Goal: Complete application form: Complete application form

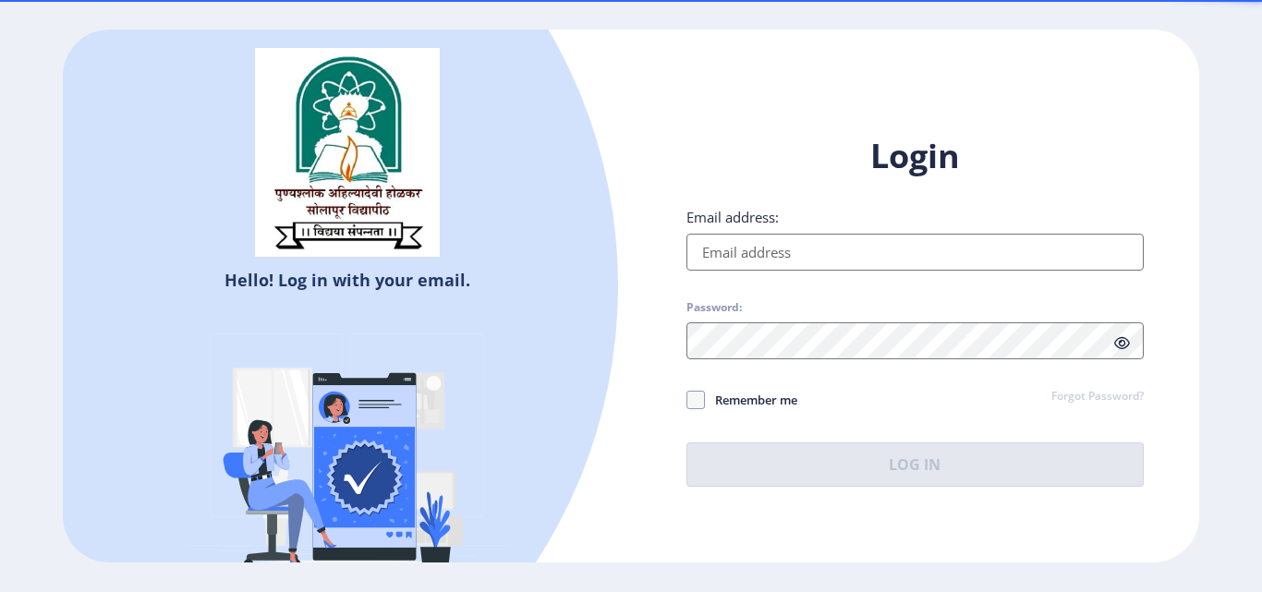
click at [868, 250] on input "Email address:" at bounding box center [915, 252] width 457 height 37
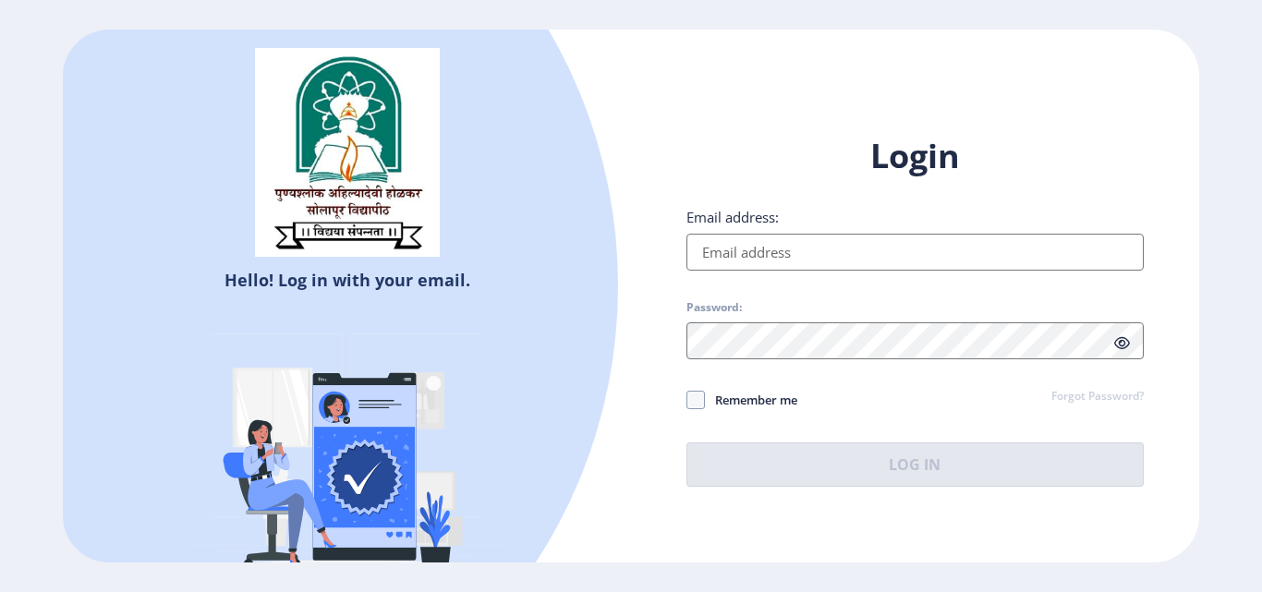
click at [821, 255] on input "Email address:" at bounding box center [915, 252] width 457 height 37
type input "kangalesonali5@gmzil .com"
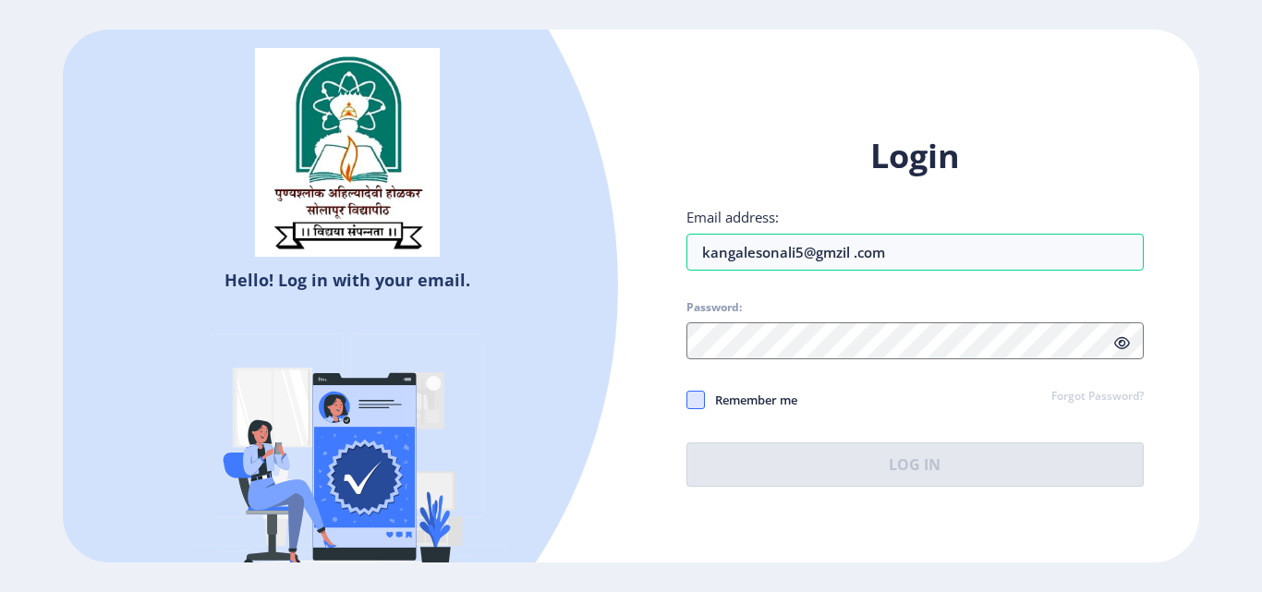
click at [699, 400] on span at bounding box center [696, 400] width 18 height 18
click at [687, 400] on input "Remember me" at bounding box center [687, 400] width 1 height 1
click at [709, 395] on span "Remember me" at bounding box center [751, 400] width 92 height 22
click at [687, 400] on input "Remember me" at bounding box center [687, 400] width 1 height 1
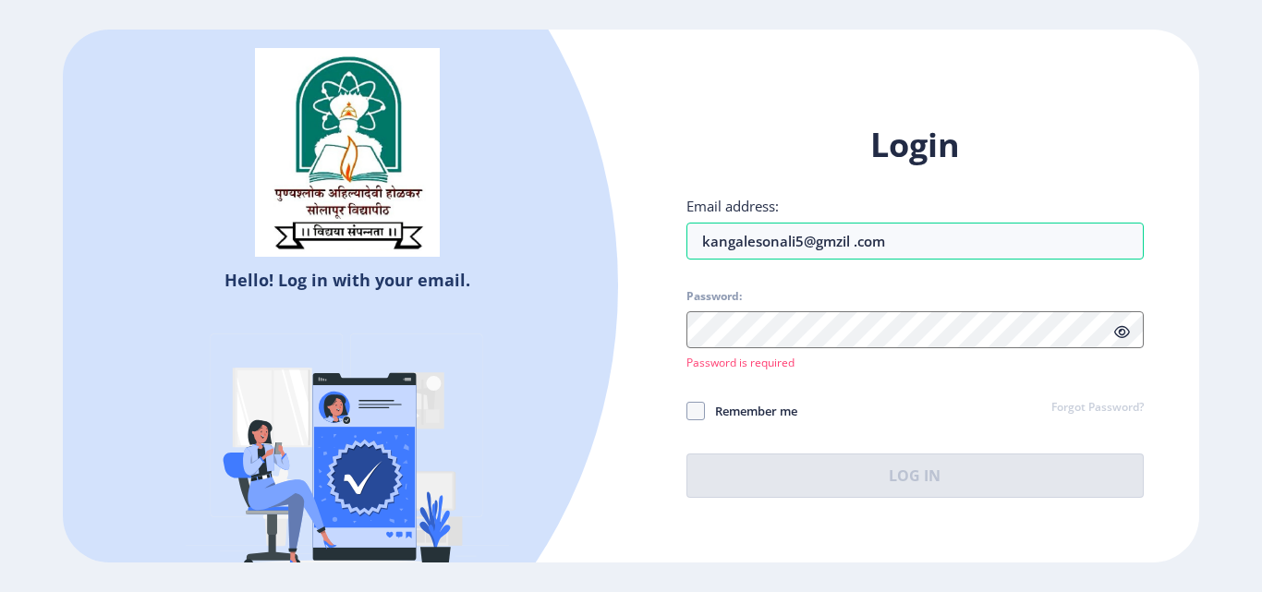
click at [953, 505] on div "Login Email address: kangalesonali5@gmzil .com Password: Password is required R…" at bounding box center [915, 325] width 568 height 460
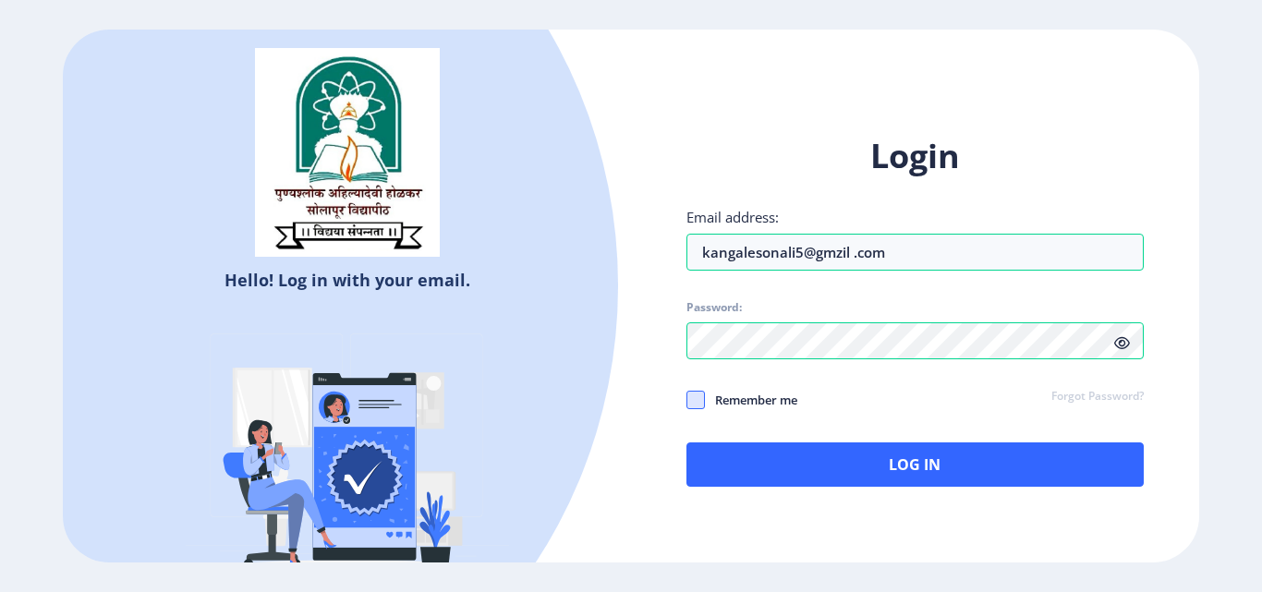
click at [699, 398] on span at bounding box center [696, 400] width 18 height 18
click at [687, 400] on input "Remember me" at bounding box center [687, 400] width 1 height 1
checkbox input "true"
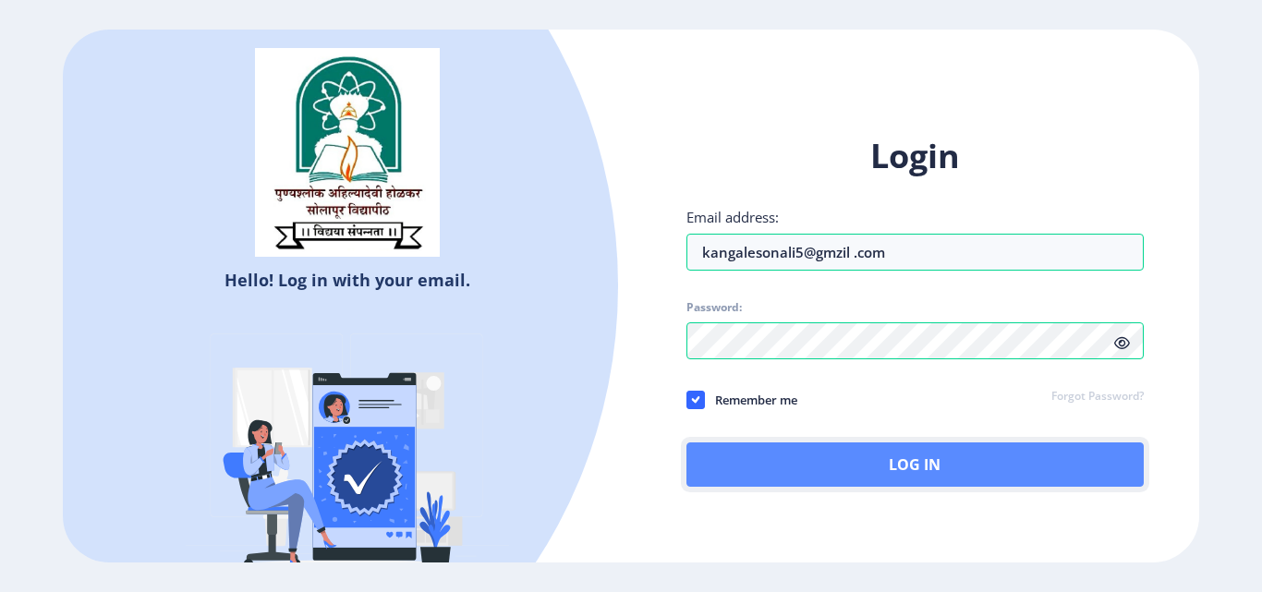
click at [751, 474] on button "Log In" at bounding box center [915, 465] width 457 height 44
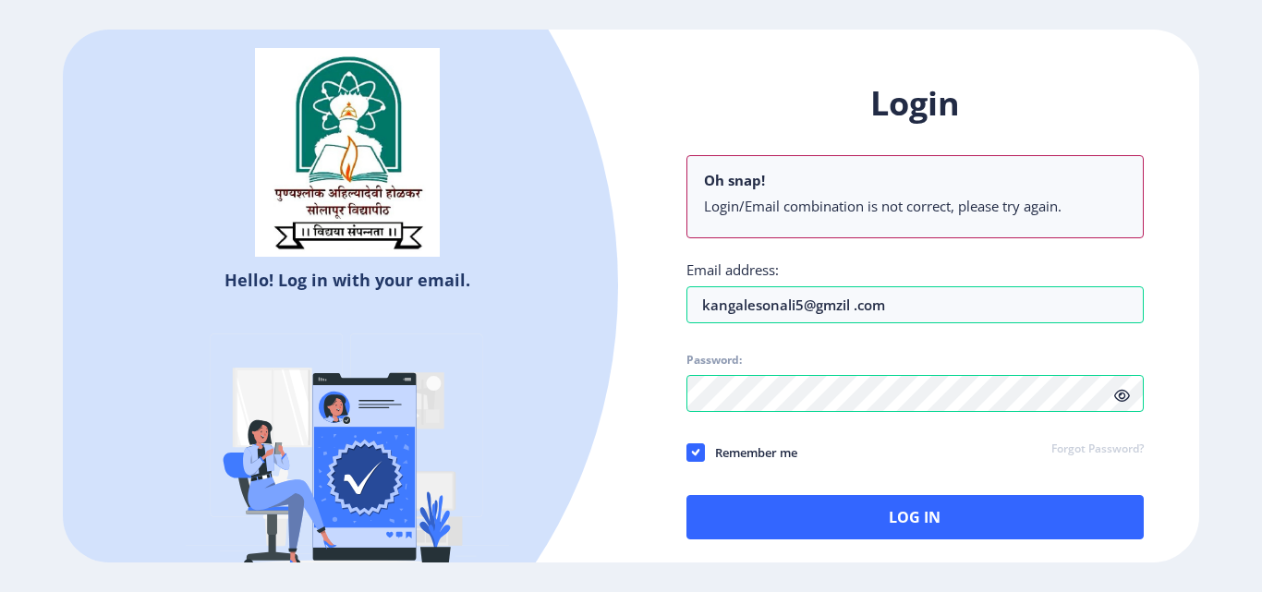
click at [1120, 347] on div "Login Oh snap! Login/Email combination is not correct, please try again. Email …" at bounding box center [915, 310] width 457 height 458
click at [894, 309] on input "kangalesonali5@gmzil .com" at bounding box center [915, 304] width 457 height 37
click at [1116, 396] on icon at bounding box center [1122, 396] width 16 height 14
click at [1117, 394] on icon at bounding box center [1122, 396] width 16 height 14
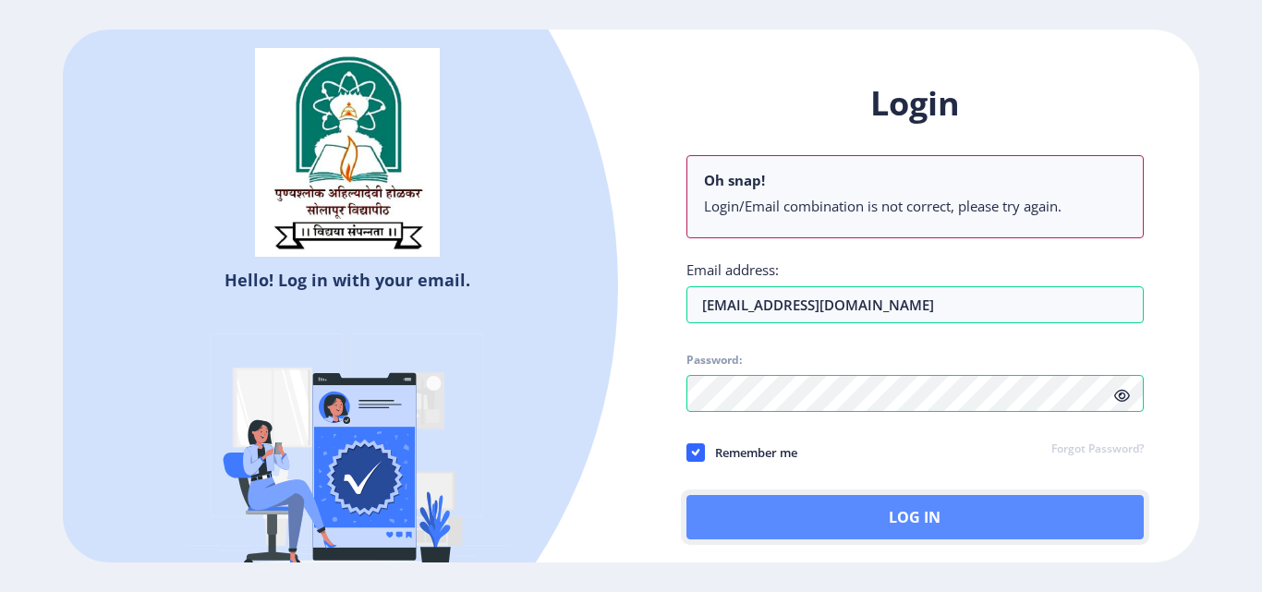
click at [901, 526] on button "Log In" at bounding box center [915, 517] width 457 height 44
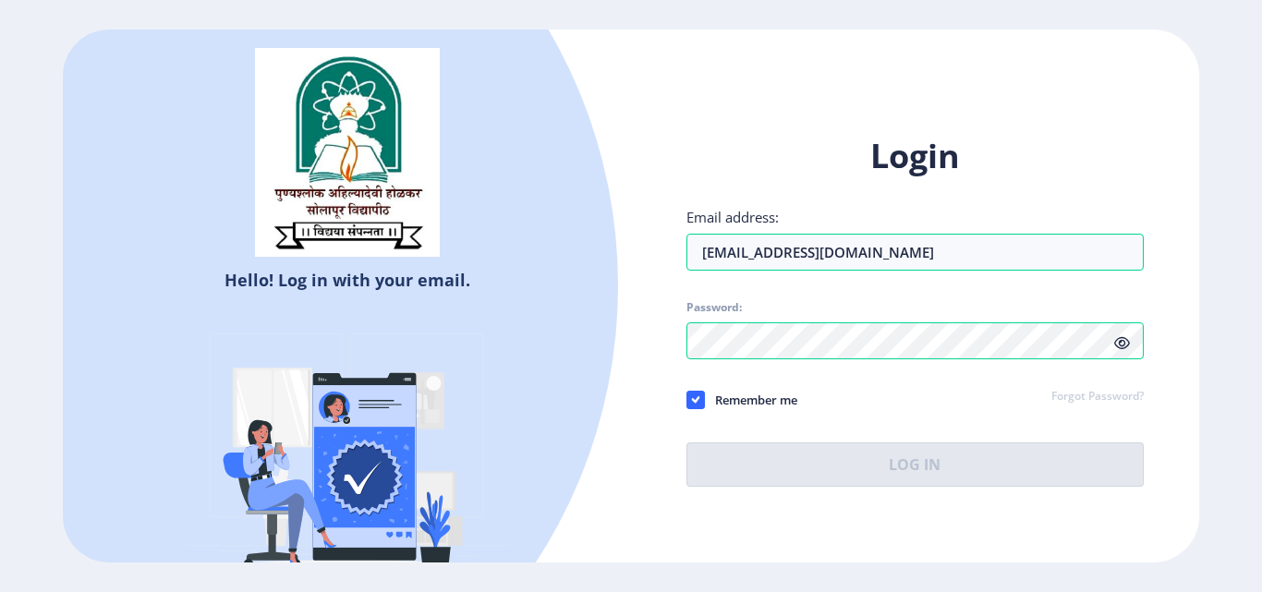
click at [1126, 339] on icon at bounding box center [1122, 343] width 16 height 14
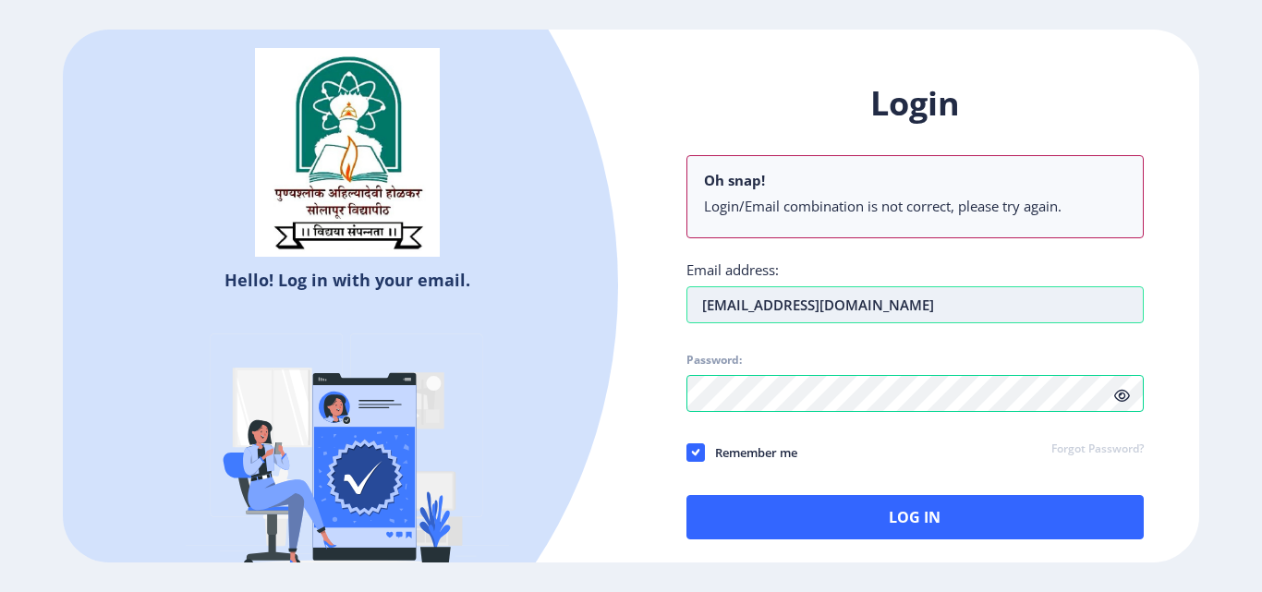
click at [916, 312] on input "[EMAIL_ADDRESS][DOMAIN_NAME]" at bounding box center [915, 304] width 457 height 37
type input "k"
type input "[EMAIL_ADDRESS][DOMAIN_NAME]"
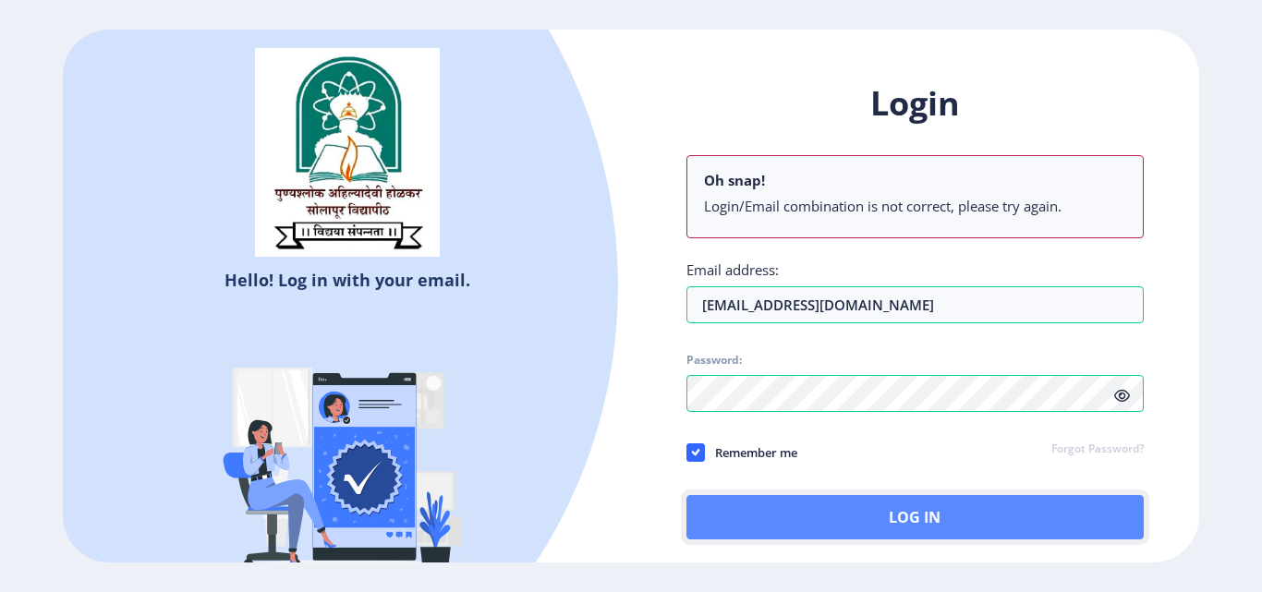
click at [802, 513] on button "Log In" at bounding box center [915, 517] width 457 height 44
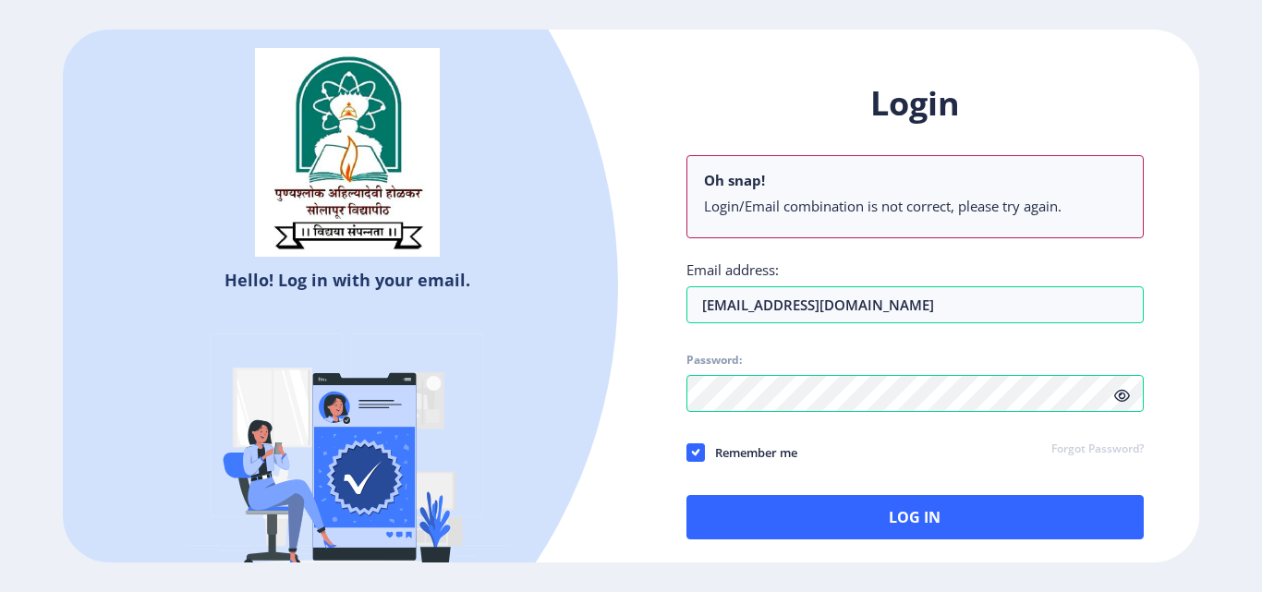
click at [1116, 341] on div "Login Oh snap! Login/Email combination is not correct, please try again. Email …" at bounding box center [915, 310] width 457 height 458
click at [1117, 398] on icon at bounding box center [1122, 396] width 16 height 14
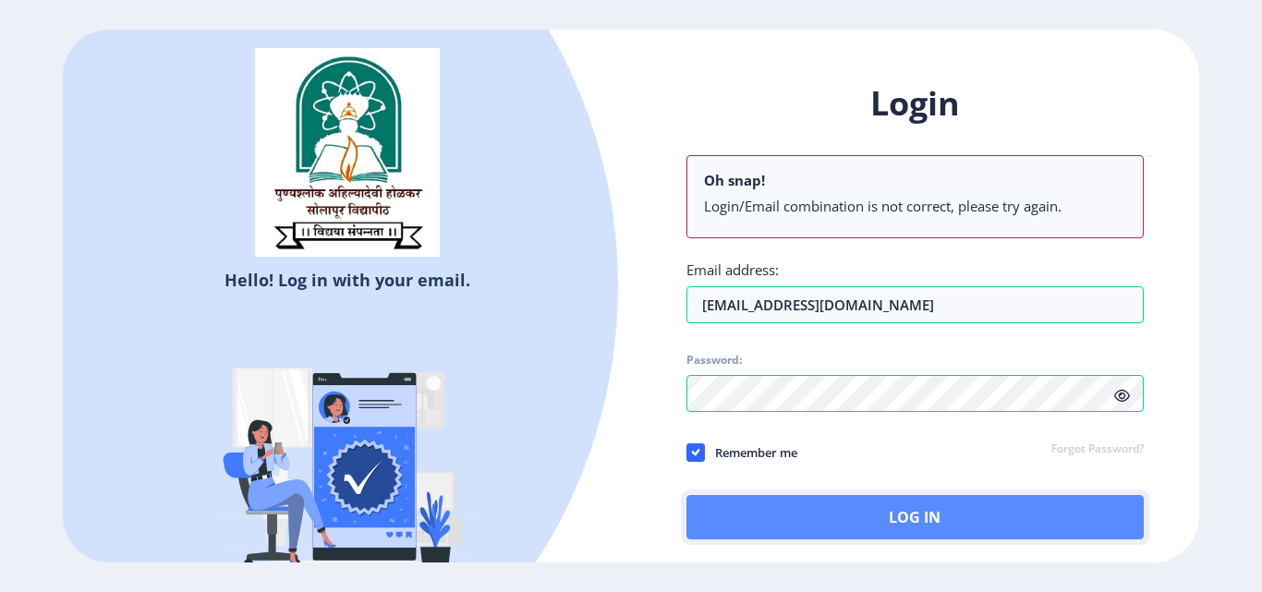
click at [1042, 499] on button "Log In" at bounding box center [915, 517] width 457 height 44
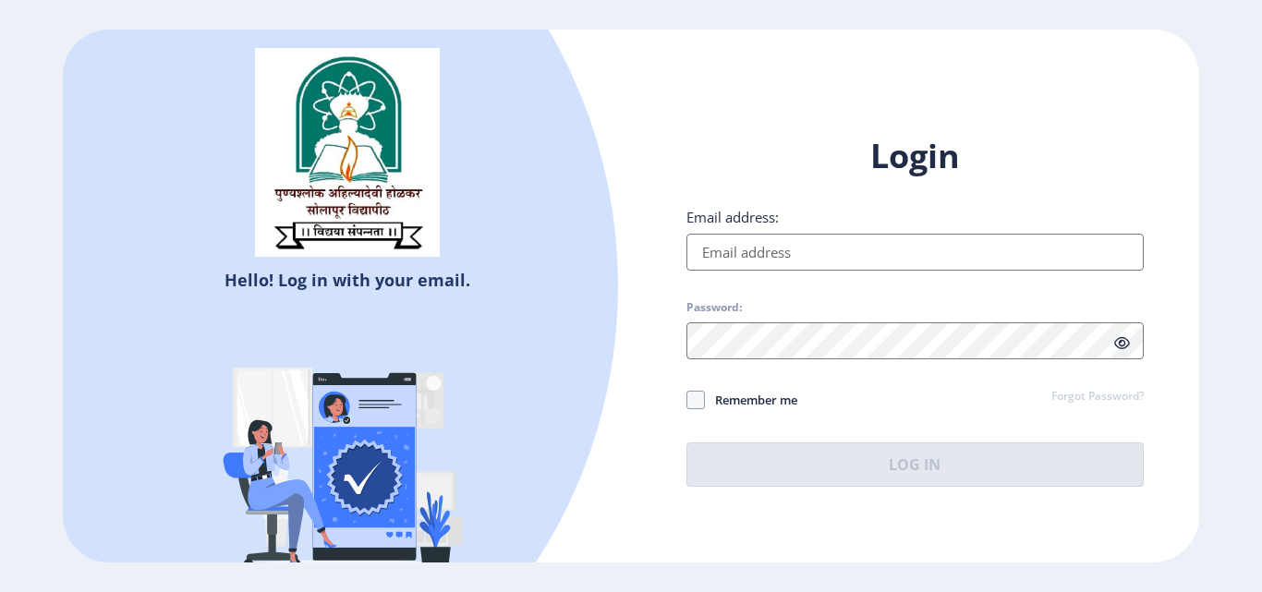
click at [728, 251] on input "Email address:" at bounding box center [915, 252] width 457 height 37
type input "[EMAIL_ADDRESS][DOMAIN_NAME]"
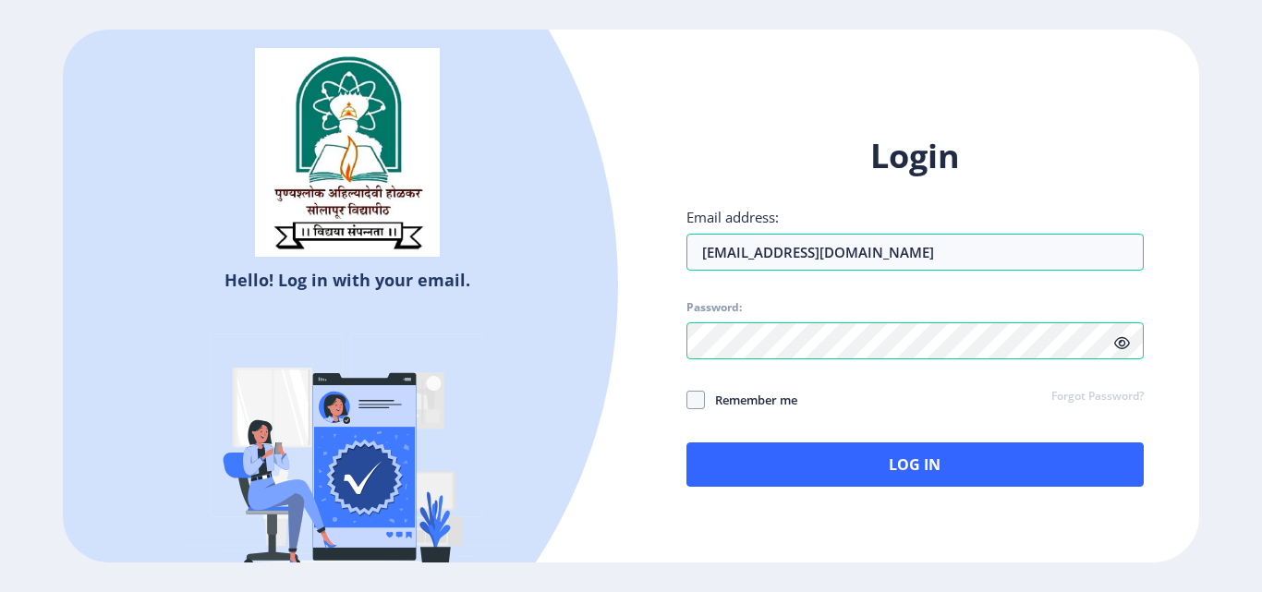
click at [1226, 308] on ngx-login "Hello! Log in with your email. Don't have an account? Register Login Email addr…" at bounding box center [631, 296] width 1262 height 533
click at [688, 395] on span at bounding box center [696, 400] width 18 height 18
click at [687, 400] on input "Remember me" at bounding box center [687, 400] width 1 height 1
checkbox input "true"
click at [1127, 389] on link "Forgot Password?" at bounding box center [1098, 397] width 92 height 17
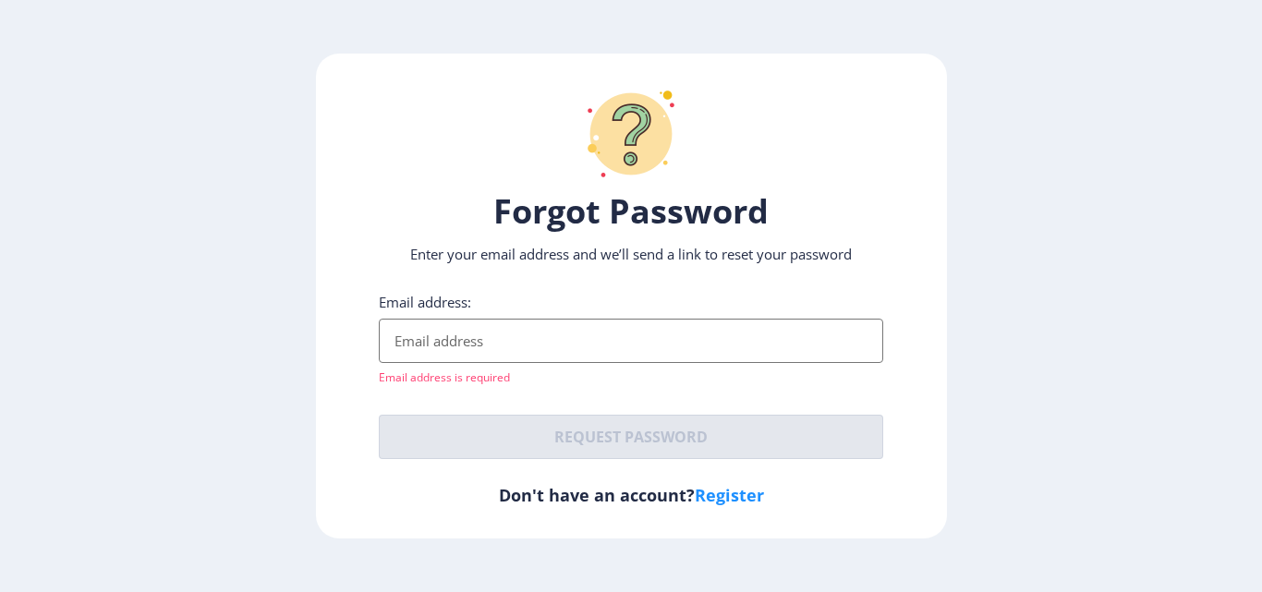
click at [1032, 350] on ngx-request-password-page "Forgot Password Enter your email address and we’ll send a link to reset your pa…" at bounding box center [631, 297] width 1262 height 486
click at [466, 337] on input "Email address:" at bounding box center [631, 341] width 505 height 44
type input "[EMAIL_ADDRESS][DOMAIN_NAME]"
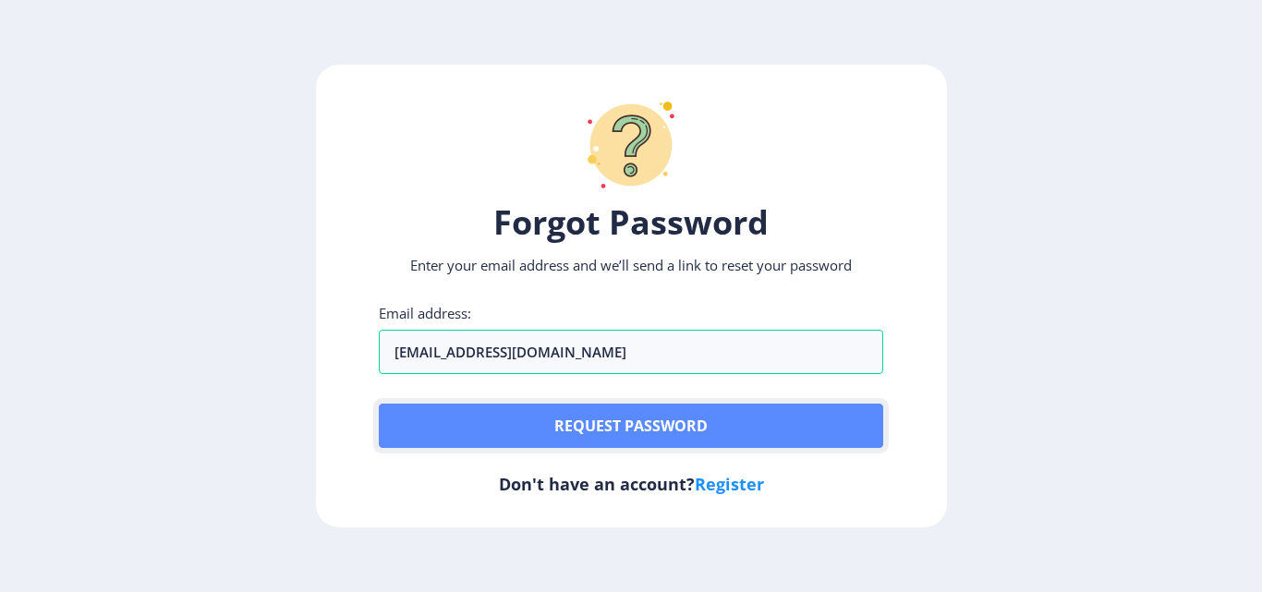
click at [585, 430] on button "Request password" at bounding box center [631, 426] width 505 height 44
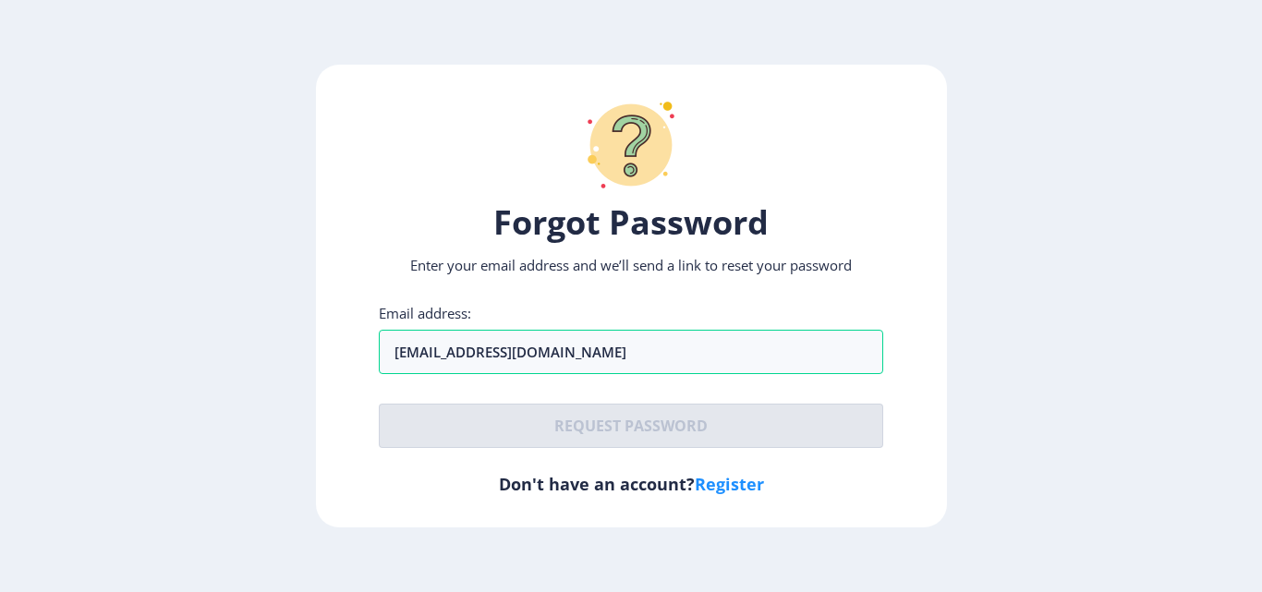
click at [1071, 221] on ngx-request-password-page "Forgot Password Enter your email address and we’ll send a link to reset your pa…" at bounding box center [631, 297] width 1262 height 464
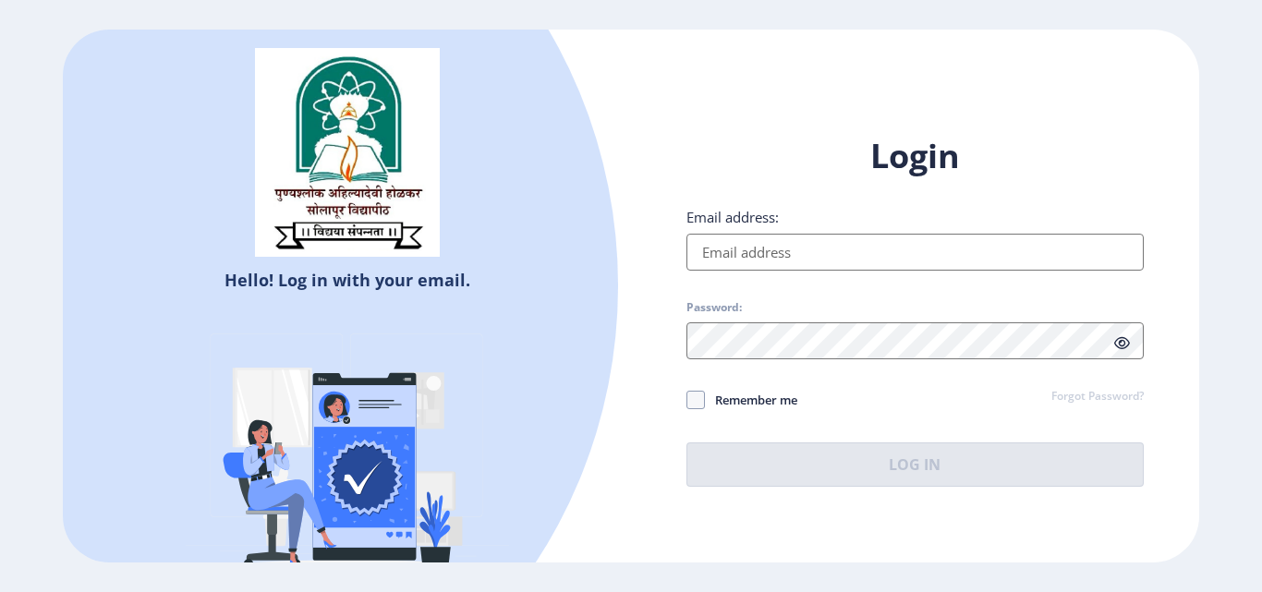
click at [1083, 396] on link "Forgot Password?" at bounding box center [1098, 397] width 92 height 17
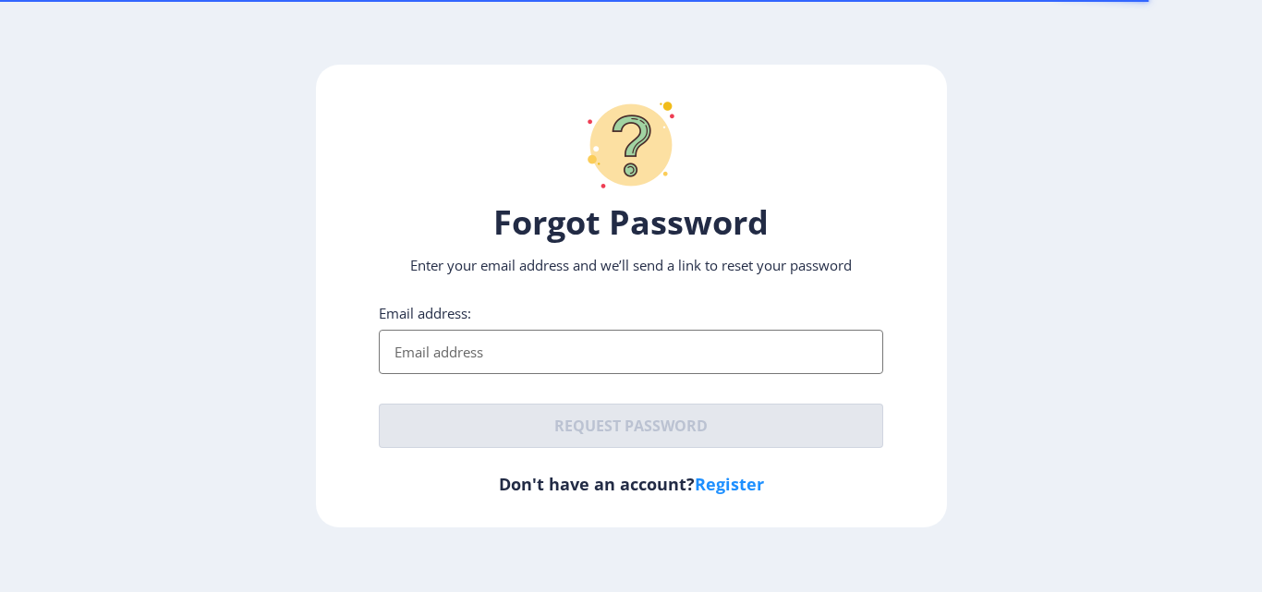
click at [501, 364] on input "Email address:" at bounding box center [631, 352] width 505 height 44
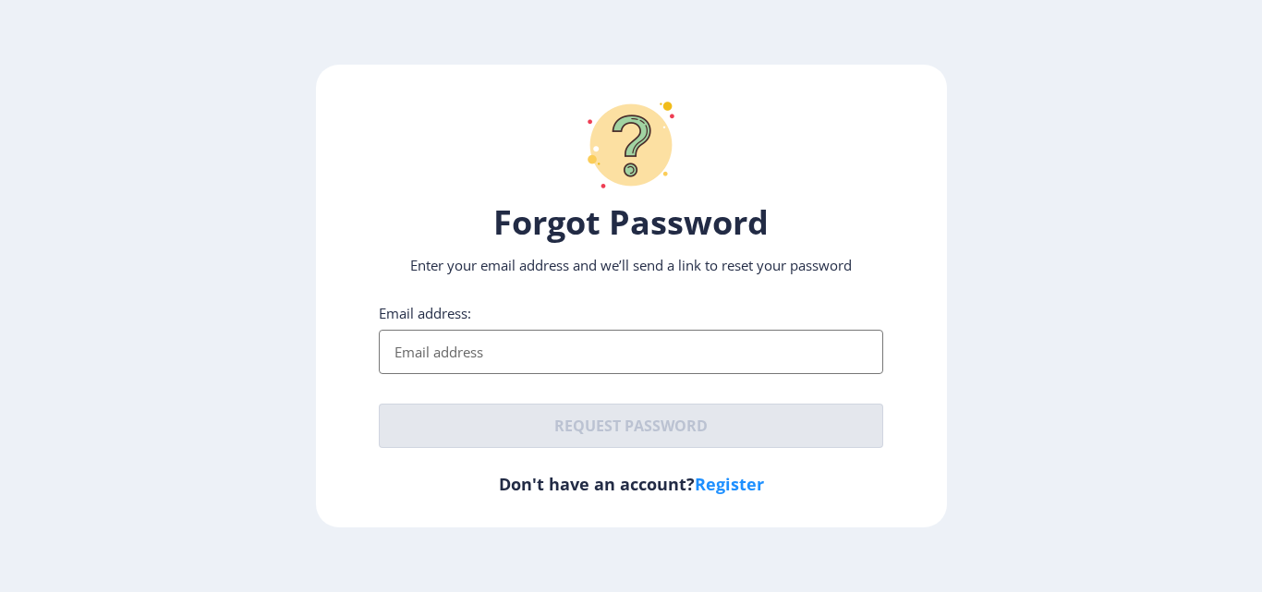
type input "[EMAIL_ADDRESS][DOMAIN_NAME]"
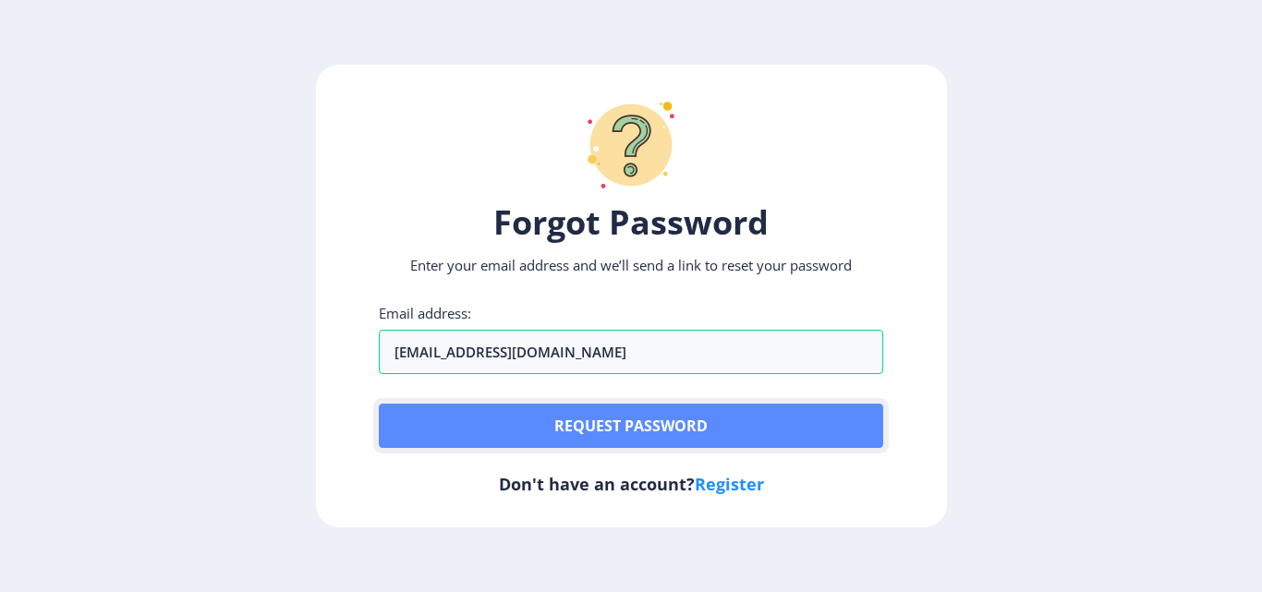
click at [555, 432] on button "Request password" at bounding box center [631, 426] width 505 height 44
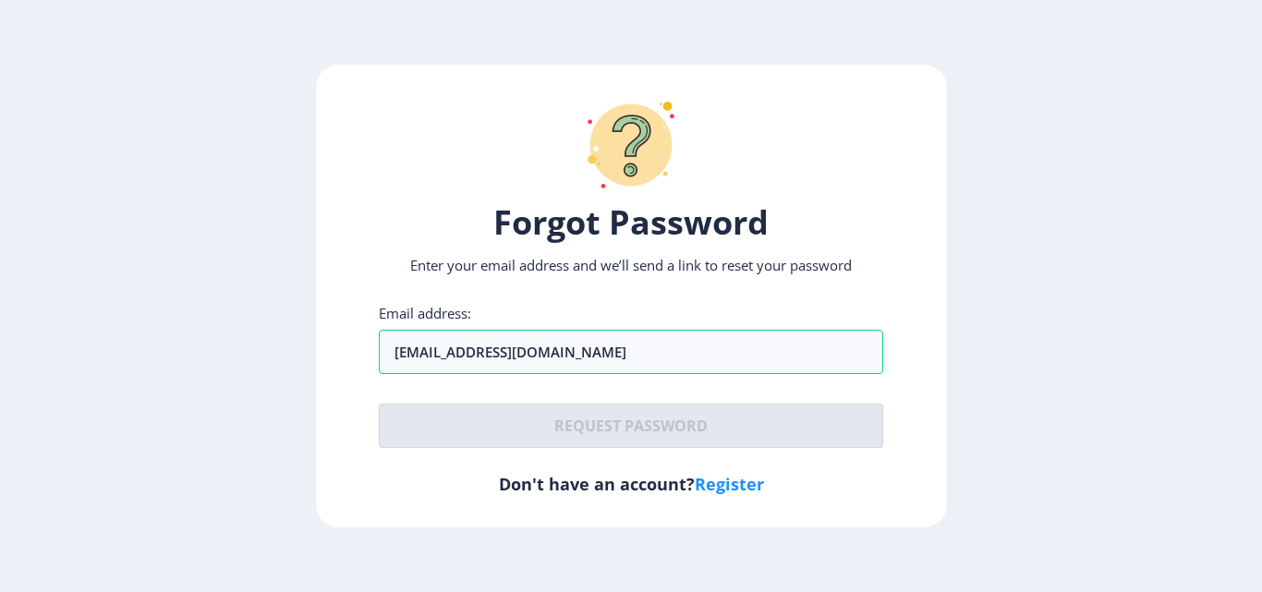
click at [712, 481] on link "Register" at bounding box center [729, 484] width 69 height 22
select select
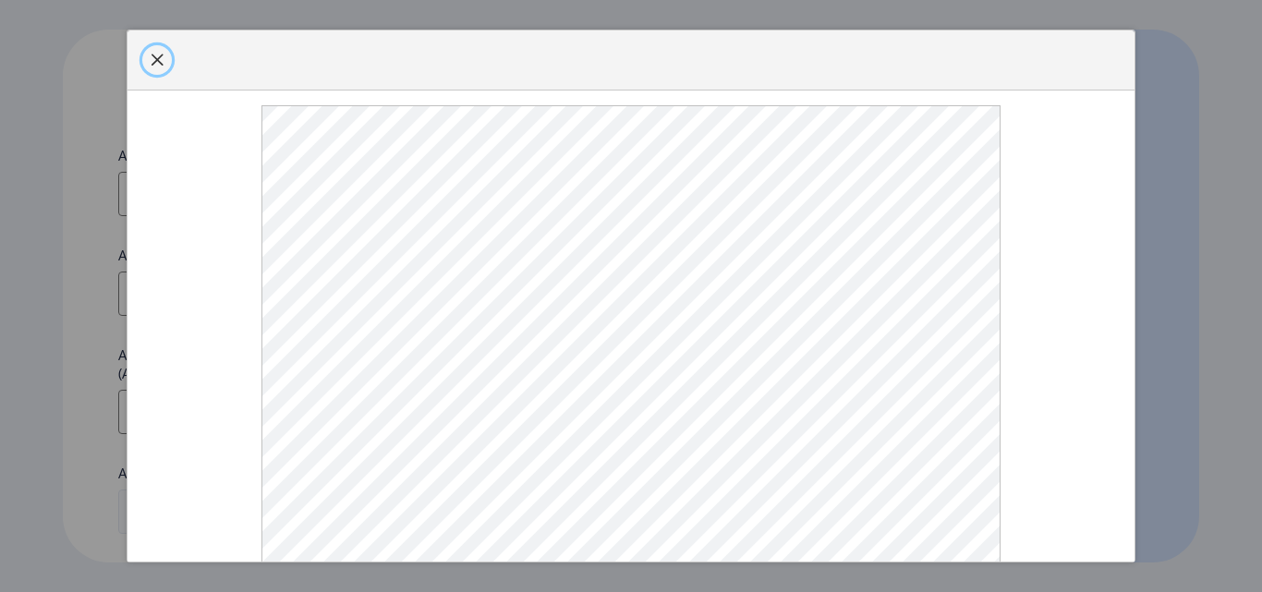
click at [157, 75] on button "button" at bounding box center [157, 60] width 30 height 30
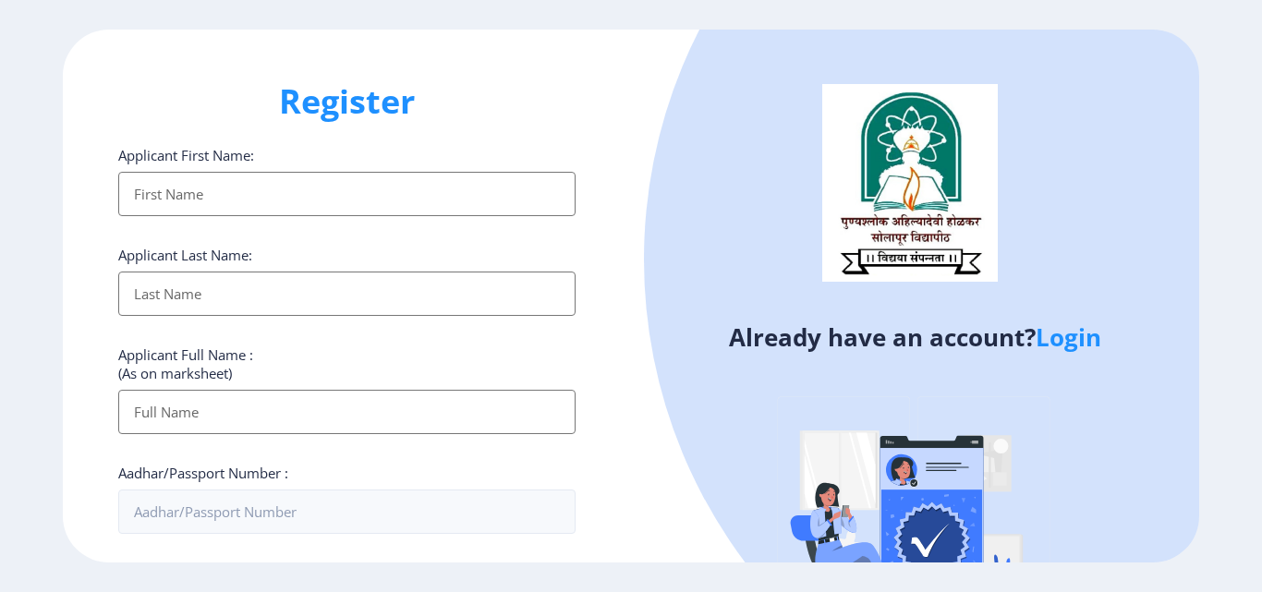
click at [153, 212] on input "Applicant First Name:" at bounding box center [346, 194] width 457 height 44
click at [199, 207] on input "Applicant First Name:" at bounding box center [346, 194] width 457 height 44
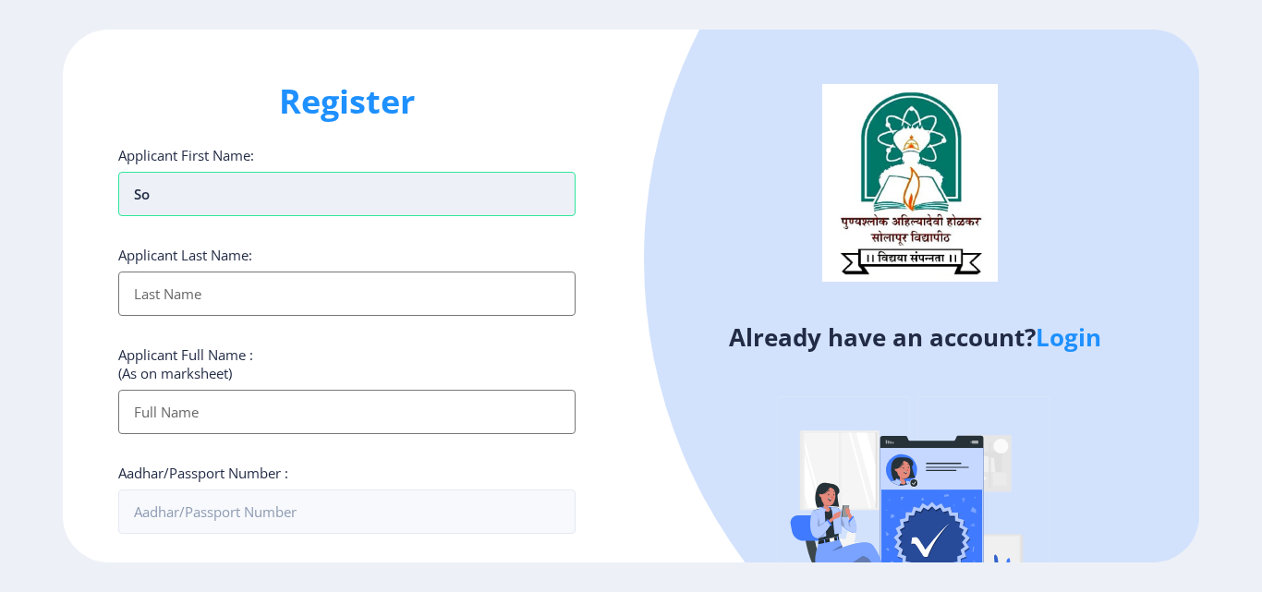
type input "s"
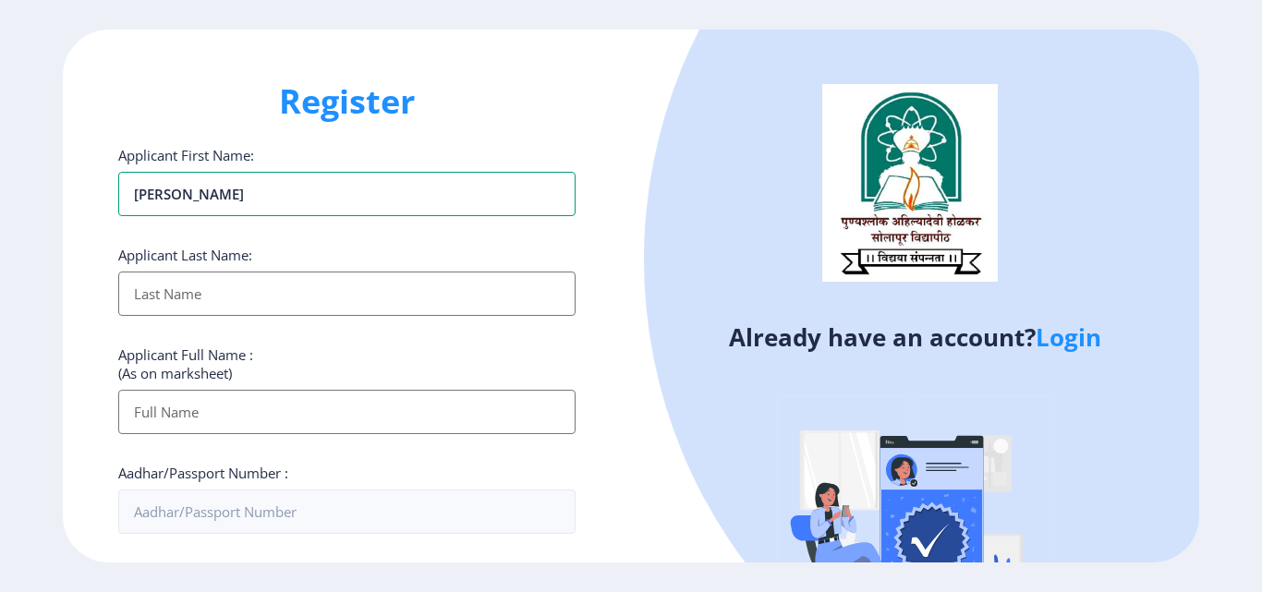
type input "Sonali"
click at [213, 305] on input "Applicant First Name:" at bounding box center [346, 294] width 457 height 44
type input "Lokare"
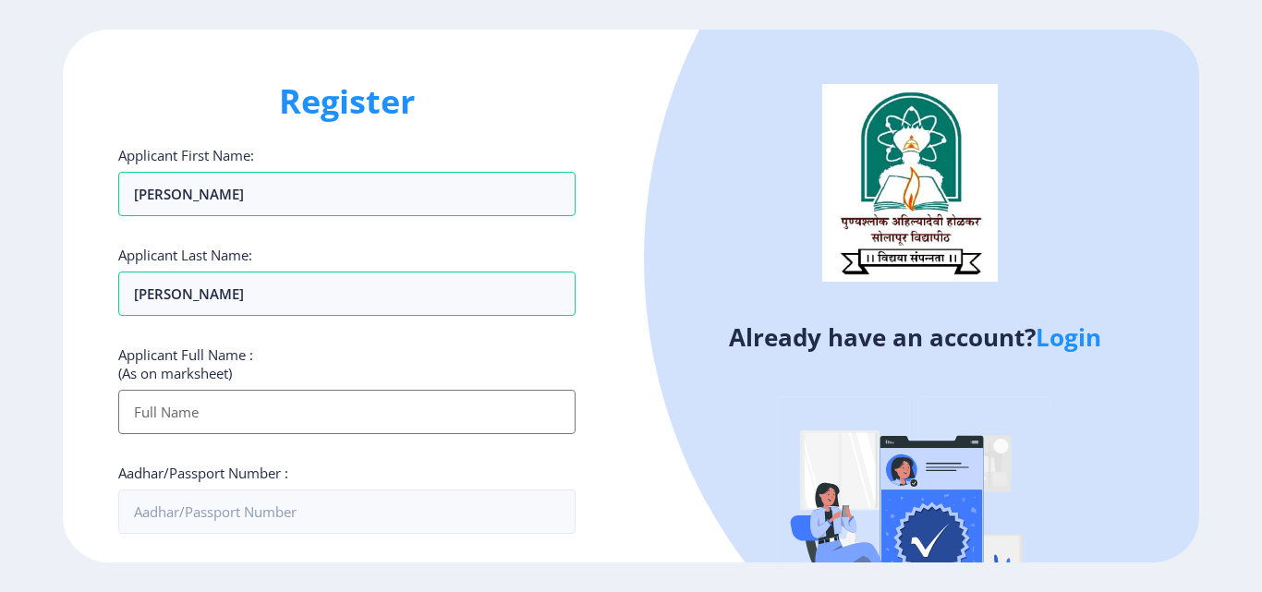
click at [176, 419] on input "Applicant First Name:" at bounding box center [346, 412] width 457 height 44
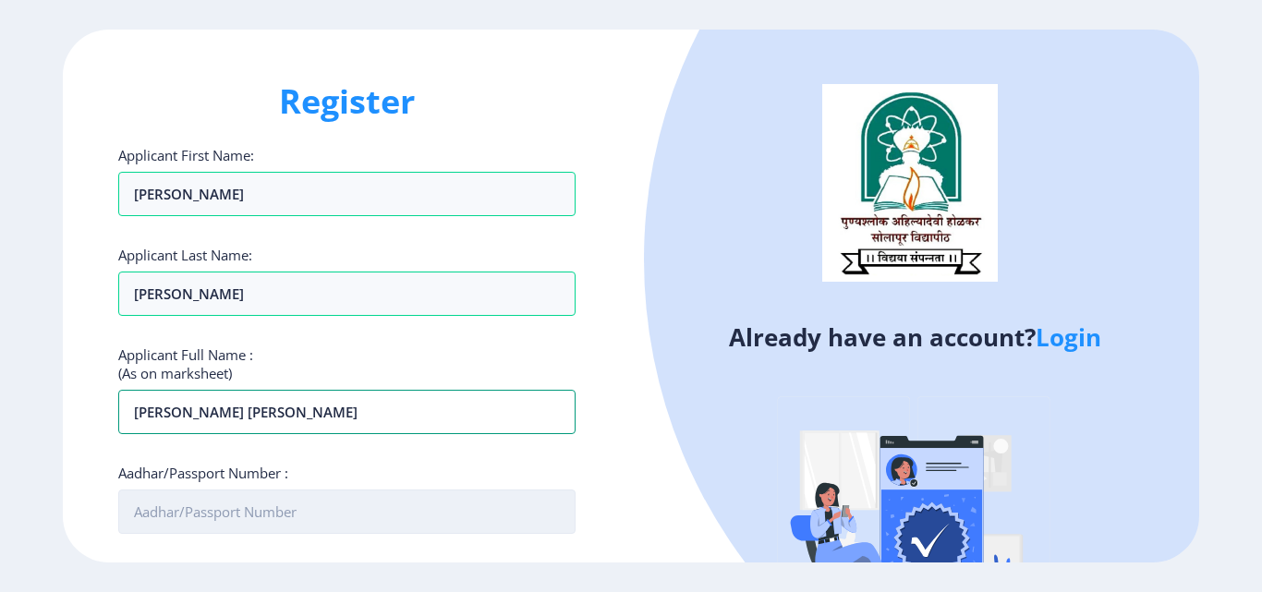
type input "lokare sonali Bhagwan"
click at [188, 516] on input "Aadhar/Passport Number :" at bounding box center [346, 512] width 457 height 44
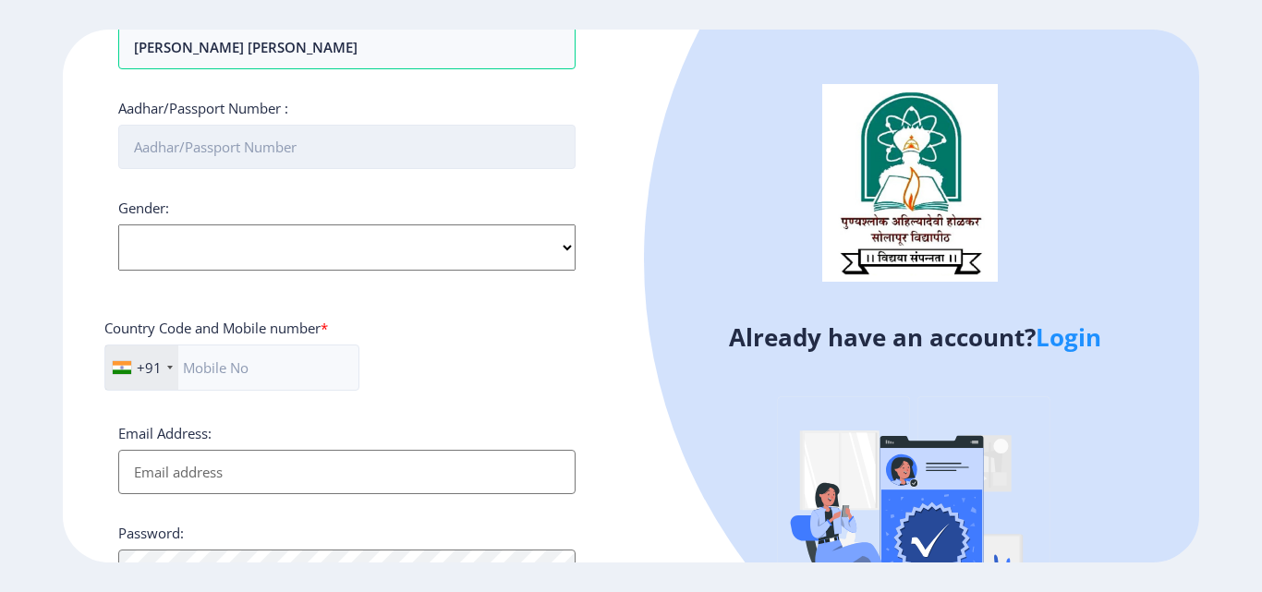
scroll to position [370, 0]
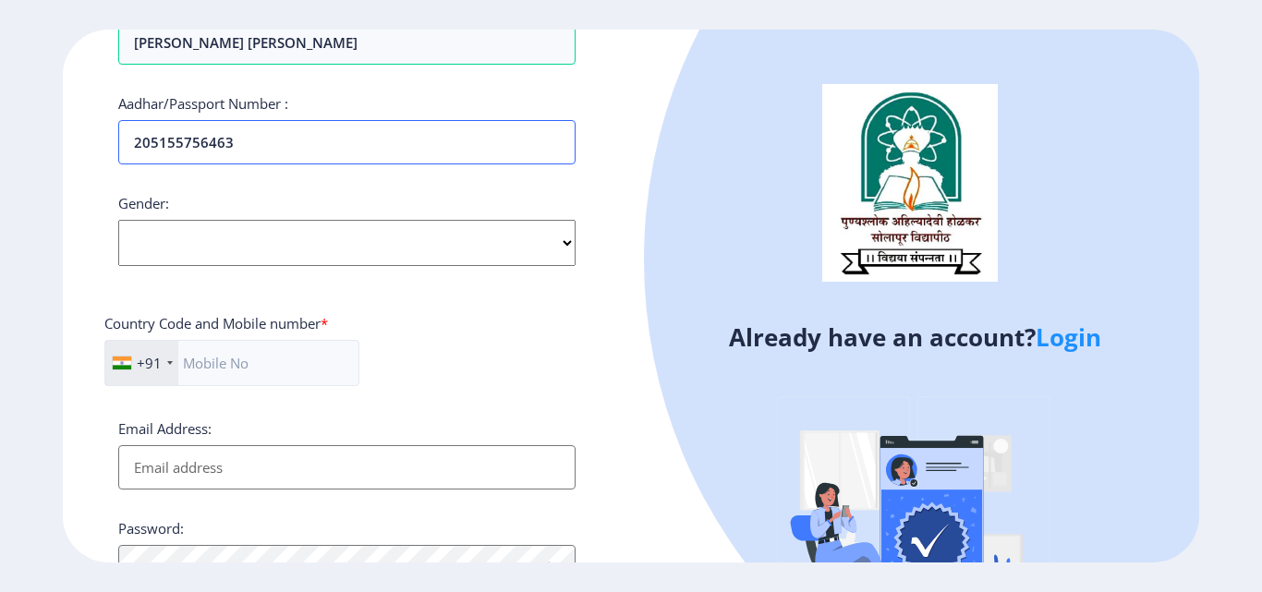
type input "205155756463"
click at [565, 247] on select "Select Gender Male Female Other" at bounding box center [346, 243] width 457 height 46
select select "[DEMOGRAPHIC_DATA]"
click at [118, 220] on select "Select Gender Male Female Other" at bounding box center [346, 243] width 457 height 46
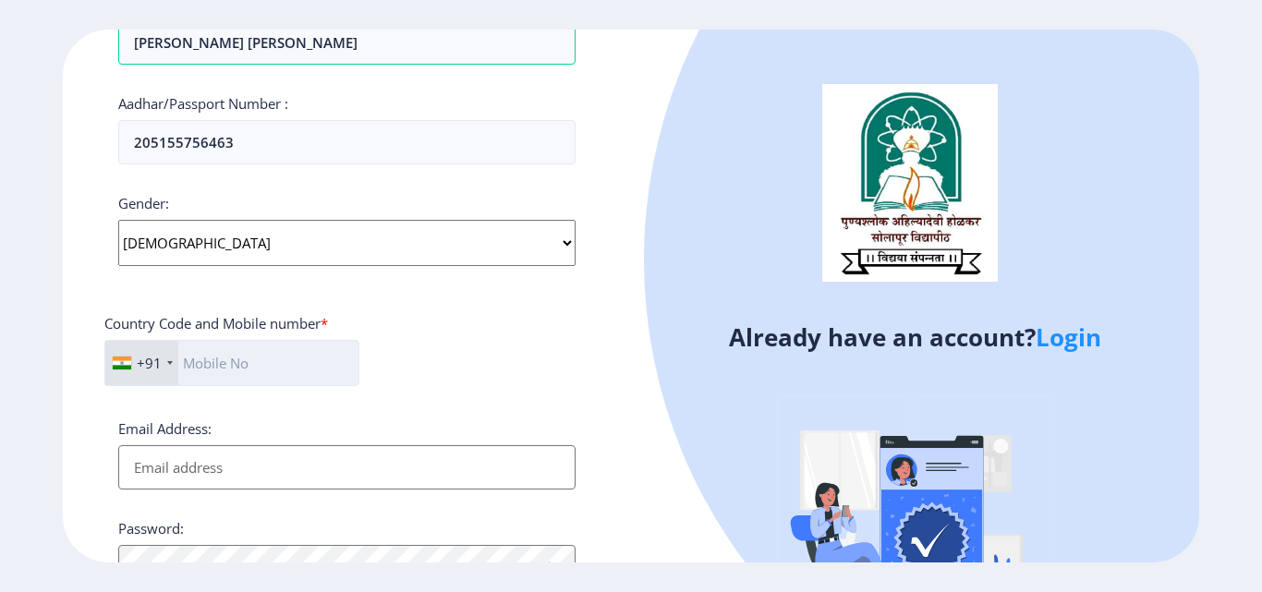
click at [209, 371] on input "text" at bounding box center [231, 363] width 255 height 46
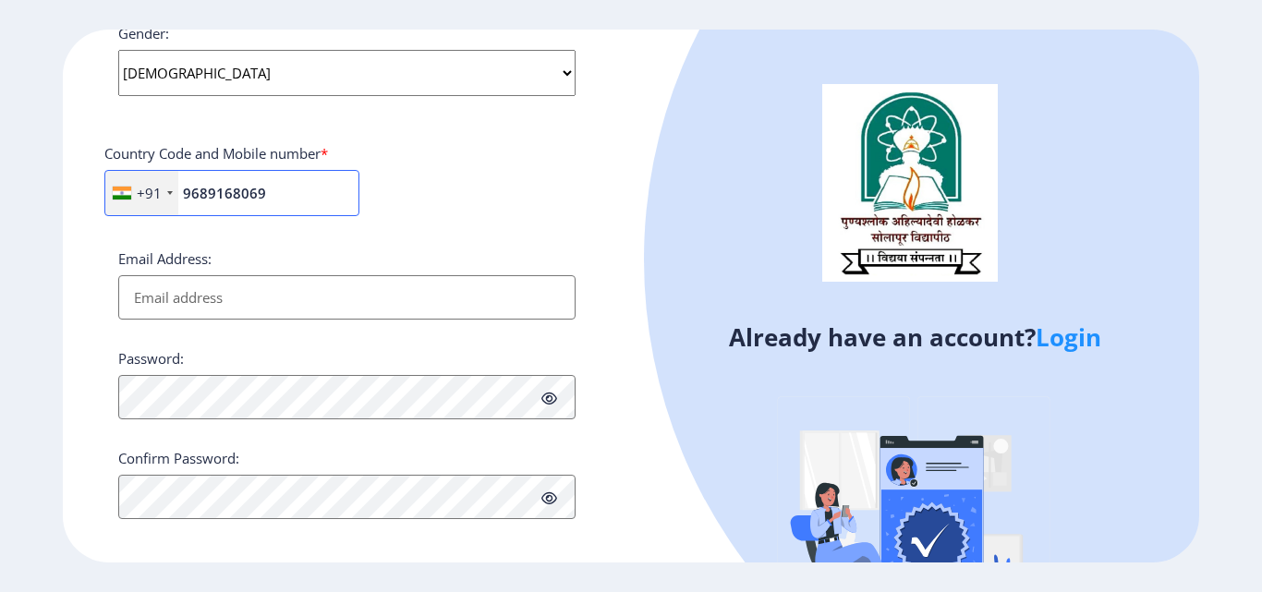
scroll to position [553, 0]
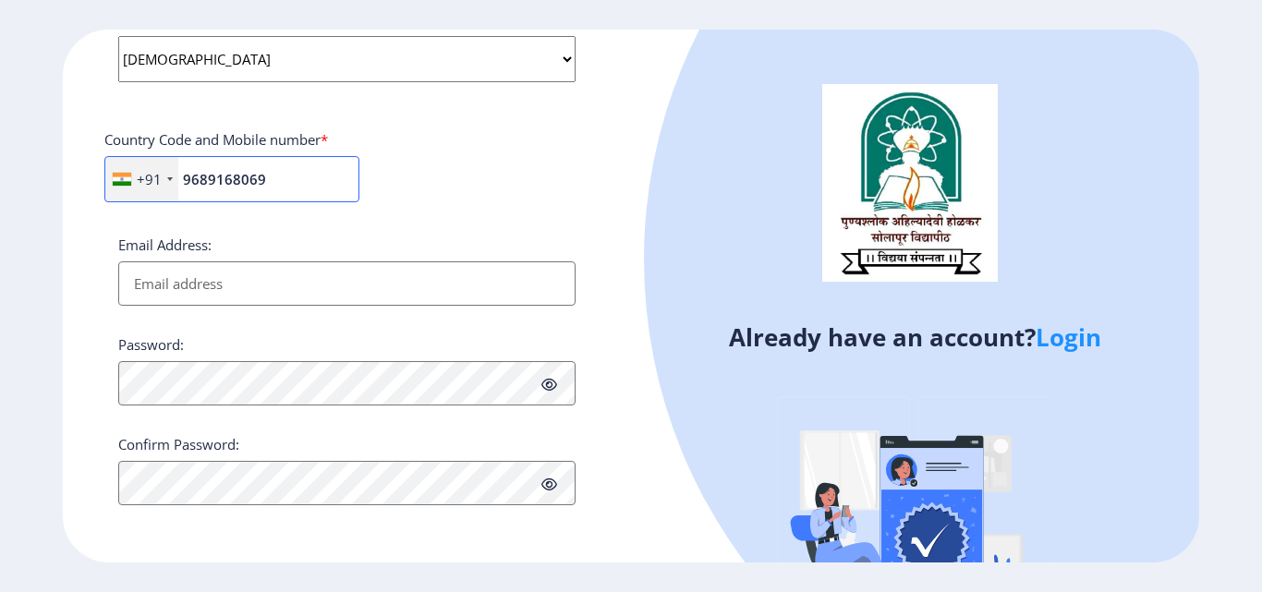
type input "9689168069"
drag, startPoint x: 213, startPoint y: 275, endPoint x: 213, endPoint y: 286, distance: 11.1
click at [213, 275] on input "Email Address:" at bounding box center [346, 283] width 457 height 44
type input "[EMAIL_ADDRESS][DOMAIN_NAME]"
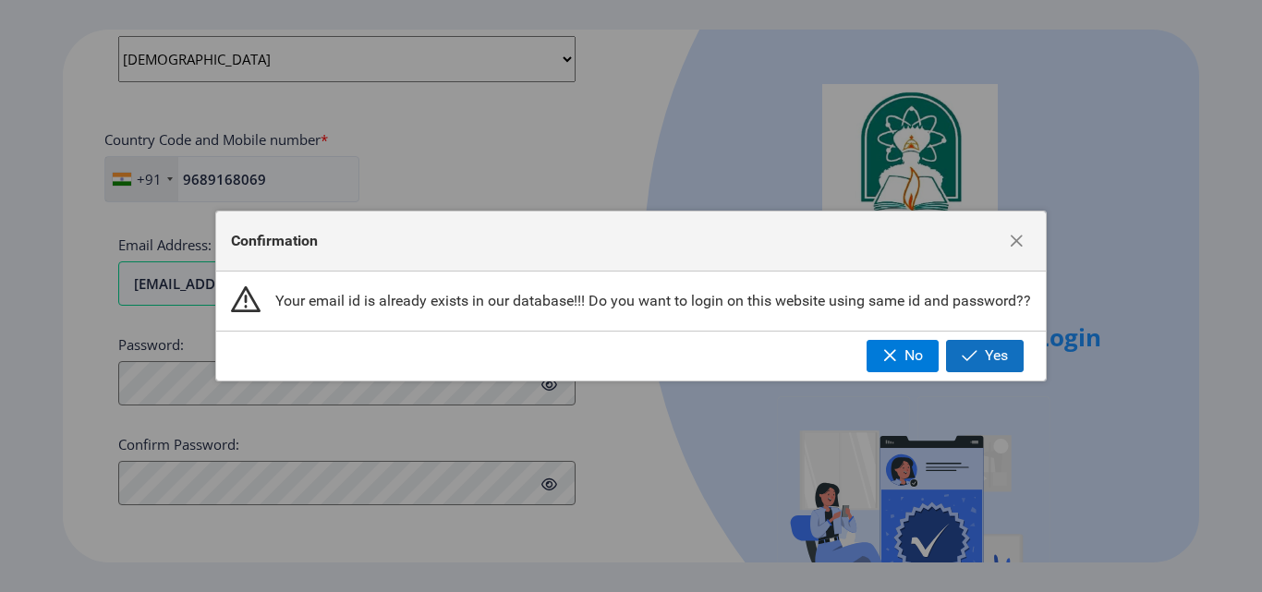
click at [979, 359] on button "Yes" at bounding box center [985, 355] width 78 height 31
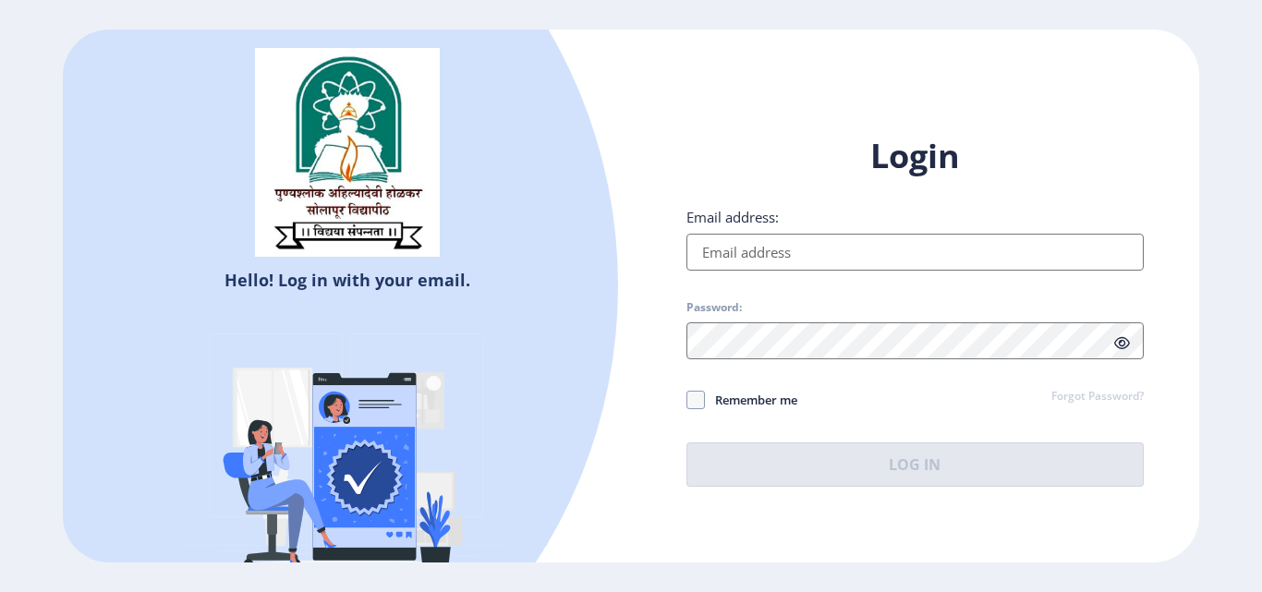
click at [833, 249] on input "Email address:" at bounding box center [915, 252] width 457 height 37
type input "[EMAIL_ADDRESS][DOMAIN_NAME]"
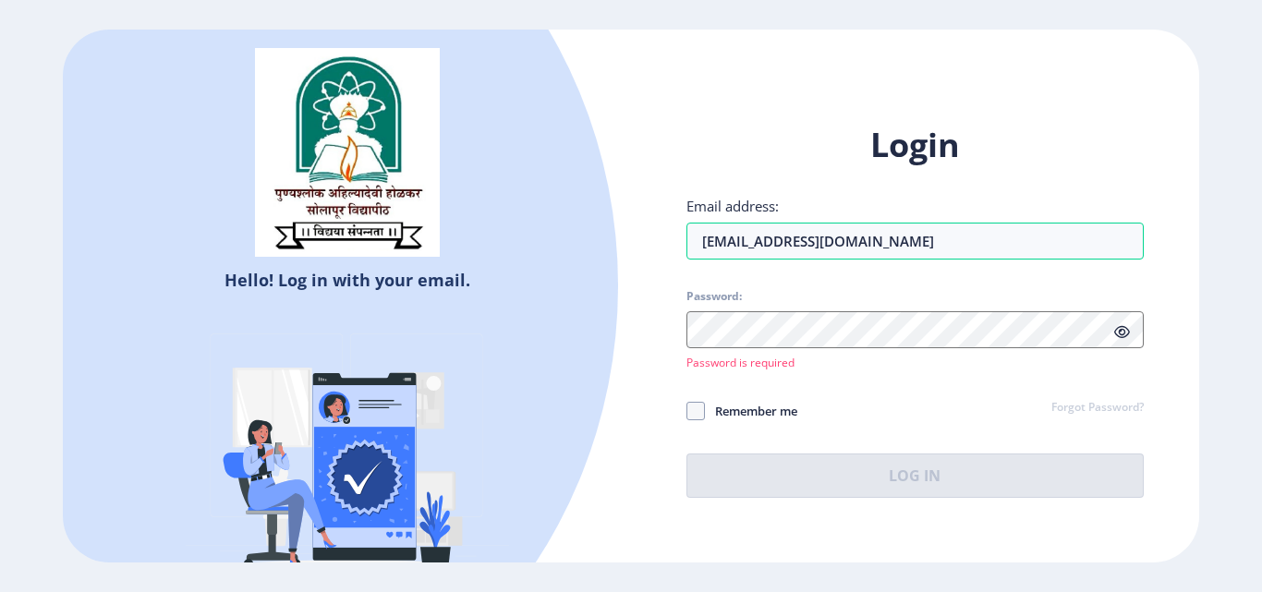
drag, startPoint x: 1081, startPoint y: 517, endPoint x: 1092, endPoint y: 511, distance: 12.4
click at [1089, 513] on div "Login Email address: kangalesonali5@gmail.com Password: Password is required Re…" at bounding box center [915, 325] width 568 height 460
click at [1064, 407] on link "Forgot Password?" at bounding box center [1098, 408] width 92 height 17
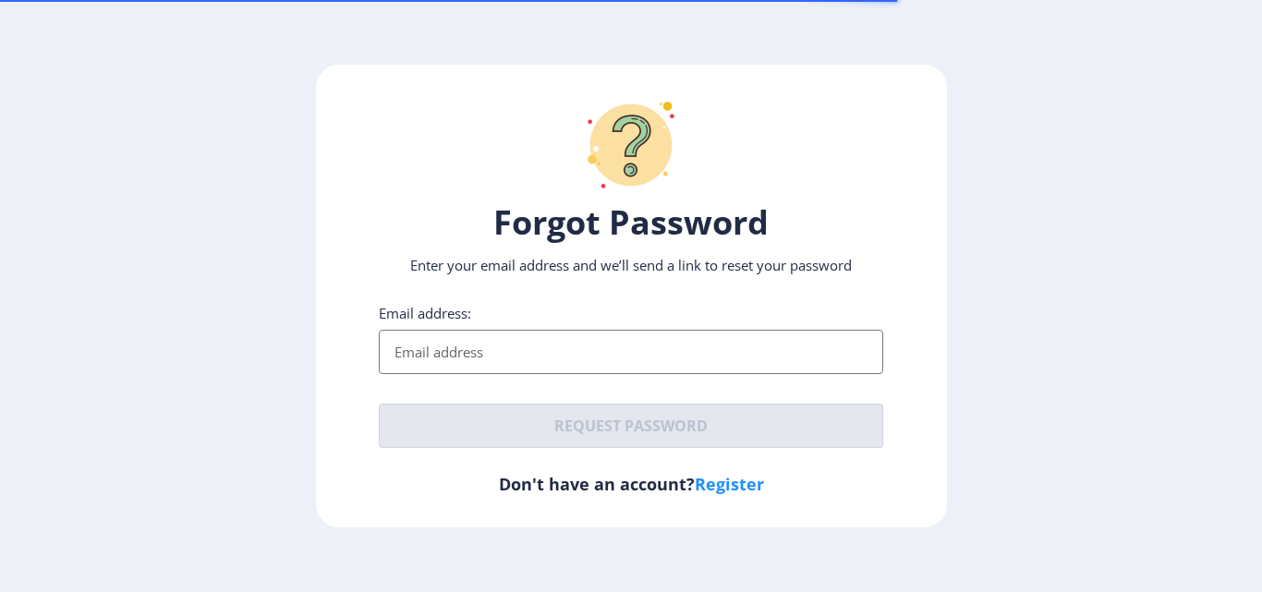
click at [450, 343] on input "Email address:" at bounding box center [631, 352] width 505 height 44
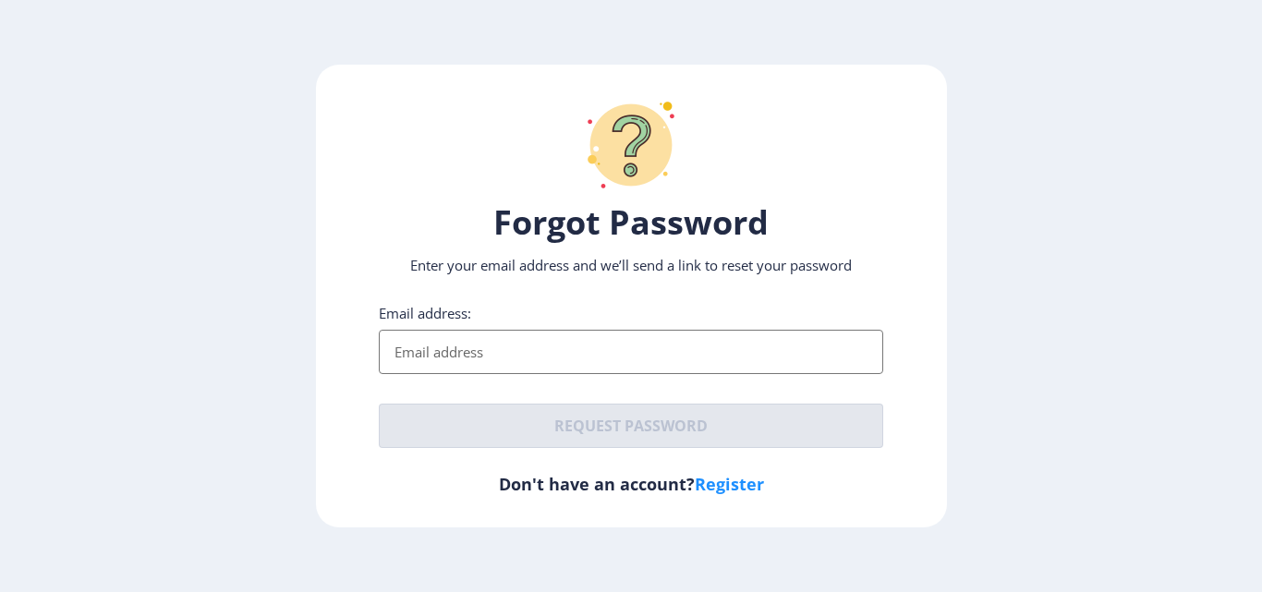
type input "[EMAIL_ADDRESS][DOMAIN_NAME]"
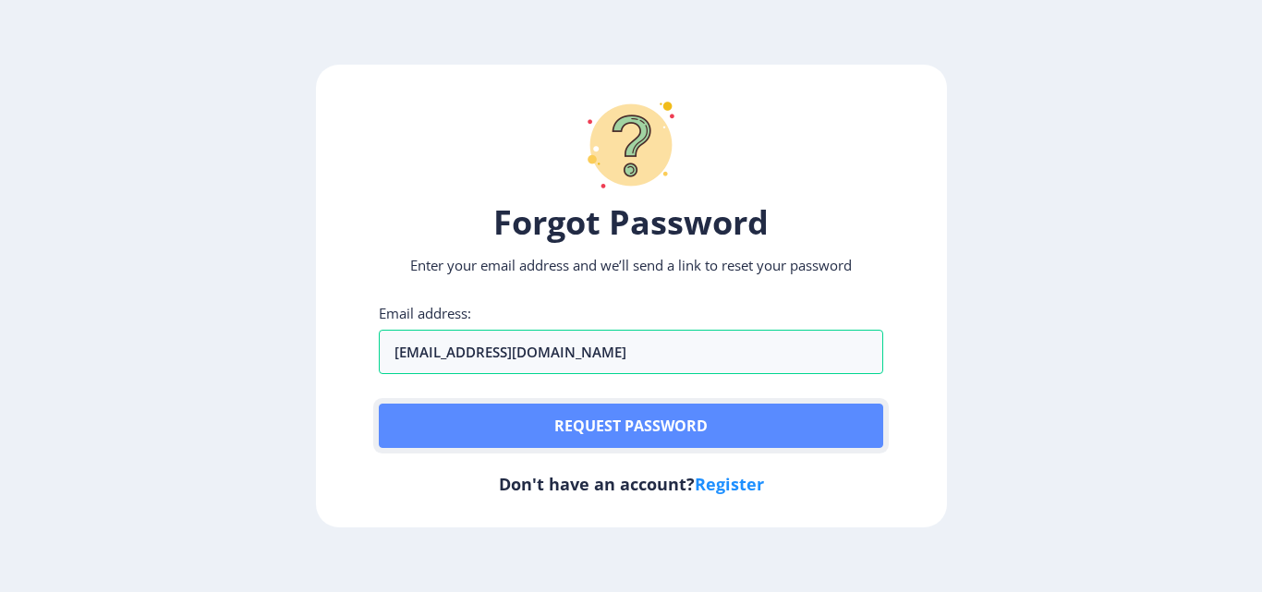
click at [549, 430] on button "Request password" at bounding box center [631, 426] width 505 height 44
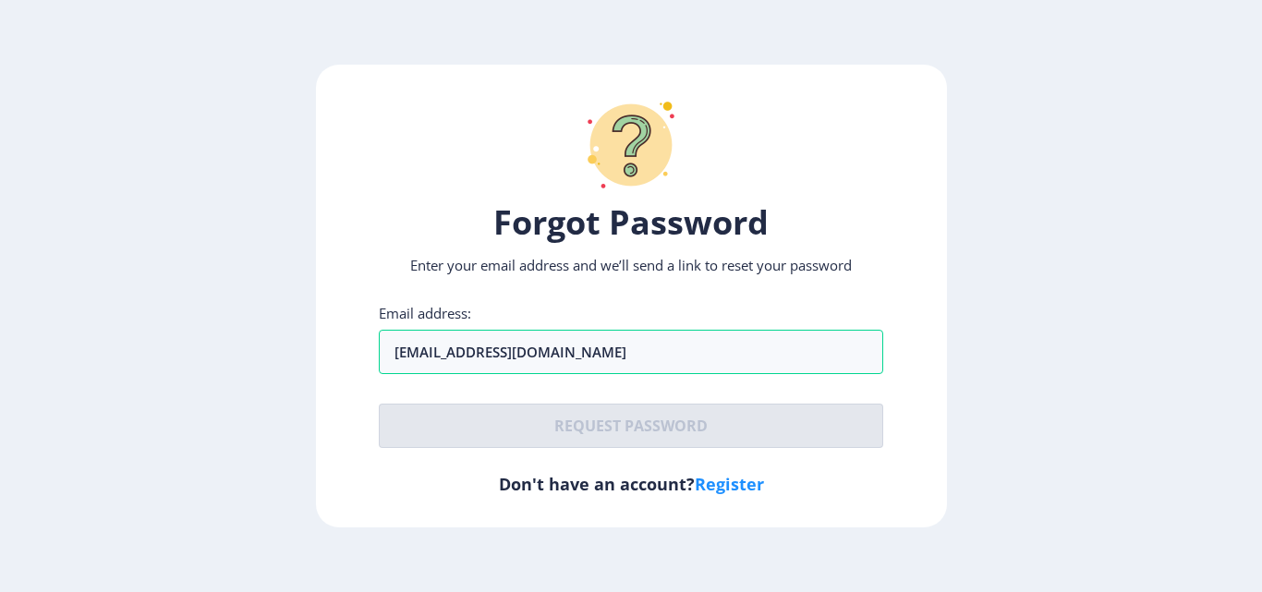
click at [635, 487] on h6 "Don't have an account? Register" at bounding box center [631, 484] width 505 height 22
click at [752, 493] on link "Register" at bounding box center [729, 484] width 69 height 22
select select
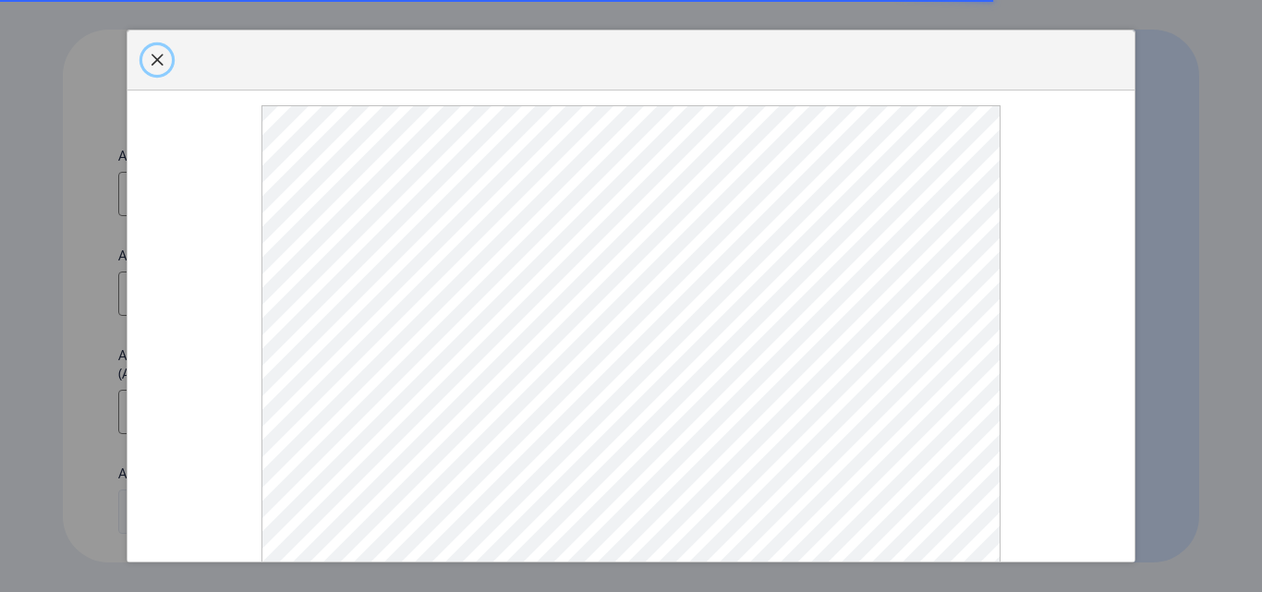
click at [148, 75] on button "button" at bounding box center [157, 60] width 30 height 30
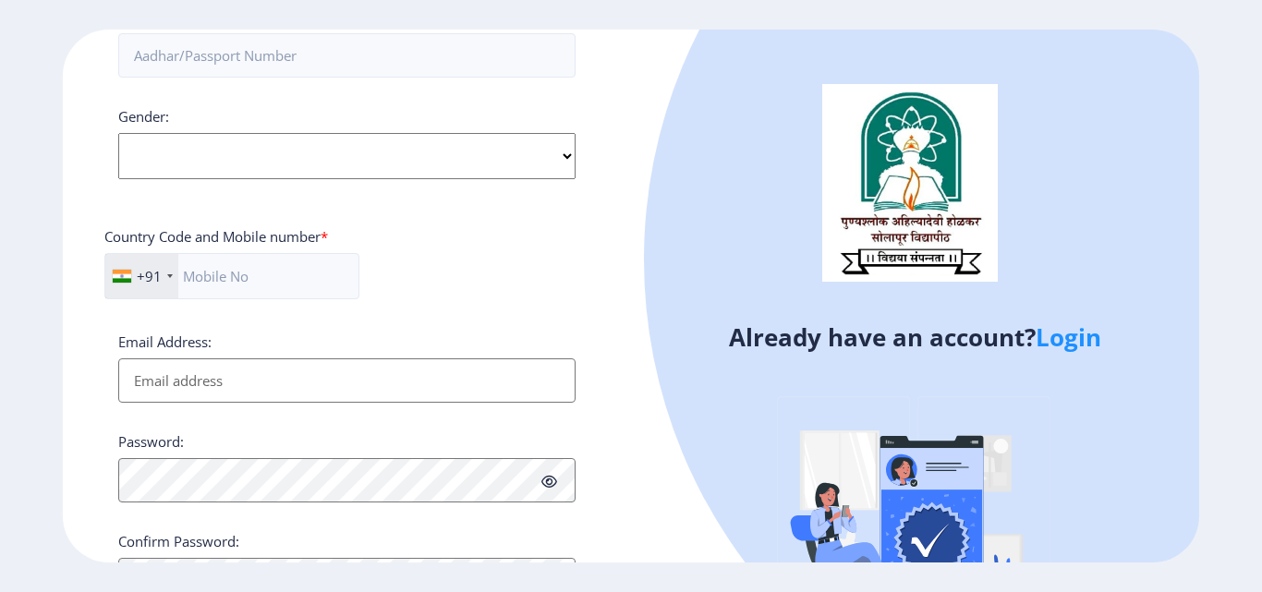
scroll to position [553, 0]
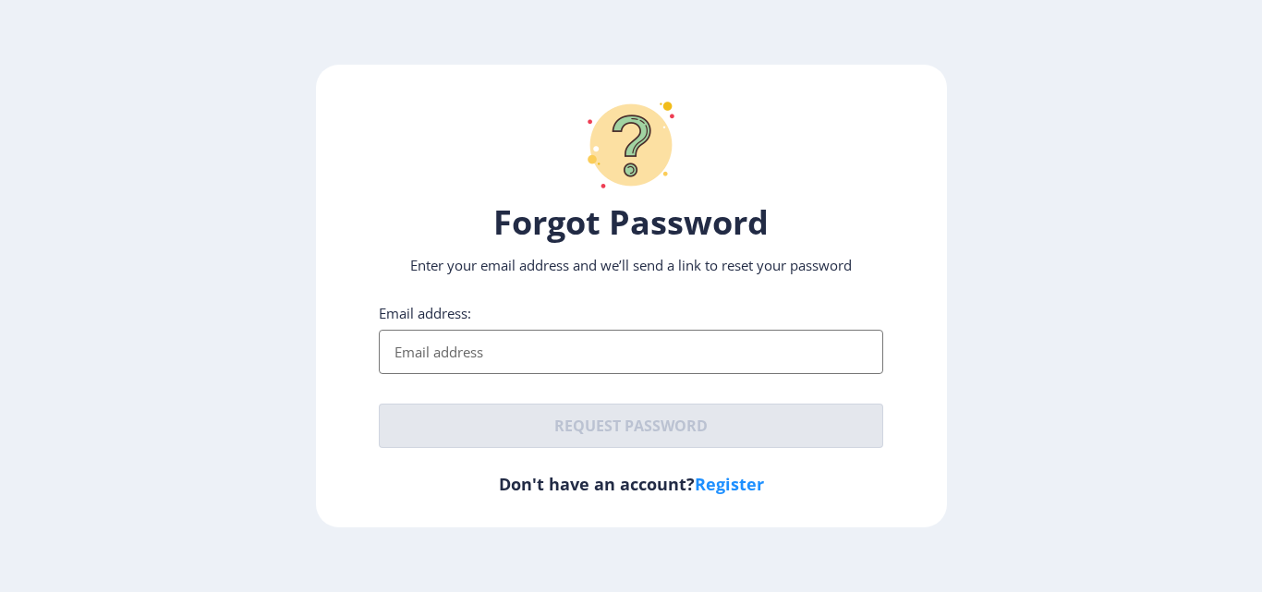
click at [476, 355] on input "Email address:" at bounding box center [631, 352] width 505 height 44
type input "[EMAIL_ADDRESS][DOMAIN_NAME]"
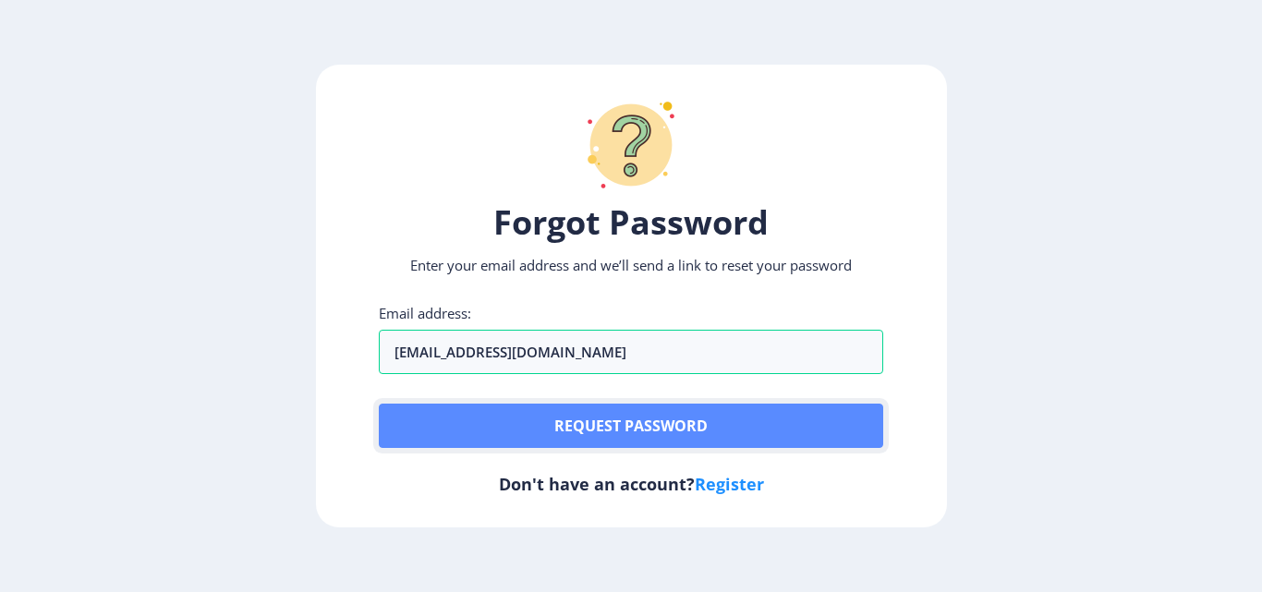
click at [549, 409] on button "Request password" at bounding box center [631, 426] width 505 height 44
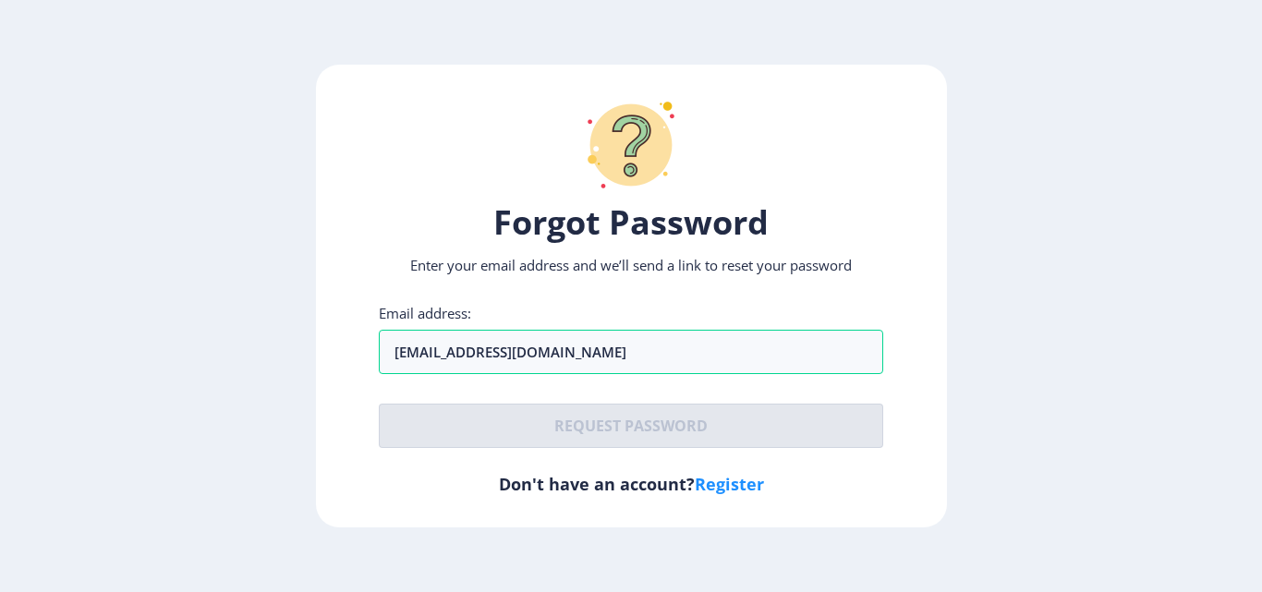
click at [582, 382] on div "Email address: kangalesonali5@gmail.com Request password" at bounding box center [631, 376] width 505 height 144
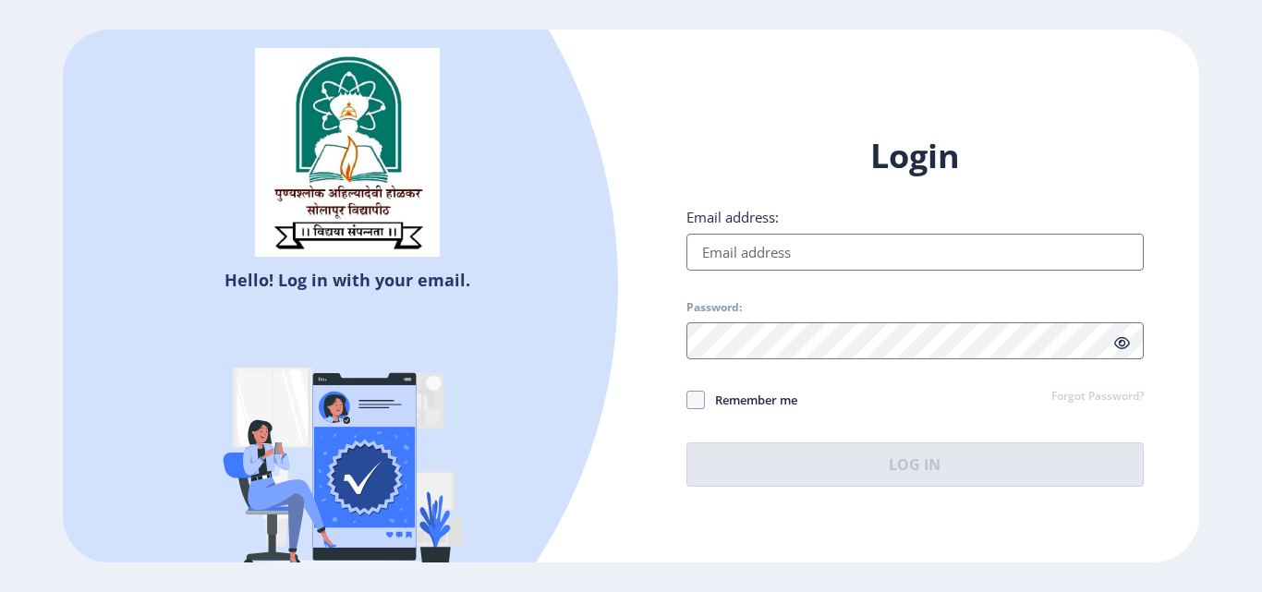
click at [803, 260] on input "Email address:" at bounding box center [915, 252] width 457 height 37
type input "[EMAIL_ADDRESS][DOMAIN_NAME]"
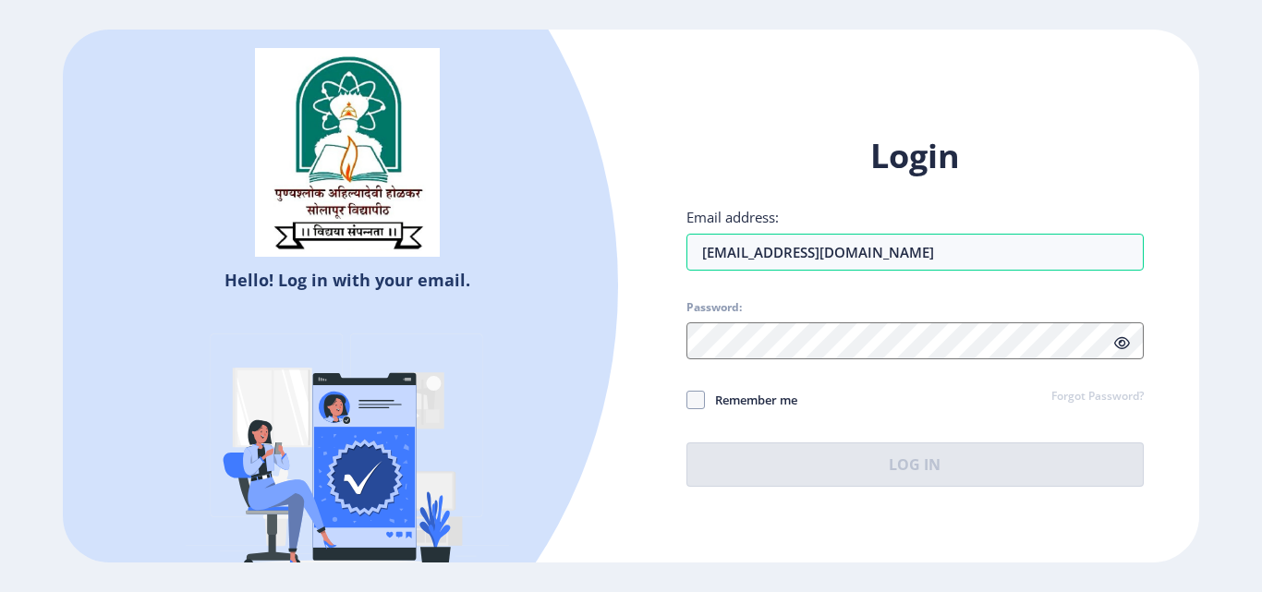
click at [1122, 408] on div "Remember me Forgot Password?" at bounding box center [915, 401] width 457 height 24
click at [1119, 399] on link "Forgot Password?" at bounding box center [1098, 397] width 92 height 17
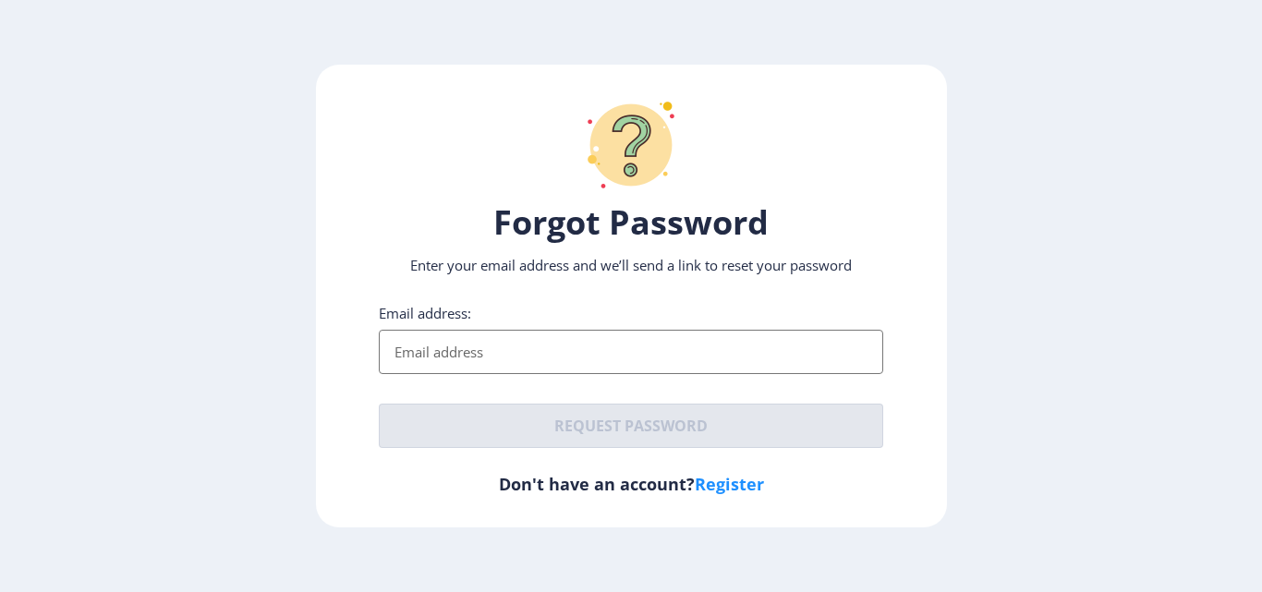
click at [762, 334] on input "Email address:" at bounding box center [631, 352] width 505 height 44
type input "[EMAIL_ADDRESS][DOMAIN_NAME]"
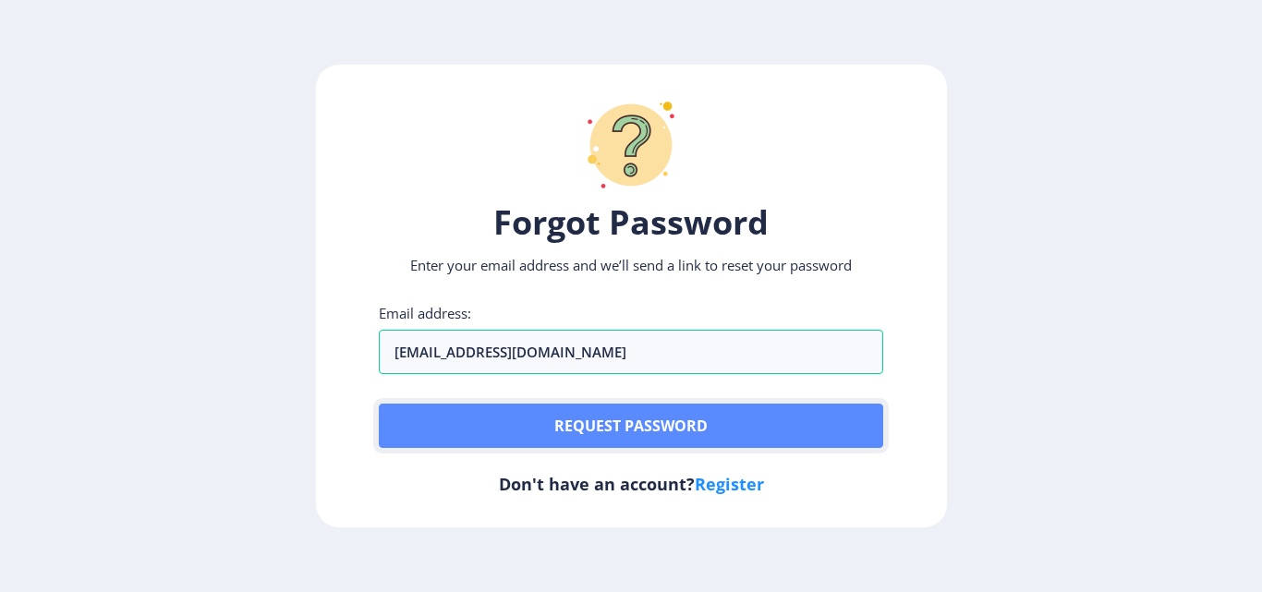
click at [550, 411] on button "Request password" at bounding box center [631, 426] width 505 height 44
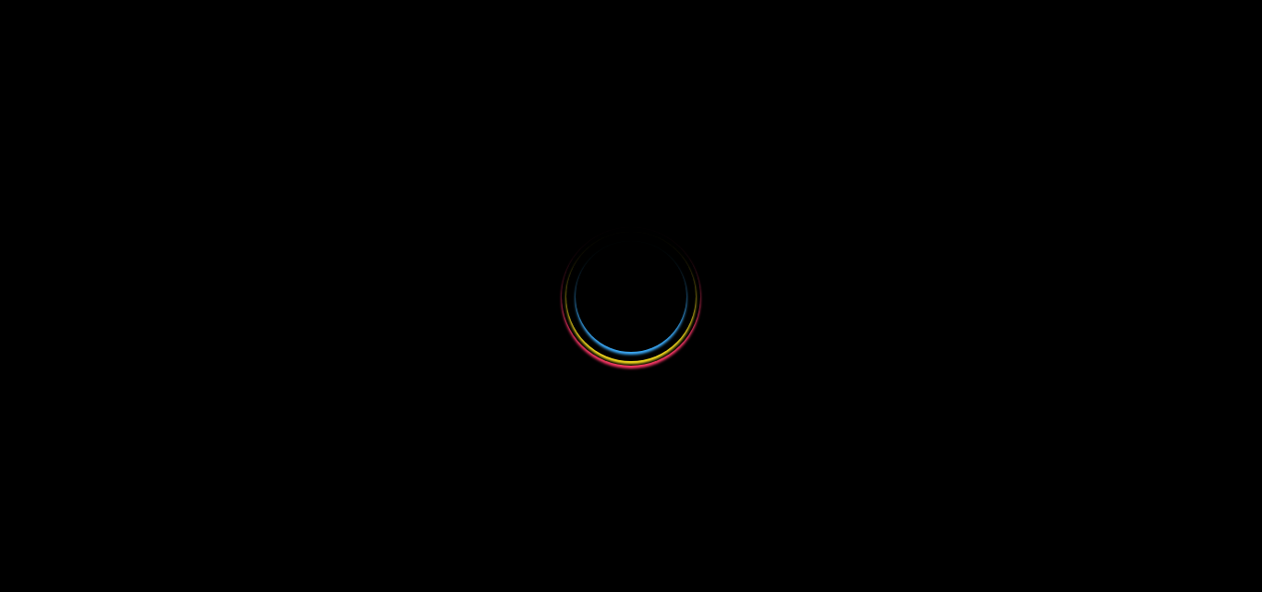
select select
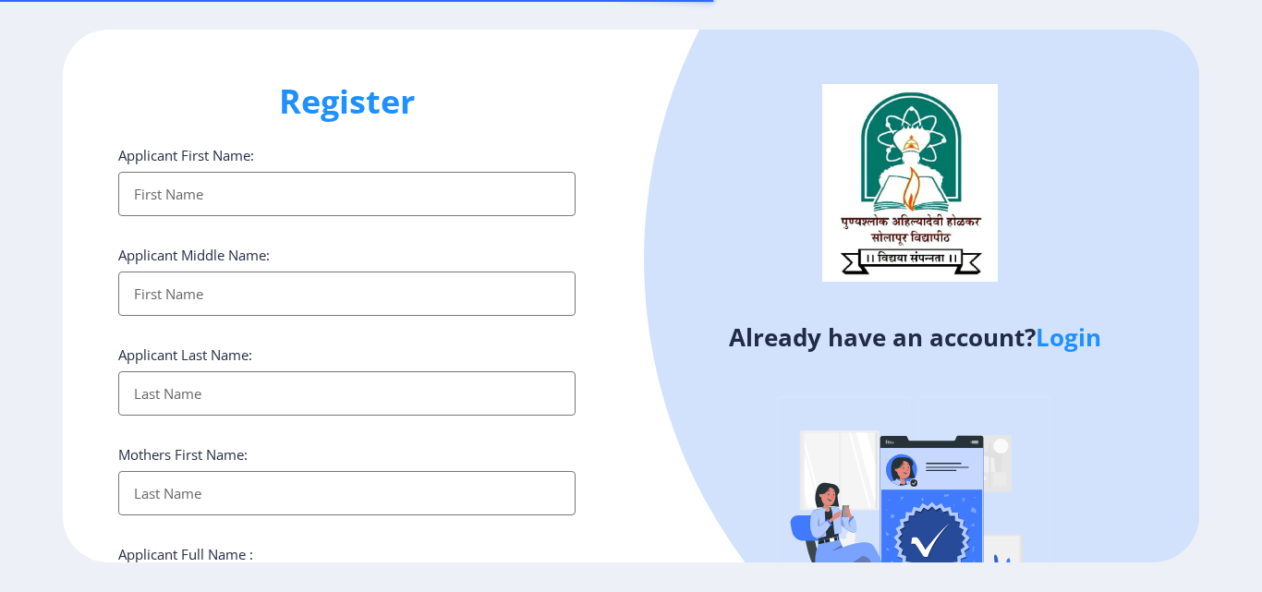
select select
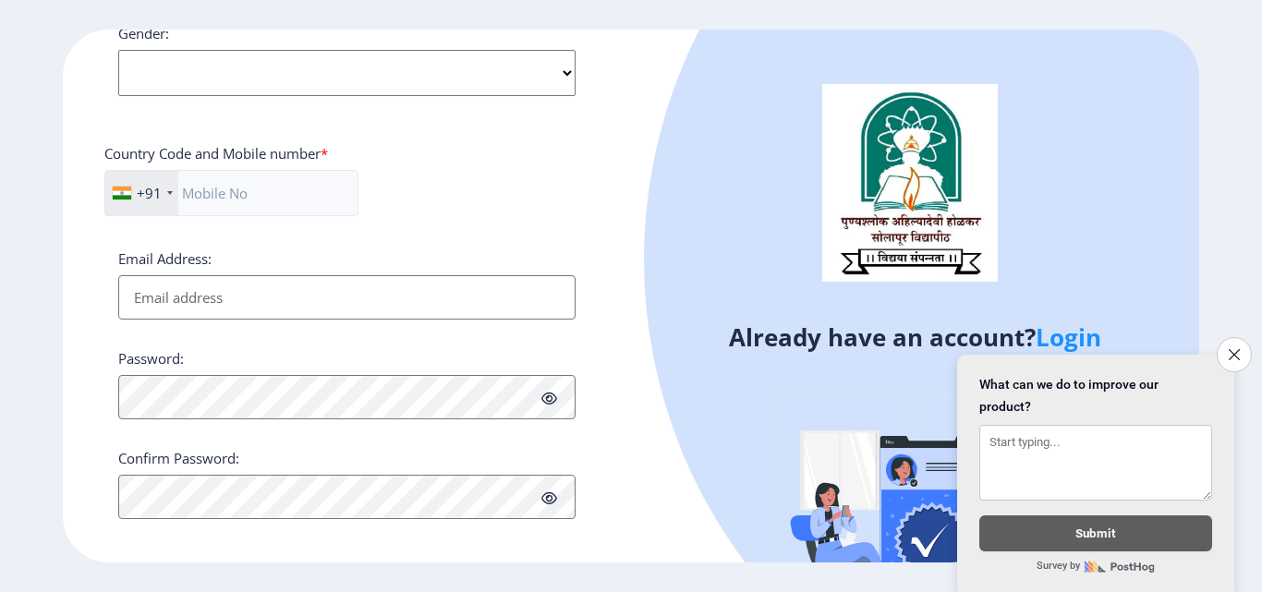
scroll to position [753, 0]
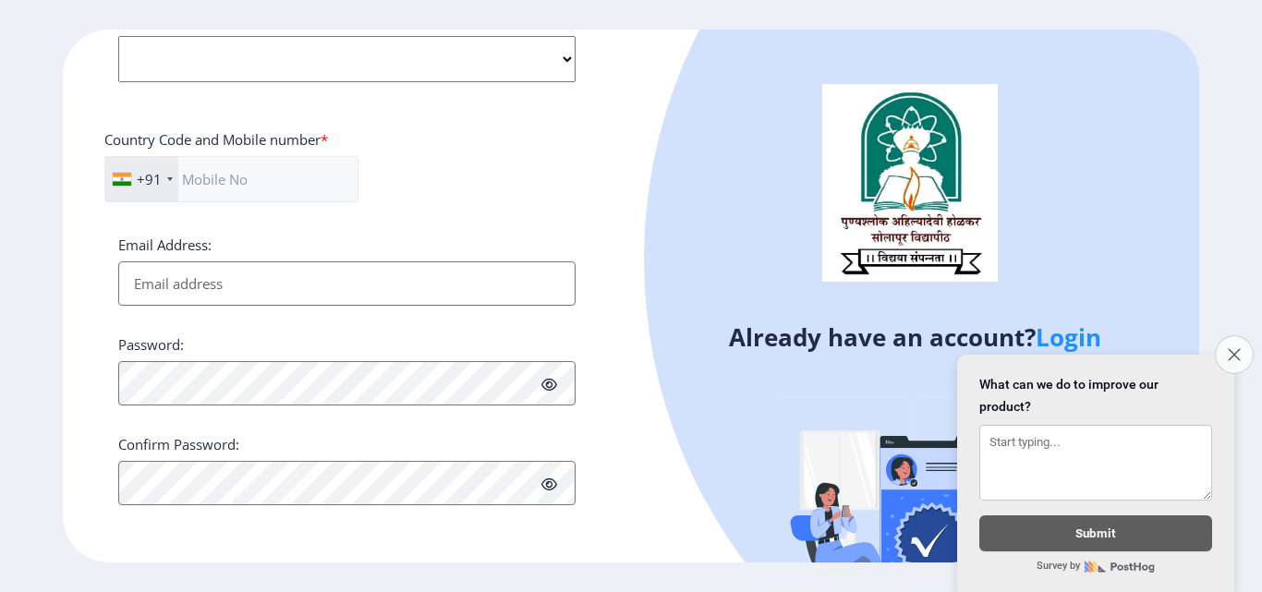
click at [1222, 347] on button "Close survey" at bounding box center [1234, 354] width 39 height 39
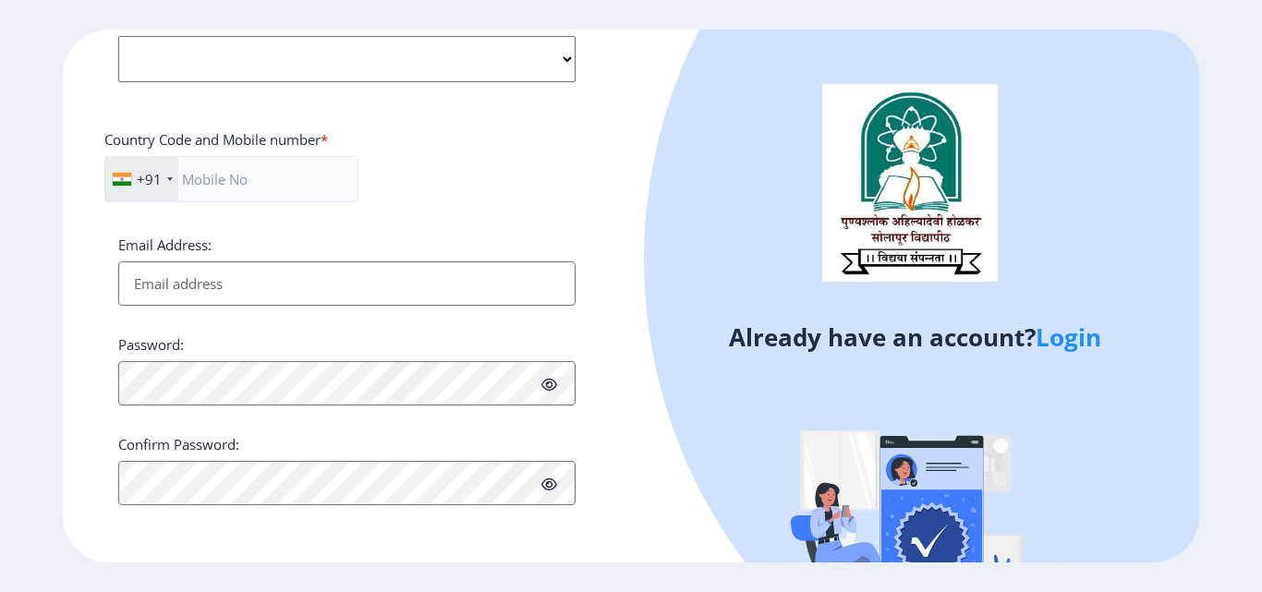
click at [1067, 334] on link "Login" at bounding box center [1069, 337] width 66 height 33
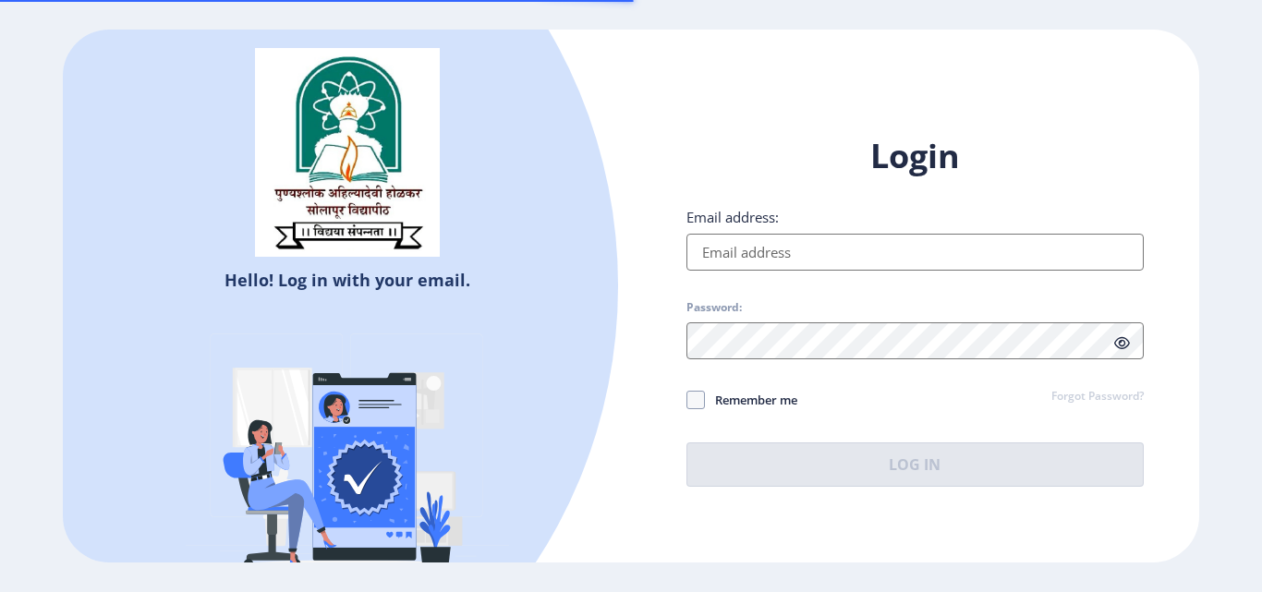
click at [800, 264] on input "Email address:" at bounding box center [915, 252] width 457 height 37
select select
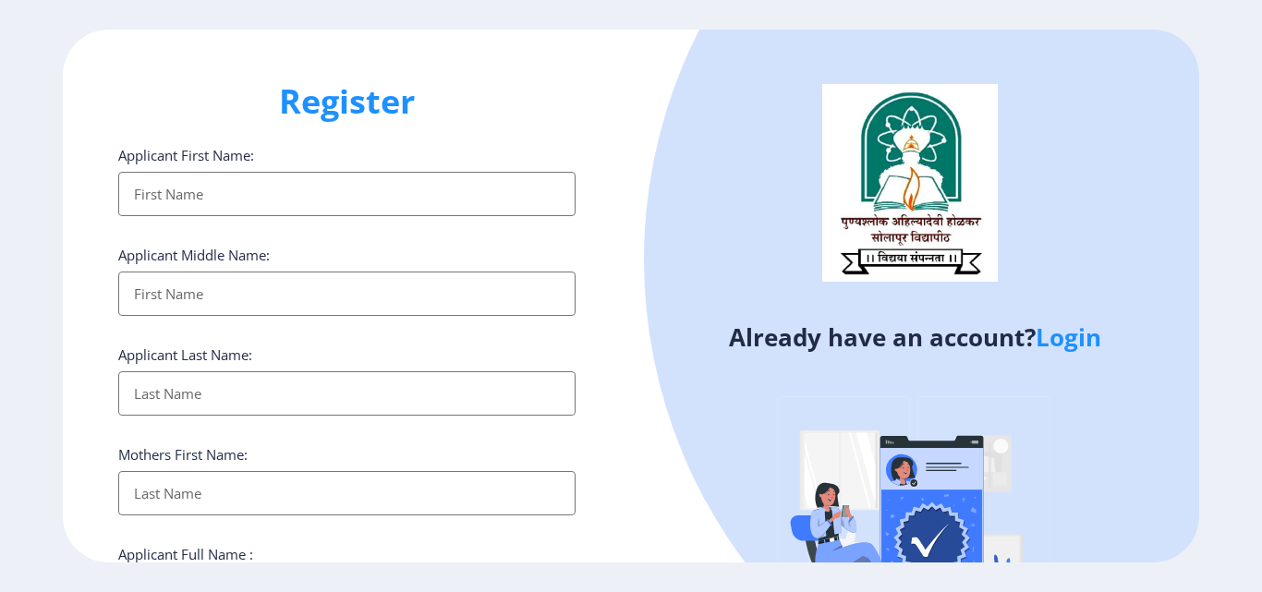
click at [178, 209] on input "Applicant First Name:" at bounding box center [346, 194] width 457 height 44
type input "[PERSON_NAME]"
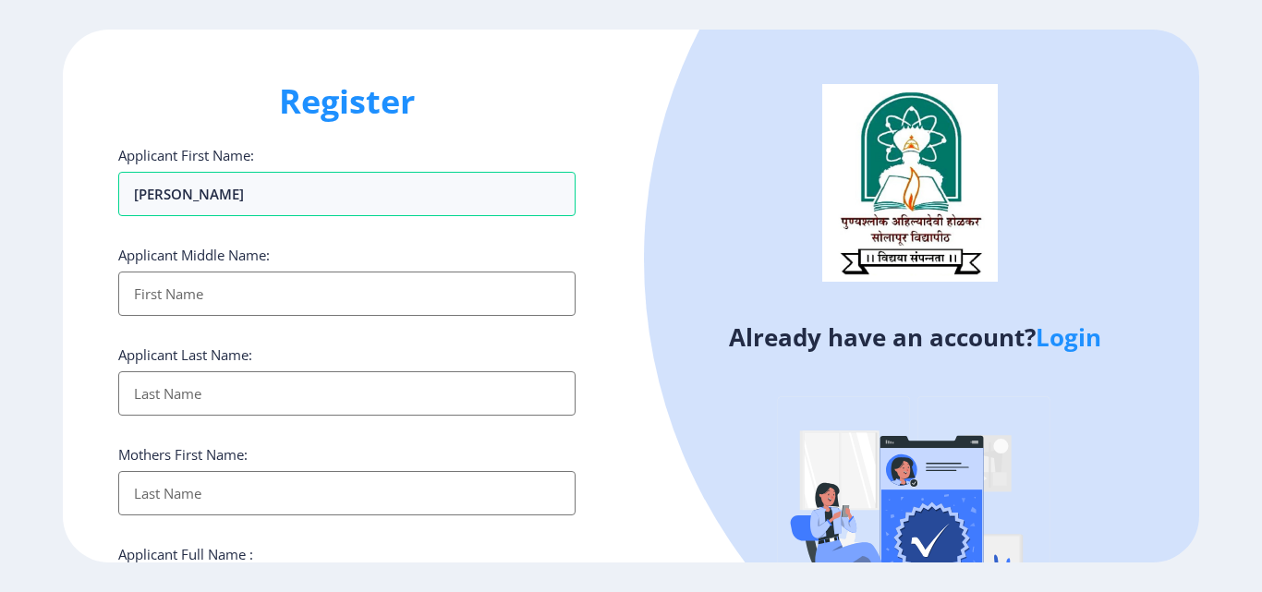
click at [222, 273] on input "Applicant First Name:" at bounding box center [346, 294] width 457 height 44
type input "Bhagwan"
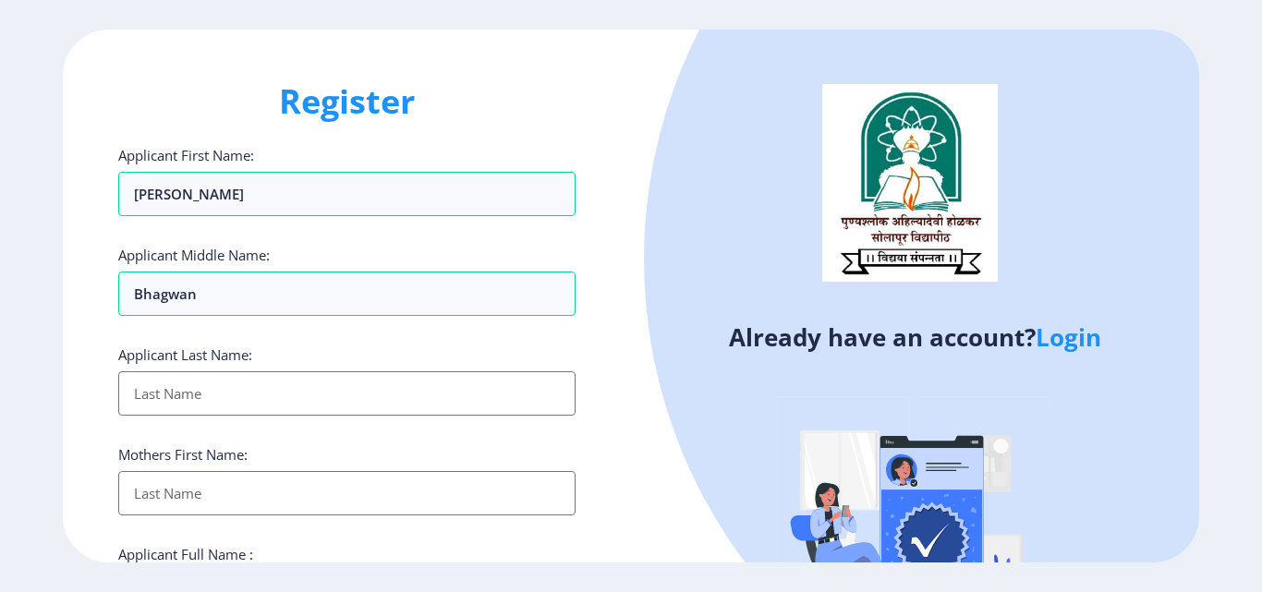
click at [166, 411] on input "Applicant First Name:" at bounding box center [346, 393] width 457 height 44
type input "Lokare"
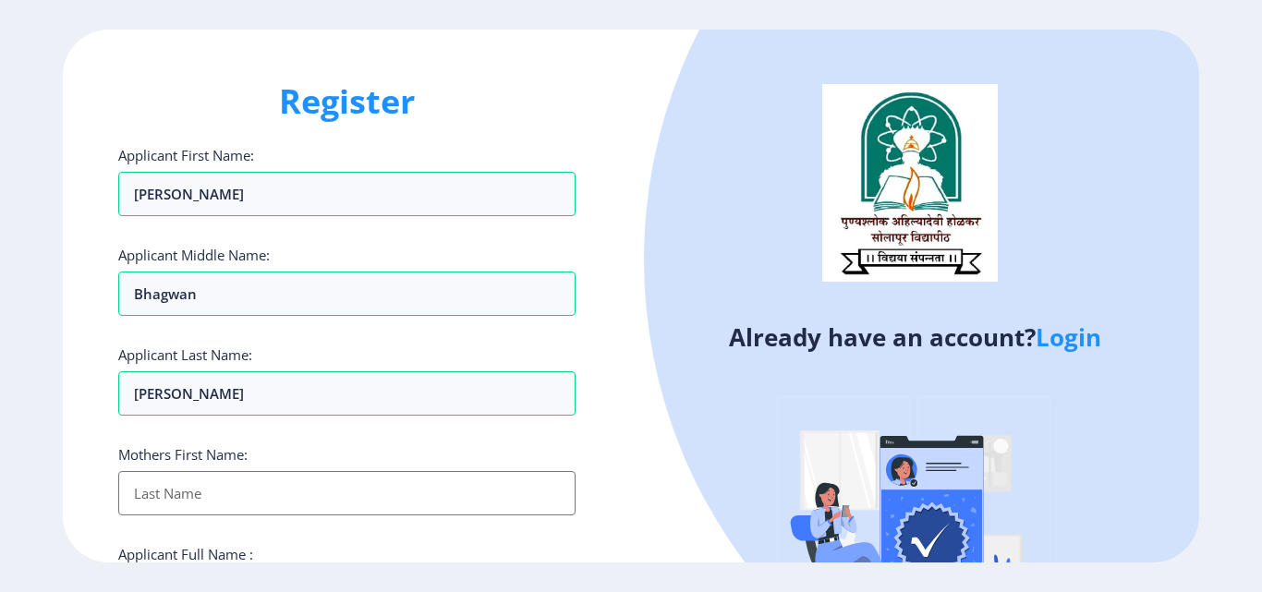
click at [160, 504] on input "Applicant First Name:" at bounding box center [346, 493] width 457 height 44
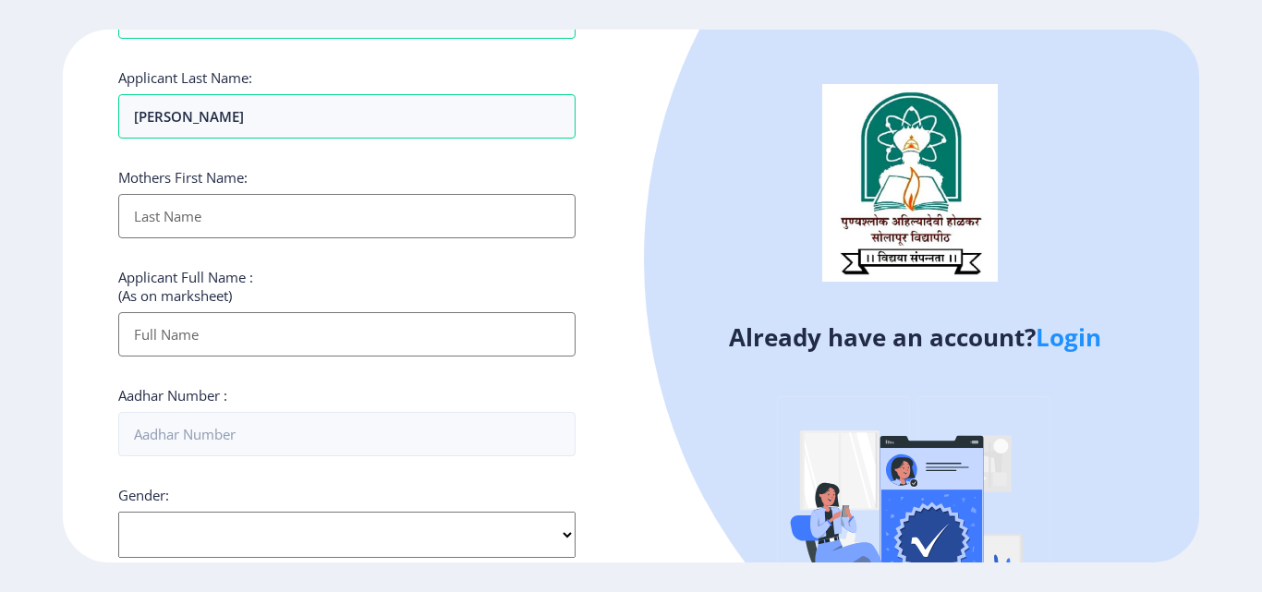
scroll to position [185, 0]
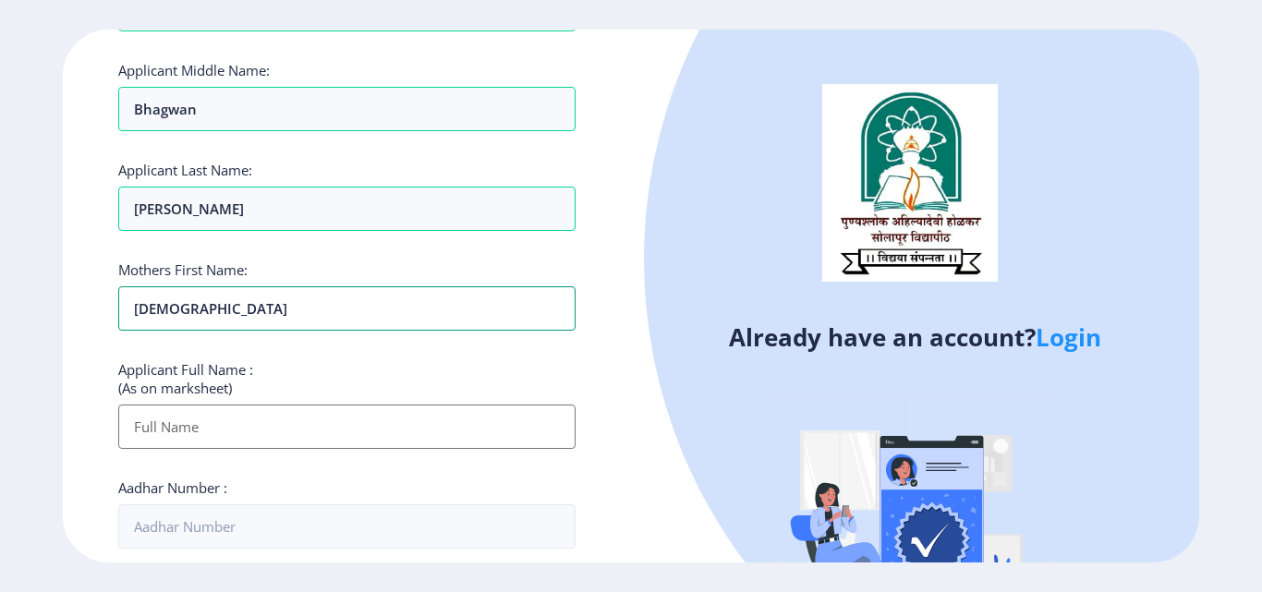
type input "[DEMOGRAPHIC_DATA]"
click at [143, 430] on input "Applicant First Name:" at bounding box center [346, 427] width 457 height 44
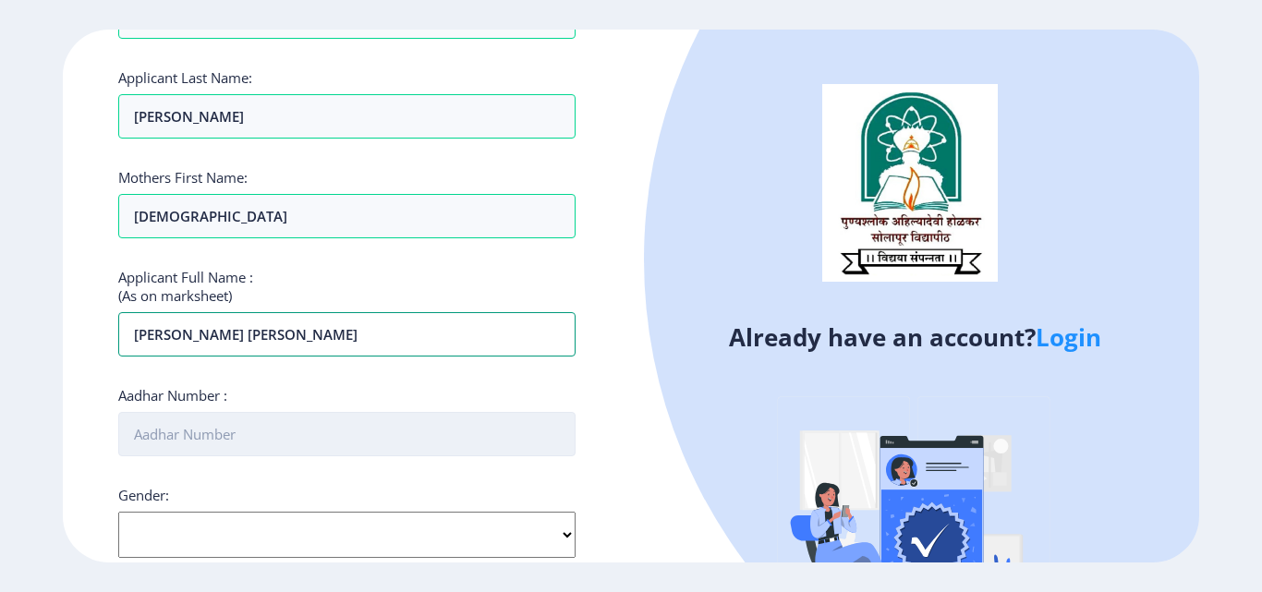
type input "Lokare Sonali Bhagwan"
click at [158, 443] on input "Aadhar Number :" at bounding box center [346, 434] width 457 height 44
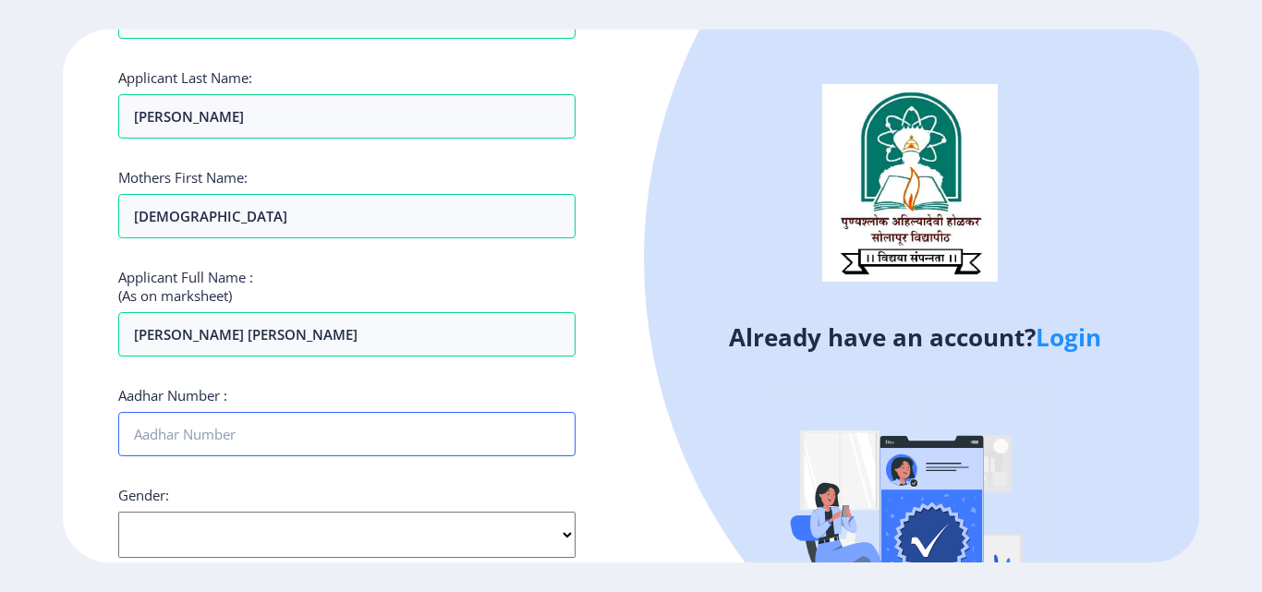
type input "205155756463"
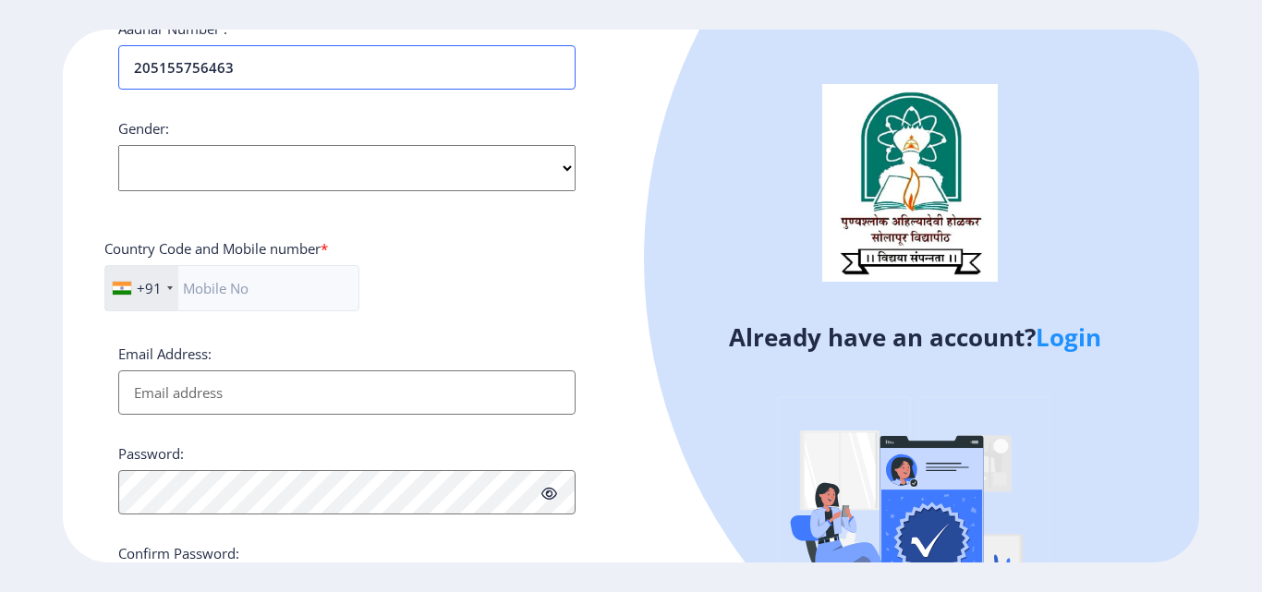
scroll to position [647, 0]
drag, startPoint x: 183, startPoint y: 165, endPoint x: 192, endPoint y: 170, distance: 10.3
click at [186, 166] on select "Select Gender Male Female Other" at bounding box center [346, 165] width 457 height 46
select select "[DEMOGRAPHIC_DATA]"
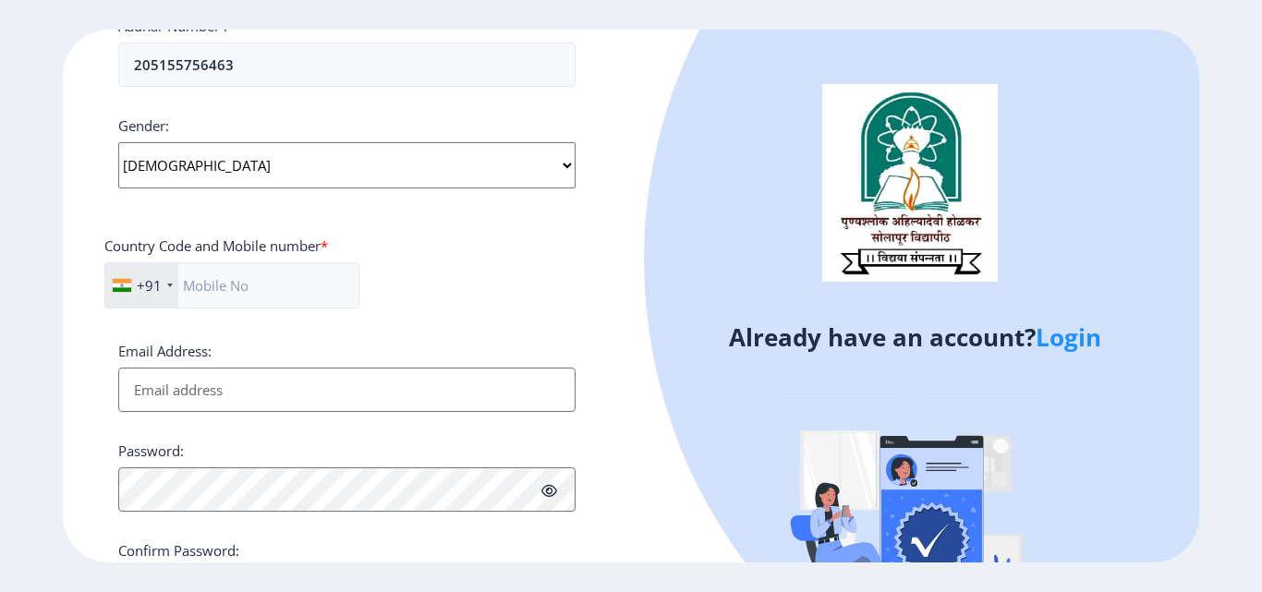
click at [118, 142] on select "Select Gender Male Female Other" at bounding box center [346, 165] width 457 height 46
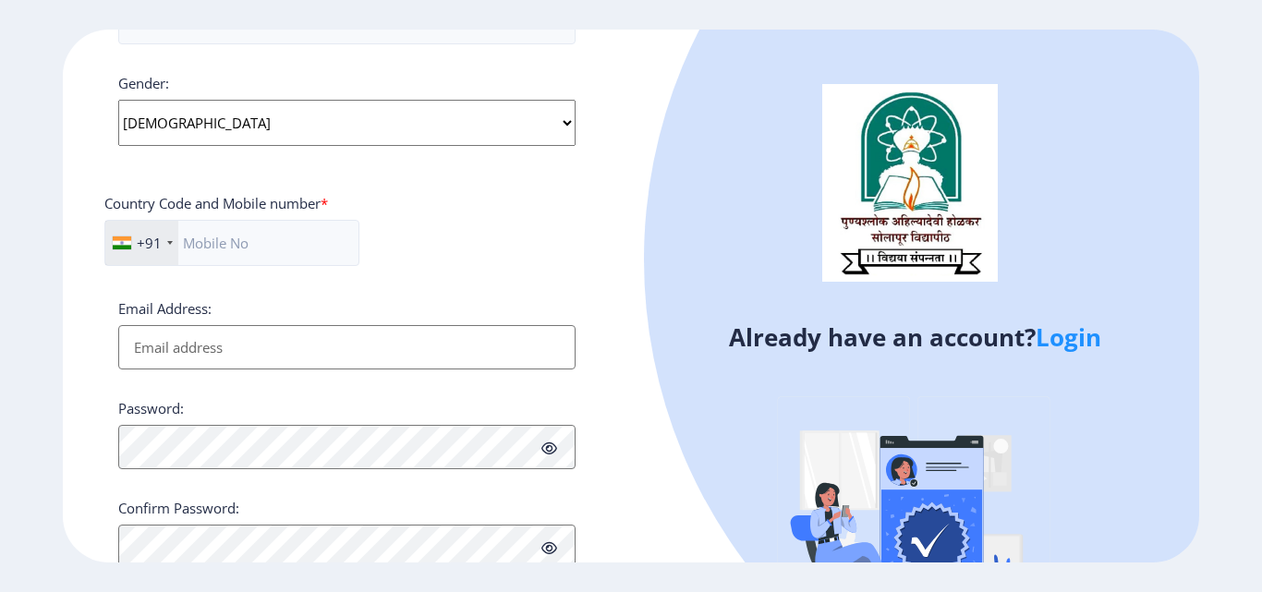
scroll to position [753, 0]
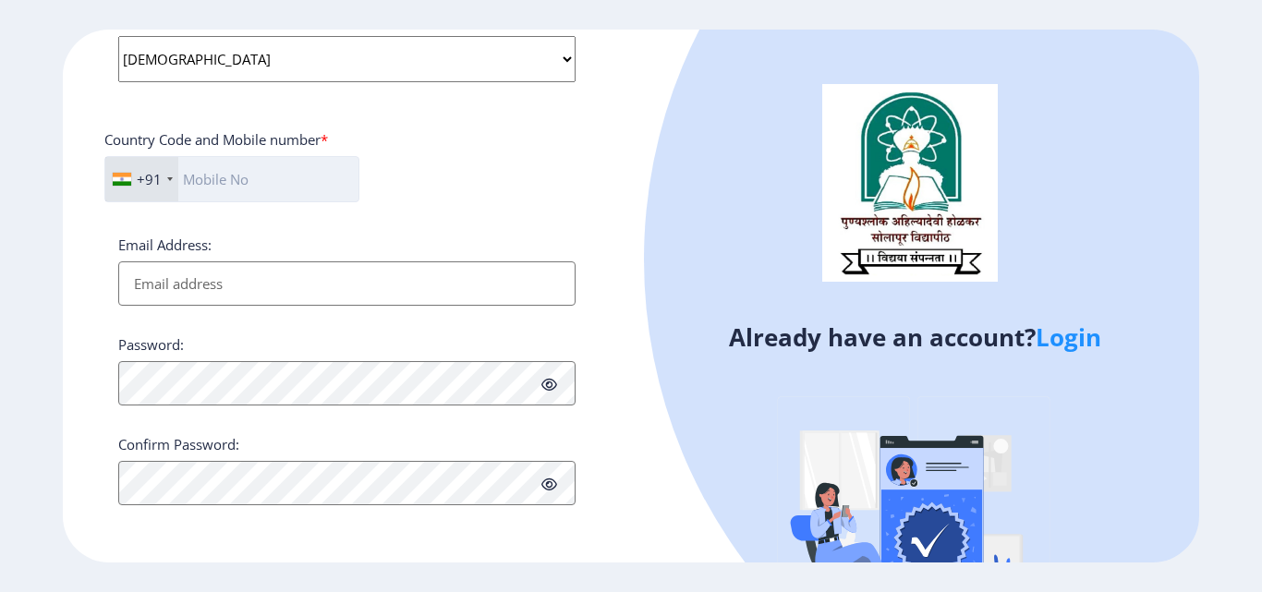
click at [196, 188] on input "text" at bounding box center [231, 179] width 255 height 46
type input "9689168069"
click at [182, 280] on input "Email Address:" at bounding box center [346, 283] width 457 height 44
type input "[EMAIL_ADDRESS][DOMAIN_NAME]"
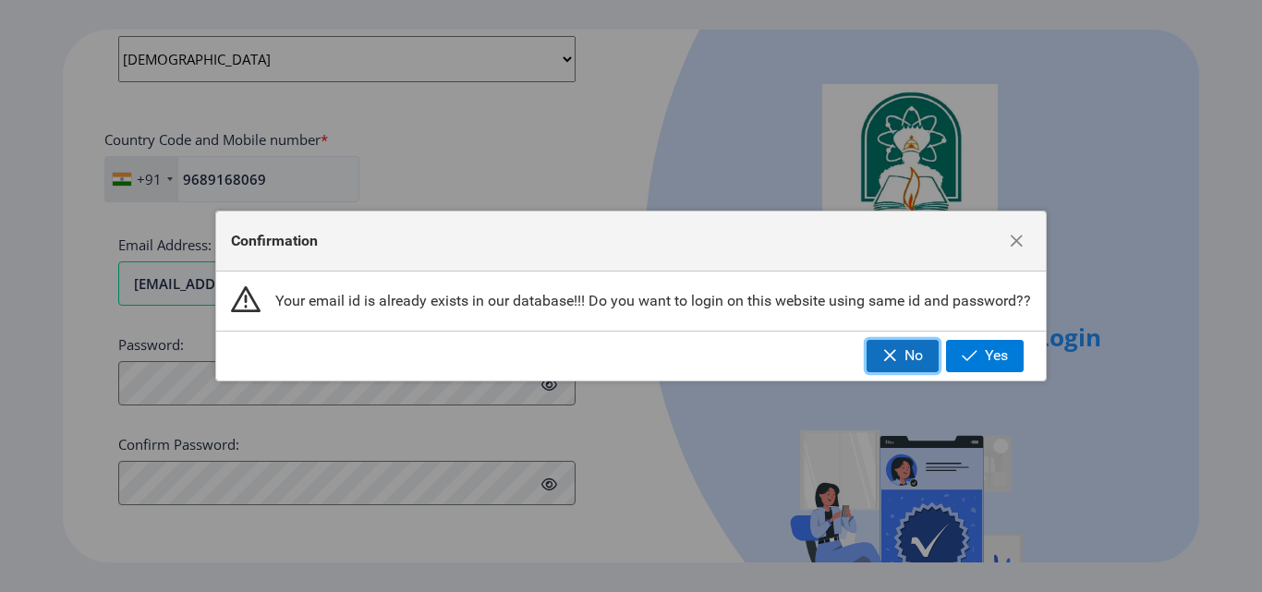
click at [916, 355] on span "No" at bounding box center [914, 355] width 18 height 17
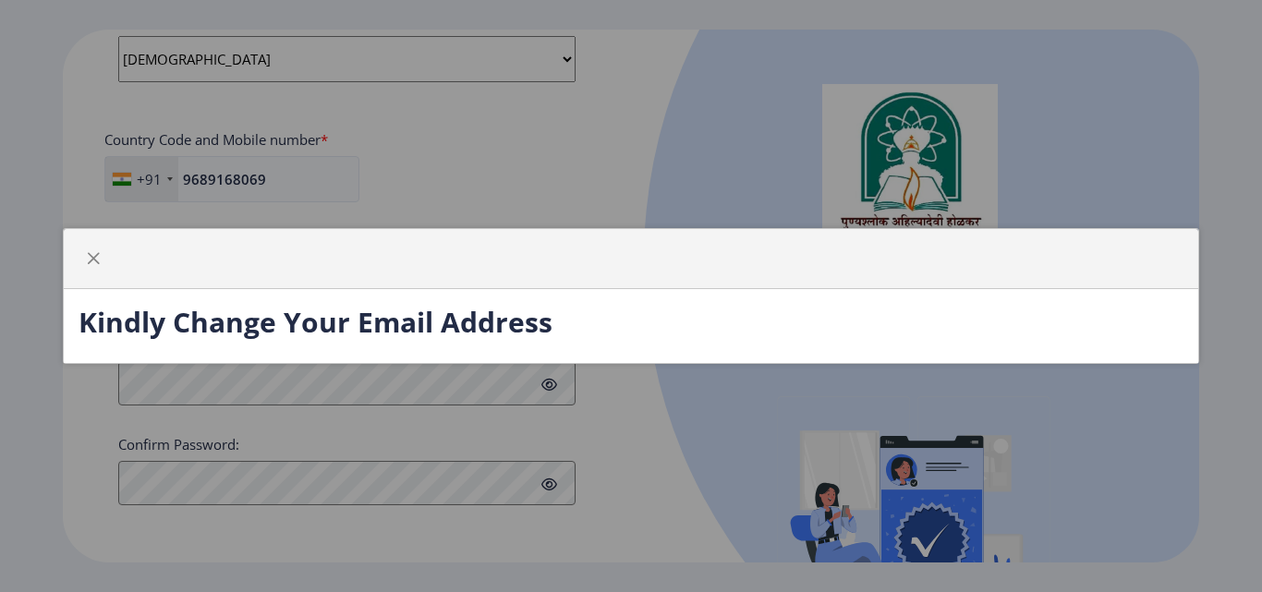
click at [301, 340] on h3 "Kindly Change Your Email Address" at bounding box center [631, 322] width 1104 height 37
drag, startPoint x: 305, startPoint y: 341, endPoint x: 141, endPoint y: 294, distance: 170.2
click at [298, 336] on div "Kindly Change Your Email Address" at bounding box center [631, 326] width 1134 height 74
click at [93, 265] on span "button" at bounding box center [93, 258] width 15 height 15
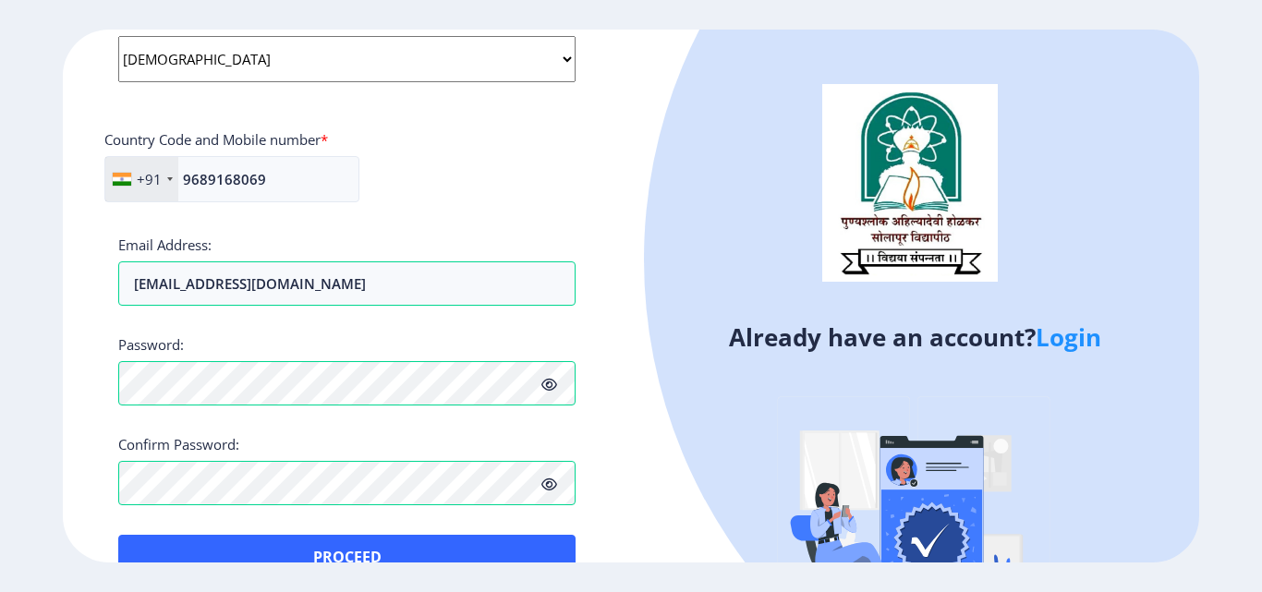
click at [543, 486] on icon at bounding box center [549, 485] width 16 height 14
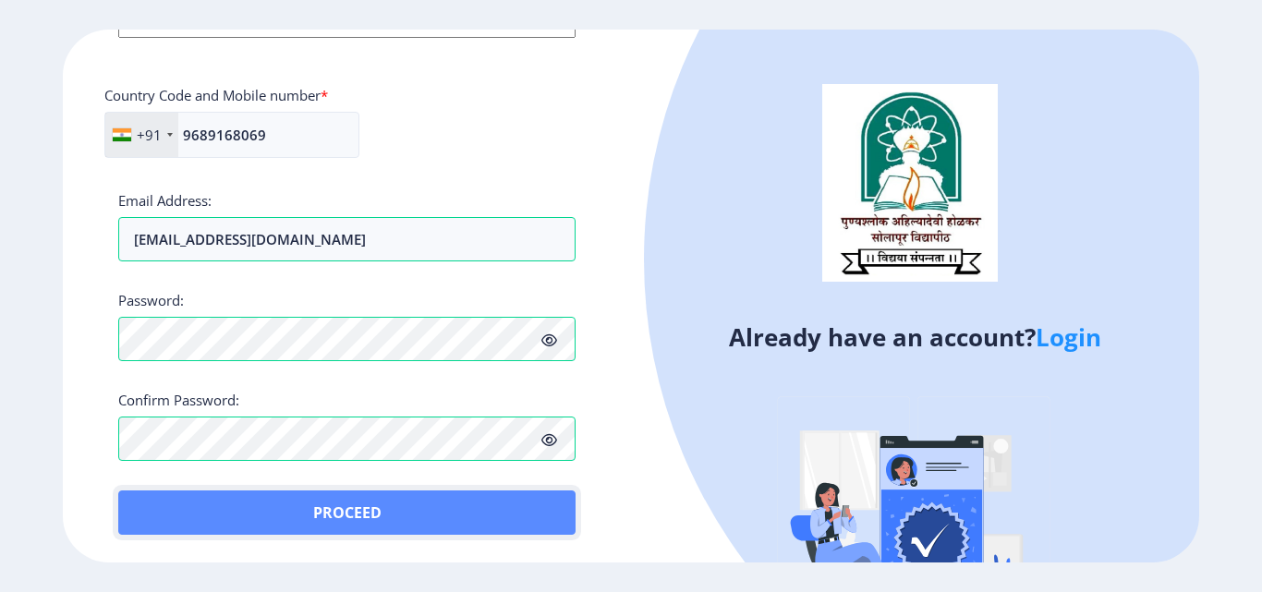
click at [376, 517] on button "Proceed" at bounding box center [346, 513] width 457 height 44
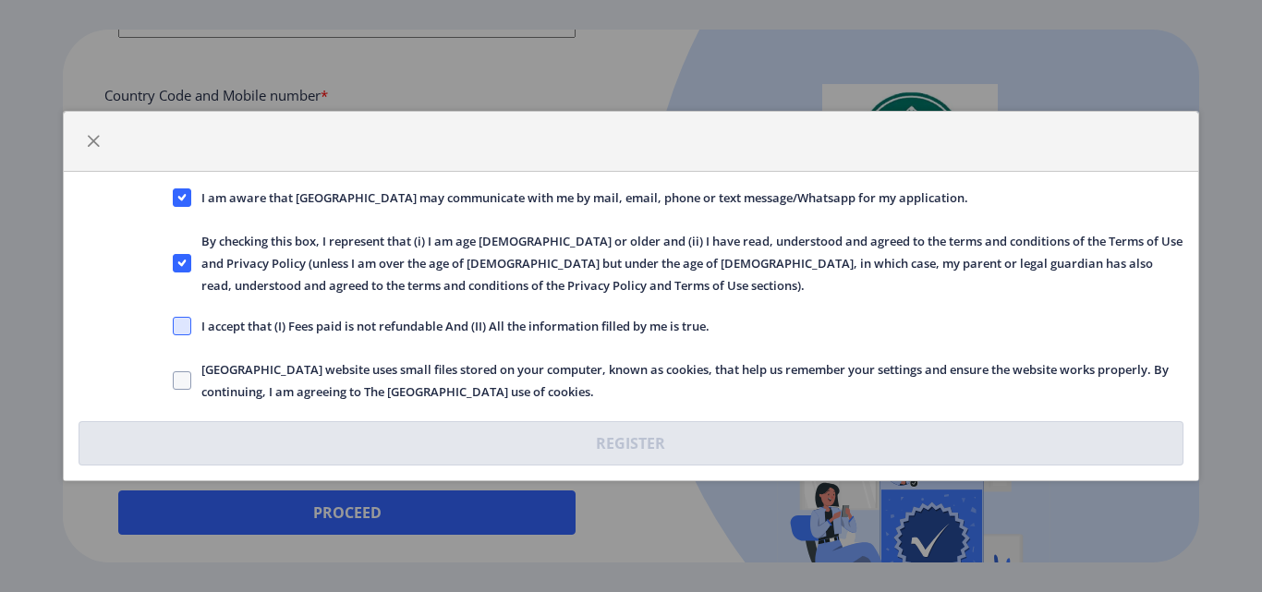
click at [188, 325] on span at bounding box center [182, 326] width 18 height 18
click at [174, 326] on input "I accept that (I) Fees paid is not refundable And (II) All the information fill…" at bounding box center [173, 326] width 1 height 1
checkbox input "true"
click at [182, 376] on span at bounding box center [182, 380] width 18 height 18
click at [174, 381] on input "Solapur University website uses small files stored on your computer, known as c…" at bounding box center [173, 381] width 1 height 1
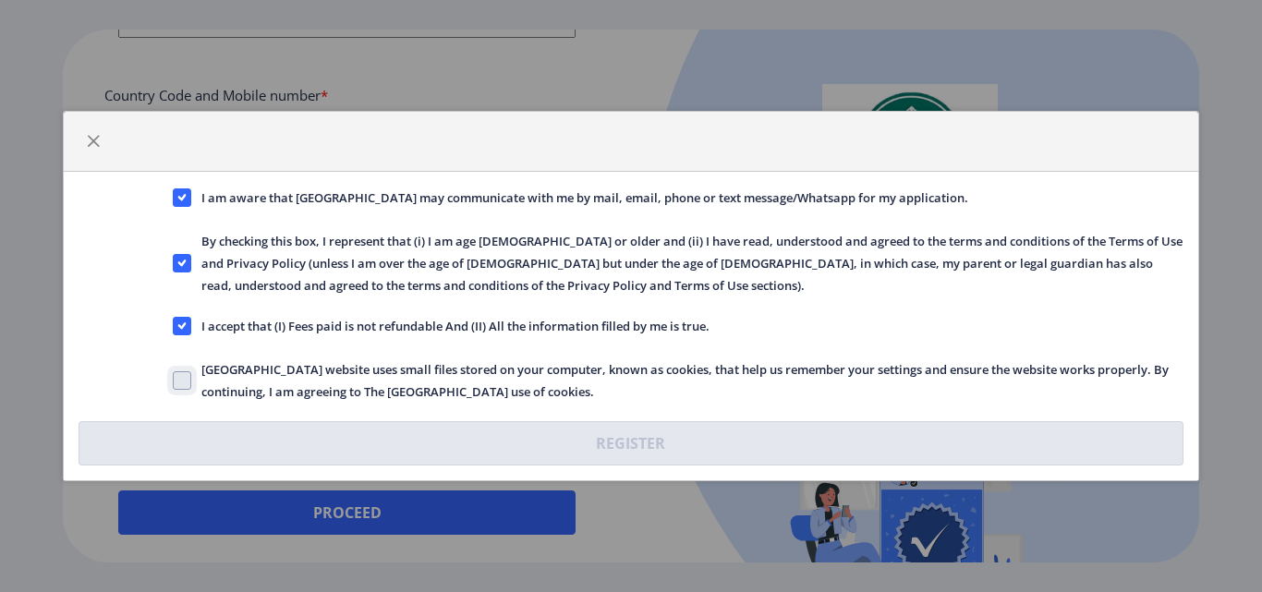
checkbox input "true"
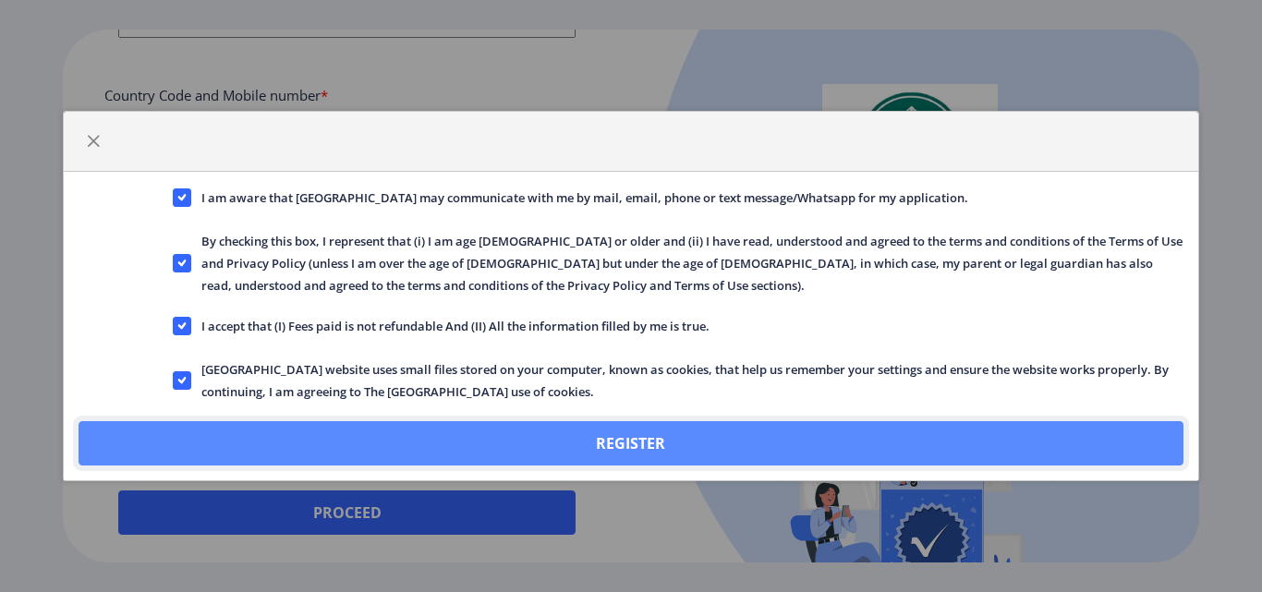
click at [320, 449] on button "Register" at bounding box center [631, 443] width 1104 height 44
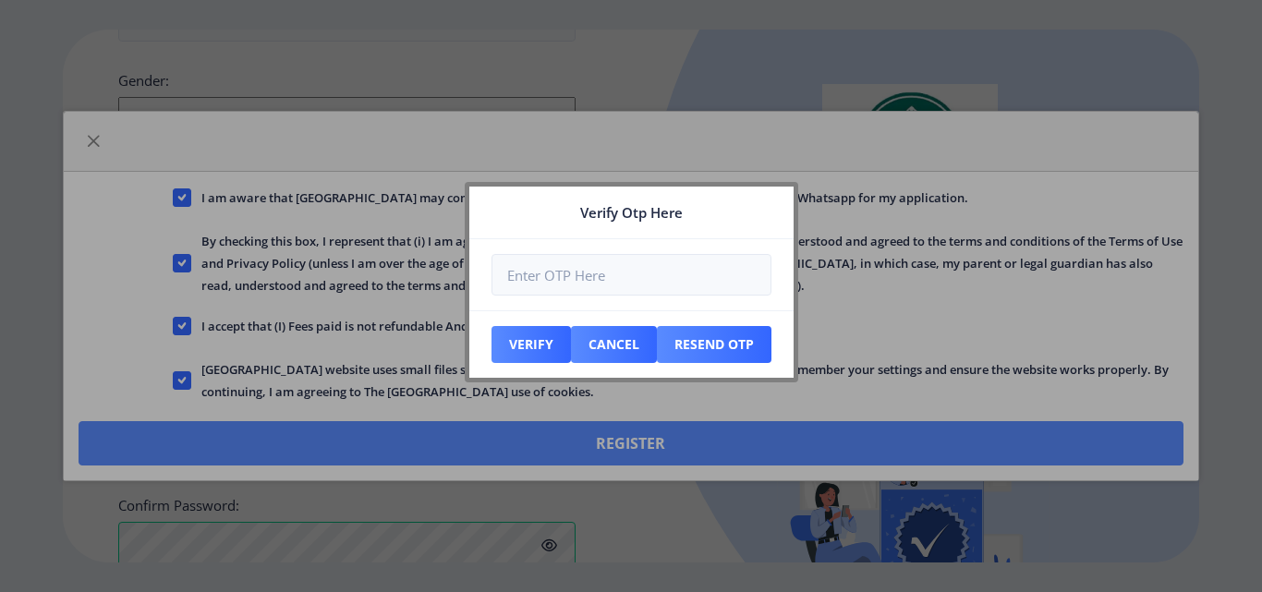
scroll to position [903, 0]
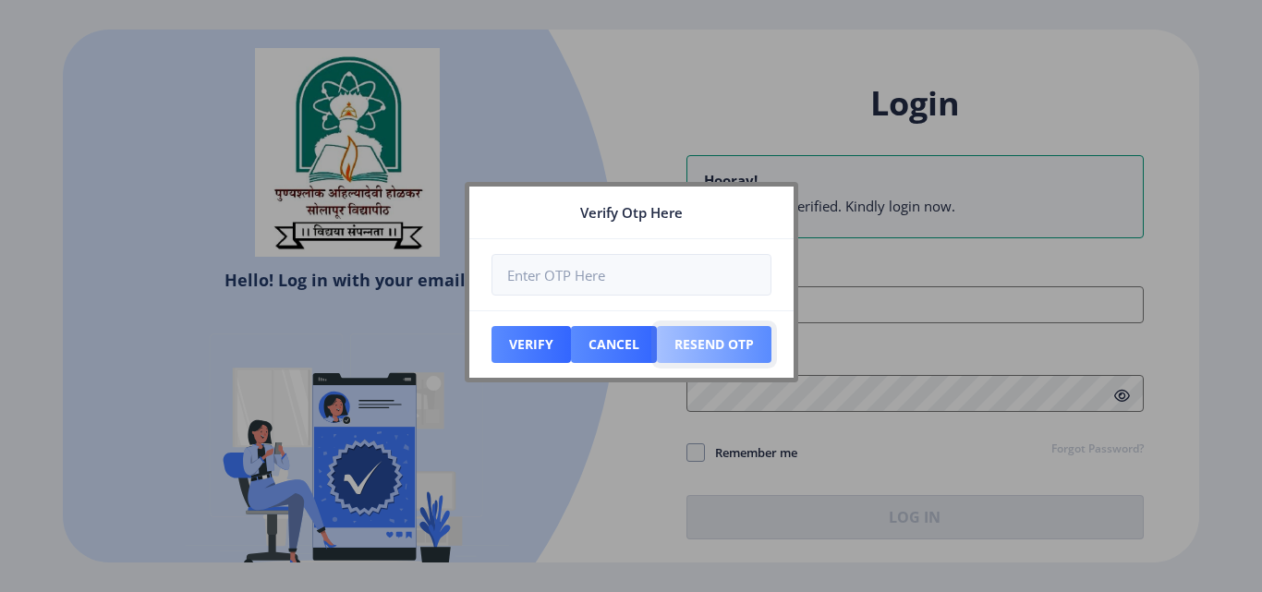
click at [698, 354] on button "Resend Otp" at bounding box center [714, 344] width 115 height 37
click at [546, 347] on button "Verify" at bounding box center [531, 344] width 79 height 37
click at [608, 345] on button "Cancel" at bounding box center [614, 344] width 86 height 37
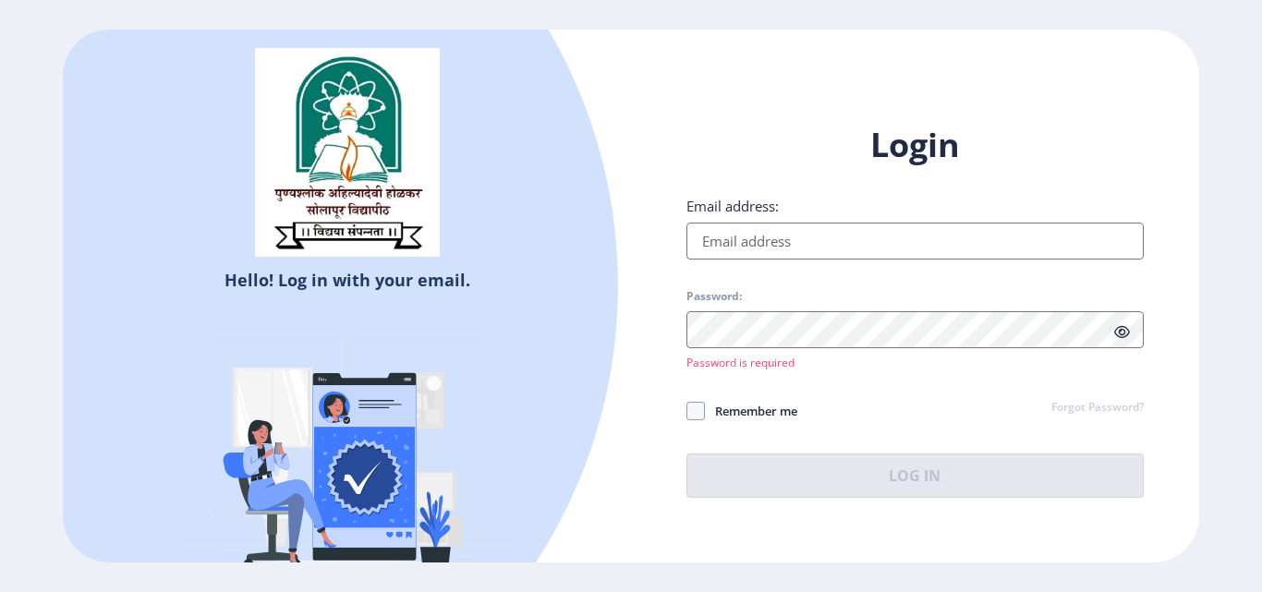
click at [782, 248] on input "Email address:" at bounding box center [915, 241] width 457 height 37
type input "[EMAIL_ADDRESS][DOMAIN_NAME]"
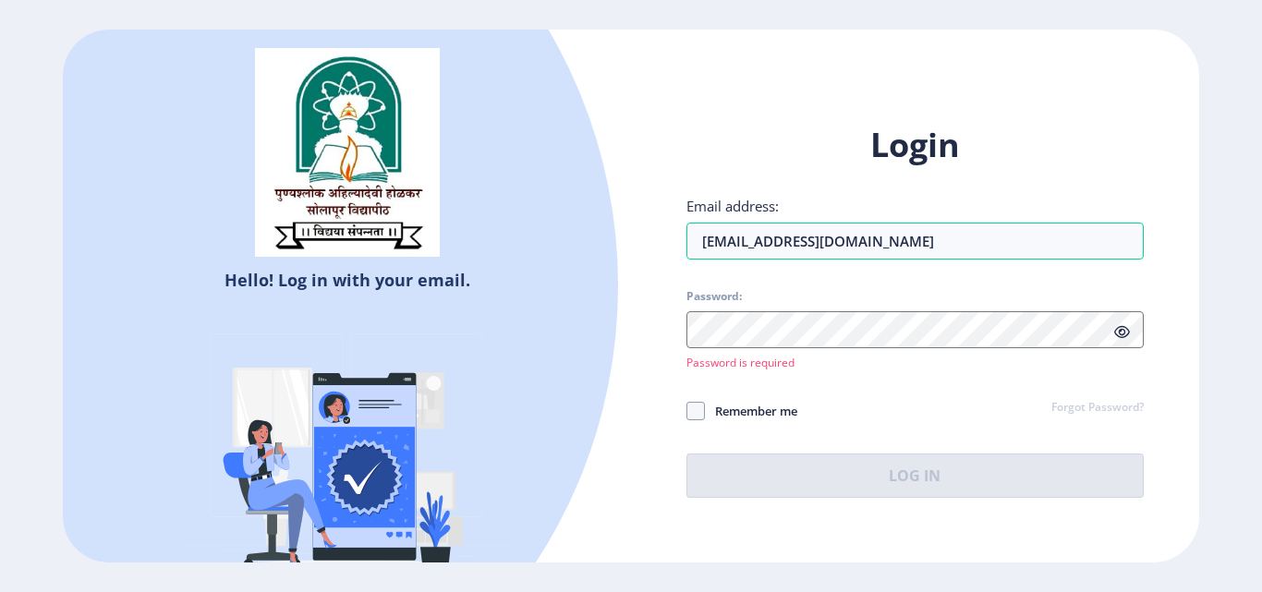
click at [1116, 408] on link "Forgot Password?" at bounding box center [1098, 408] width 92 height 17
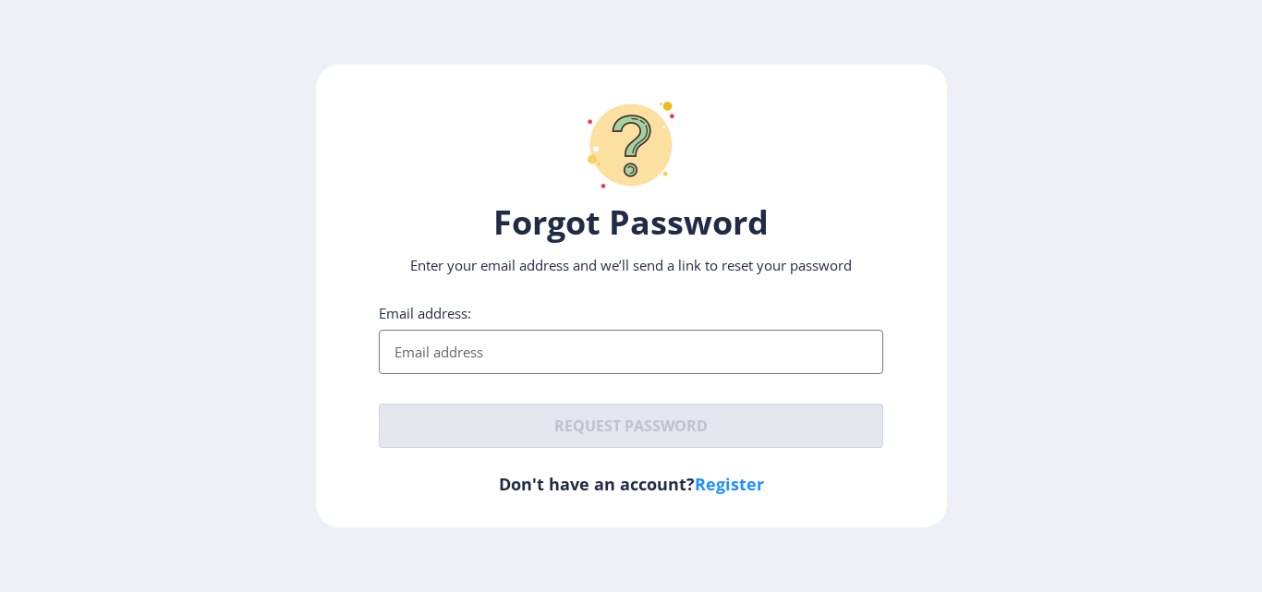
click at [486, 351] on input "Email address:" at bounding box center [631, 352] width 505 height 44
type input "[EMAIL_ADDRESS][DOMAIN_NAME]"
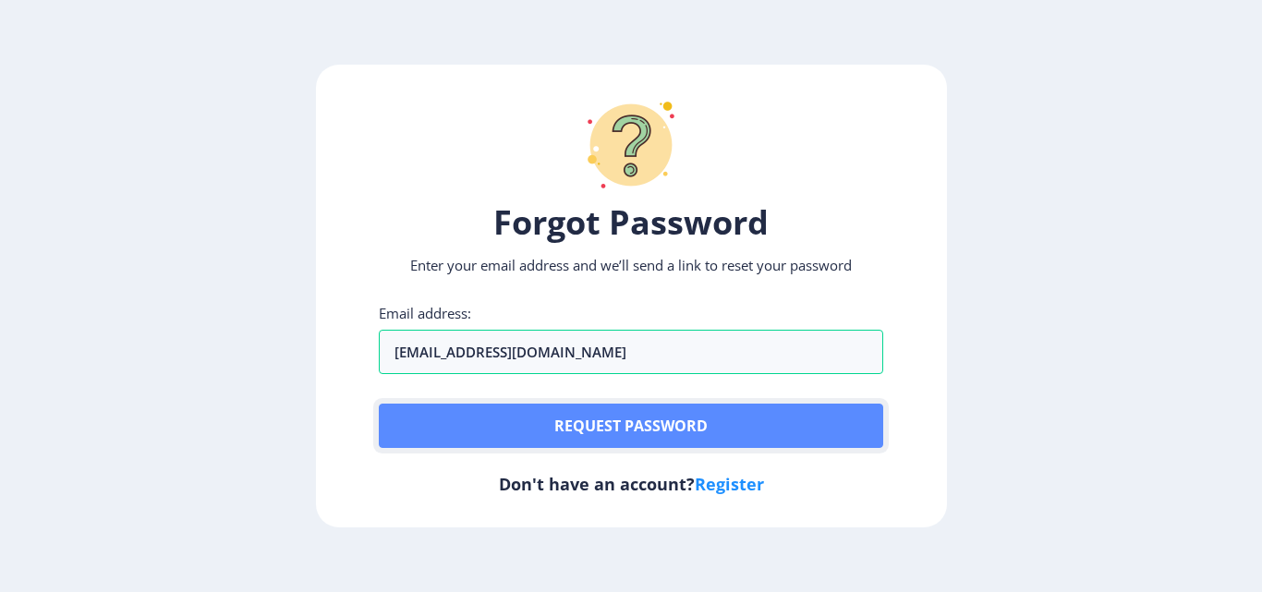
click at [521, 434] on button "Request password" at bounding box center [631, 426] width 505 height 44
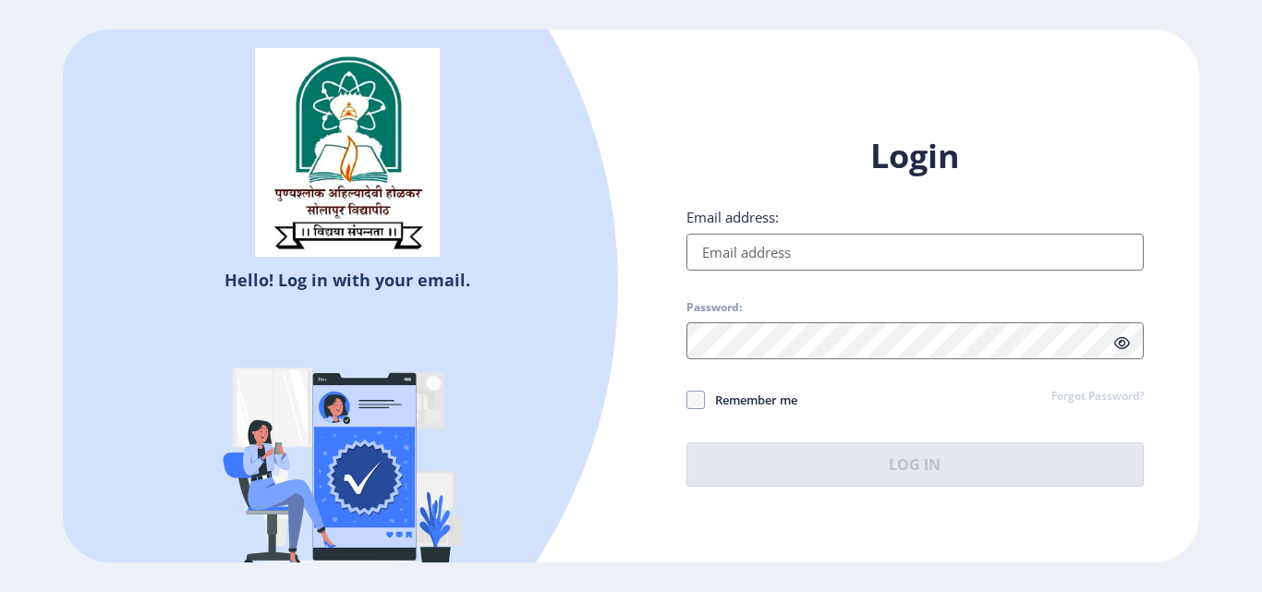
click at [761, 244] on input "Email address:" at bounding box center [915, 252] width 457 height 37
type input "[EMAIL_ADDRESS][DOMAIN_NAME]"
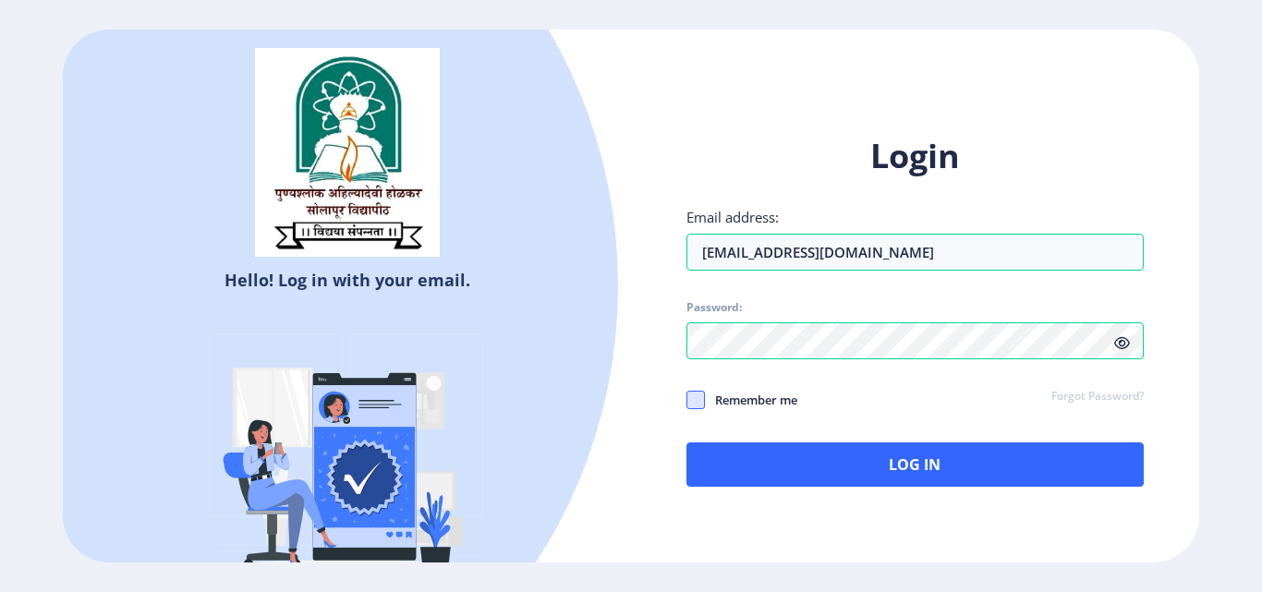
click at [704, 397] on label "Remember me" at bounding box center [742, 400] width 111 height 22
click at [694, 395] on span at bounding box center [696, 400] width 18 height 18
click at [687, 400] on input "Remember me" at bounding box center [687, 400] width 1 height 1
checkbox input "true"
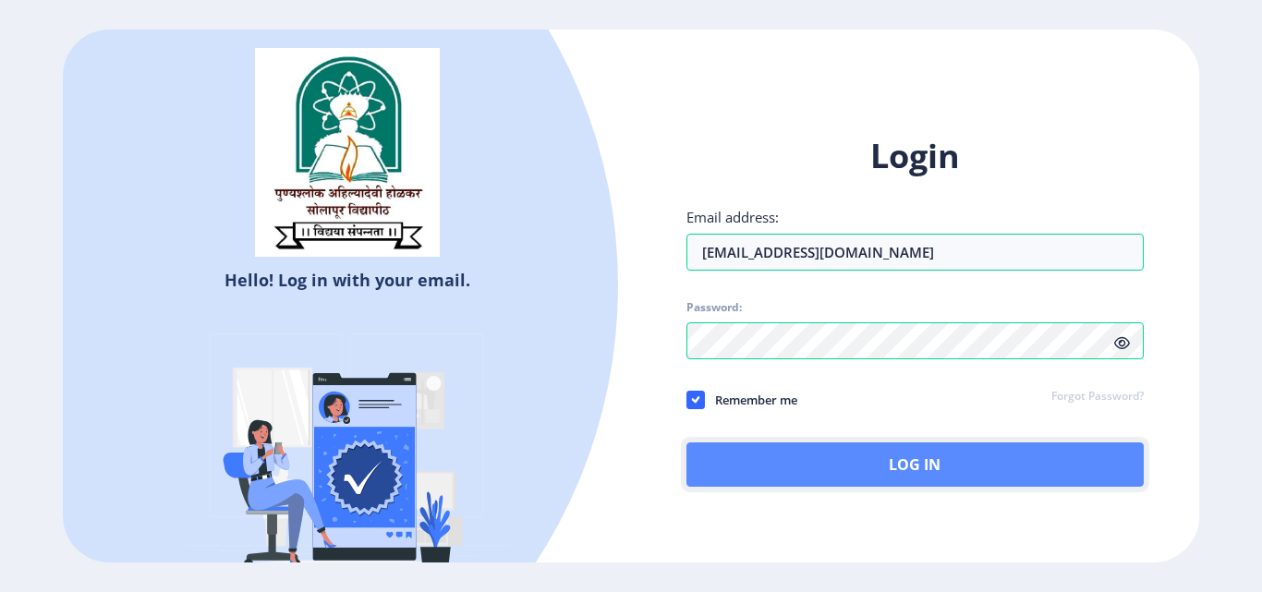
click at [789, 478] on button "Log In" at bounding box center [915, 465] width 457 height 44
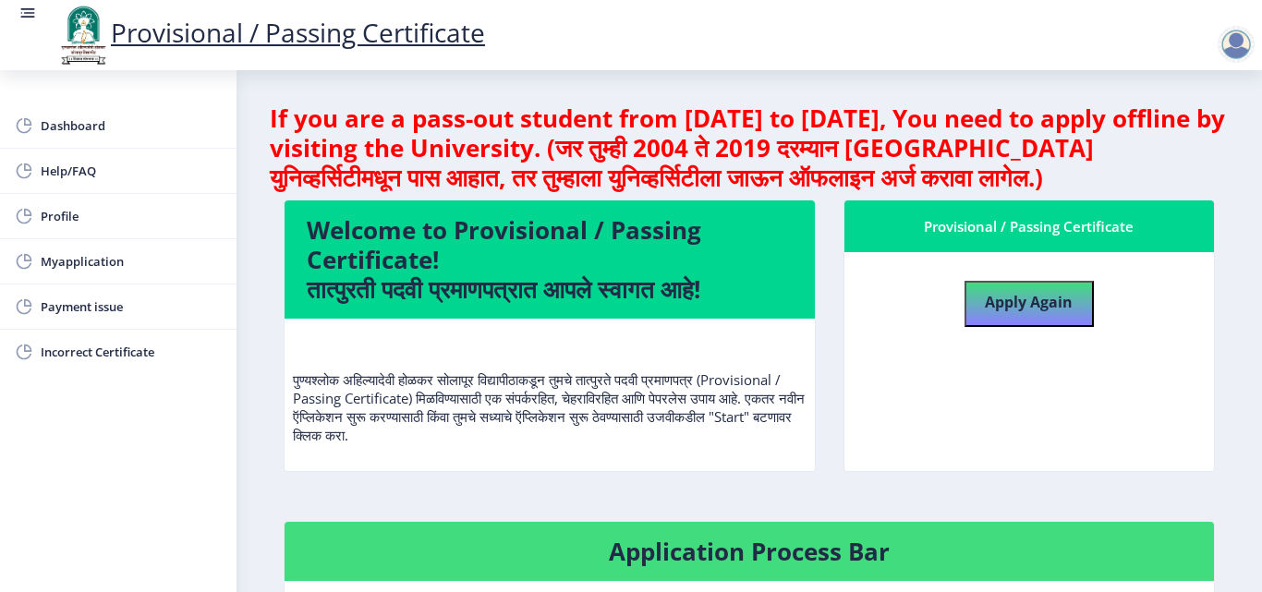
scroll to position [3, 0]
click at [101, 261] on span "Myapplication" at bounding box center [131, 261] width 181 height 22
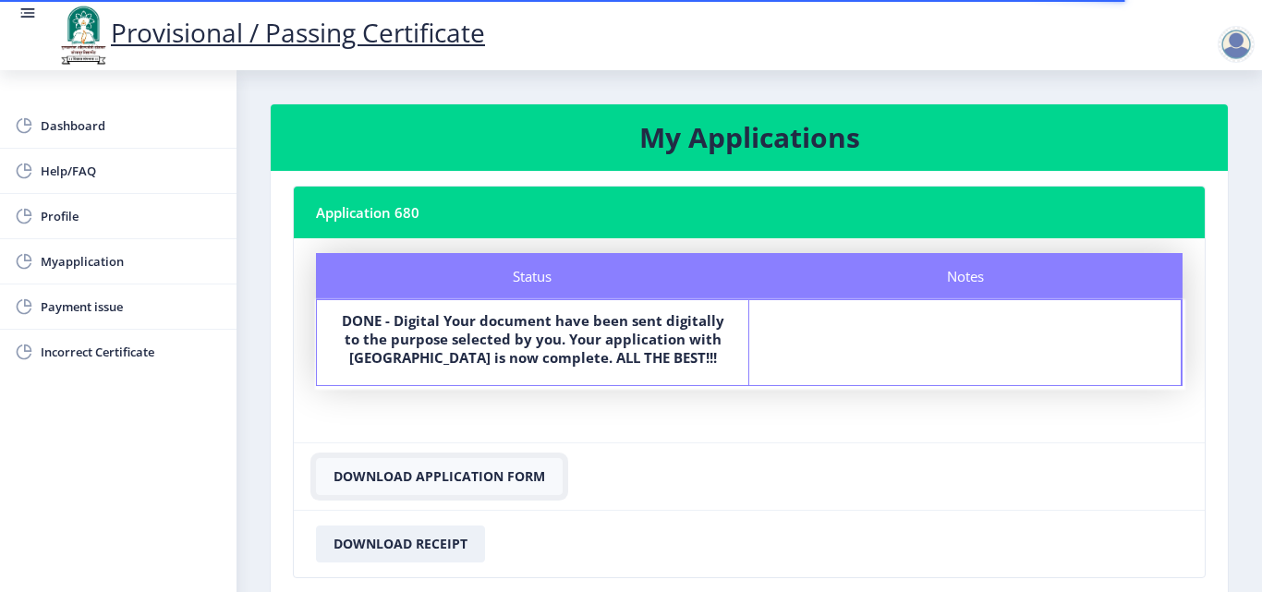
click at [449, 473] on button "Download Application Form" at bounding box center [439, 476] width 247 height 37
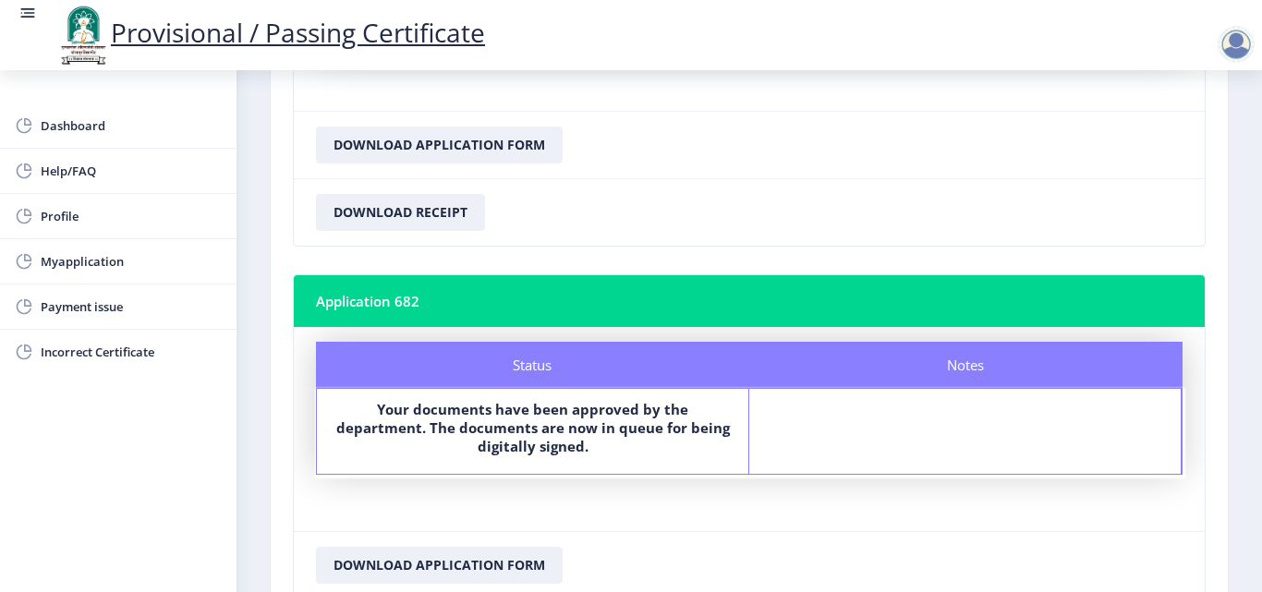
scroll to position [268, 0]
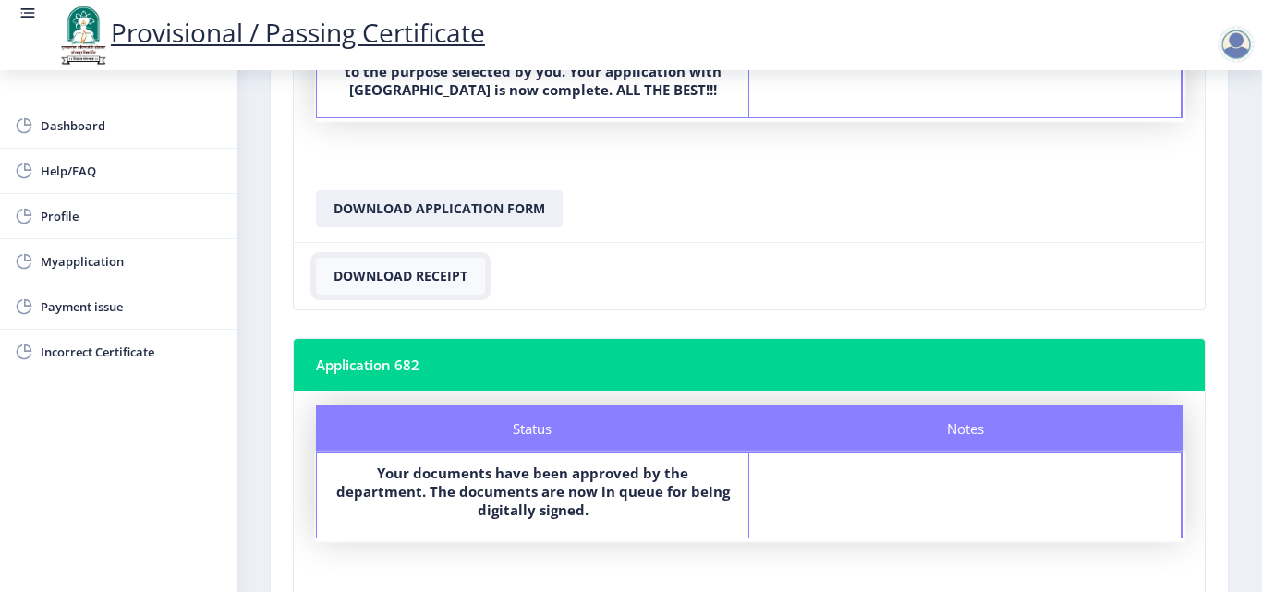
click at [359, 271] on button "Download Receipt" at bounding box center [400, 276] width 169 height 37
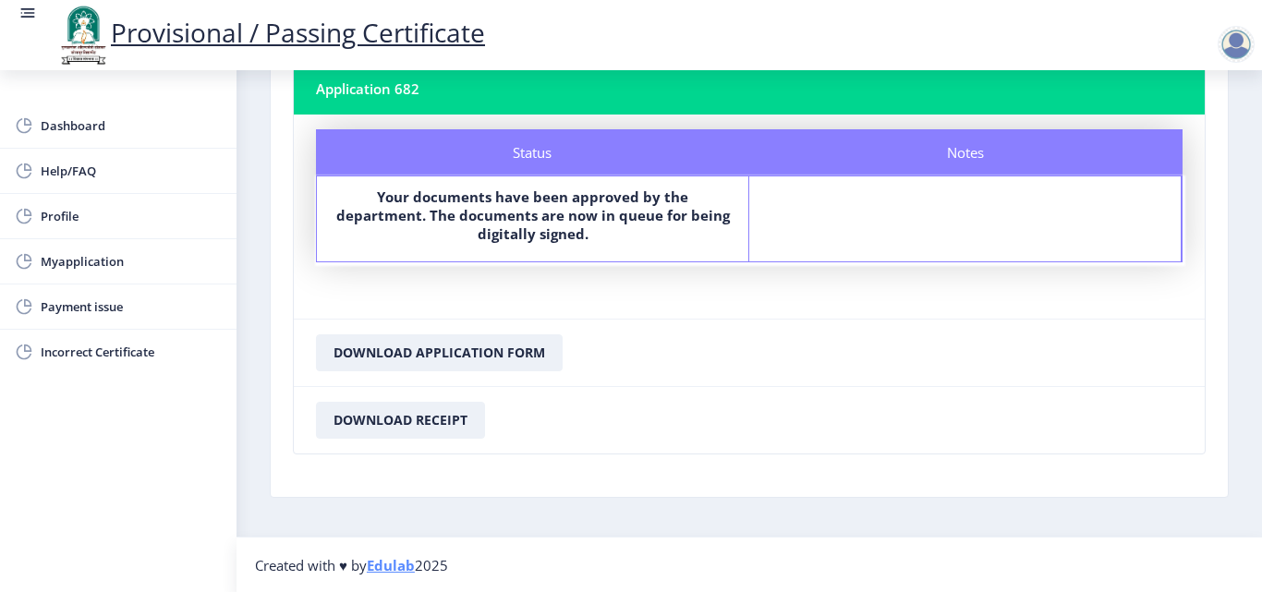
scroll to position [545, 0]
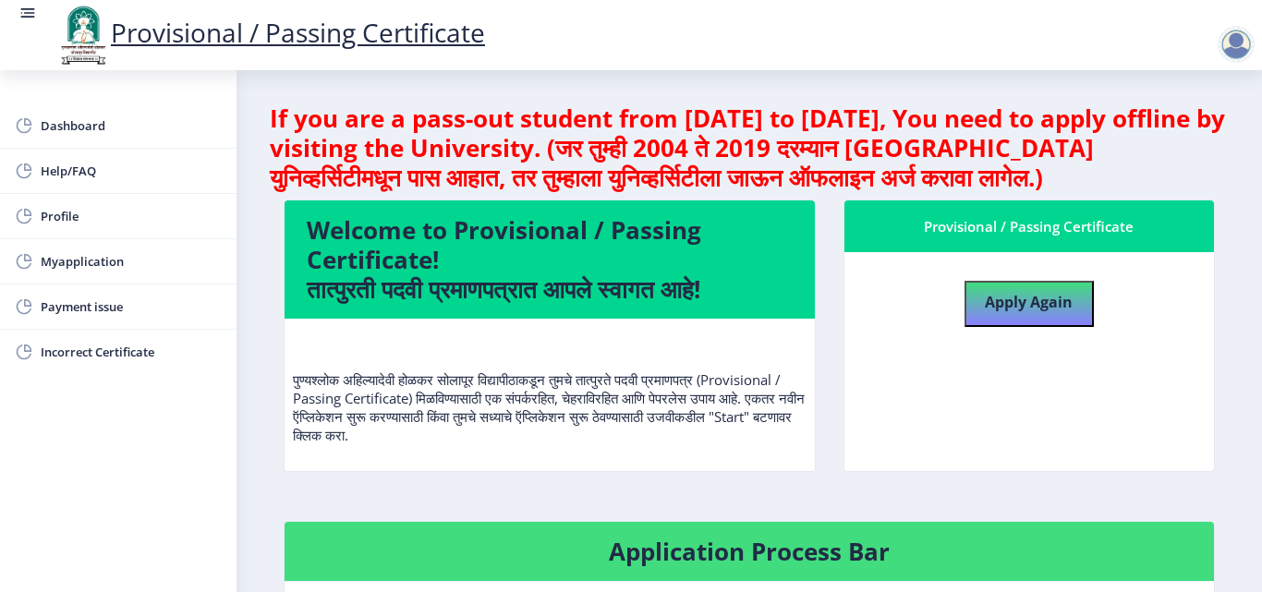
scroll to position [3, 0]
click at [720, 551] on h4 "Application Process Bar" at bounding box center [749, 552] width 885 height 30
click at [1016, 291] on h4 "Apply Again" at bounding box center [1029, 300] width 88 height 33
select select
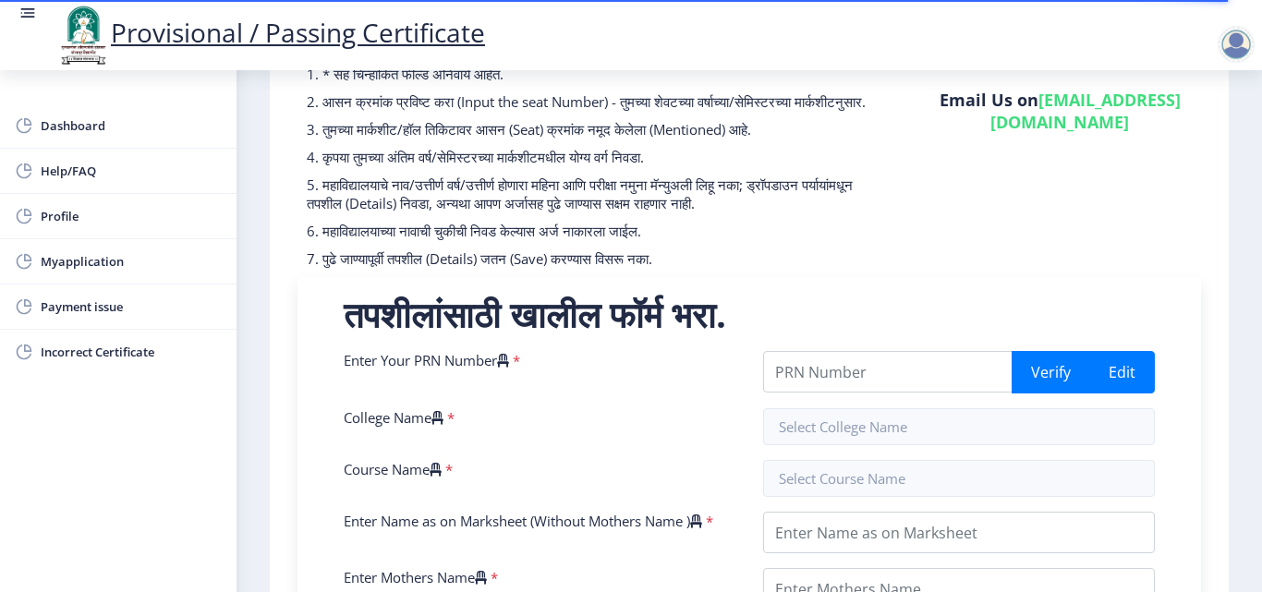
scroll to position [185, 0]
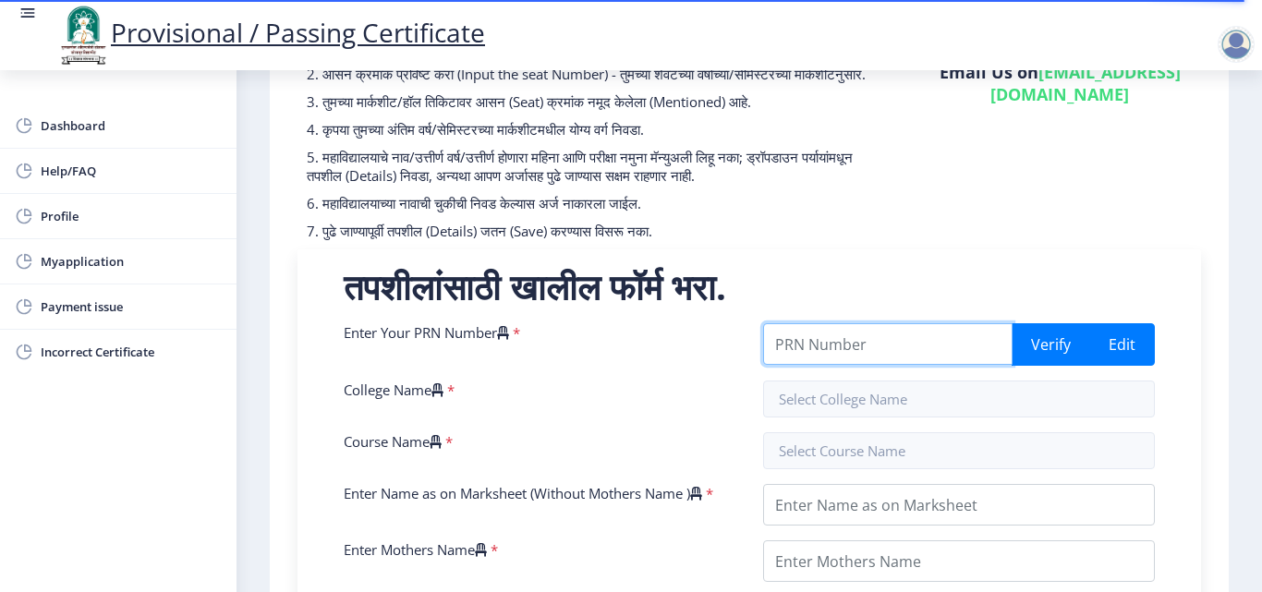
click at [880, 365] on input "Enter Your PRN Number" at bounding box center [887, 344] width 249 height 42
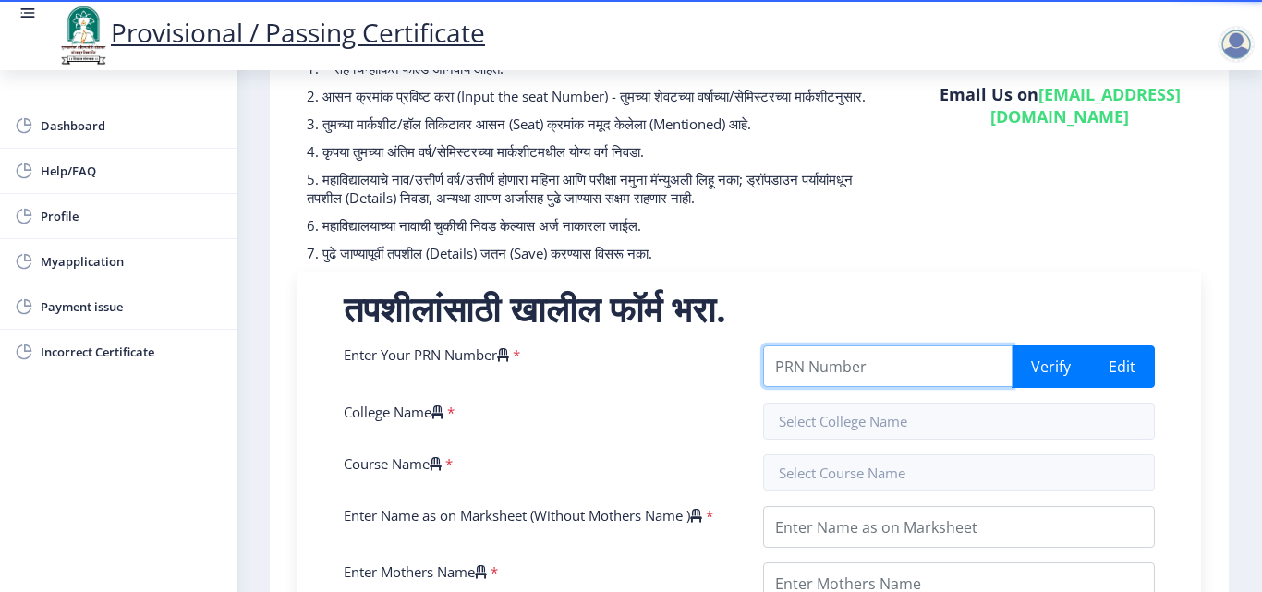
scroll to position [130, 0]
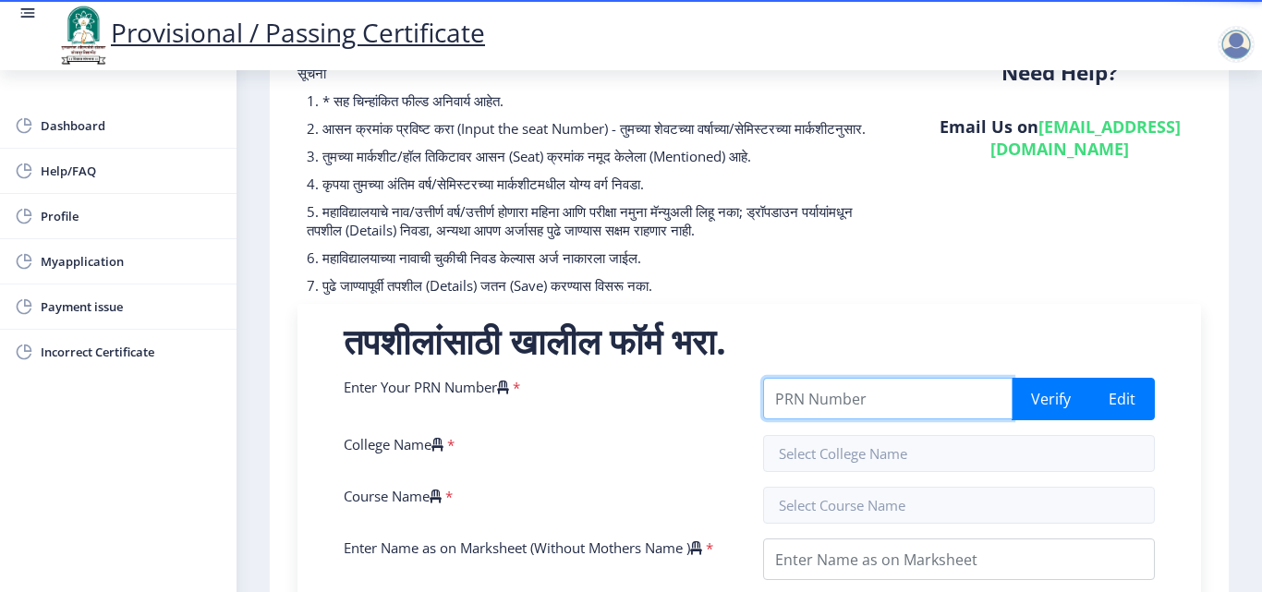
click at [872, 419] on input "Enter Your PRN Number" at bounding box center [887, 399] width 249 height 42
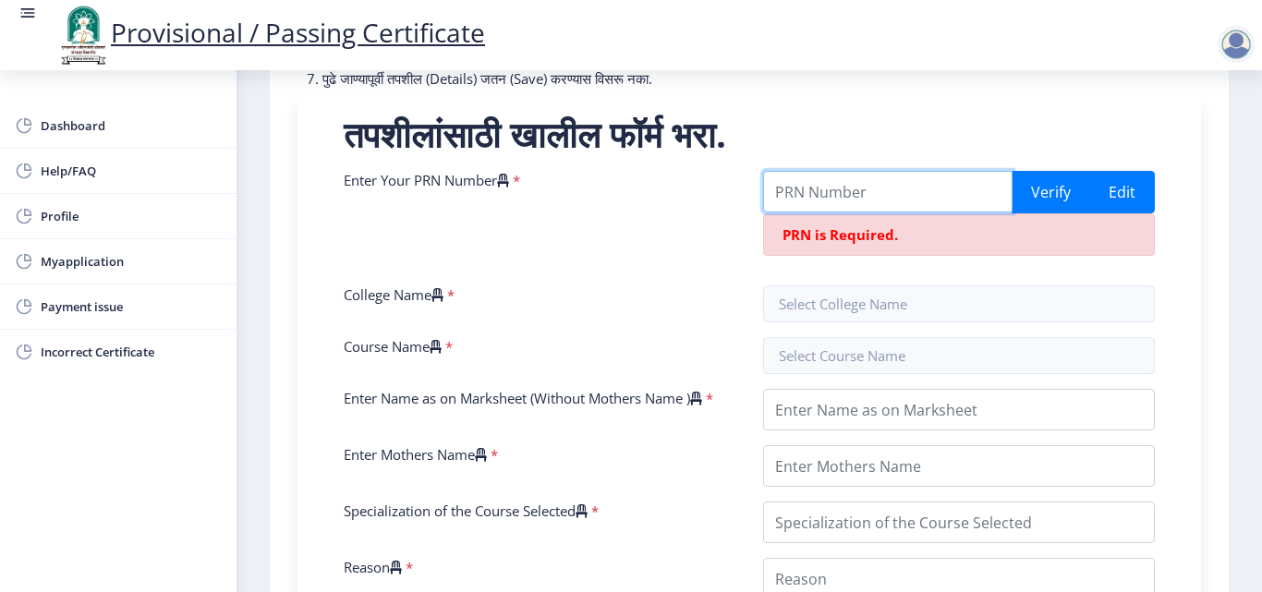
scroll to position [370, 0]
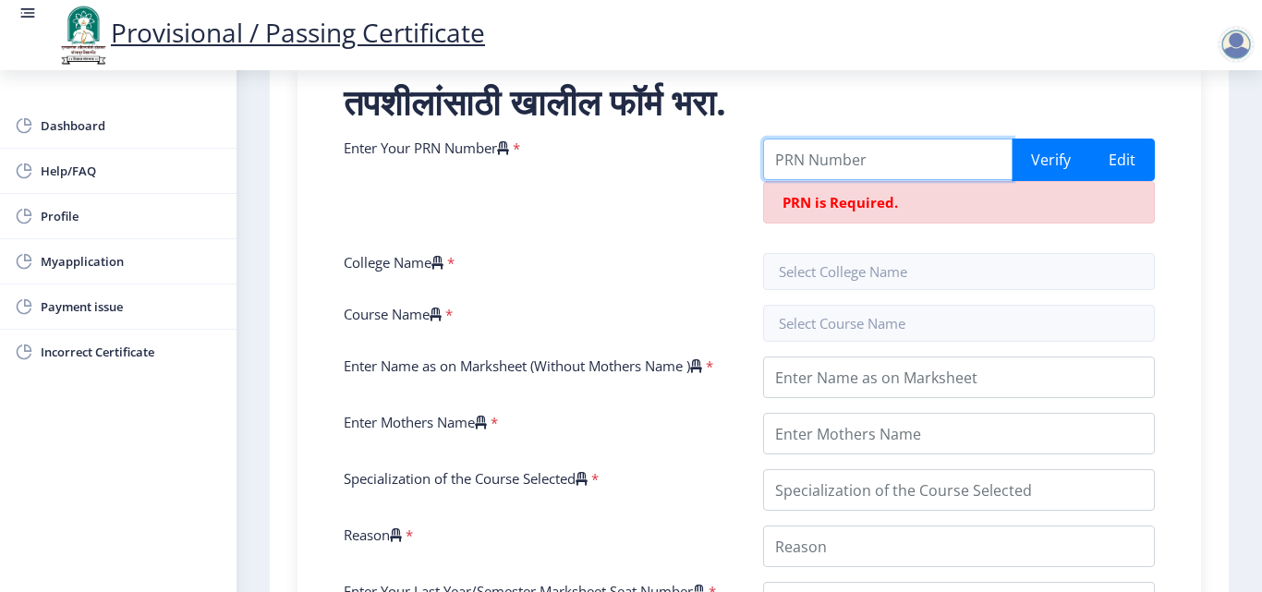
click at [819, 177] on input "Enter Your PRN Number" at bounding box center [887, 160] width 249 height 42
click at [847, 175] on input "Enter Your PRN Number" at bounding box center [887, 160] width 249 height 42
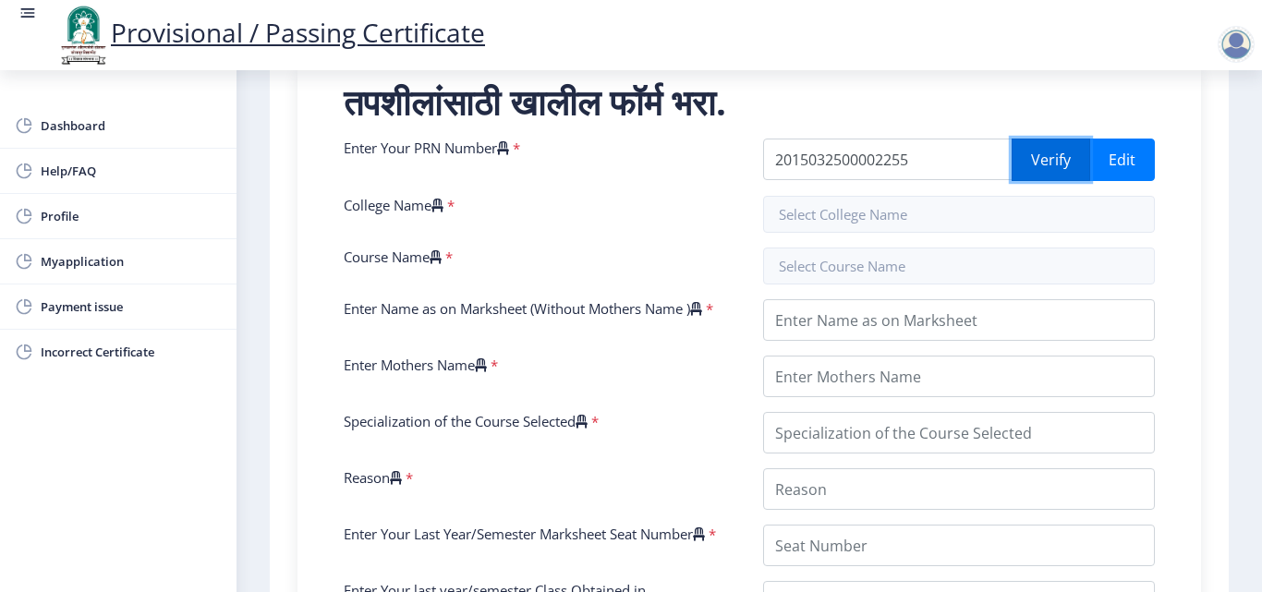
click at [1064, 173] on button "Verify" at bounding box center [1051, 160] width 79 height 43
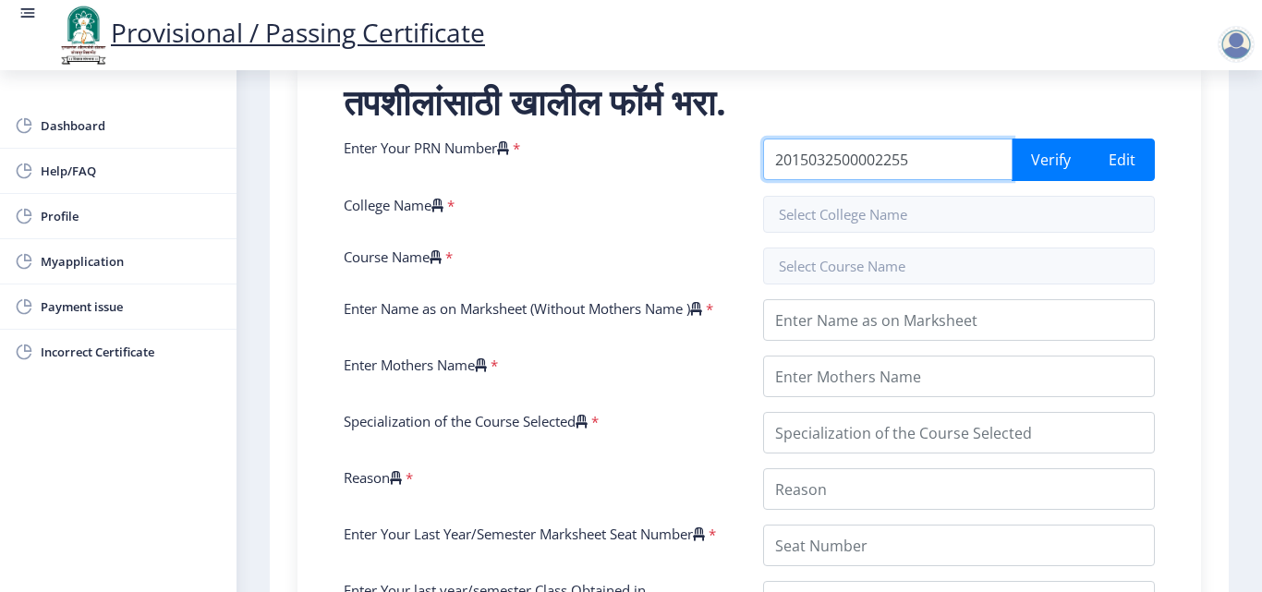
click at [946, 163] on input "2015032500002255" at bounding box center [887, 160] width 249 height 42
type input "2"
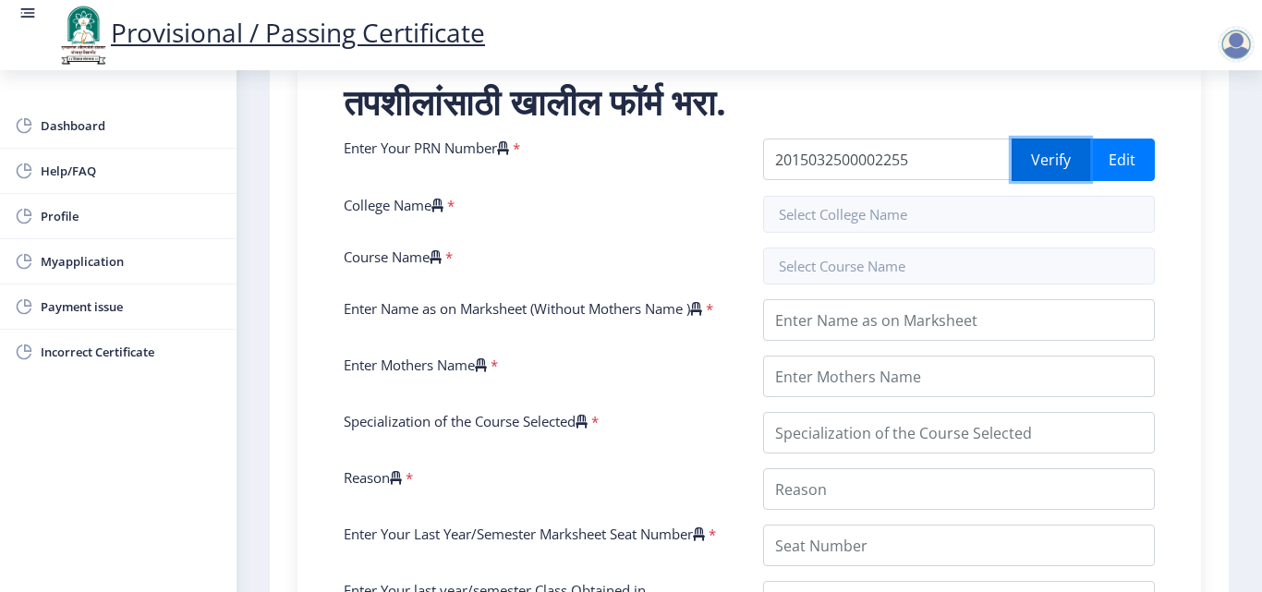
click at [1029, 181] on button "Verify" at bounding box center [1051, 160] width 79 height 43
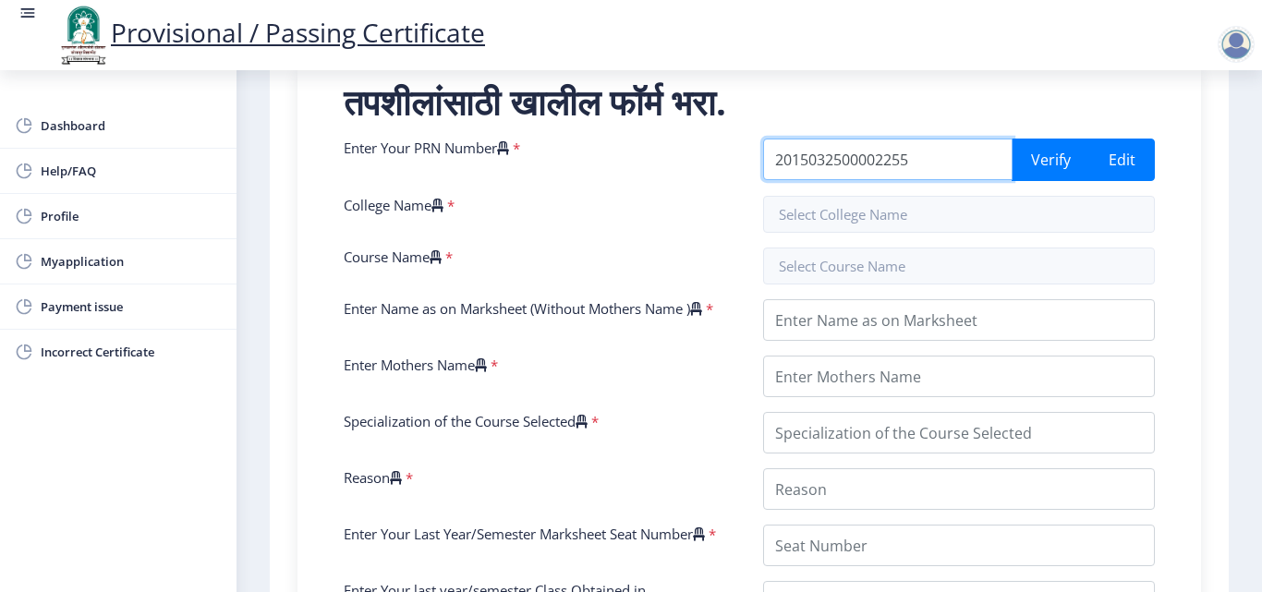
click at [964, 180] on input "2015032500002255" at bounding box center [887, 160] width 249 height 42
click at [894, 180] on input "2015032500002255" at bounding box center [887, 160] width 249 height 42
click at [913, 180] on input "2015032500002255" at bounding box center [887, 160] width 249 height 42
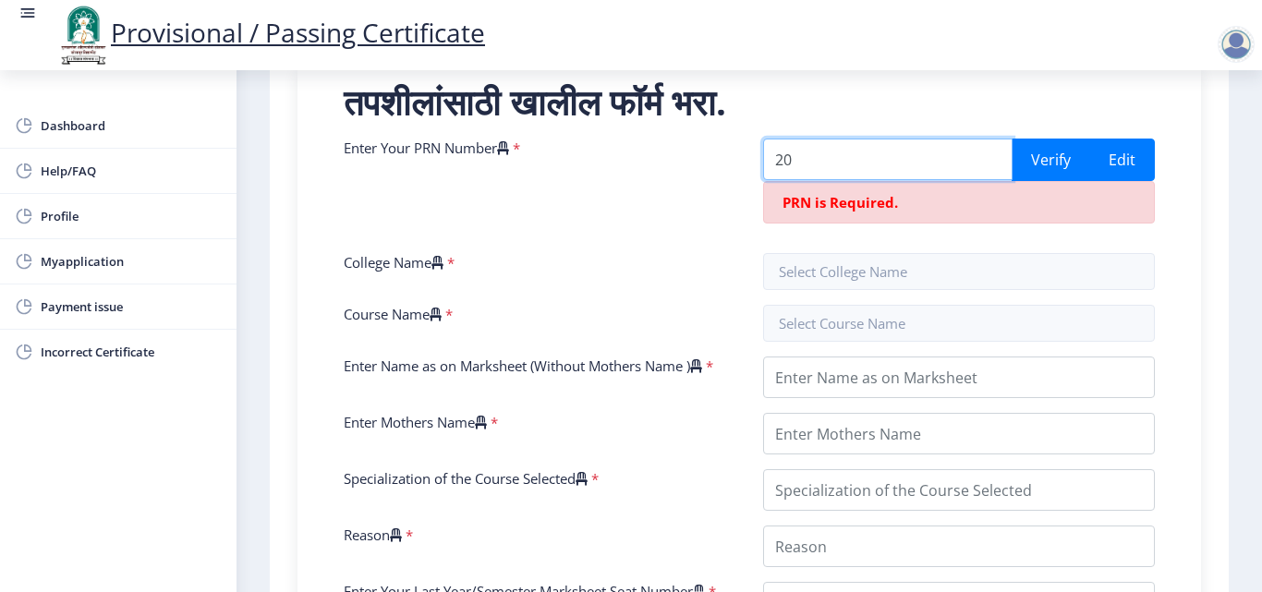
type input "2"
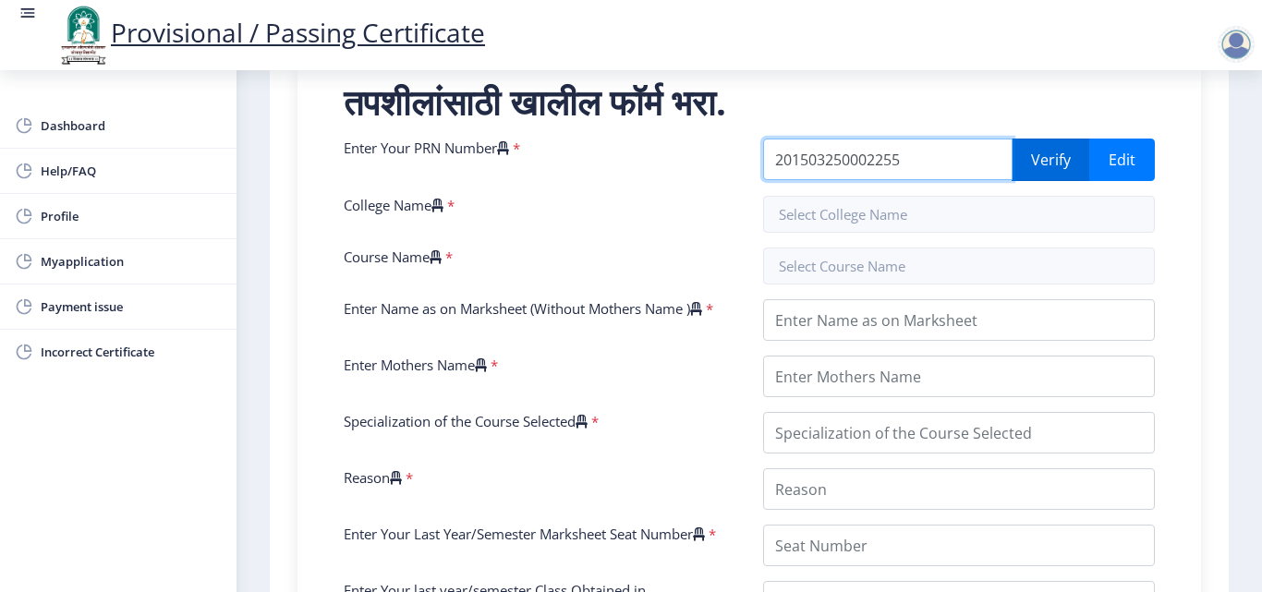
type input "201503250002255"
click at [1022, 176] on button "Verify" at bounding box center [1051, 160] width 79 height 43
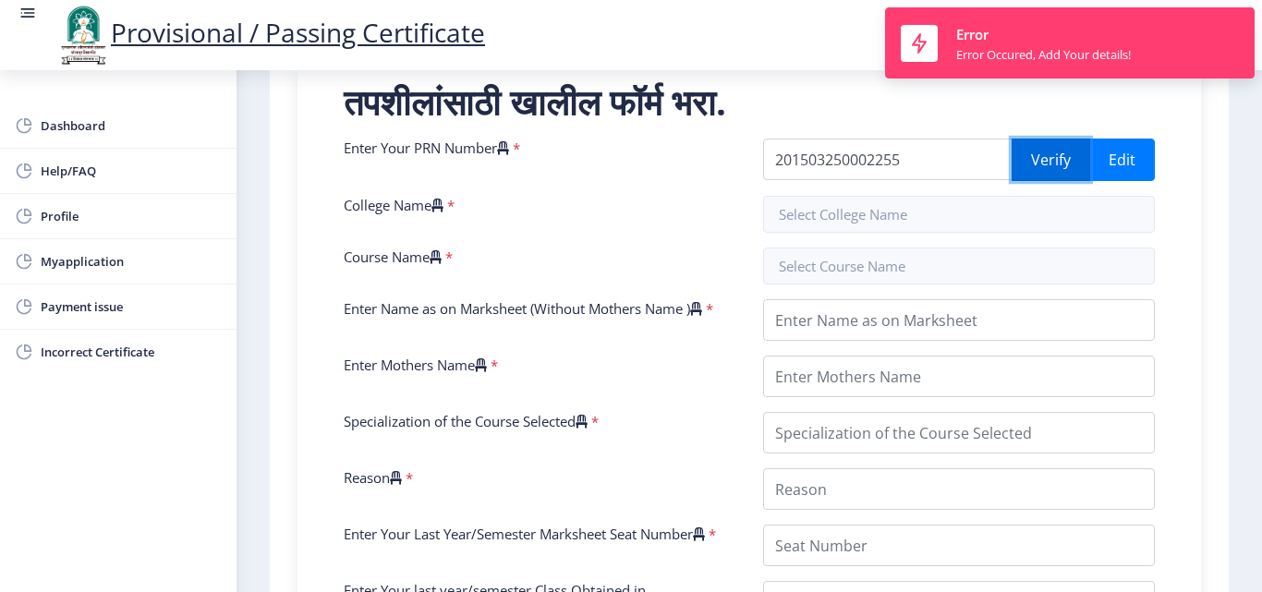
click at [1022, 177] on button "Verify" at bounding box center [1051, 160] width 79 height 43
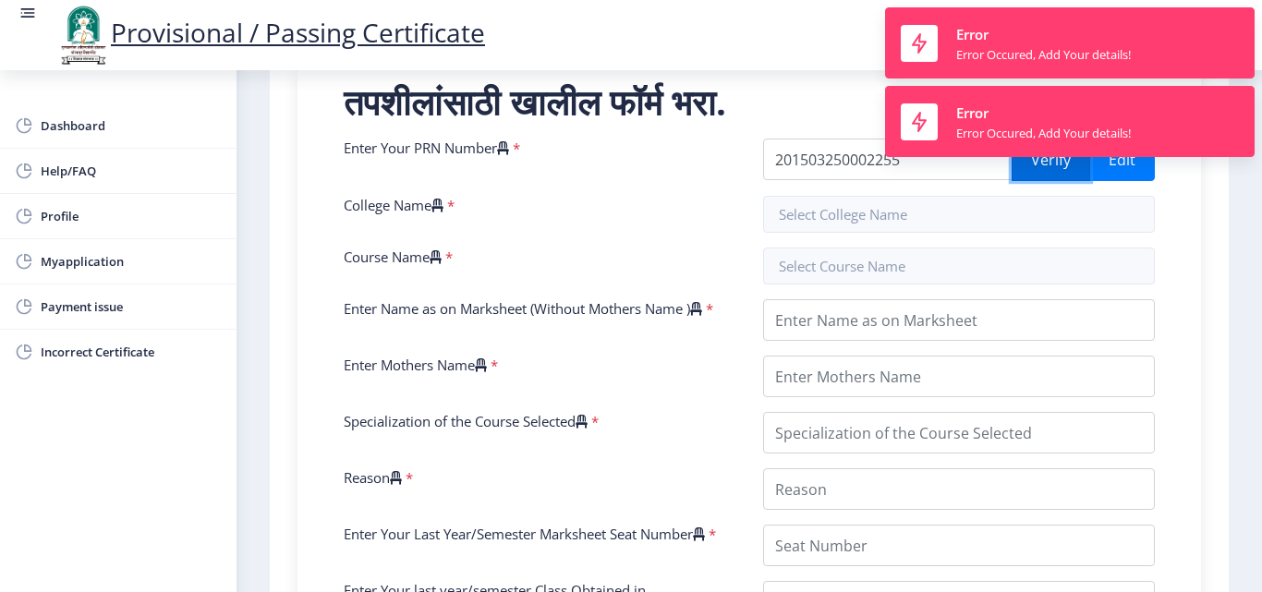
click at [1022, 177] on button "Verify" at bounding box center [1051, 160] width 79 height 43
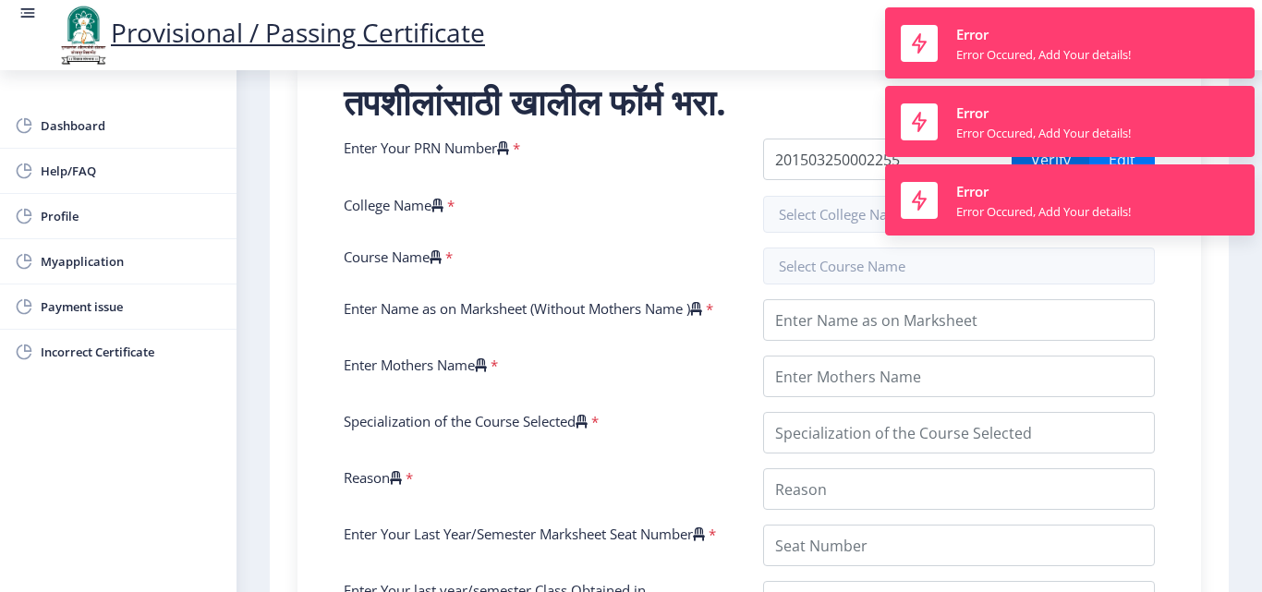
click at [1022, 177] on nb-toast "Error Error Occured, Add Your details!" at bounding box center [1070, 199] width 370 height 71
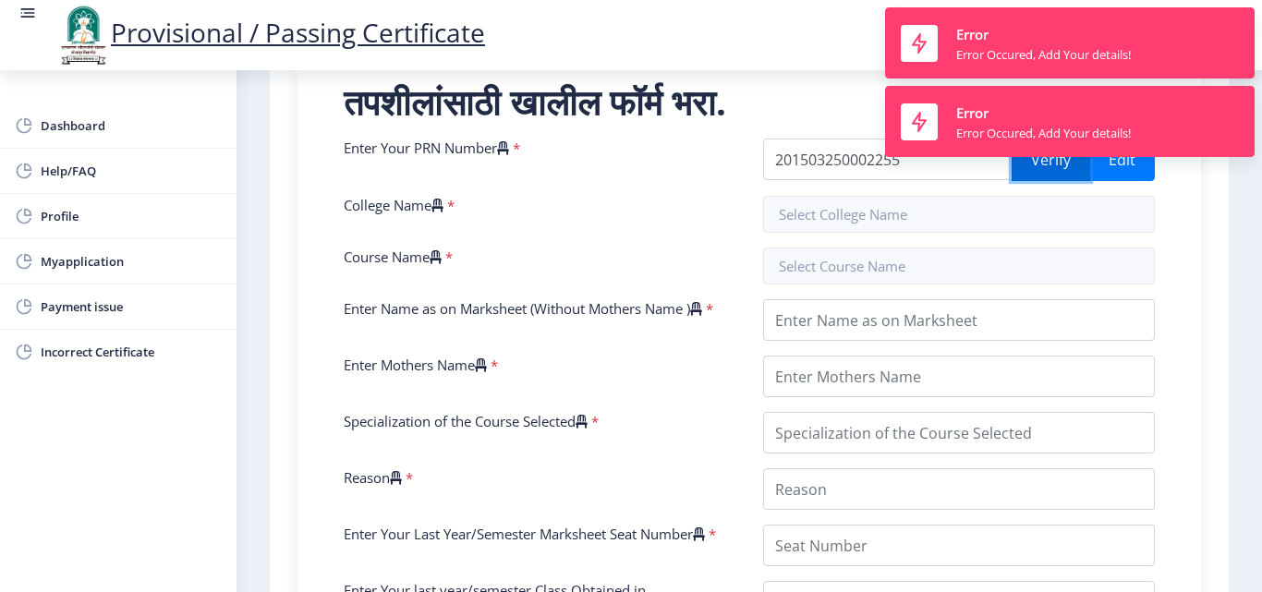
click at [1022, 177] on button "Verify" at bounding box center [1051, 160] width 79 height 43
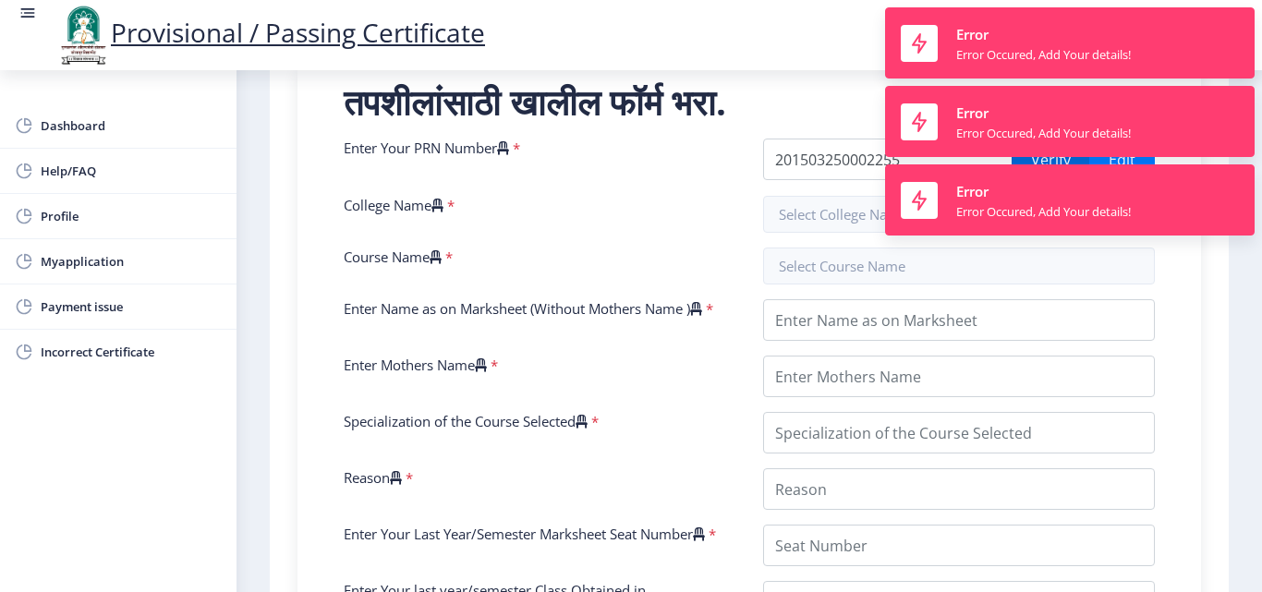
click at [1022, 177] on nb-toast "Error Error Occured, Add Your details!" at bounding box center [1070, 199] width 370 height 71
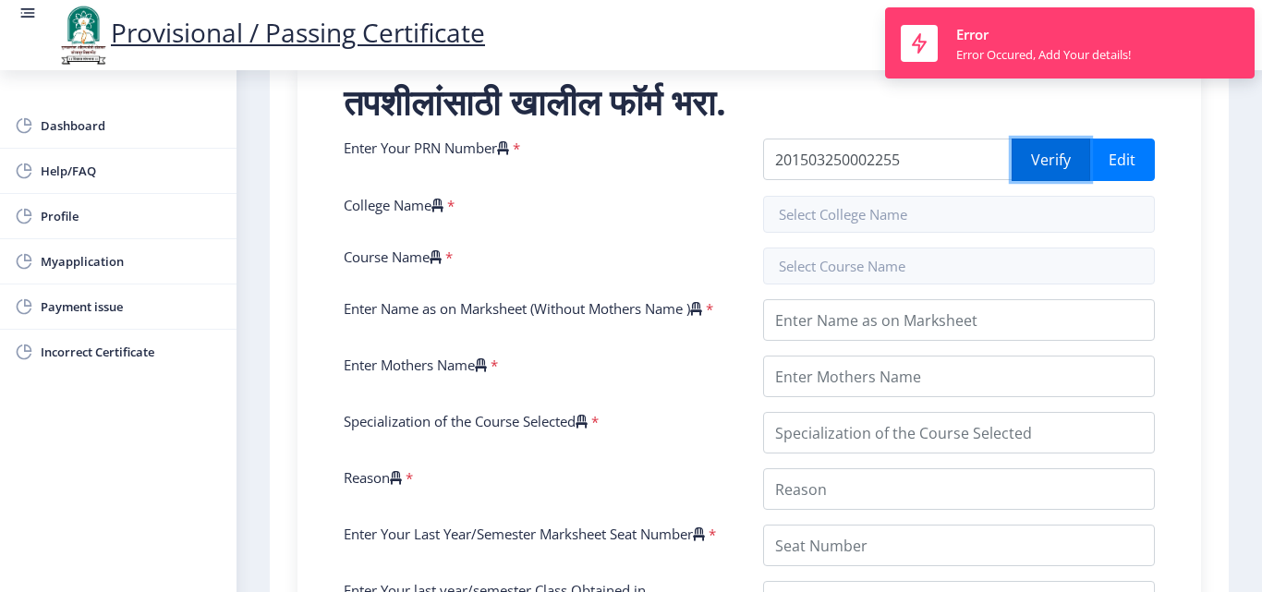
click at [1022, 177] on button "Verify" at bounding box center [1051, 160] width 79 height 43
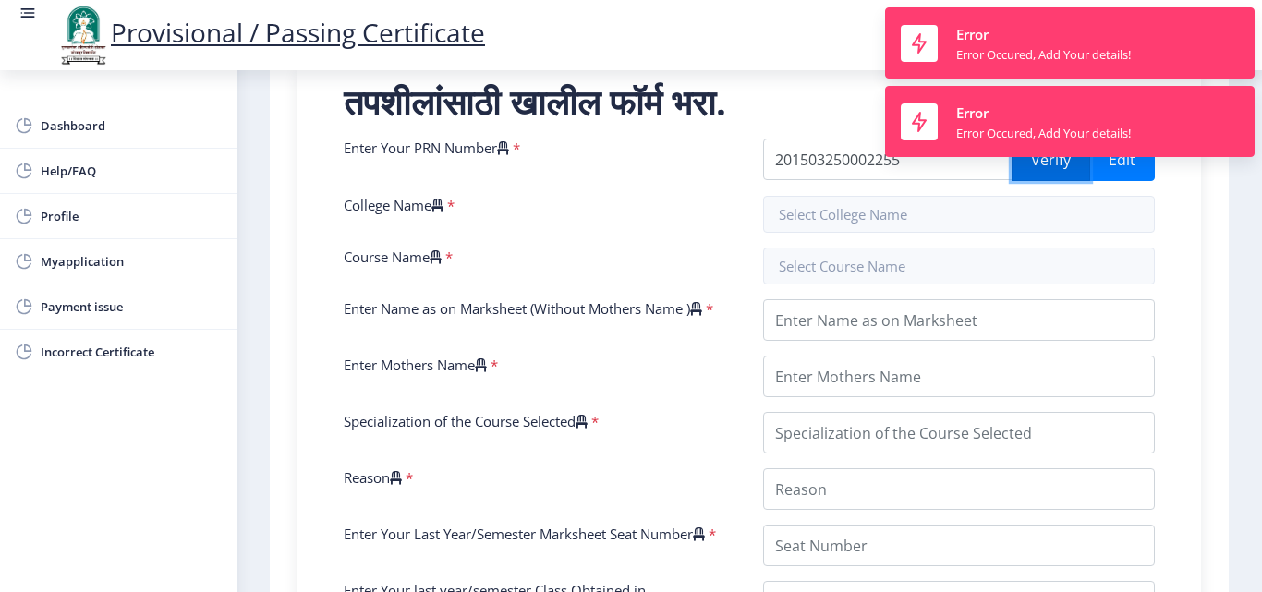
click at [1022, 177] on button "Verify" at bounding box center [1051, 160] width 79 height 43
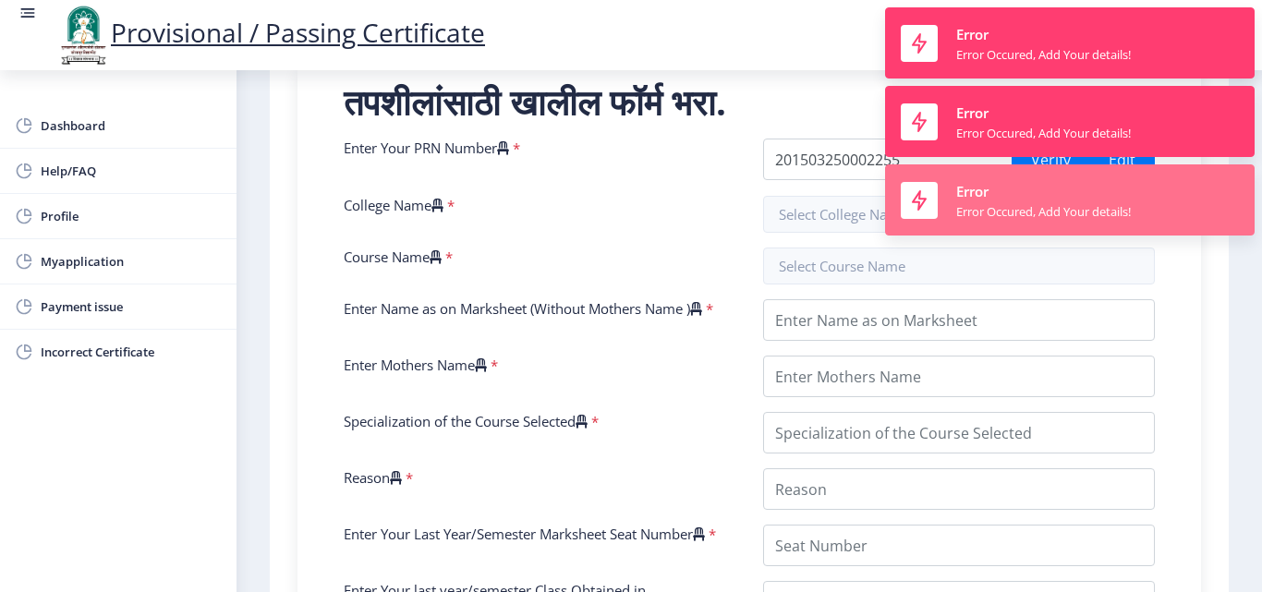
click at [1022, 181] on nb-toast "Error Error Occured, Add Your details!" at bounding box center [1070, 199] width 370 height 71
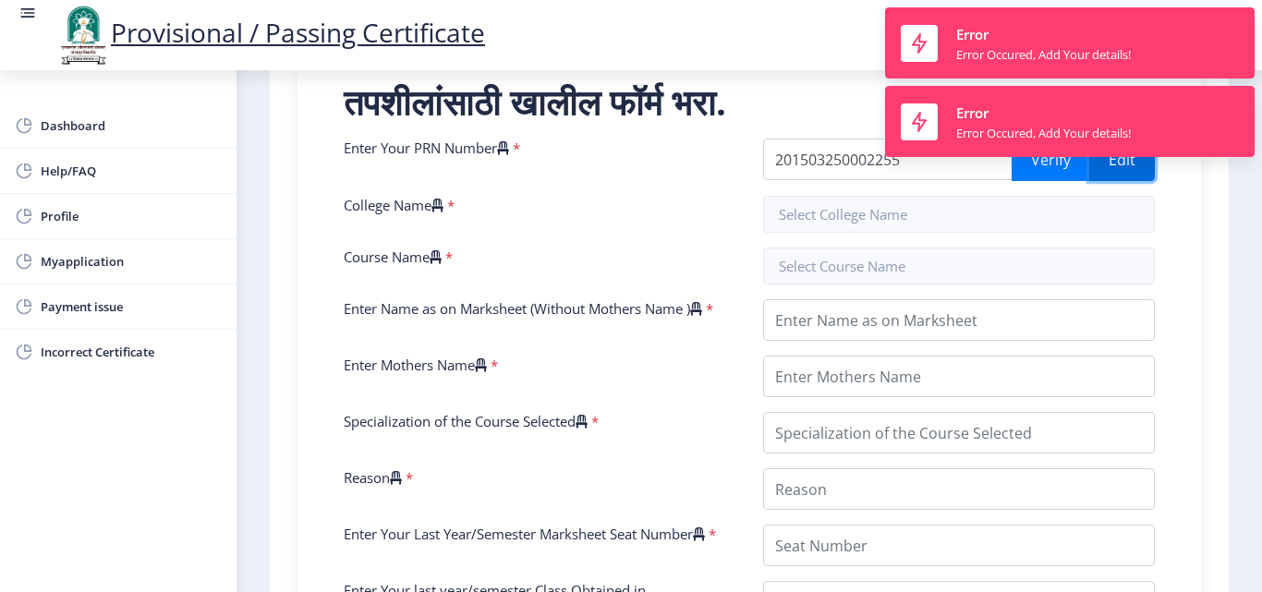
click at [1127, 181] on button "Edit" at bounding box center [1122, 160] width 66 height 43
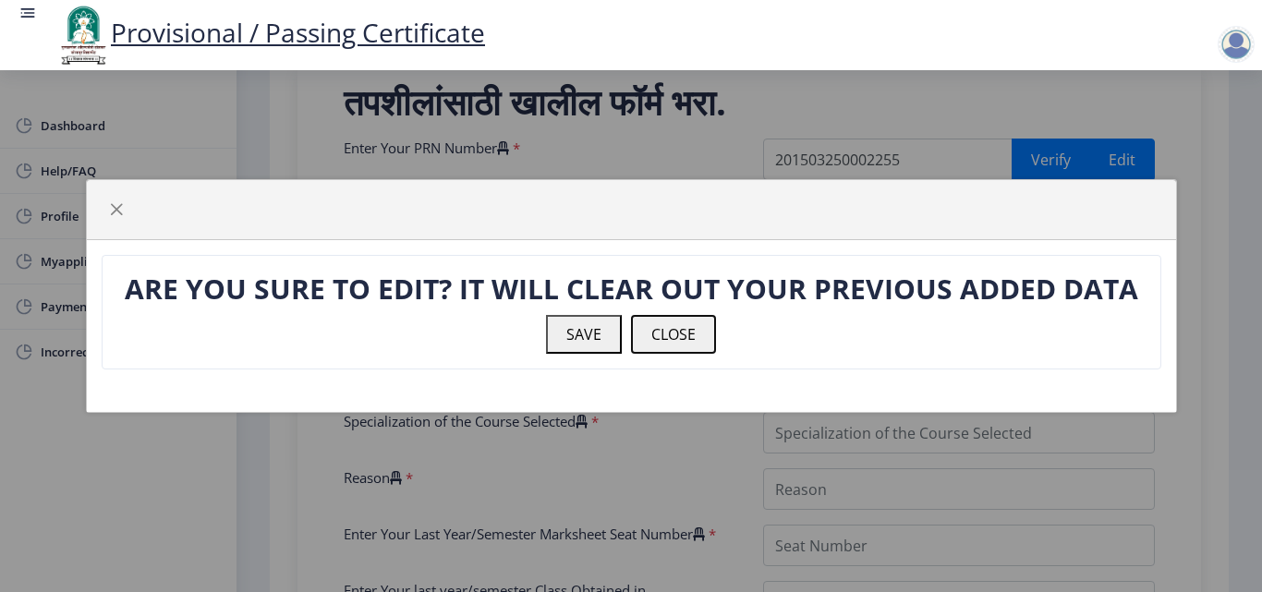
click at [662, 342] on button "CLOSE" at bounding box center [673, 334] width 85 height 39
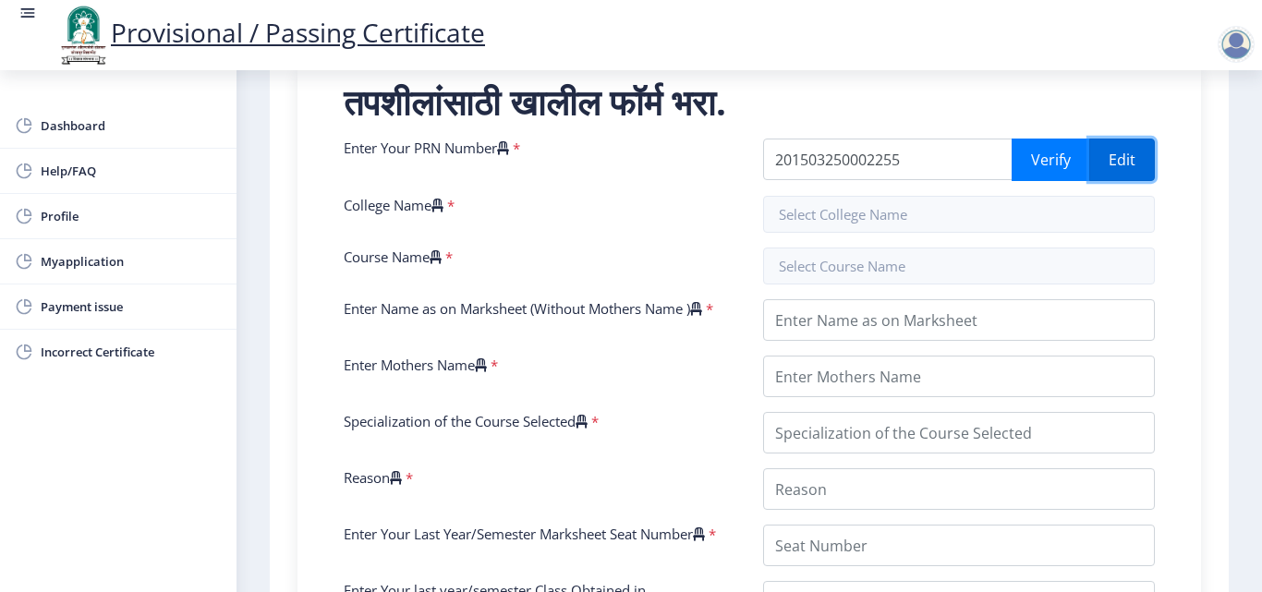
click at [1116, 181] on button "Edit" at bounding box center [1122, 160] width 66 height 43
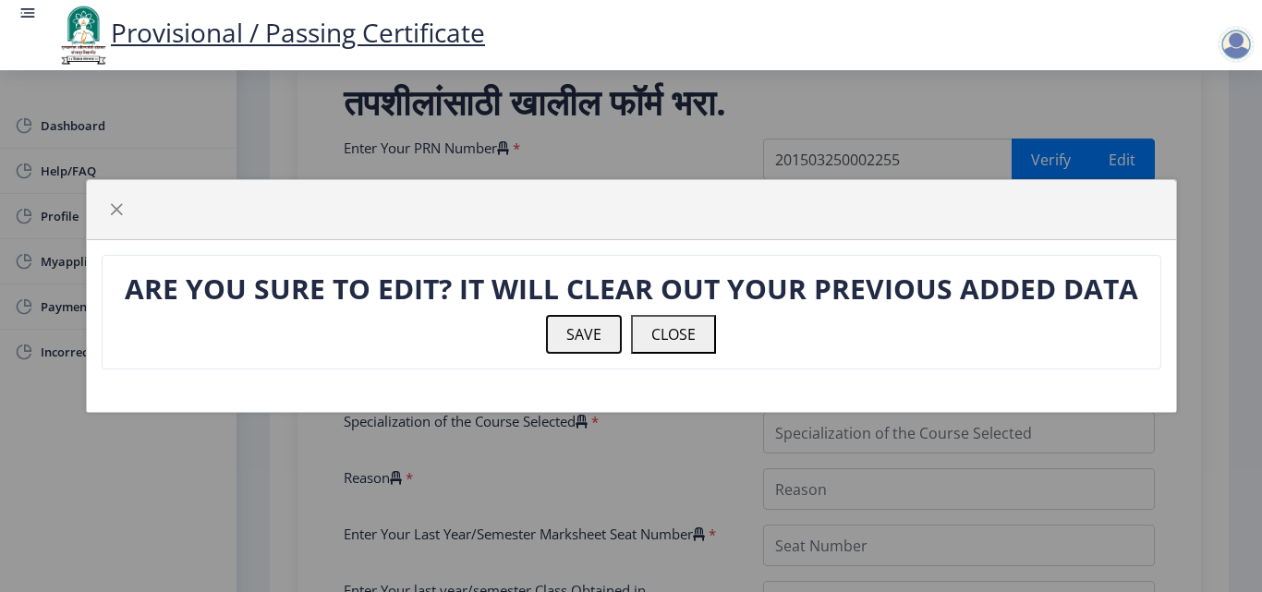
click at [587, 334] on button "SAVE" at bounding box center [584, 334] width 76 height 39
click at [587, 340] on button "SAVE" at bounding box center [584, 334] width 76 height 39
click at [586, 340] on button "SAVE" at bounding box center [584, 334] width 76 height 39
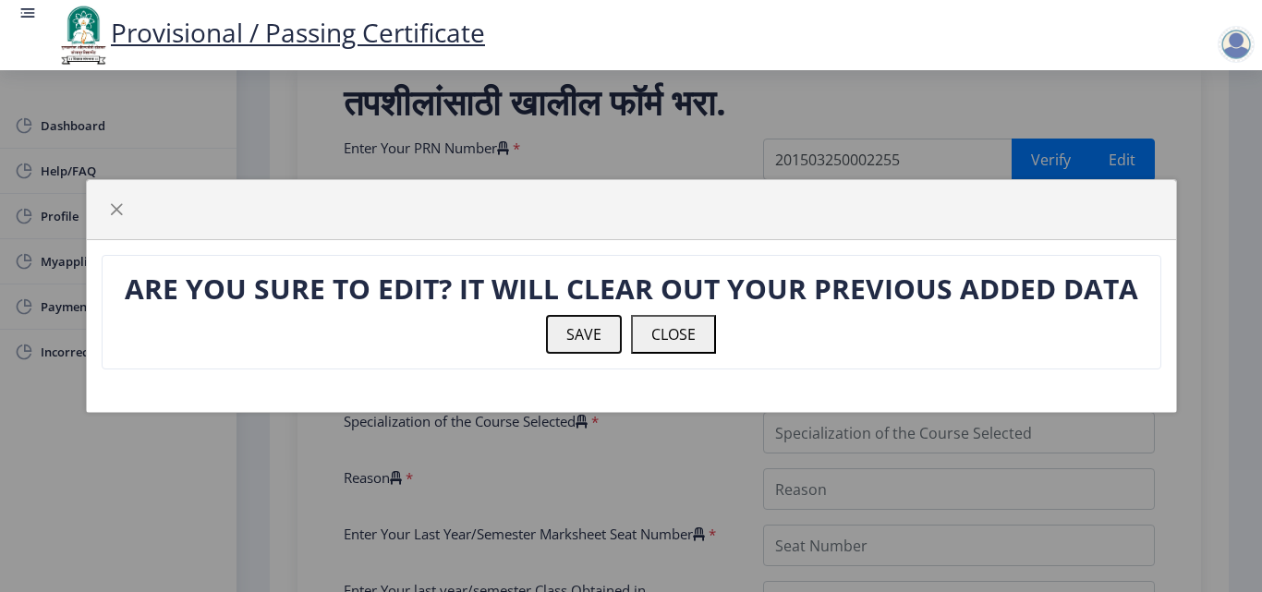
click at [586, 340] on button "SAVE" at bounding box center [584, 334] width 76 height 39
click at [585, 340] on button "SAVE" at bounding box center [584, 334] width 76 height 39
click at [580, 322] on button "SAVE" at bounding box center [584, 334] width 76 height 39
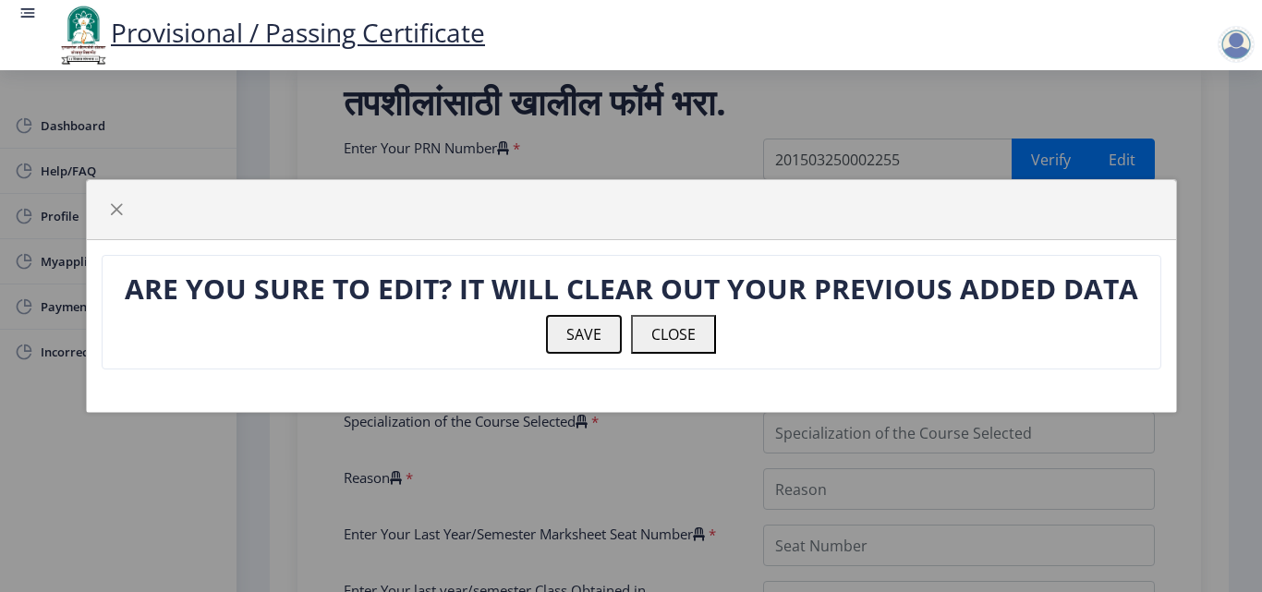
click at [579, 335] on button "SAVE" at bounding box center [584, 334] width 76 height 39
click at [579, 340] on button "SAVE" at bounding box center [584, 334] width 76 height 39
click at [96, 198] on div at bounding box center [631, 210] width 1089 height 60
click at [115, 215] on span "button" at bounding box center [116, 209] width 15 height 15
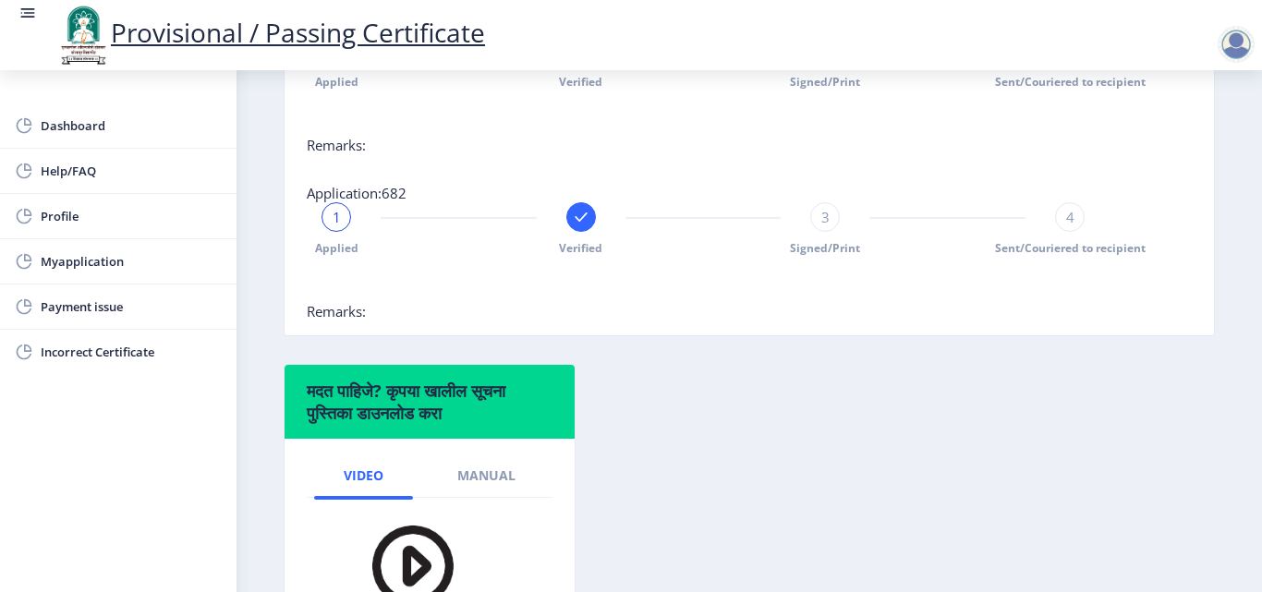
scroll to position [732, 0]
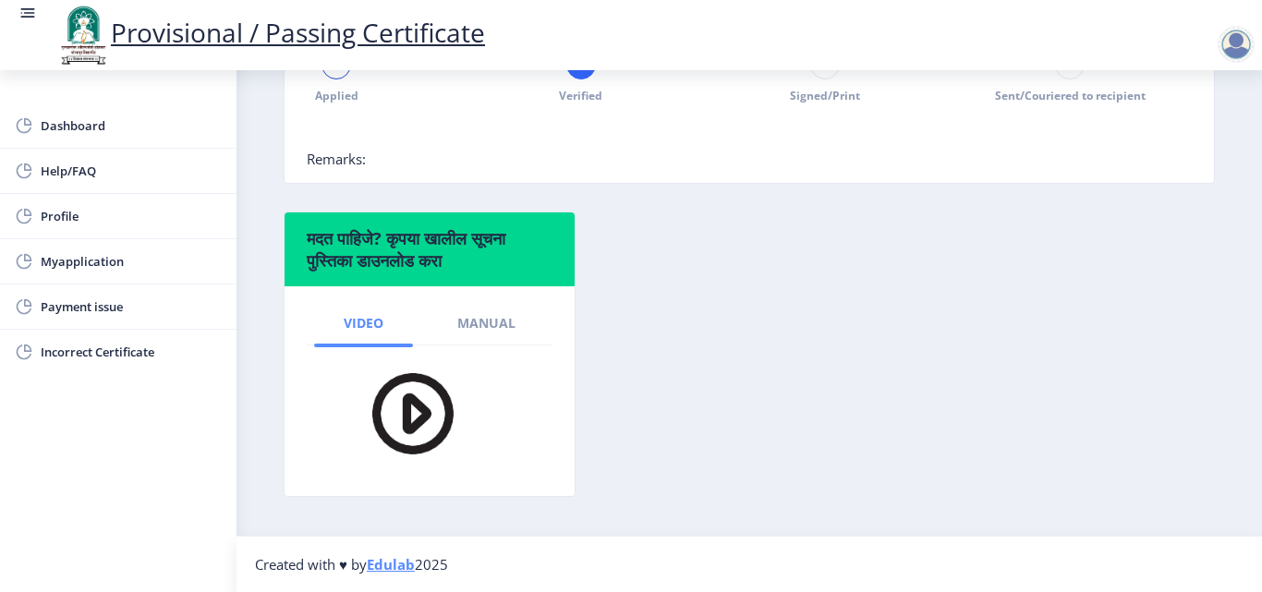
click at [329, 316] on link "Video" at bounding box center [363, 323] width 99 height 44
click at [417, 419] on img at bounding box center [400, 413] width 129 height 106
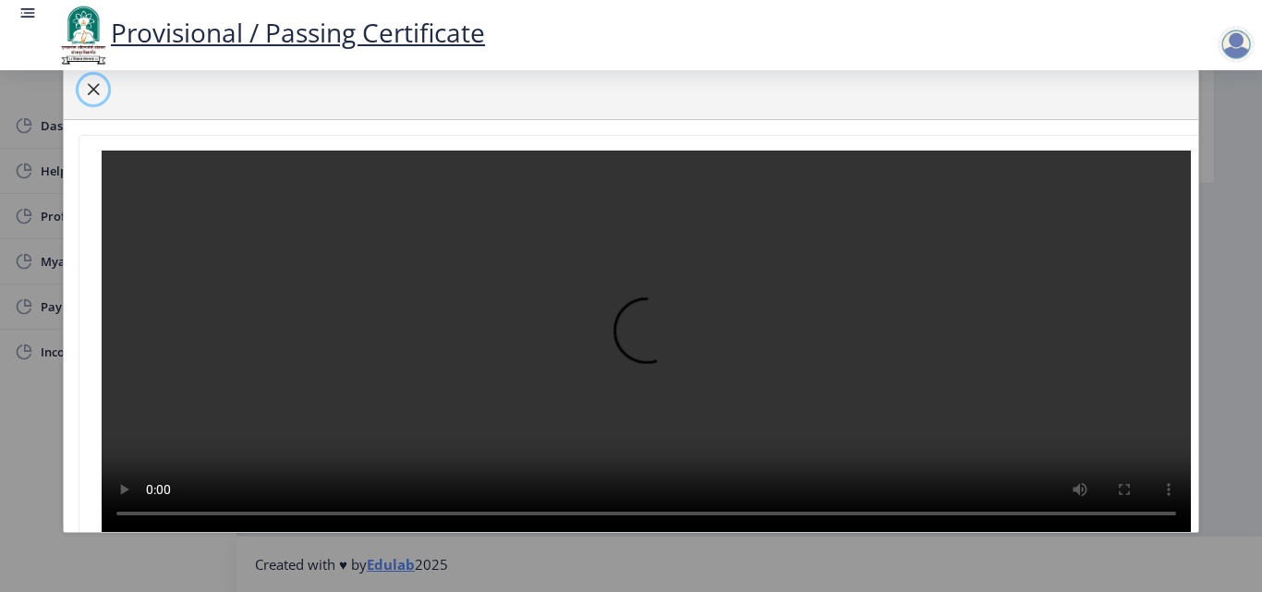
click at [102, 86] on button "button" at bounding box center [94, 90] width 30 height 30
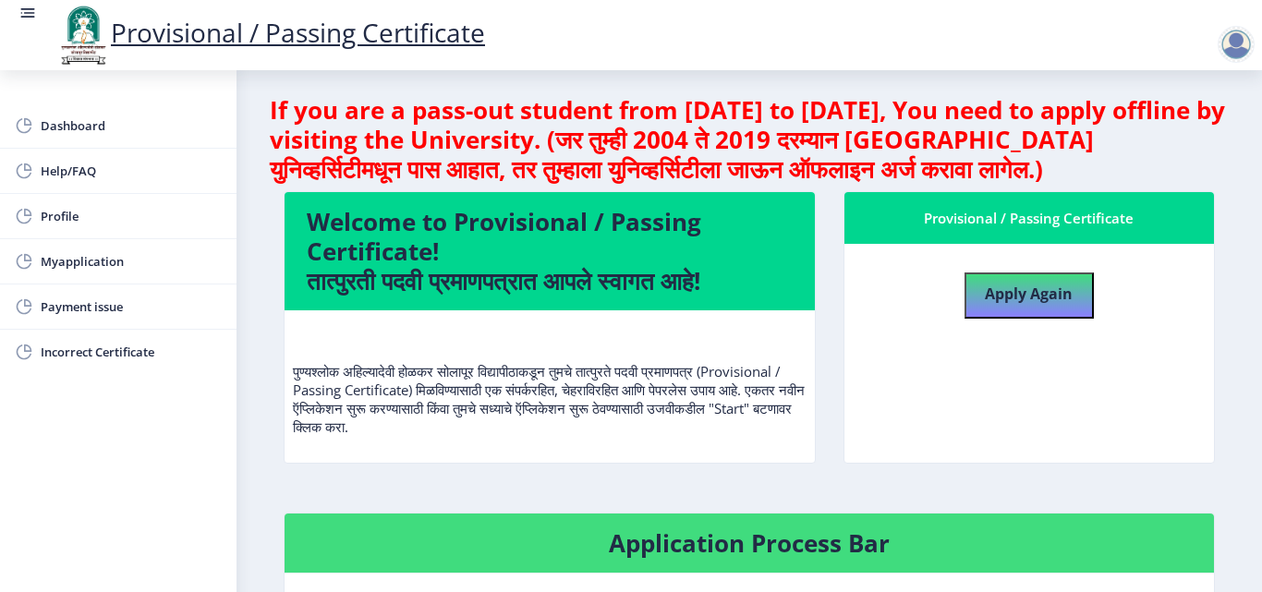
scroll to position [0, 0]
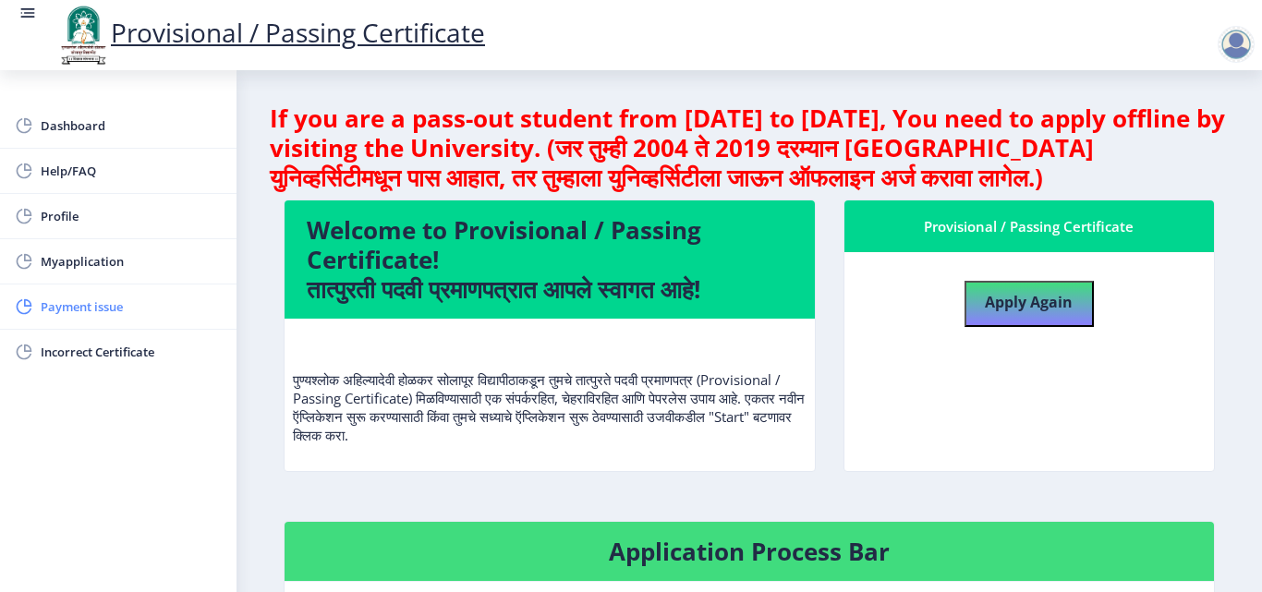
click at [121, 296] on span "Payment issue" at bounding box center [131, 307] width 181 height 22
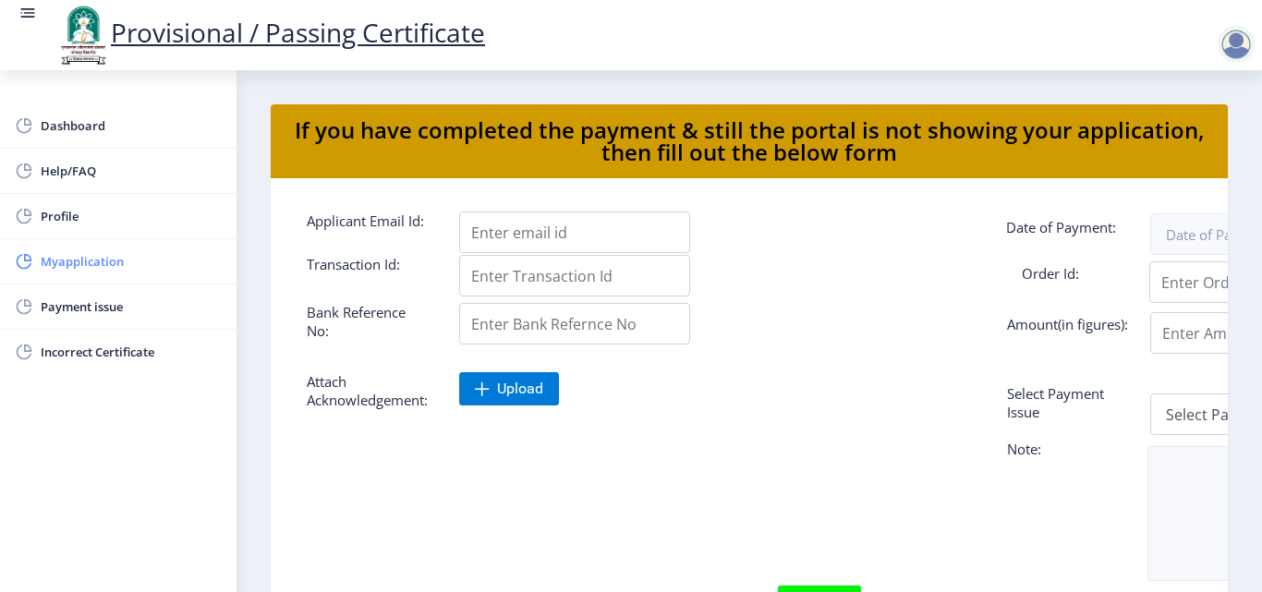
click at [73, 265] on span "Myapplication" at bounding box center [131, 261] width 181 height 22
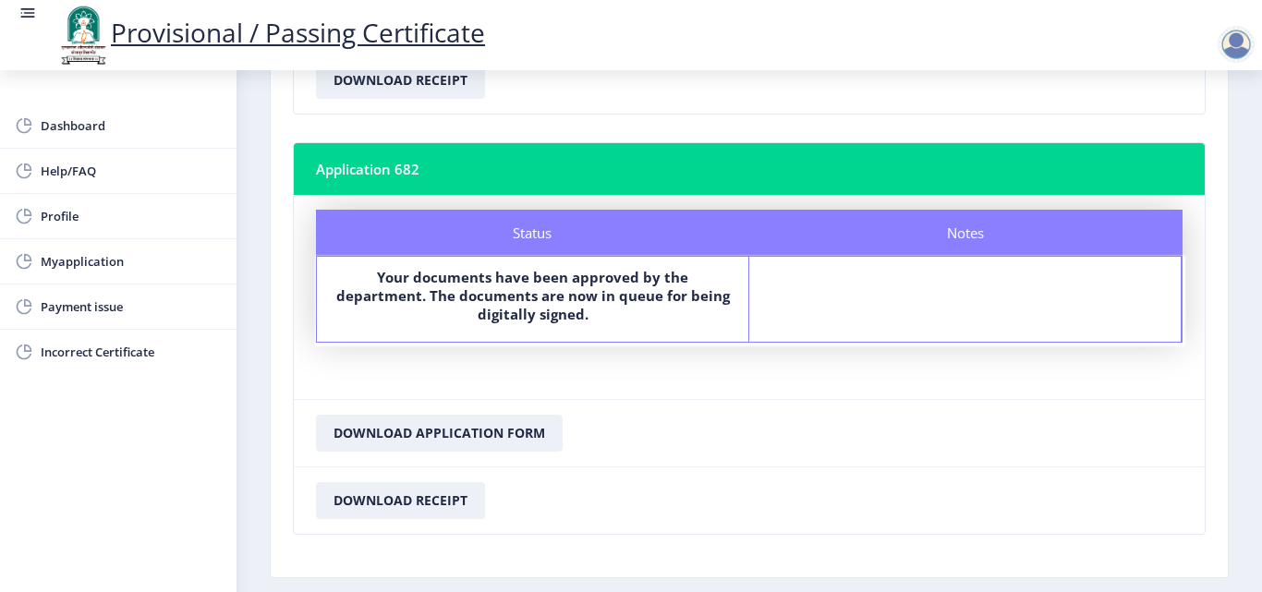
scroll to position [545, 0]
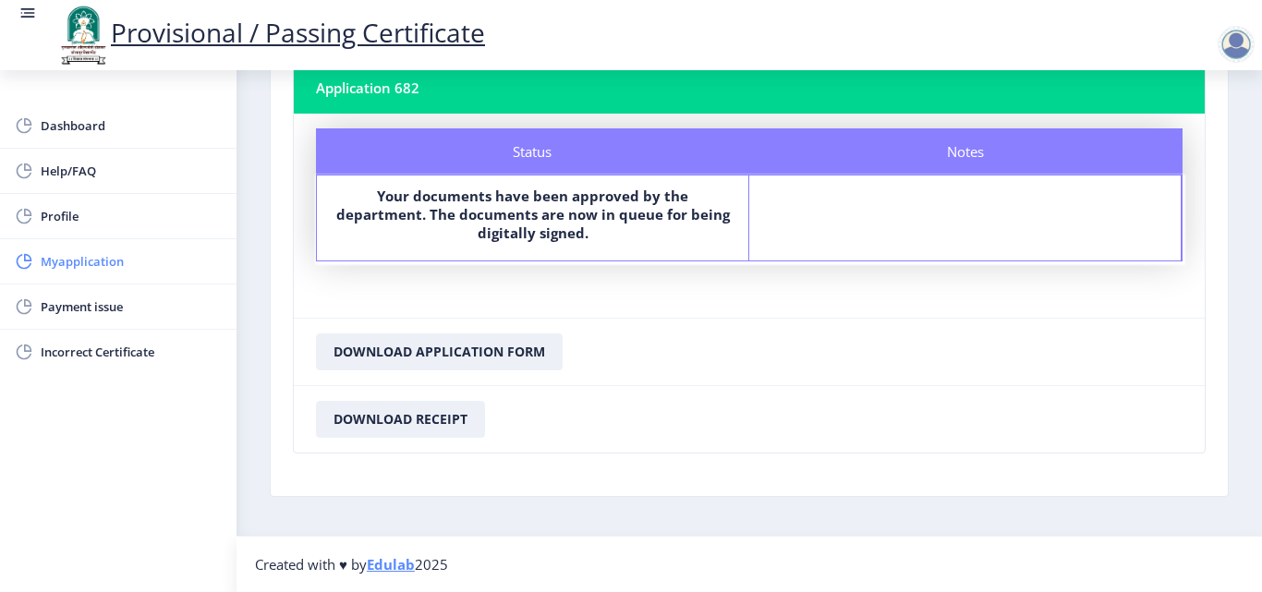
click at [70, 253] on span "Myapplication" at bounding box center [131, 261] width 181 height 22
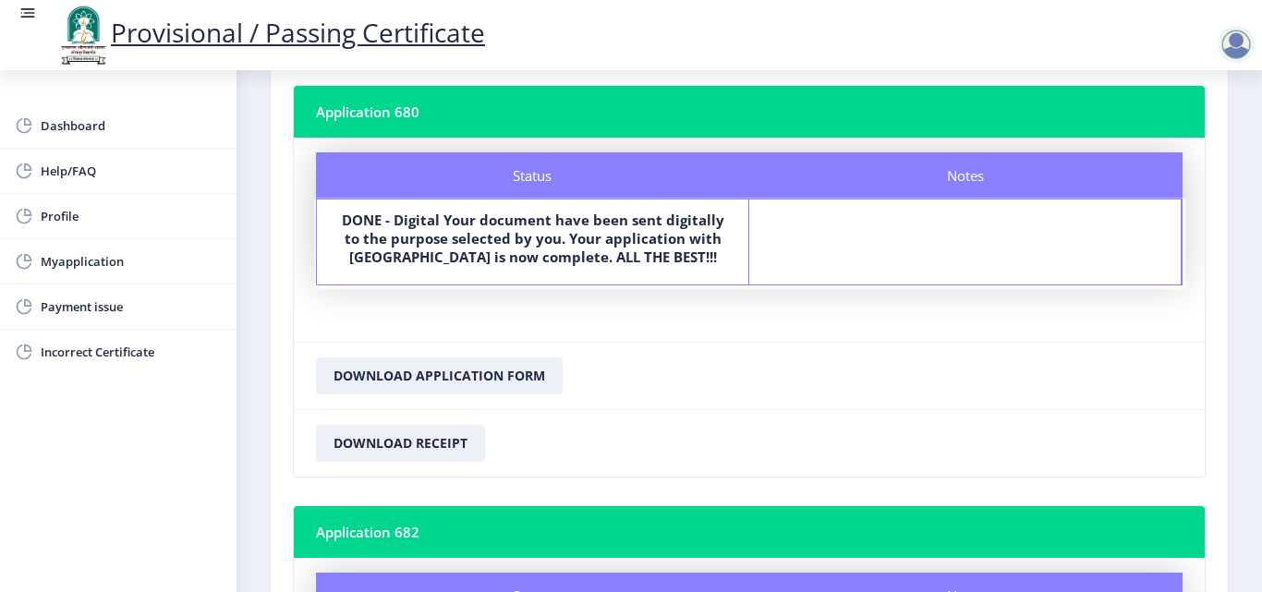
scroll to position [0, 0]
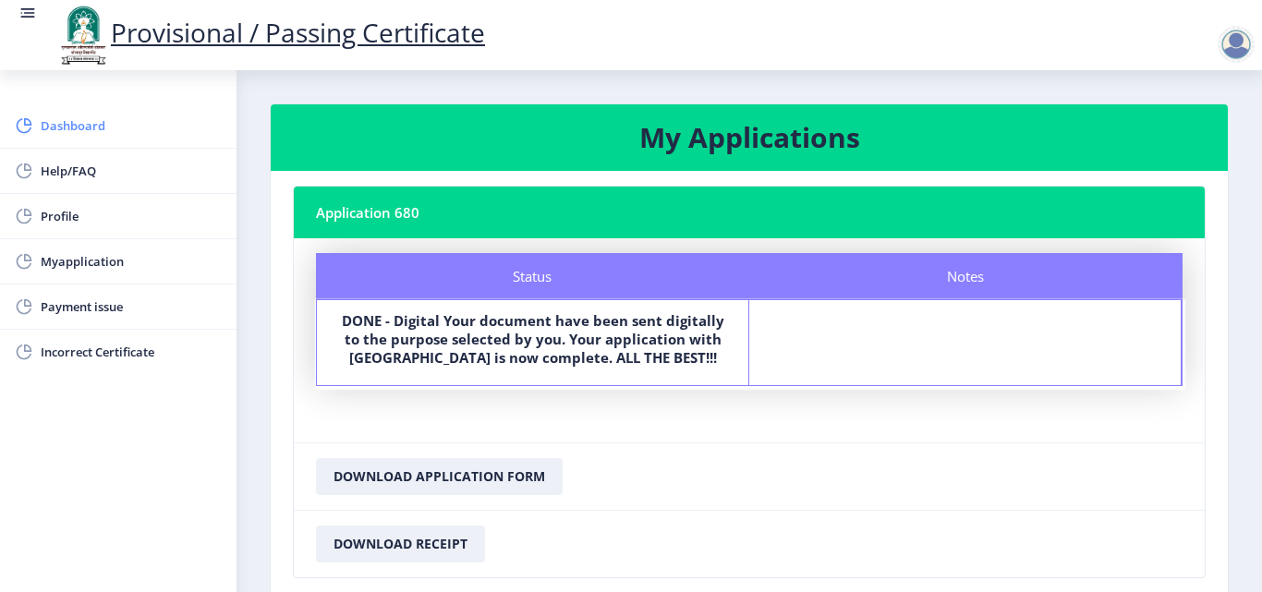
click at [89, 137] on link "Dashboard" at bounding box center [118, 125] width 237 height 44
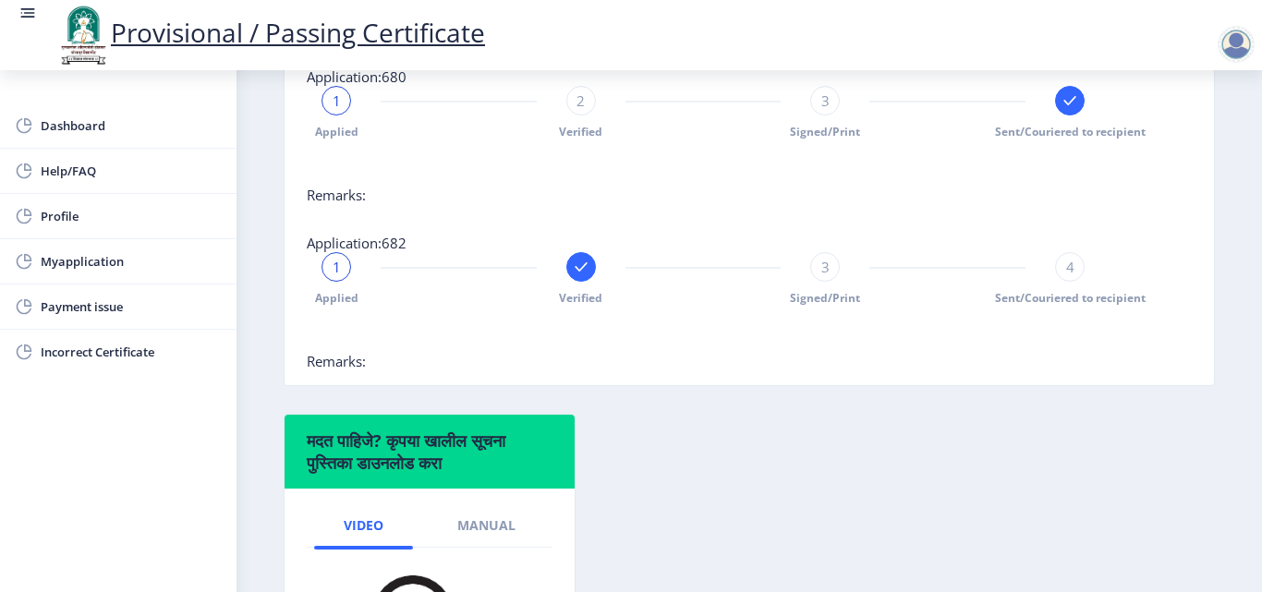
scroll to position [732, 0]
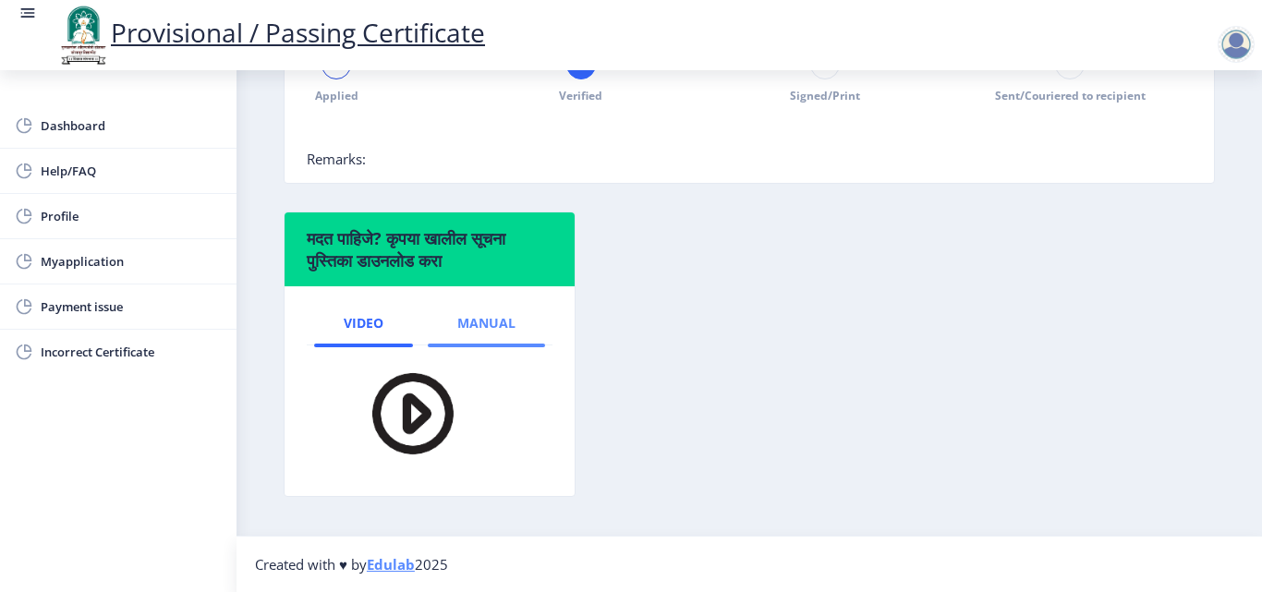
click at [504, 318] on span "Manual" at bounding box center [486, 323] width 58 height 15
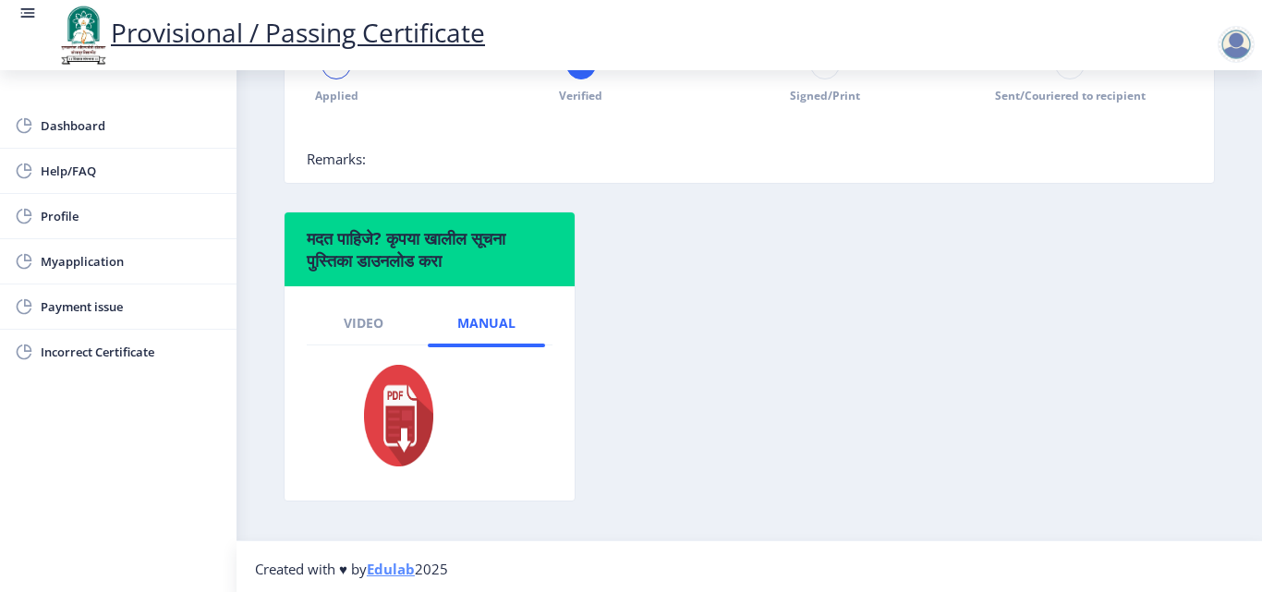
click at [389, 421] on img at bounding box center [387, 415] width 102 height 111
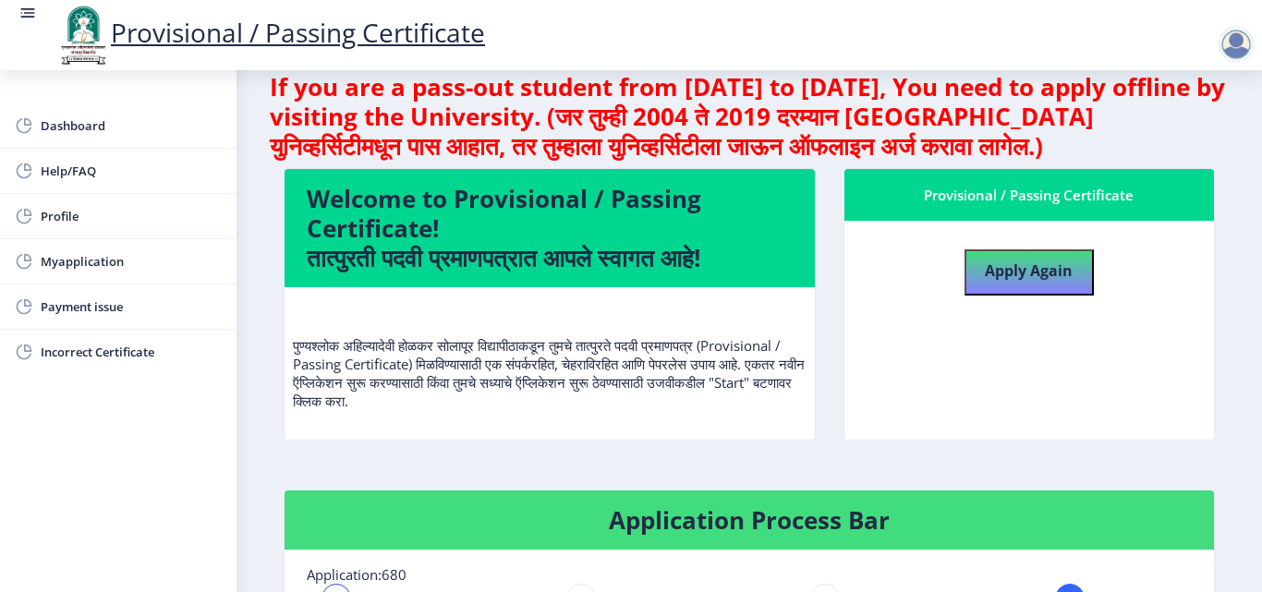
scroll to position [0, 0]
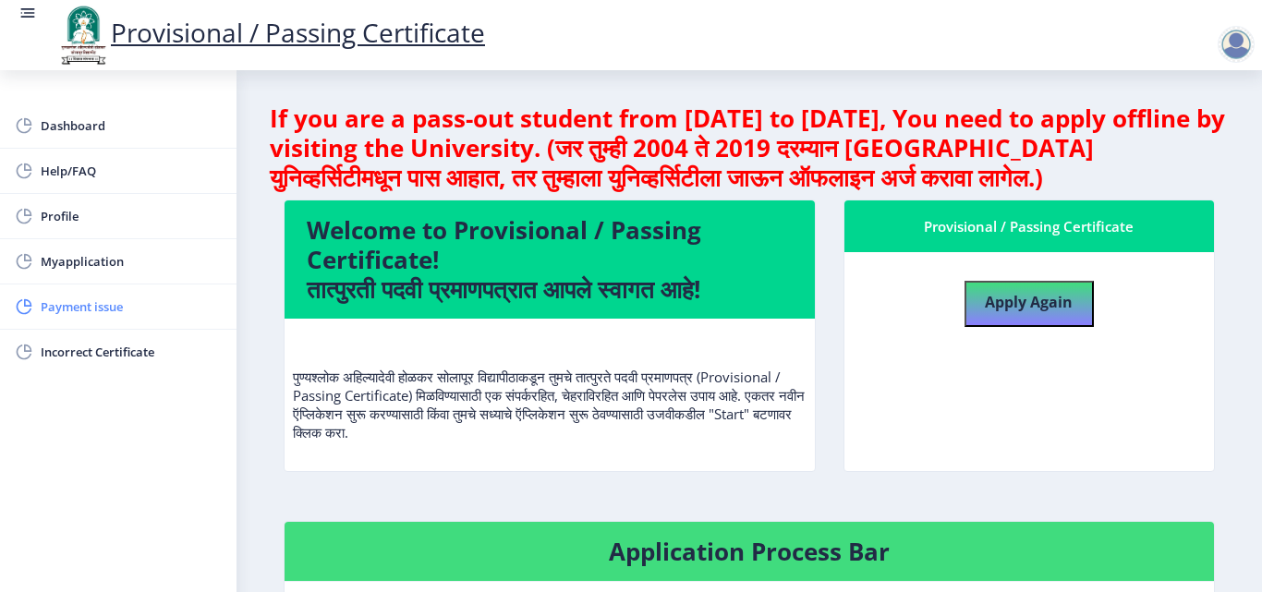
click at [133, 306] on span "Payment issue" at bounding box center [131, 307] width 181 height 22
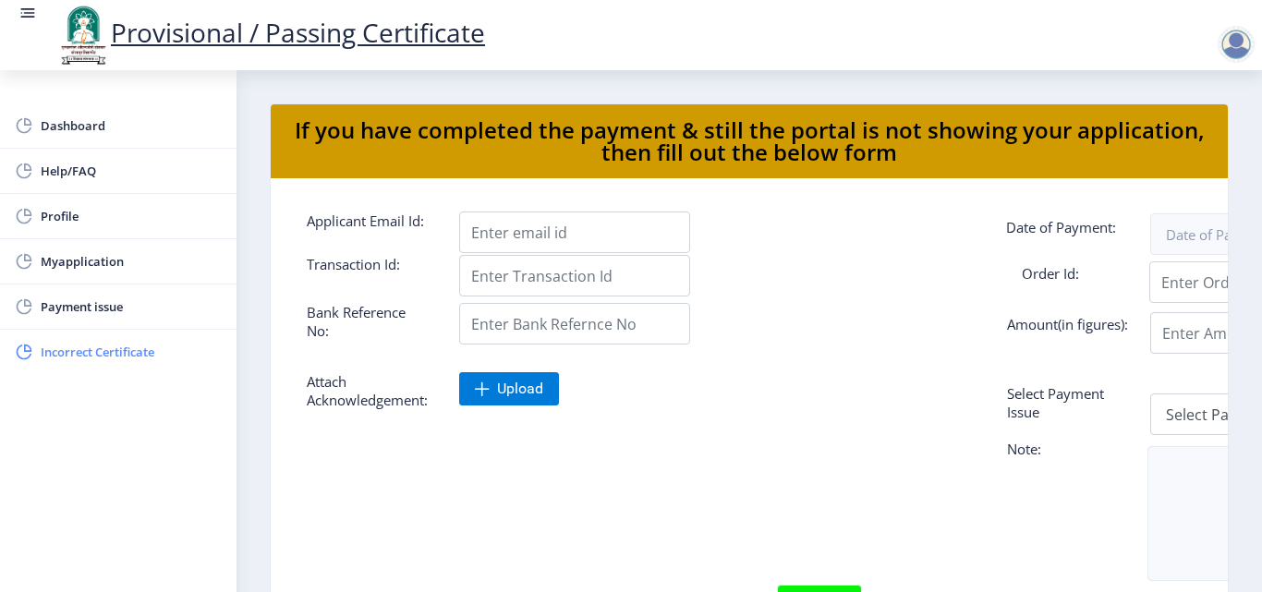
click at [134, 351] on span "Incorrect Certificate" at bounding box center [131, 352] width 181 height 22
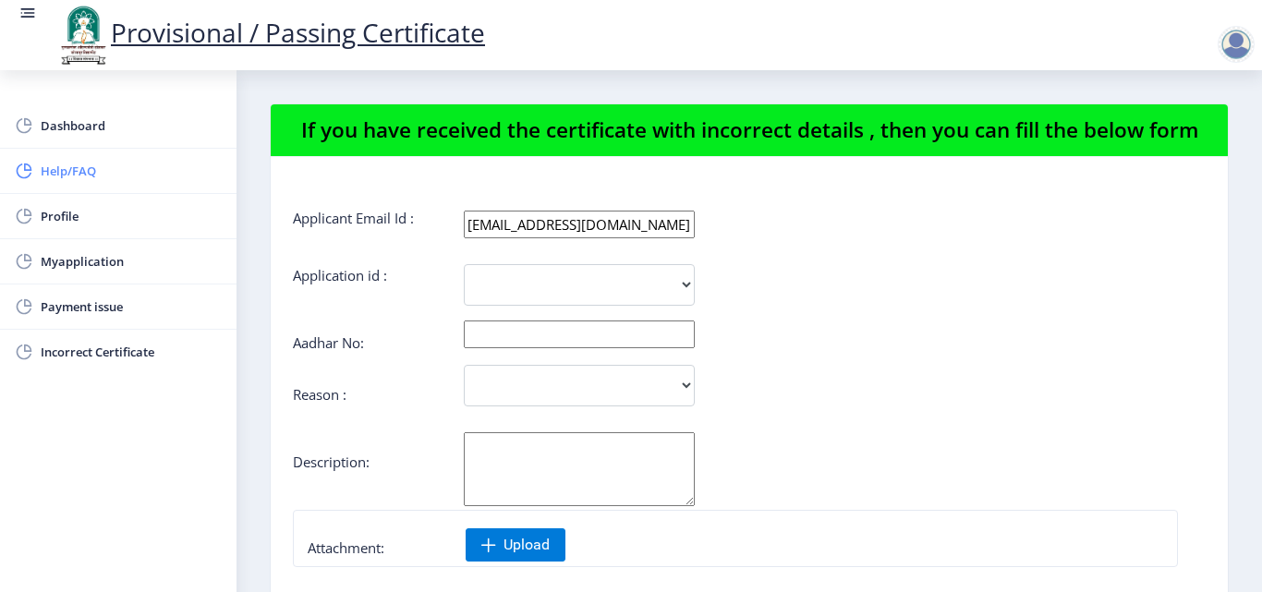
click at [44, 157] on link "Help/FAQ" at bounding box center [118, 171] width 237 height 44
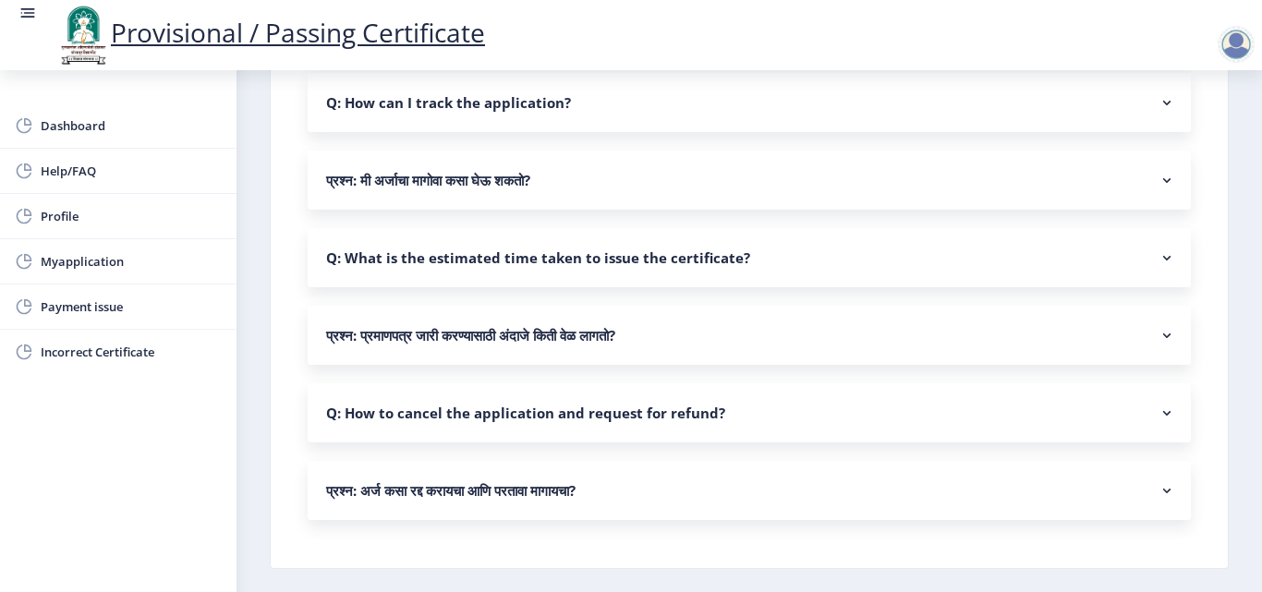
scroll to position [1571, 0]
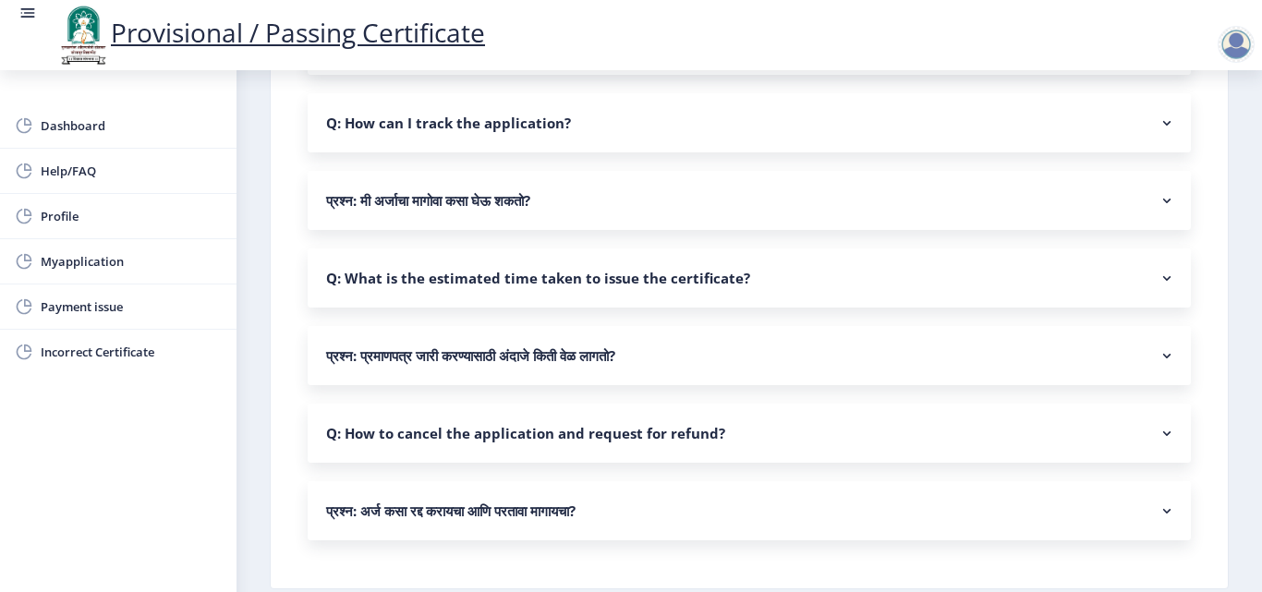
click at [1161, 196] on rect at bounding box center [1167, 200] width 18 height 18
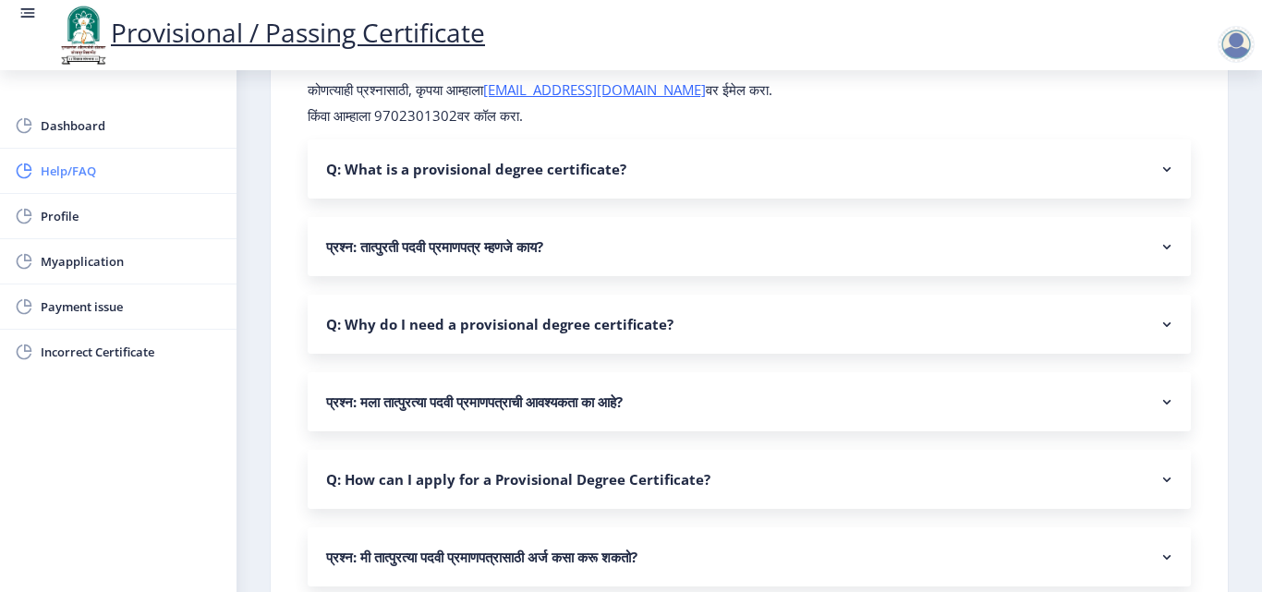
scroll to position [127, 0]
click at [150, 215] on span "Profile" at bounding box center [131, 216] width 181 height 22
select select
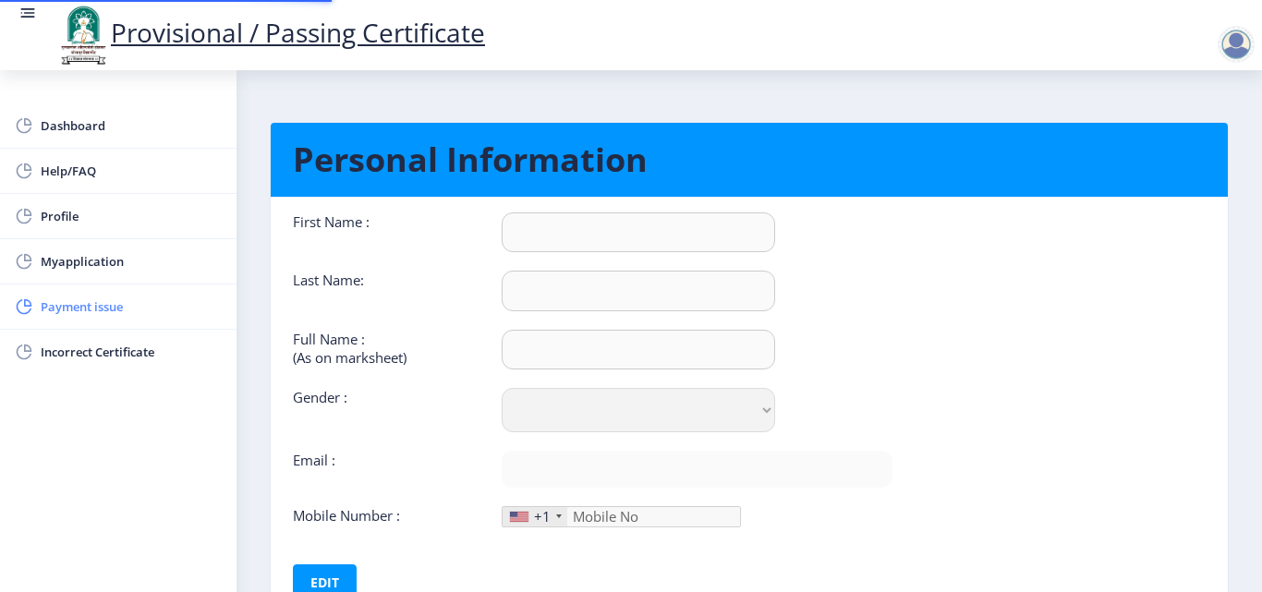
type input "Sonali"
type input "Lokare"
type input "Lokare Sonali Bhagwan"
select select "[DEMOGRAPHIC_DATA]"
type input "[EMAIL_ADDRESS][DOMAIN_NAME]"
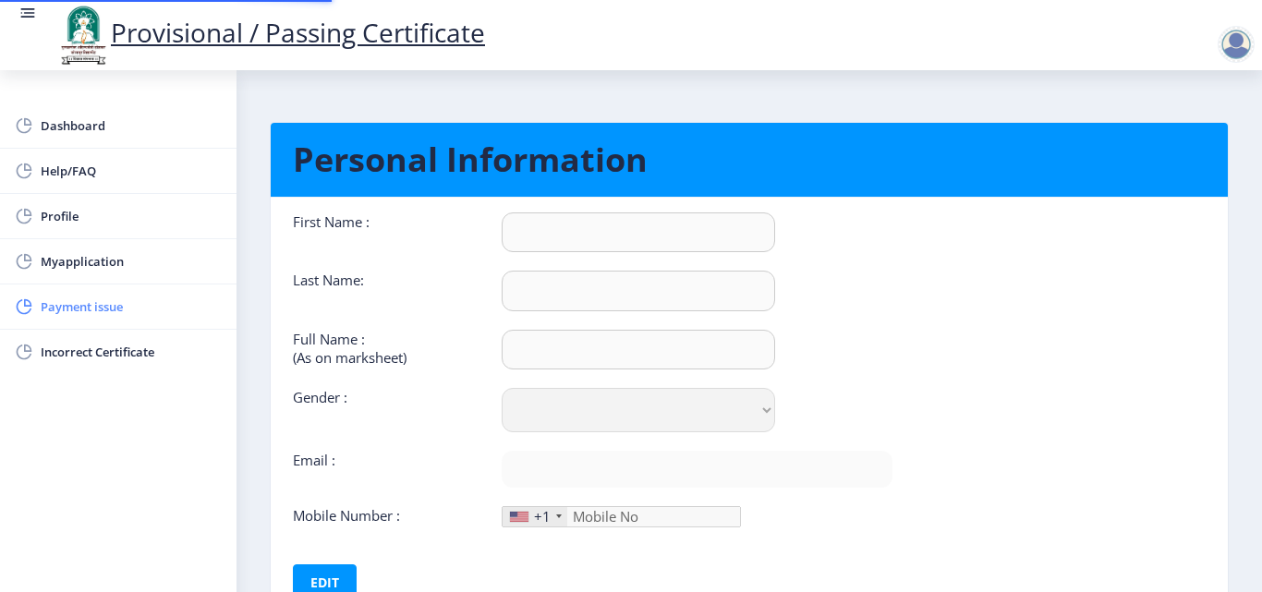
type input "9689168069"
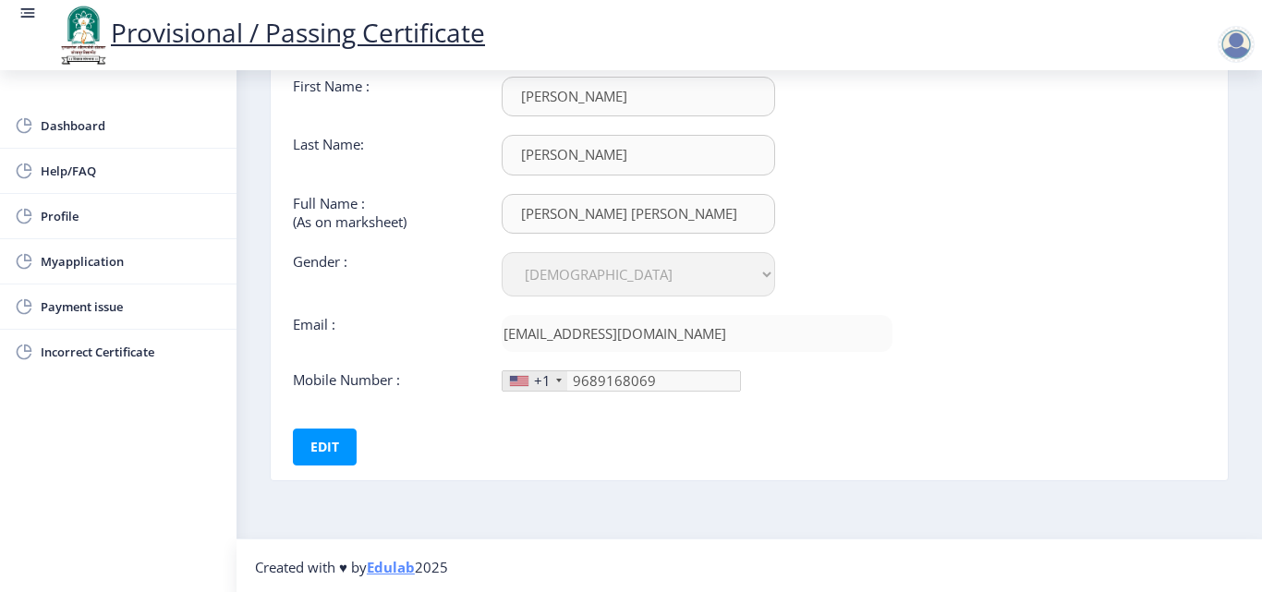
scroll to position [139, 0]
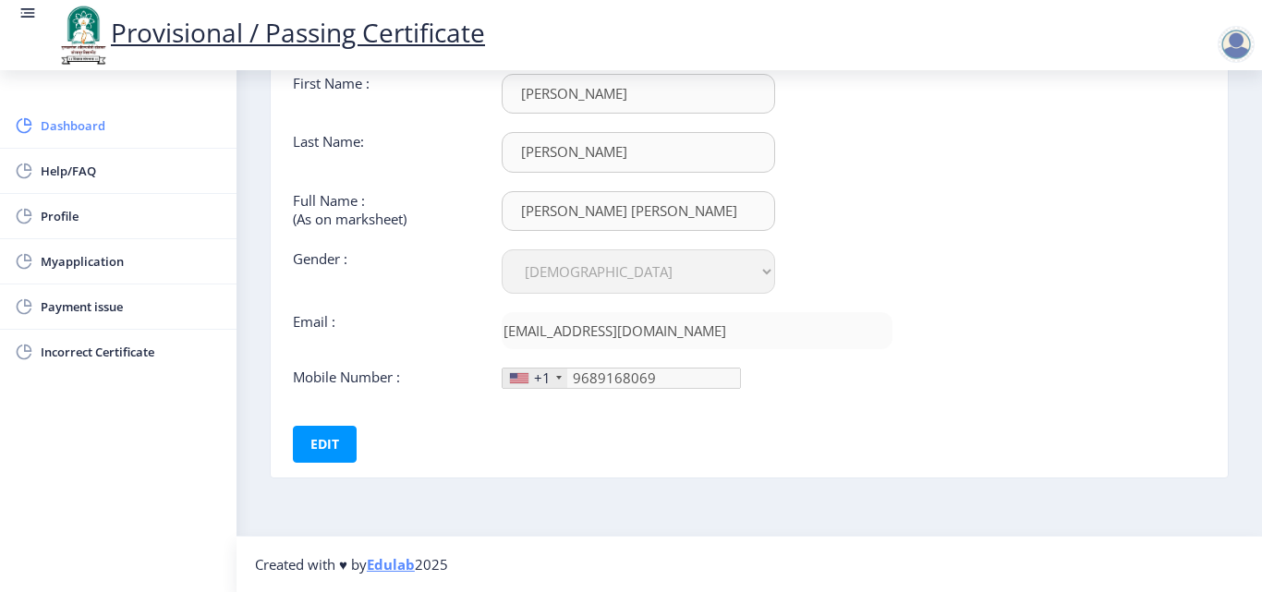
click at [150, 135] on span "Dashboard" at bounding box center [131, 126] width 181 height 22
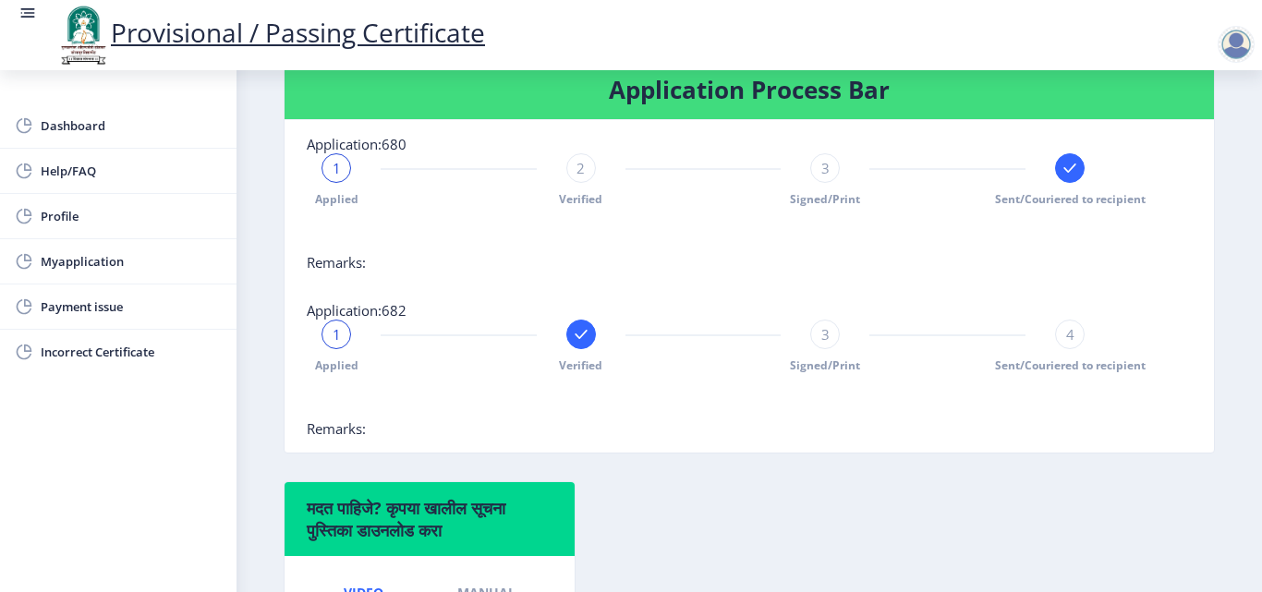
scroll to position [370, 0]
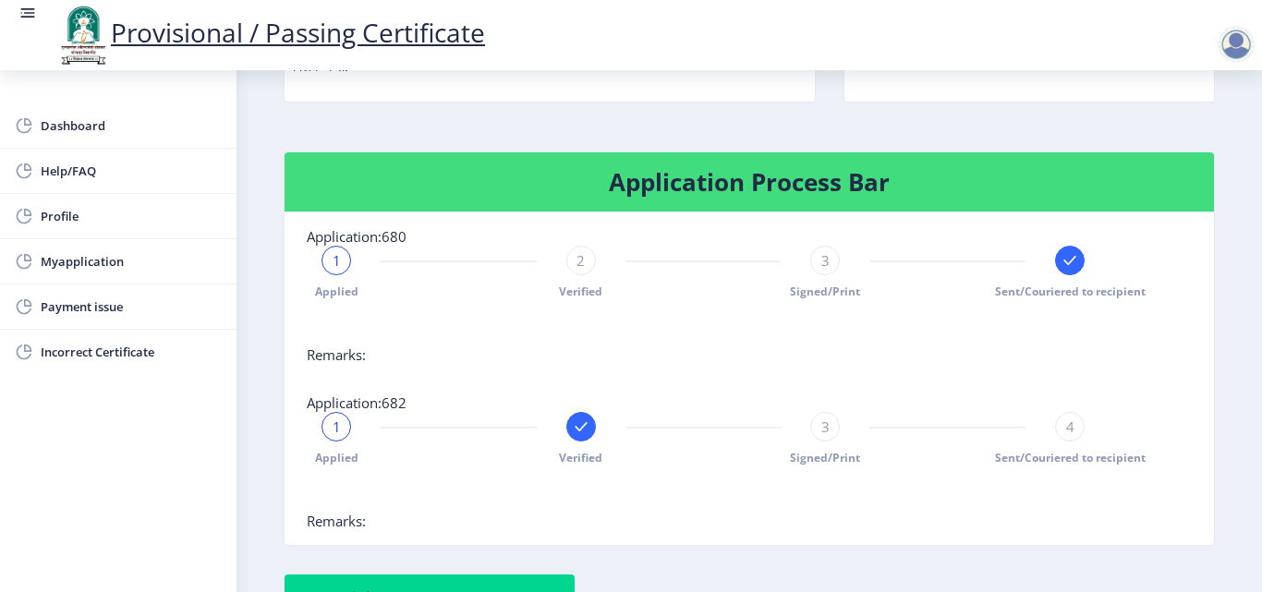
click at [1103, 255] on div "1 Applied 2 Verified 3 Signed/Print Sent/Couriered to recipient" at bounding box center [749, 296] width 885 height 100
click at [1066, 269] on rect at bounding box center [1070, 260] width 18 height 18
click at [1065, 270] on div at bounding box center [1070, 261] width 30 height 30
click at [1064, 272] on div at bounding box center [1070, 261] width 30 height 30
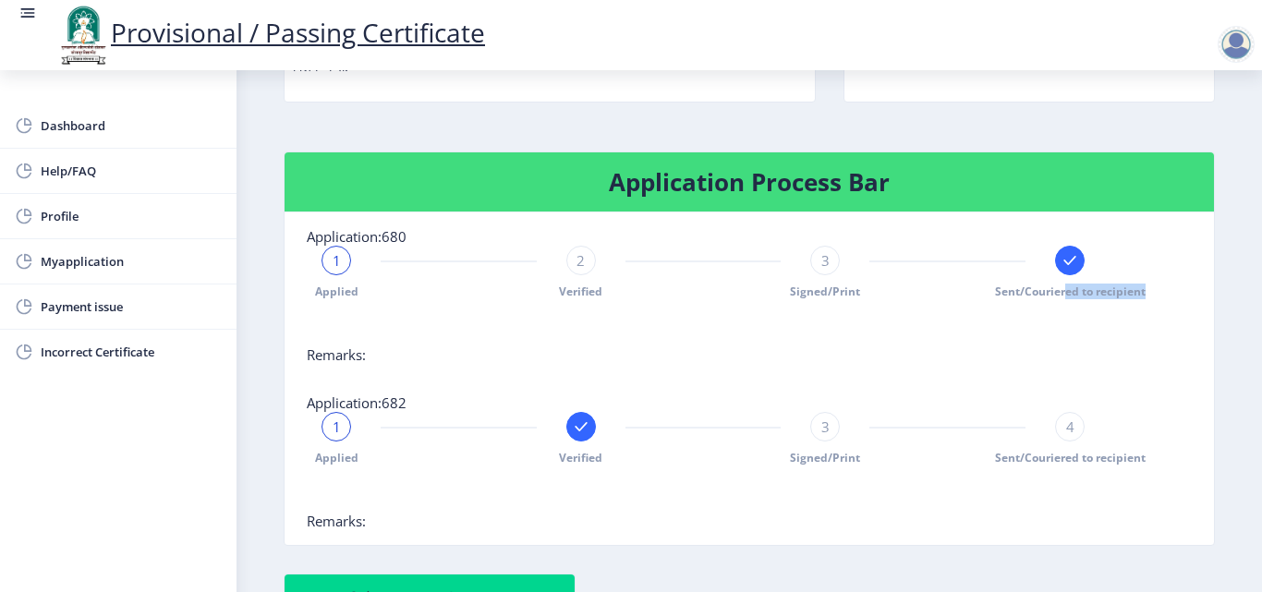
drag, startPoint x: 1062, startPoint y: 281, endPoint x: 1067, endPoint y: 315, distance: 34.6
click at [1067, 315] on nb-stepper "1 Applied 2 Verified 3 Signed/Print Sent/Couriered to recipient" at bounding box center [703, 296] width 793 height 100
click at [575, 427] on g at bounding box center [581, 427] width 18 height 18
click at [582, 433] on span "2" at bounding box center [581, 427] width 8 height 18
click at [586, 440] on div "2" at bounding box center [581, 427] width 30 height 30
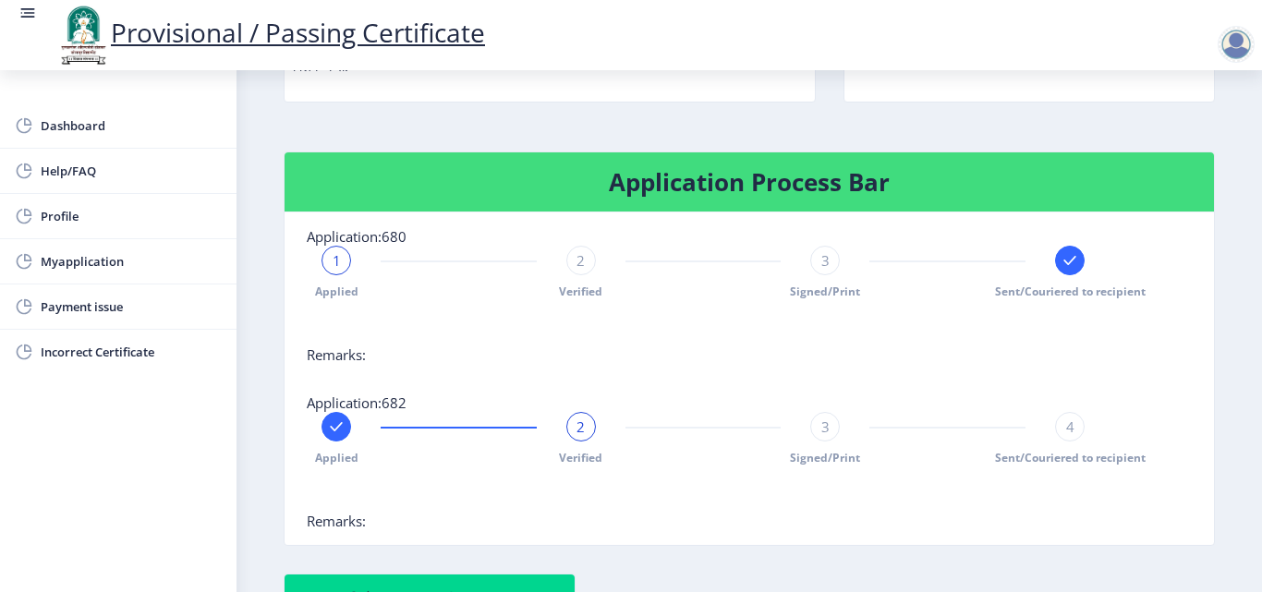
click at [746, 370] on nb-card-body "Application:680 1 Applied 2 Verified 3 Signed/Print Sent/Couriered to recipient…" at bounding box center [750, 296] width 930 height 166
click at [1071, 266] on rect at bounding box center [1070, 260] width 18 height 18
click at [575, 417] on div "2" at bounding box center [581, 427] width 30 height 30
click at [578, 420] on span "2" at bounding box center [581, 427] width 8 height 18
click at [580, 428] on span "2" at bounding box center [581, 427] width 8 height 18
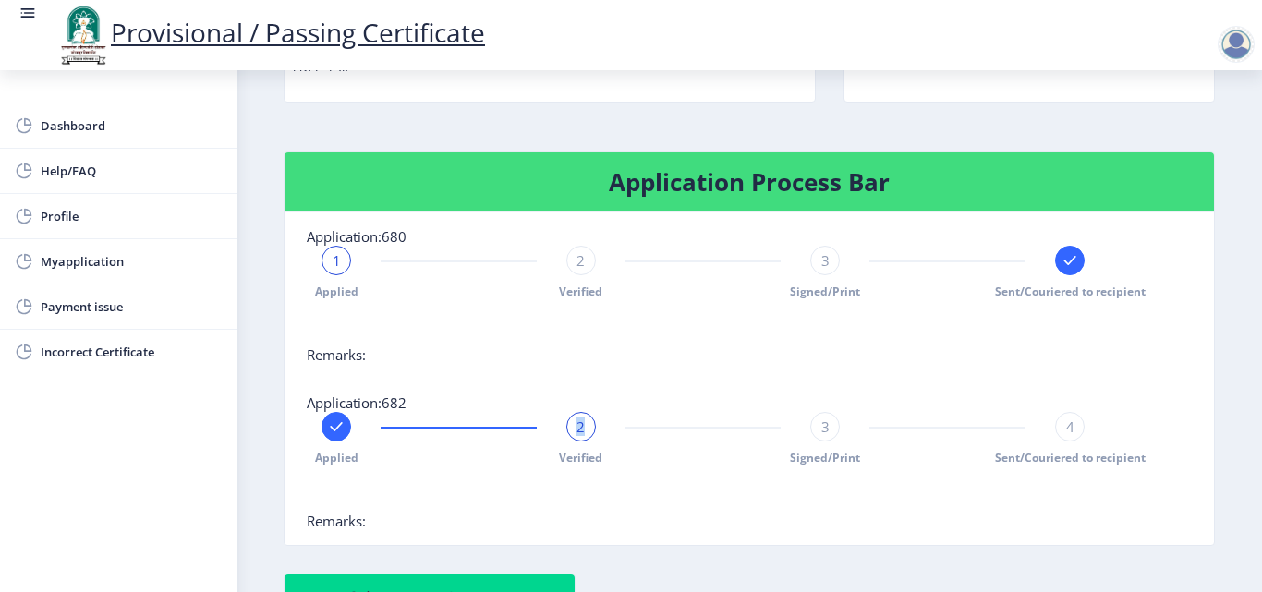
click at [583, 434] on span "2" at bounding box center [581, 427] width 8 height 18
click at [655, 478] on nb-stepper "Applied 2 Verified 3 Signed/Print 4 Sent/Couriered to recipient" at bounding box center [703, 462] width 793 height 100
click at [651, 516] on nb-card-body "Application:682 Applied 2 Verified 3 Signed/Print 4 Sent/Couriered to recipient…" at bounding box center [750, 462] width 930 height 166
drag, startPoint x: 761, startPoint y: 382, endPoint x: 718, endPoint y: 368, distance: 45.6
click at [718, 368] on nb-card-body "Application:680 1 Applied 2 Verified 3 Signed/Print Sent/Couriered to recipient…" at bounding box center [750, 296] width 930 height 166
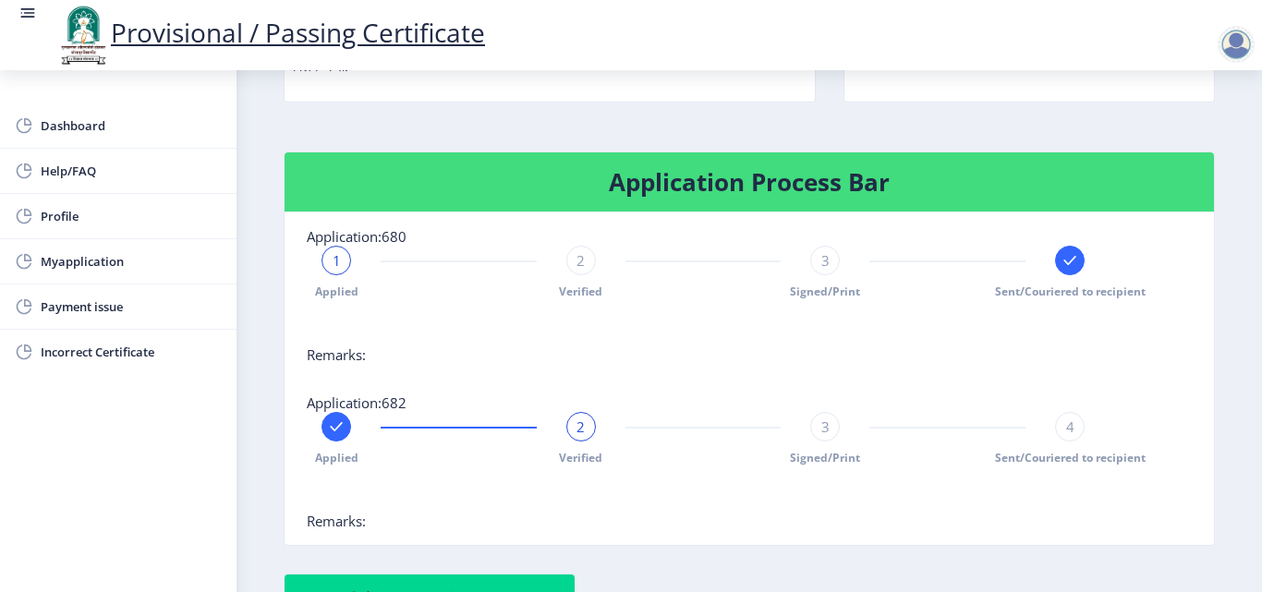
click at [581, 270] on div "2" at bounding box center [581, 261] width 30 height 30
click at [571, 256] on div "2" at bounding box center [581, 261] width 30 height 30
click at [579, 263] on span "2" at bounding box center [581, 260] width 8 height 18
click at [587, 263] on div "2" at bounding box center [581, 261] width 30 height 30
click at [590, 264] on div "2" at bounding box center [581, 261] width 30 height 30
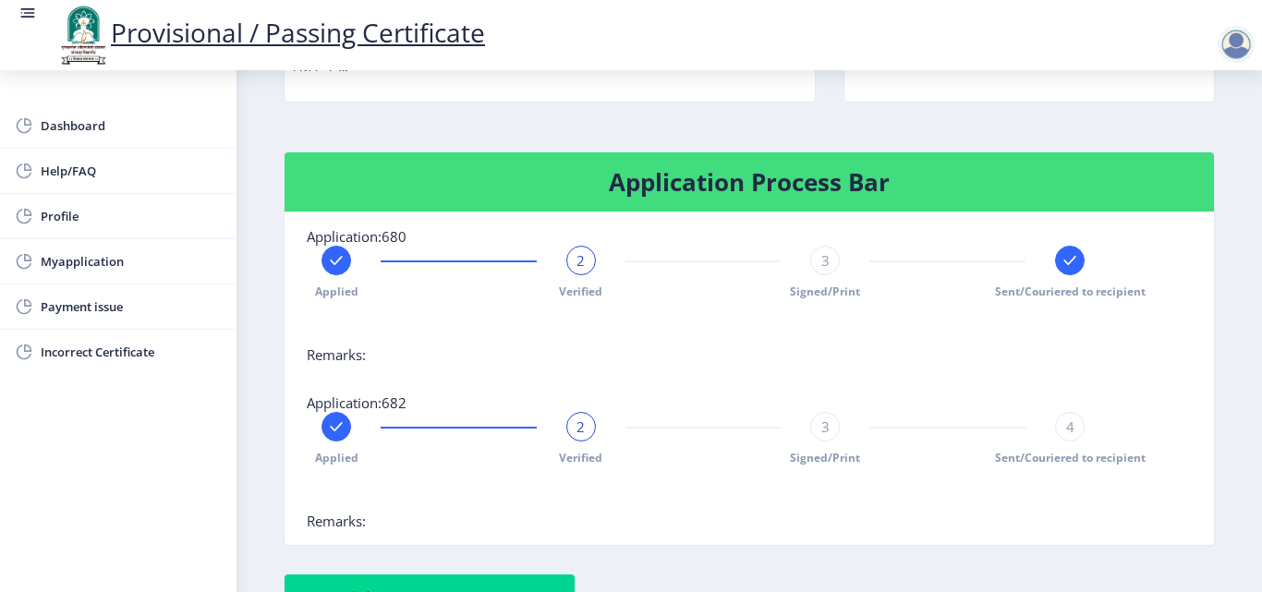
click at [814, 266] on div "3" at bounding box center [825, 261] width 30 height 30
click at [710, 277] on div "Applied Verified 3 Signed/Print Sent/Couriered to recipient" at bounding box center [703, 273] width 793 height 54
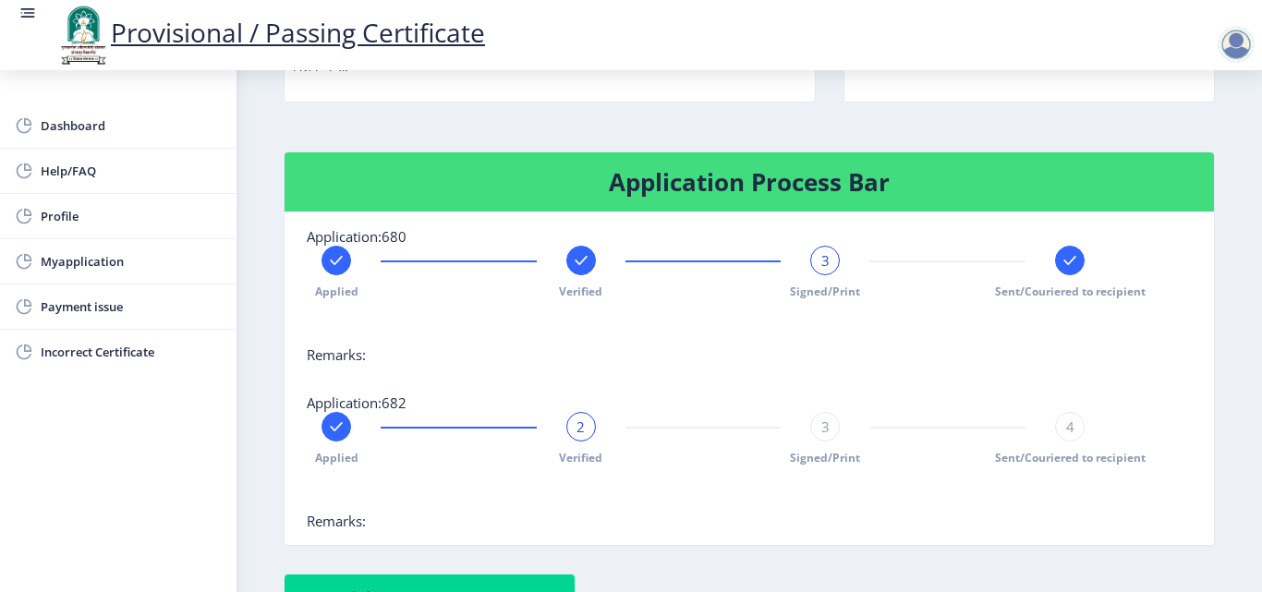
click at [817, 272] on div "3" at bounding box center [825, 261] width 30 height 30
click at [818, 270] on div "3" at bounding box center [825, 261] width 30 height 30
click at [708, 331] on div at bounding box center [703, 327] width 793 height 37
click at [575, 259] on rect at bounding box center [581, 260] width 18 height 18
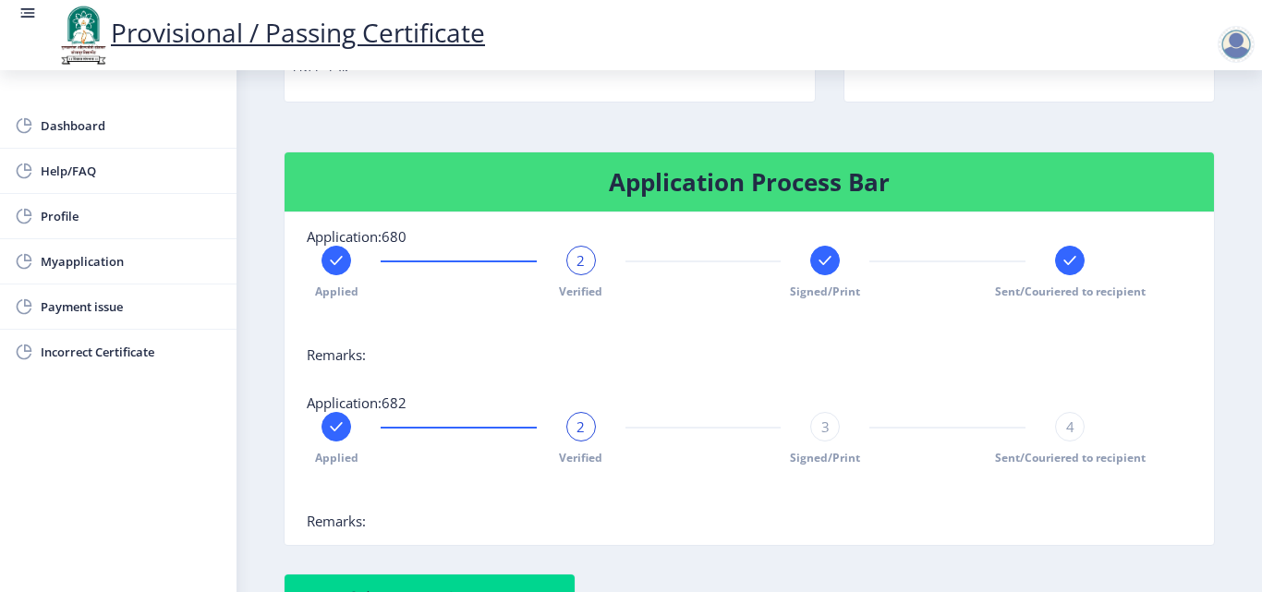
drag, startPoint x: 689, startPoint y: 323, endPoint x: 623, endPoint y: 367, distance: 79.4
click at [623, 367] on nb-card-body "Application:680 Applied 2 Verified Signed/Print Sent/Couriered to recipient Rem…" at bounding box center [750, 296] width 930 height 166
click at [816, 261] on rect at bounding box center [825, 260] width 18 height 18
click at [1069, 261] on rect at bounding box center [1070, 260] width 18 height 18
click at [333, 251] on rect at bounding box center [336, 260] width 18 height 18
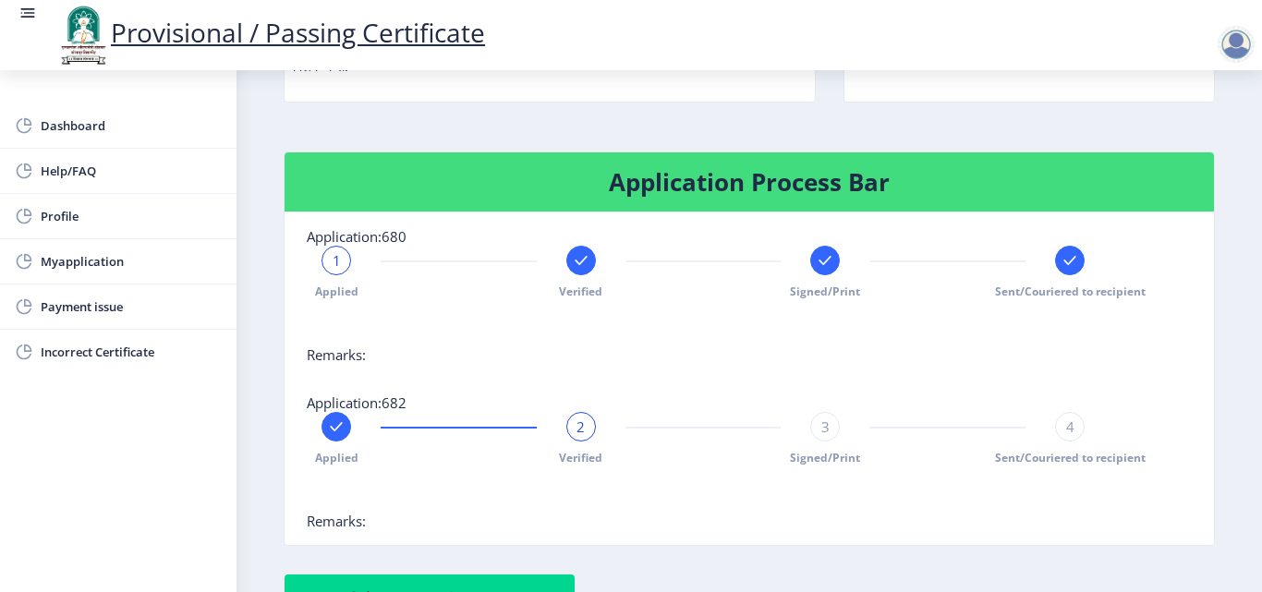
click at [588, 260] on rect at bounding box center [581, 260] width 18 height 18
click at [829, 261] on rect at bounding box center [825, 260] width 18 height 18
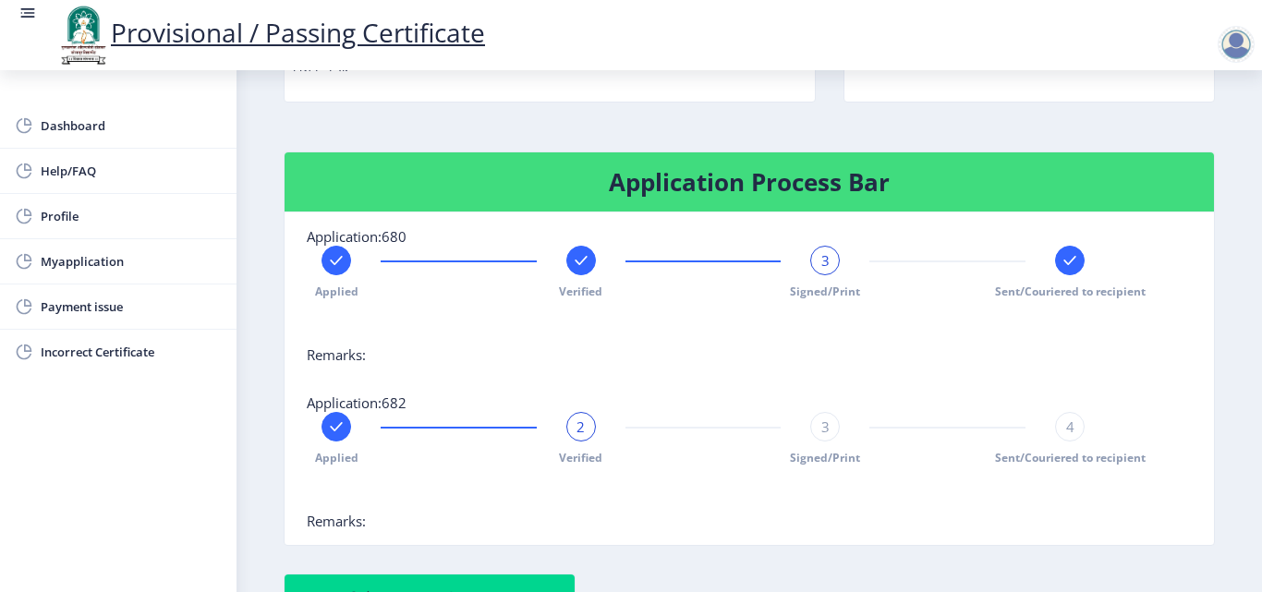
click at [1068, 278] on div "Sent/Couriered to recipient" at bounding box center [1070, 273] width 30 height 54
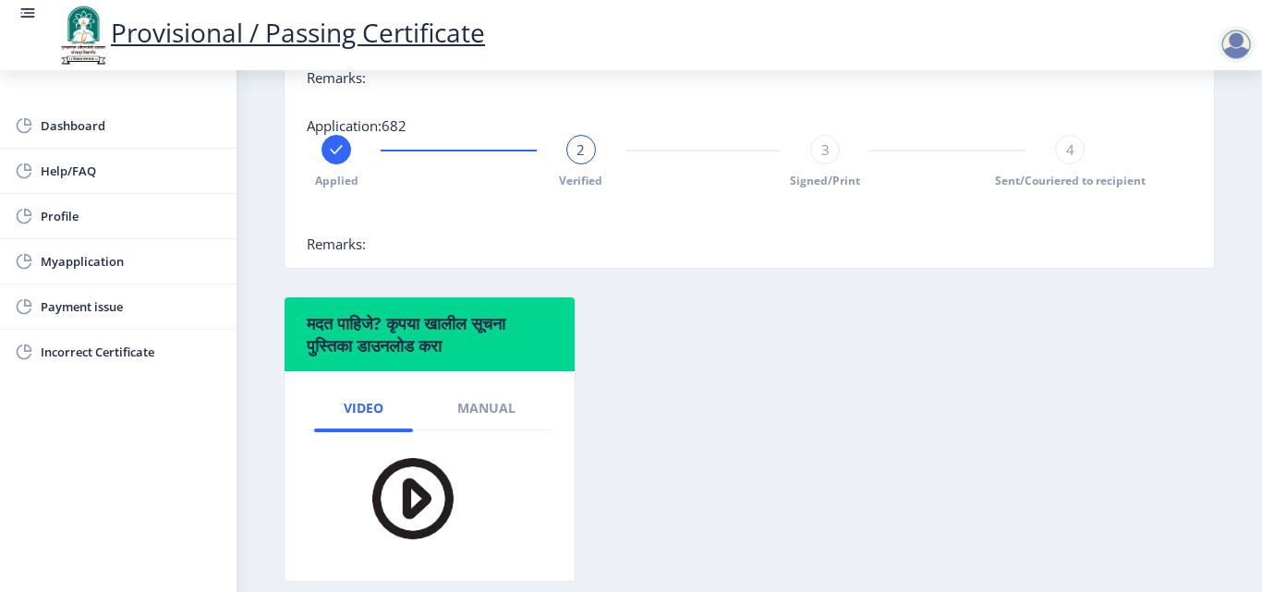
click at [337, 238] on span "Remarks:" at bounding box center [336, 244] width 59 height 18
click at [432, 257] on nb-card-body "Application:682 Applied 2 Verified 3 Signed/Print 4 Sent/Couriered to recipient…" at bounding box center [750, 185] width 930 height 166
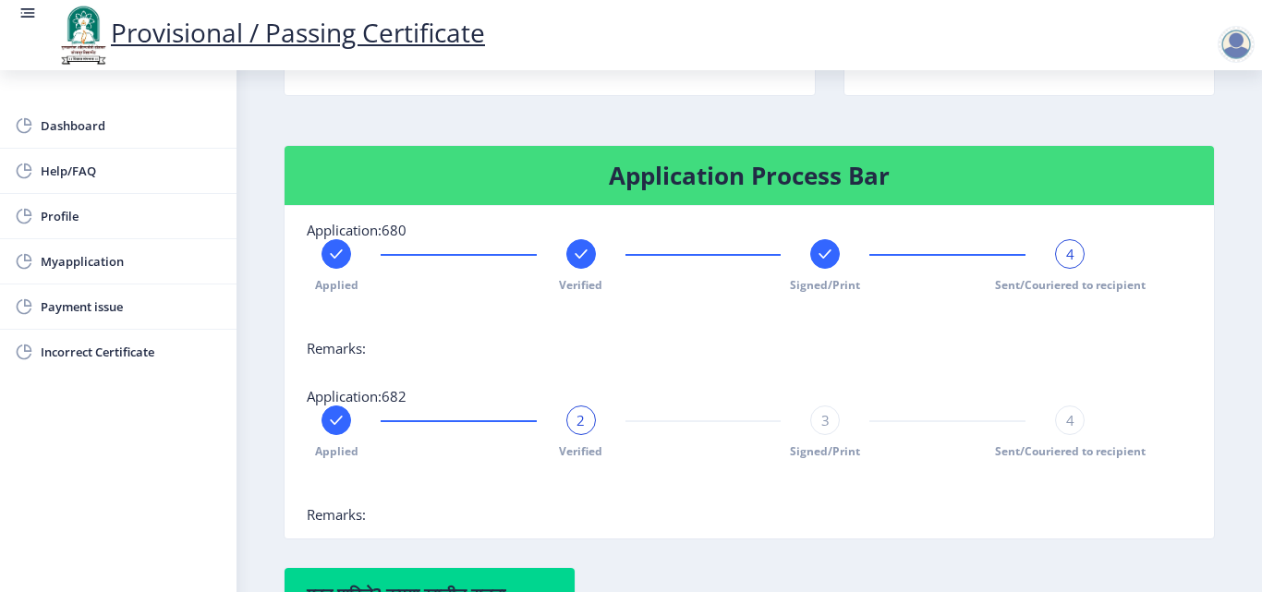
scroll to position [370, 0]
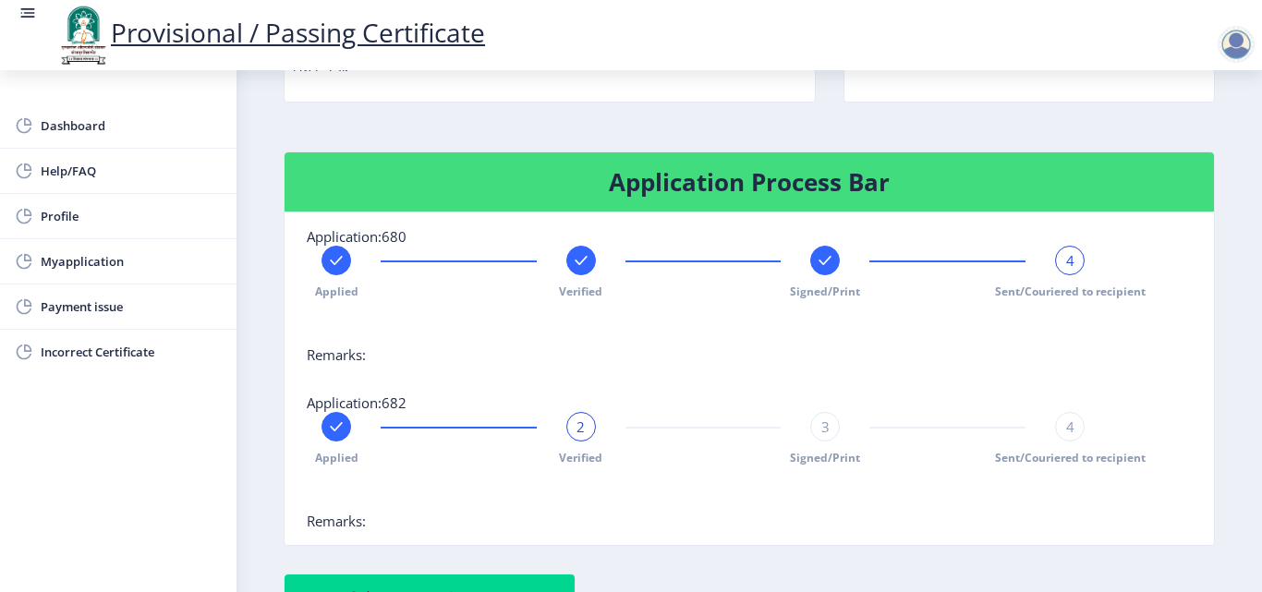
click at [348, 262] on div at bounding box center [337, 261] width 30 height 30
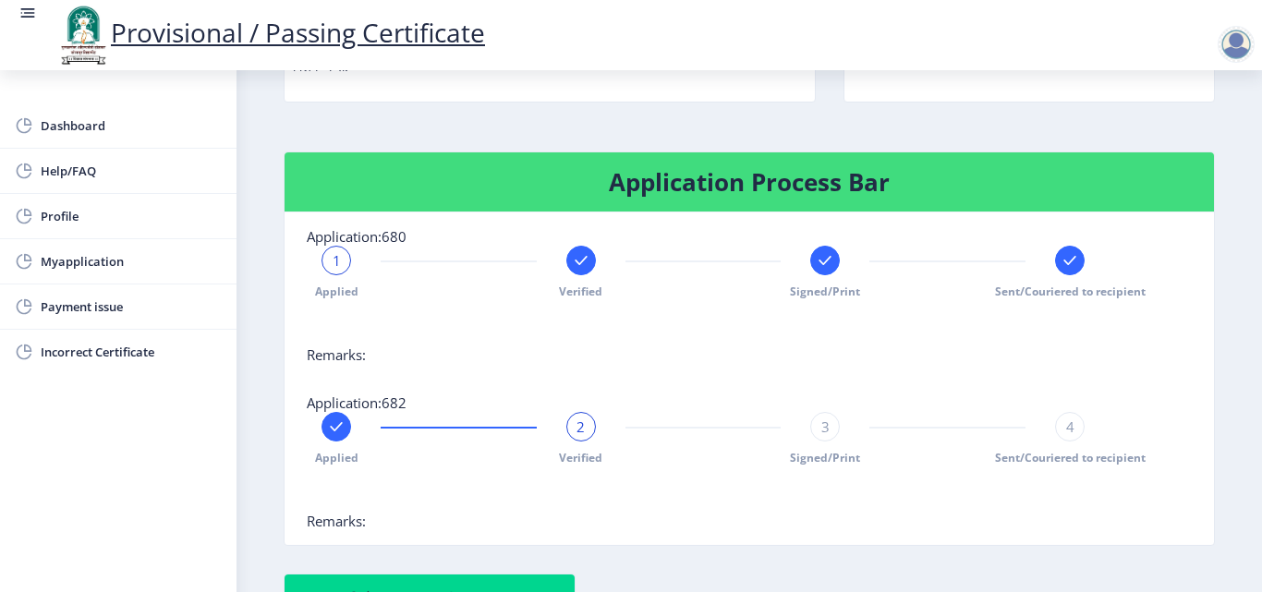
click at [580, 266] on rect at bounding box center [581, 260] width 18 height 18
click at [822, 273] on div at bounding box center [825, 261] width 30 height 30
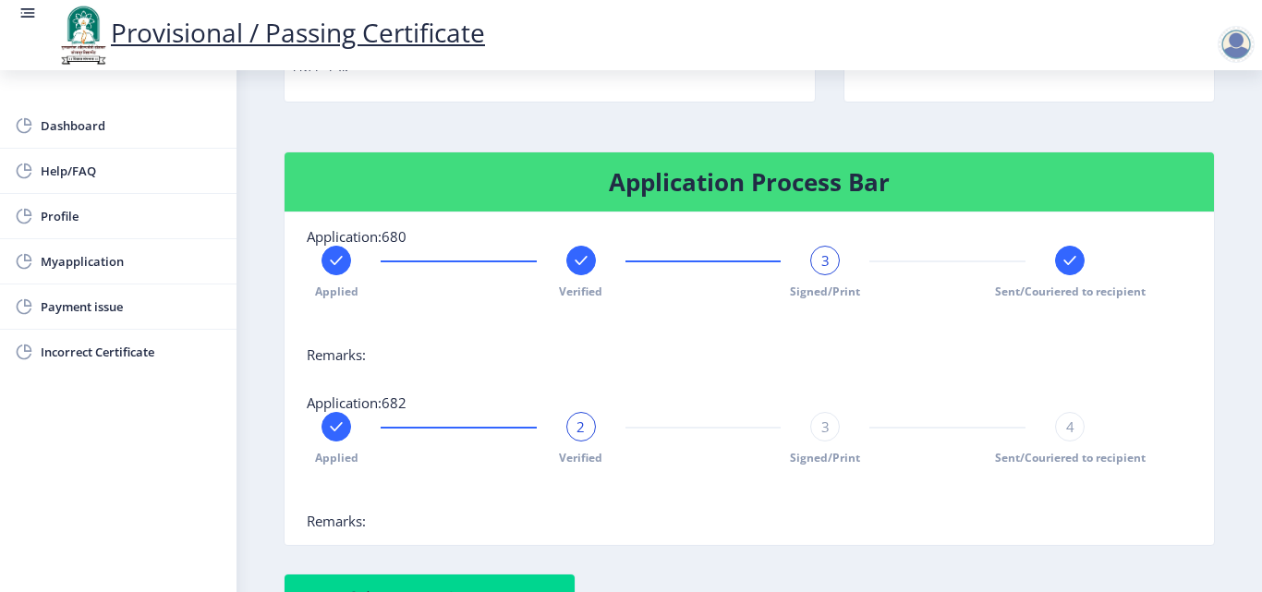
click at [1055, 261] on div at bounding box center [1070, 261] width 30 height 30
click at [1055, 261] on div "4" at bounding box center [1070, 261] width 30 height 30
click at [1055, 263] on div "4" at bounding box center [1070, 261] width 30 height 30
click at [826, 270] on div at bounding box center [825, 261] width 30 height 30
click at [575, 264] on rect at bounding box center [581, 260] width 18 height 18
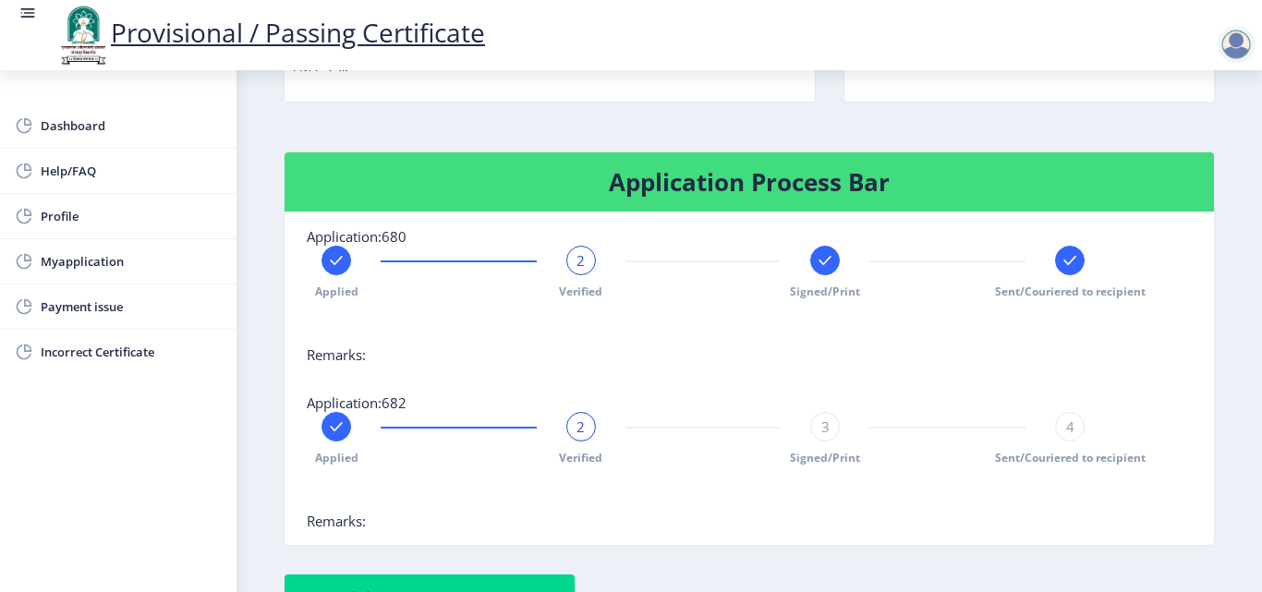
click at [322, 258] on div "Applied 2 Verified Signed/Print Sent/Couriered to recipient" at bounding box center [703, 273] width 793 height 54
click at [338, 259] on rect at bounding box center [336, 260] width 18 height 18
click at [589, 426] on div "2" at bounding box center [581, 427] width 30 height 30
click at [587, 427] on div "2" at bounding box center [581, 427] width 30 height 30
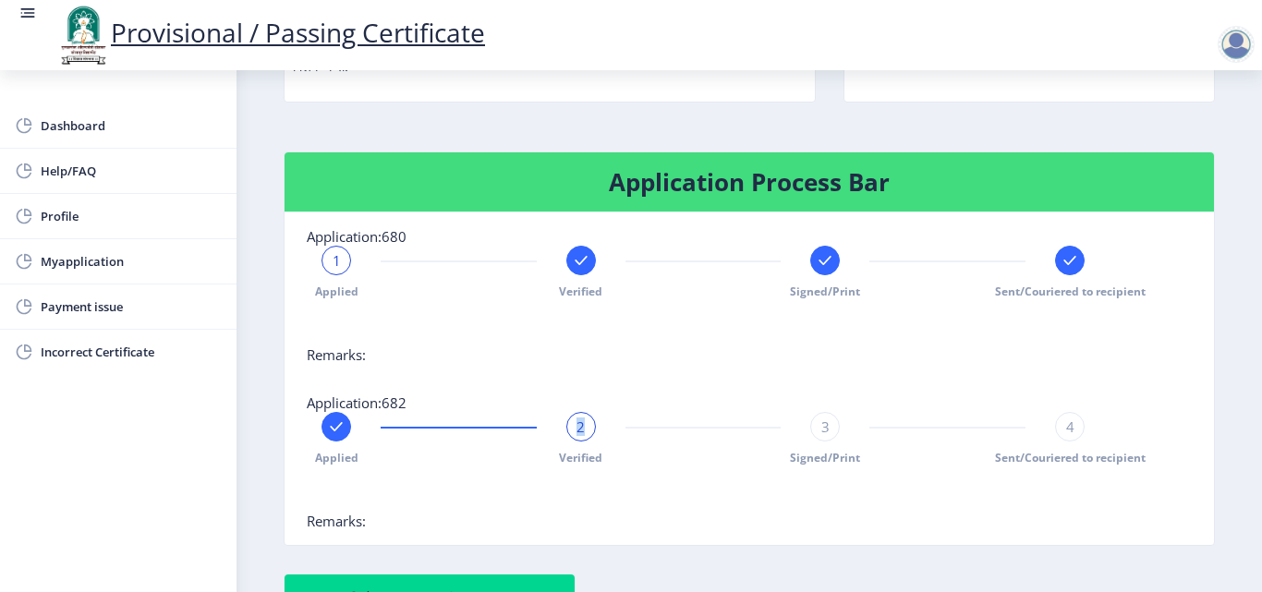
click at [587, 427] on div "2" at bounding box center [581, 427] width 30 height 30
click at [591, 435] on div "2" at bounding box center [581, 427] width 30 height 30
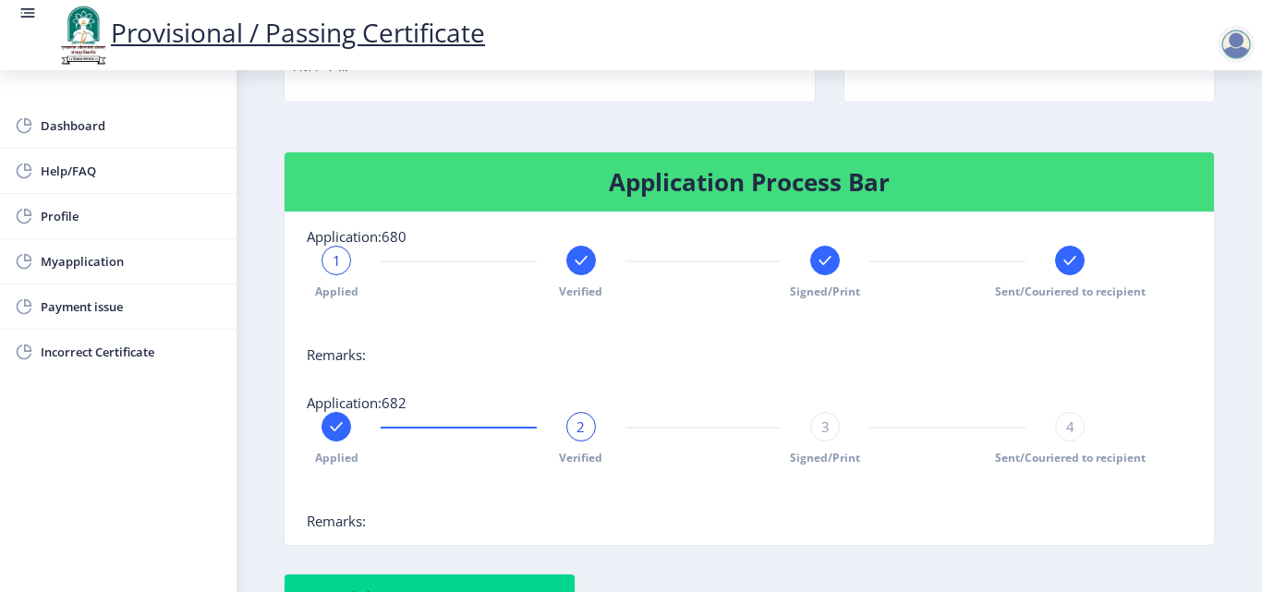
click at [656, 400] on nb-card-body "Application:682 Applied 2 Verified 3 Signed/Print 4 Sent/Couriered to recipient…" at bounding box center [750, 462] width 930 height 166
click at [590, 424] on div "2" at bounding box center [581, 427] width 30 height 30
click at [582, 425] on span "2" at bounding box center [581, 427] width 8 height 18
click at [810, 433] on div "3 Signed/Print" at bounding box center [825, 439] width 30 height 54
click at [821, 418] on span "3" at bounding box center [825, 427] width 8 height 18
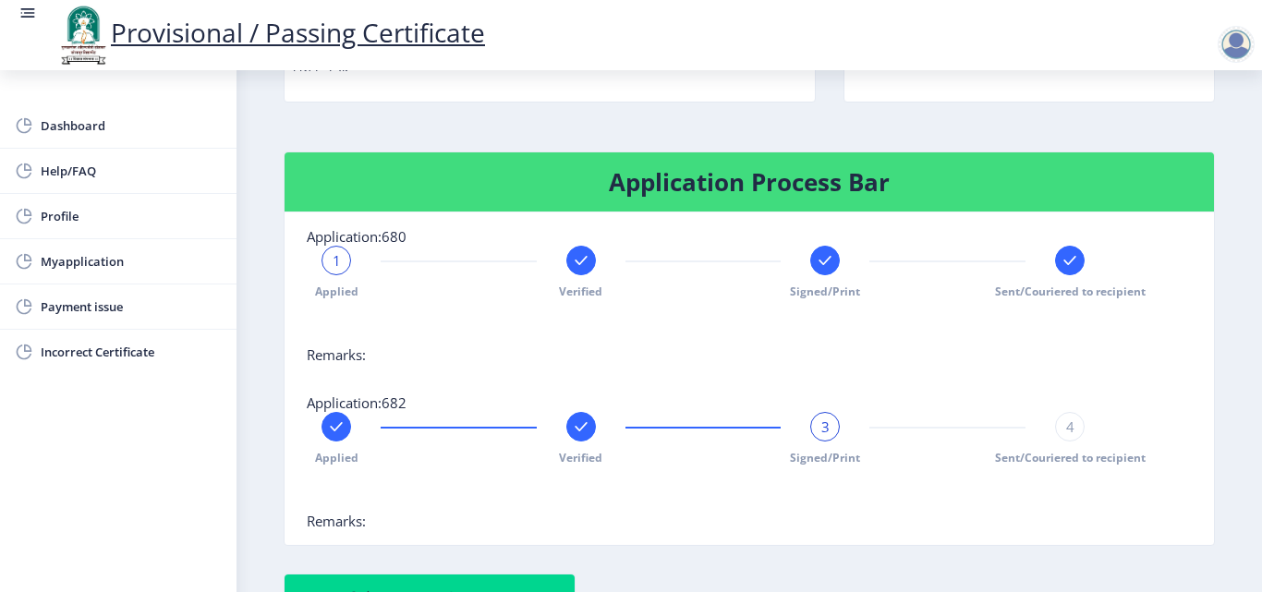
click at [828, 430] on div "3" at bounding box center [825, 427] width 30 height 30
click at [825, 432] on span "3" at bounding box center [825, 427] width 8 height 18
click at [1057, 428] on div "4" at bounding box center [1070, 427] width 30 height 30
click at [333, 248] on div "1" at bounding box center [337, 261] width 30 height 30
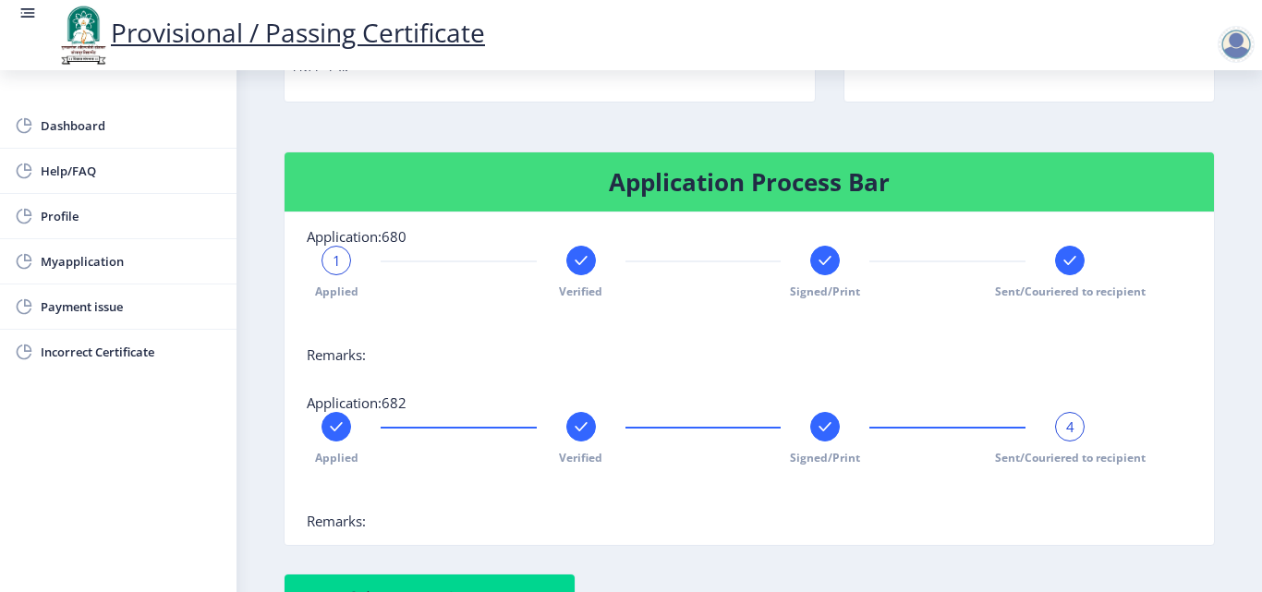
click at [335, 256] on span "1" at bounding box center [337, 260] width 8 height 18
click at [343, 271] on div "1" at bounding box center [337, 261] width 30 height 30
click at [334, 245] on span "Application:680" at bounding box center [357, 236] width 100 height 18
click at [335, 256] on span "1" at bounding box center [337, 260] width 8 height 18
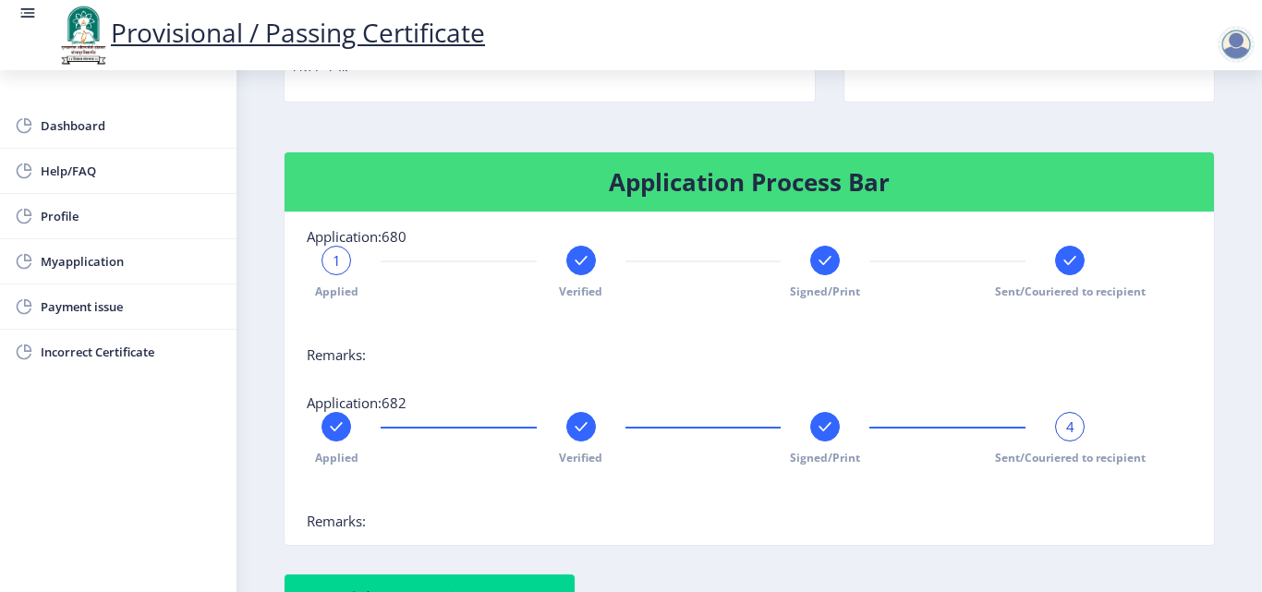
click at [576, 258] on rect at bounding box center [581, 260] width 18 height 18
click at [821, 262] on rect at bounding box center [825, 260] width 18 height 18
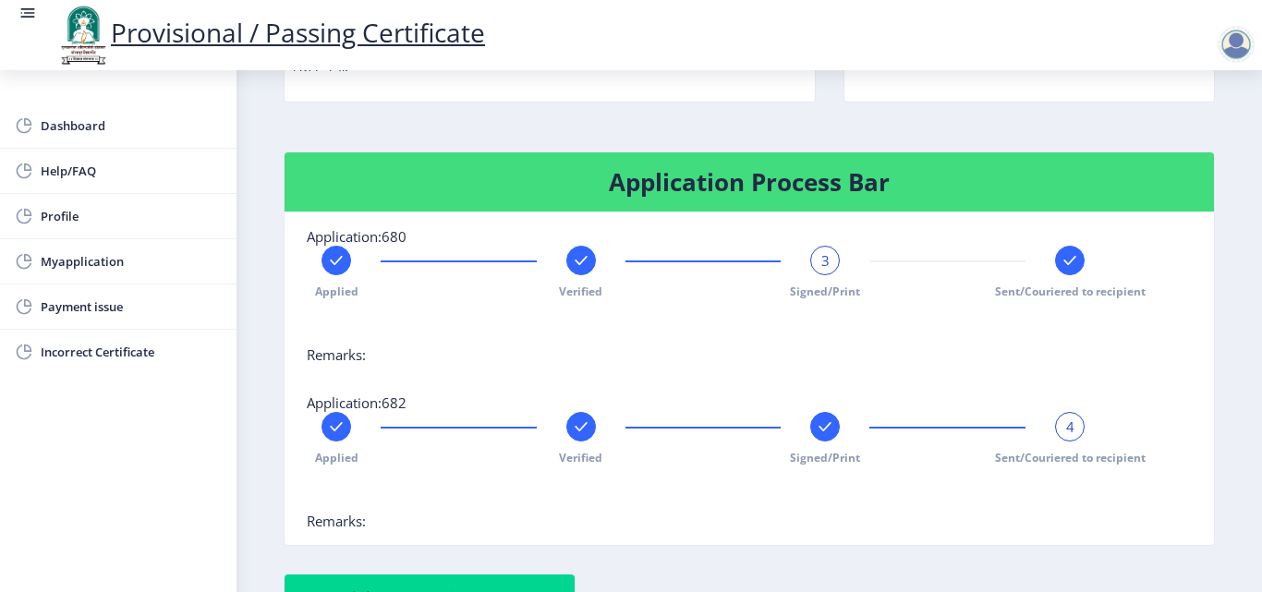
click at [1061, 257] on rect at bounding box center [1070, 260] width 18 height 18
click at [1050, 268] on div "Applied Verified Signed/Print 4 Sent/Couriered to recipient" at bounding box center [703, 273] width 793 height 54
click at [1066, 260] on span "4" at bounding box center [1070, 260] width 8 height 18
click at [1067, 428] on span "4" at bounding box center [1070, 427] width 8 height 18
click at [816, 436] on div at bounding box center [825, 427] width 30 height 30
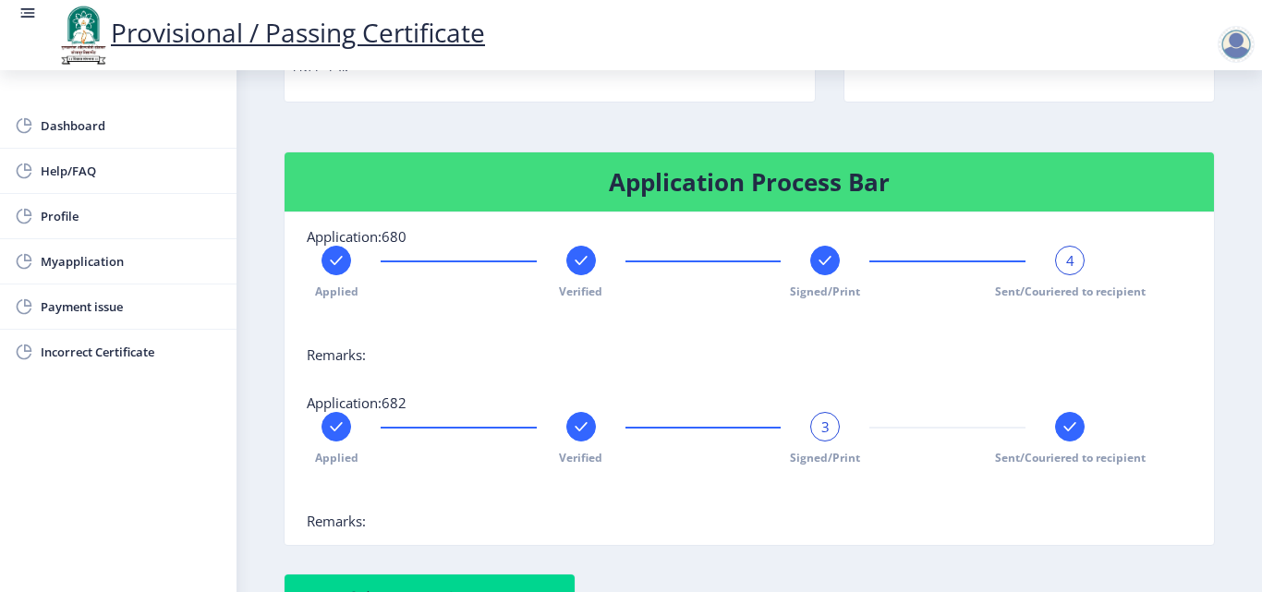
click at [816, 261] on rect at bounding box center [825, 260] width 18 height 18
click at [1066, 265] on rect at bounding box center [1070, 260] width 18 height 18
click at [1074, 433] on rect at bounding box center [1070, 427] width 18 height 18
click at [1066, 262] on span "4" at bounding box center [1070, 260] width 8 height 18
click at [1073, 429] on div "4" at bounding box center [1070, 427] width 30 height 30
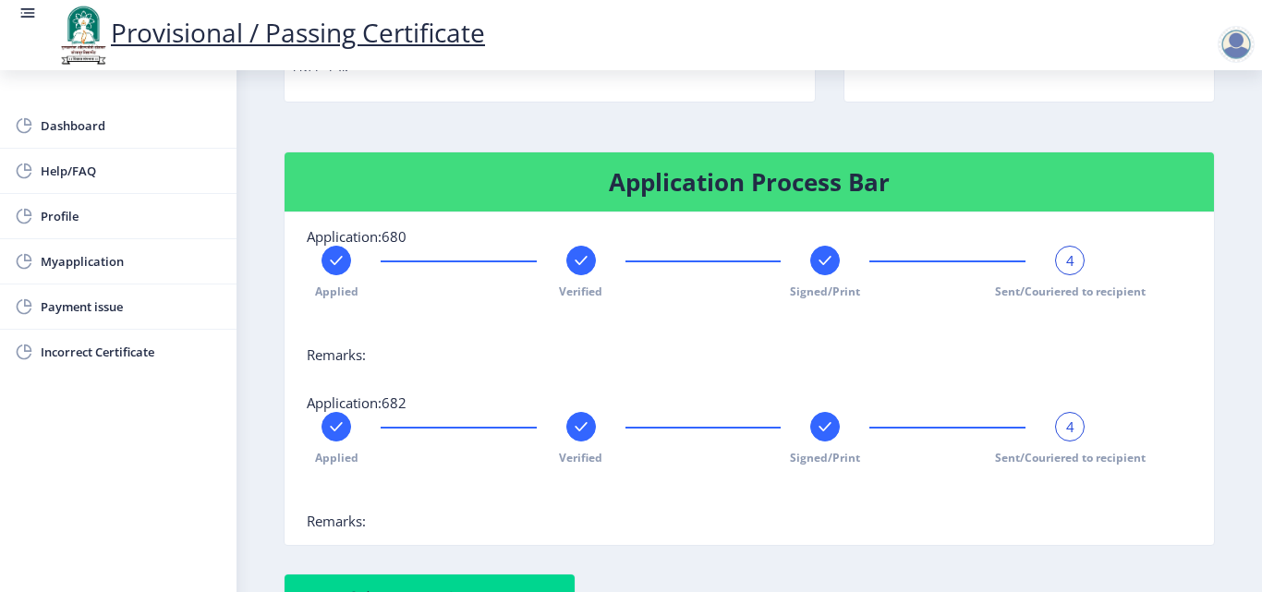
click at [578, 268] on rect at bounding box center [581, 260] width 18 height 18
click at [824, 263] on rect at bounding box center [825, 260] width 18 height 18
click at [825, 264] on span "3" at bounding box center [825, 260] width 8 height 18
click at [826, 257] on span "3" at bounding box center [825, 260] width 8 height 18
click at [1062, 254] on rect at bounding box center [1070, 260] width 18 height 18
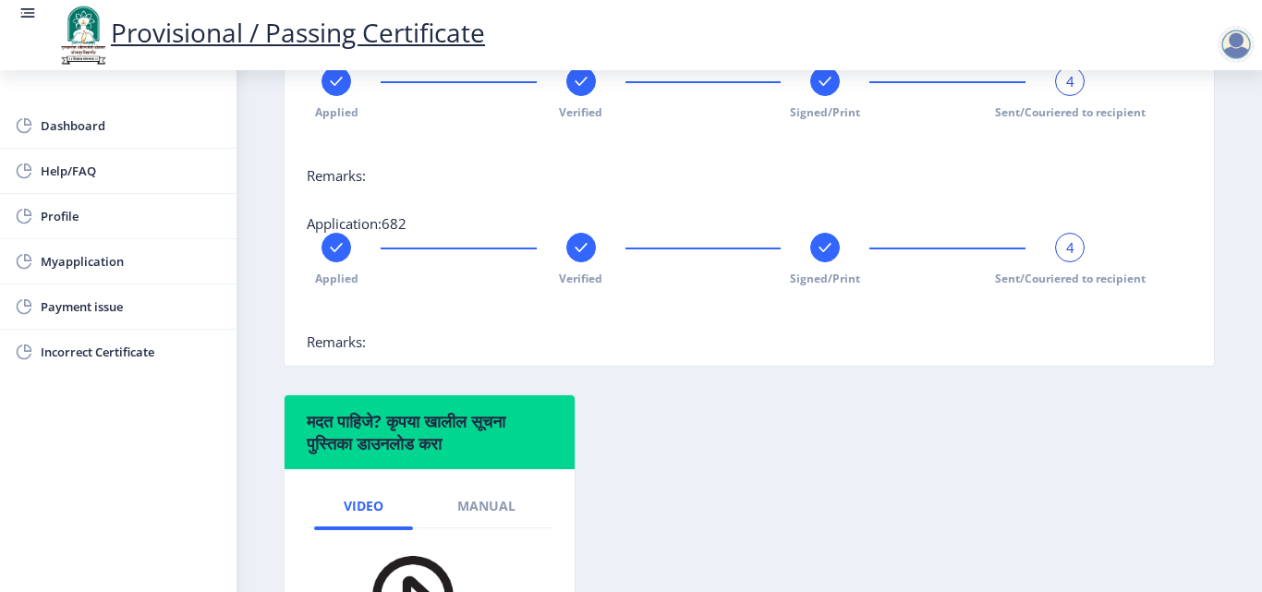
scroll to position [547, 0]
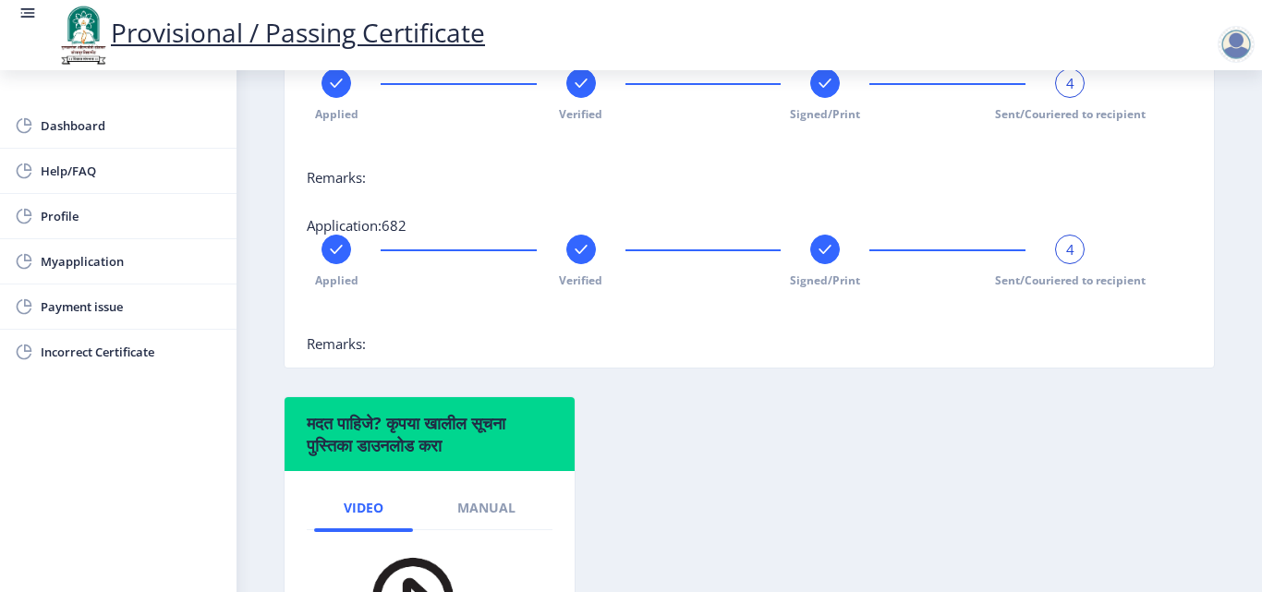
click at [315, 346] on span "Remarks:" at bounding box center [336, 343] width 59 height 18
drag, startPoint x: 371, startPoint y: 341, endPoint x: 273, endPoint y: 356, distance: 100.0
click at [273, 356] on div "Application Process Bar Application:680 Applied Verified Signed/Print 4 Sent/Co…" at bounding box center [749, 185] width 959 height 422
click at [552, 311] on div at bounding box center [703, 316] width 793 height 37
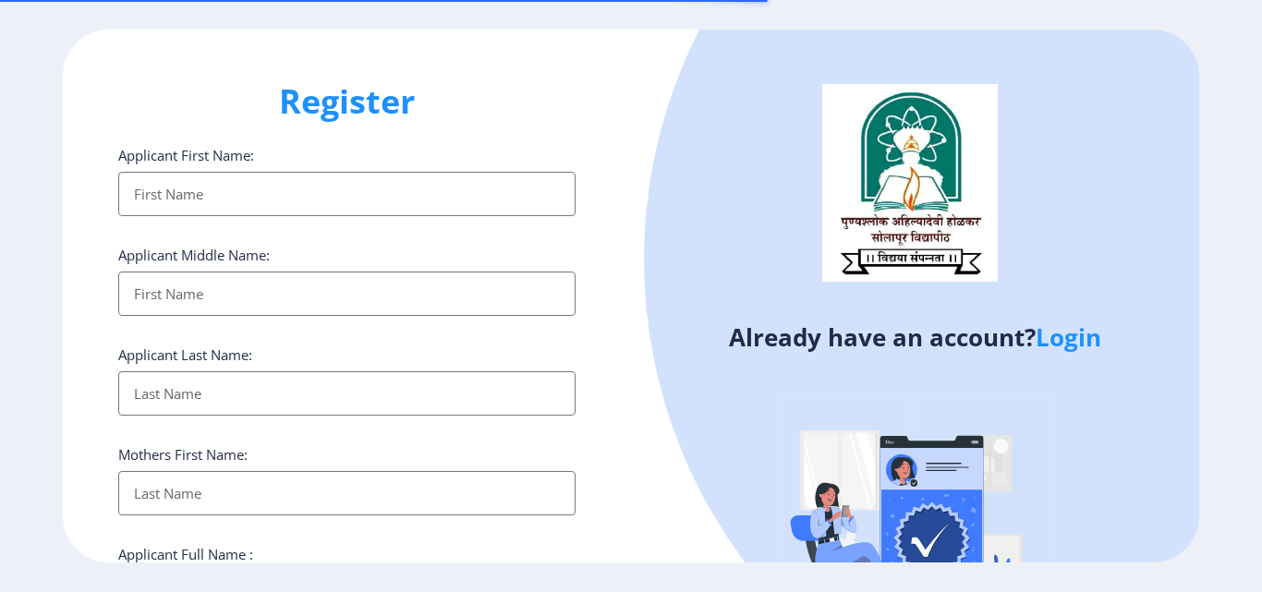
select select
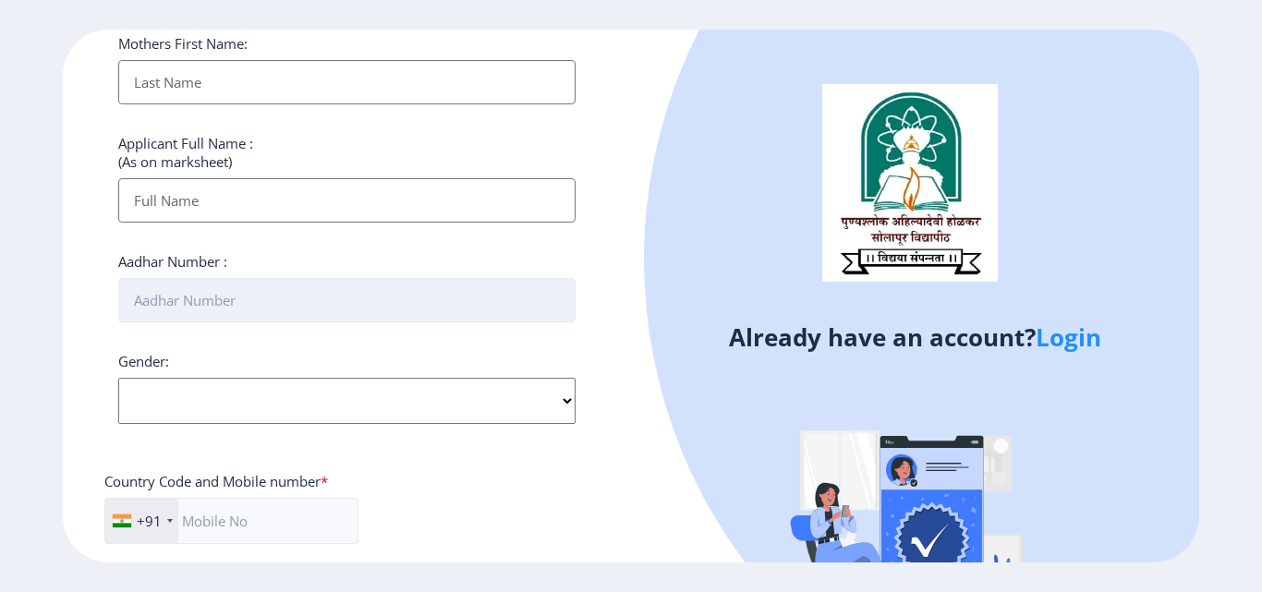
scroll to position [462, 0]
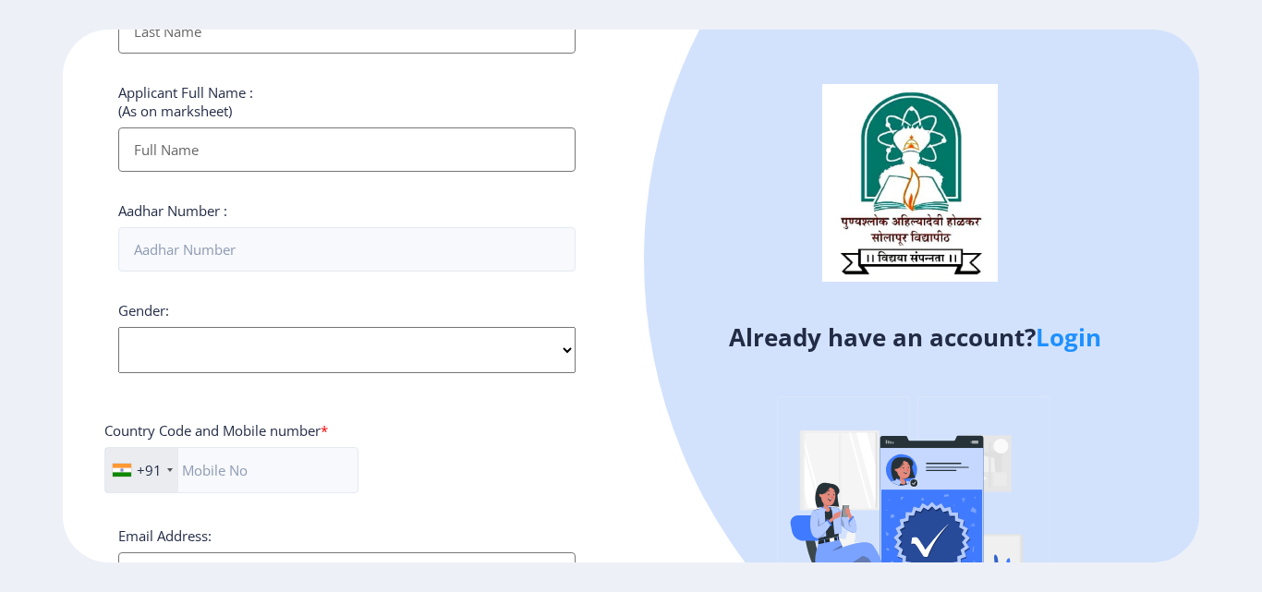
click at [1067, 335] on link "Login" at bounding box center [1069, 337] width 66 height 33
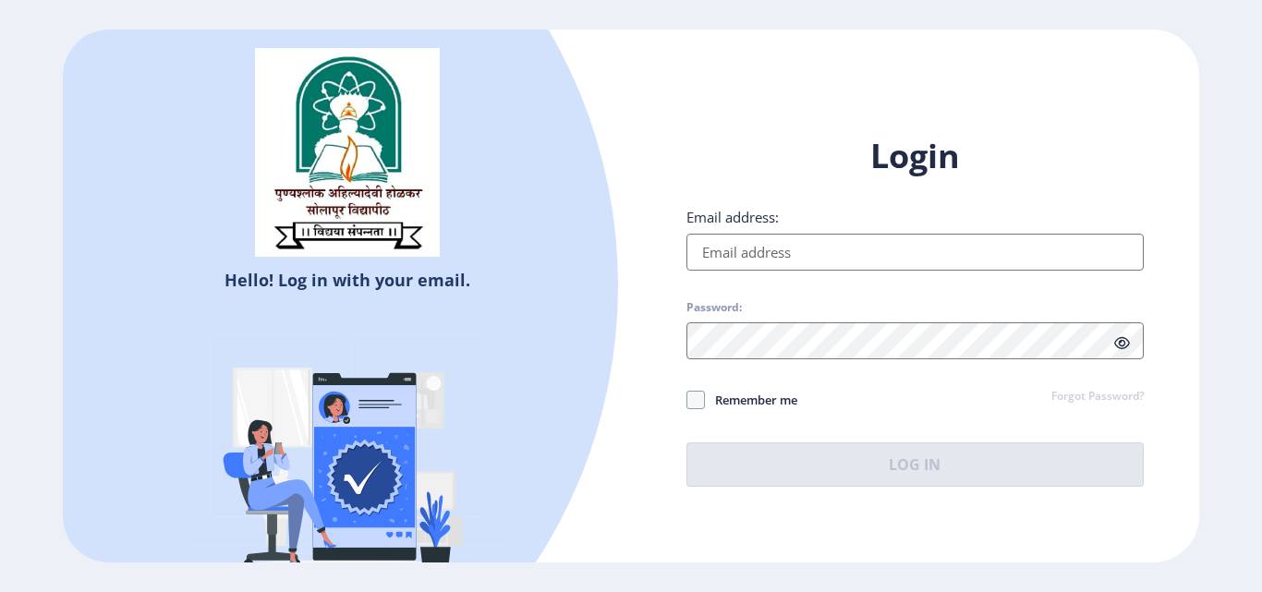
click at [818, 259] on input "Email address:" at bounding box center [915, 252] width 457 height 37
type input "[EMAIL_ADDRESS][DOMAIN_NAME]"
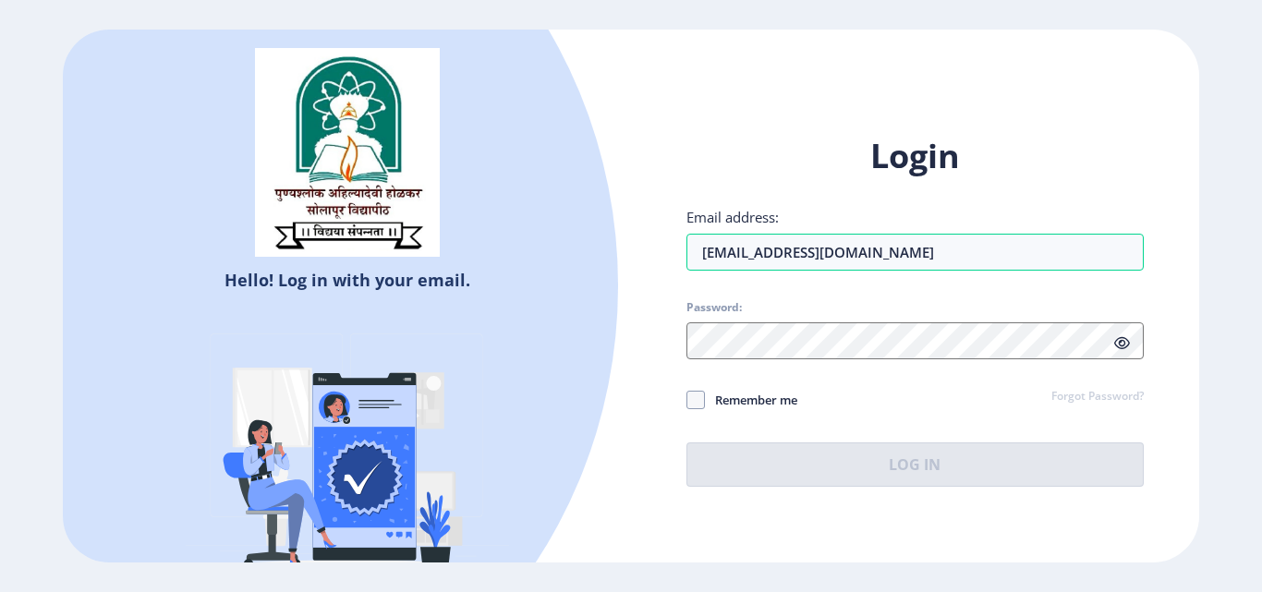
drag, startPoint x: 804, startPoint y: 272, endPoint x: 818, endPoint y: 299, distance: 31.0
click at [818, 299] on div "Login Email address: [EMAIL_ADDRESS][DOMAIN_NAME] Password: Remember me Forgot …" at bounding box center [915, 310] width 457 height 353
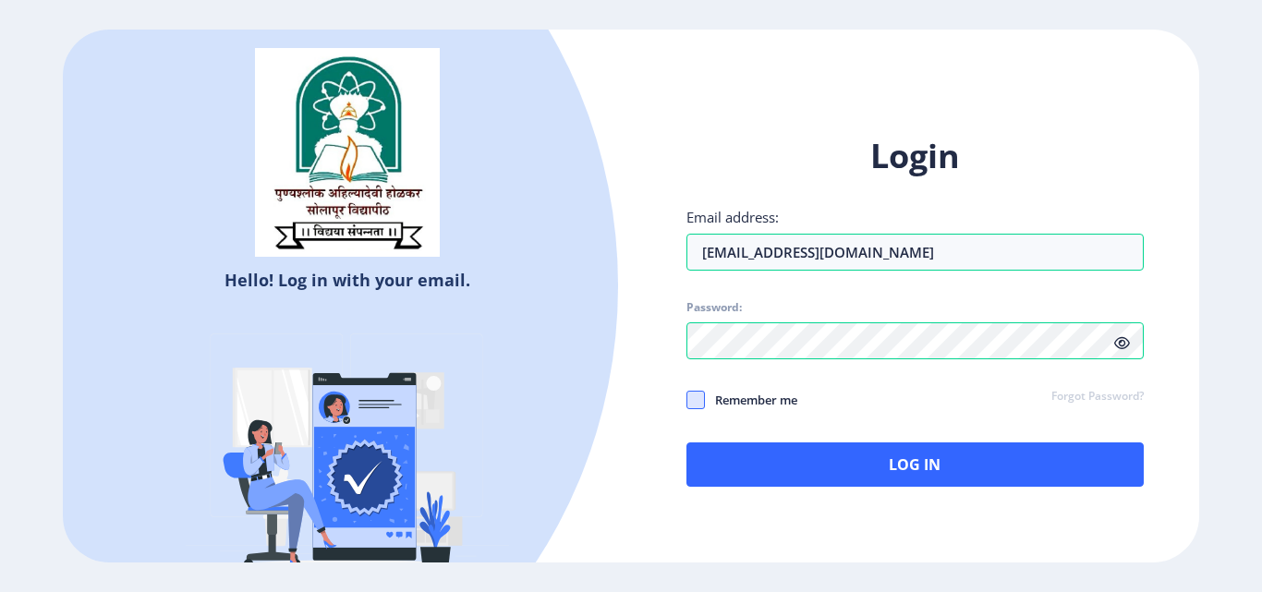
click at [693, 398] on span at bounding box center [696, 400] width 18 height 18
click at [687, 400] on input "Remember me" at bounding box center [687, 400] width 1 height 1
checkbox input "true"
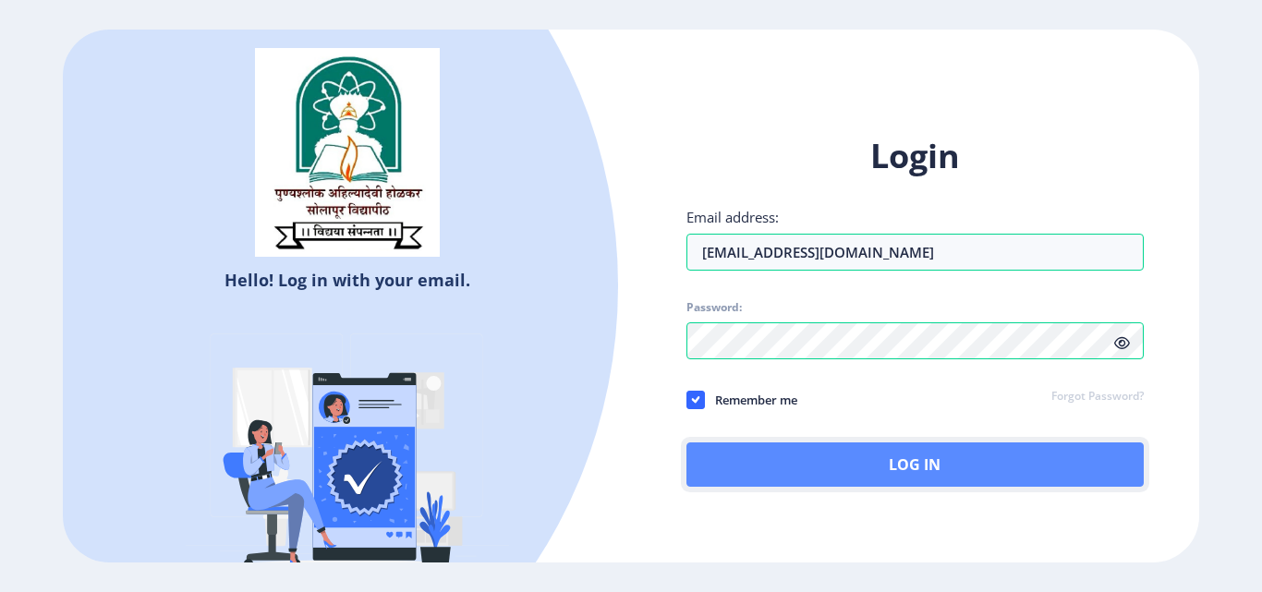
click at [752, 450] on button "Log In" at bounding box center [915, 465] width 457 height 44
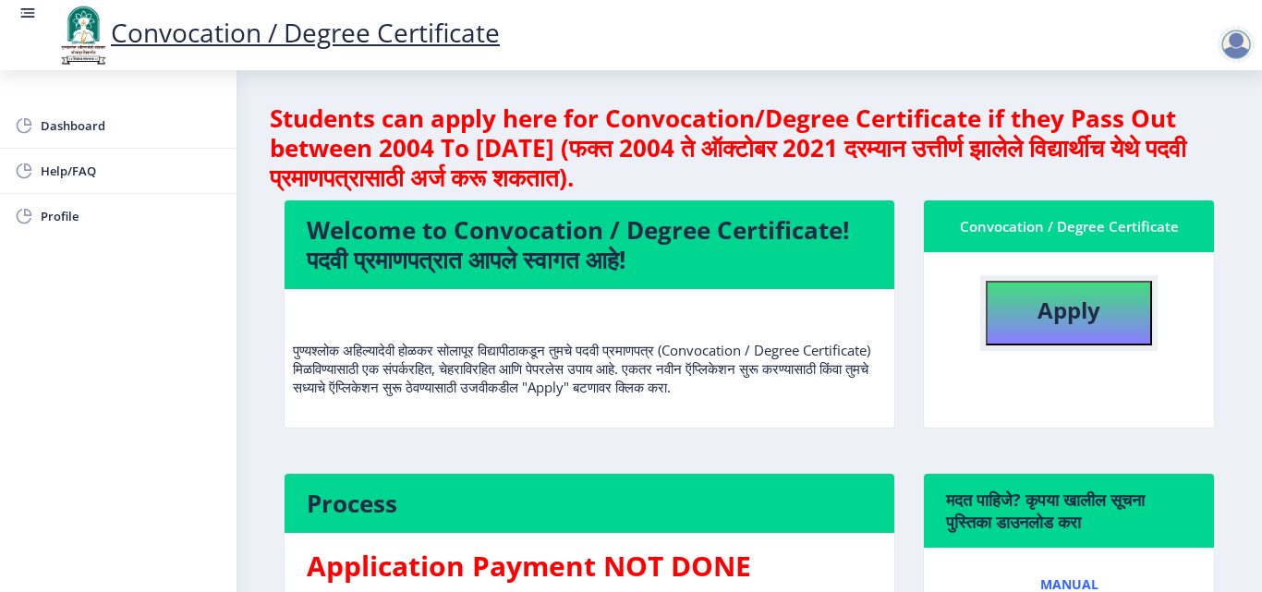
click at [1089, 297] on b "Apply" at bounding box center [1069, 310] width 63 height 30
select select
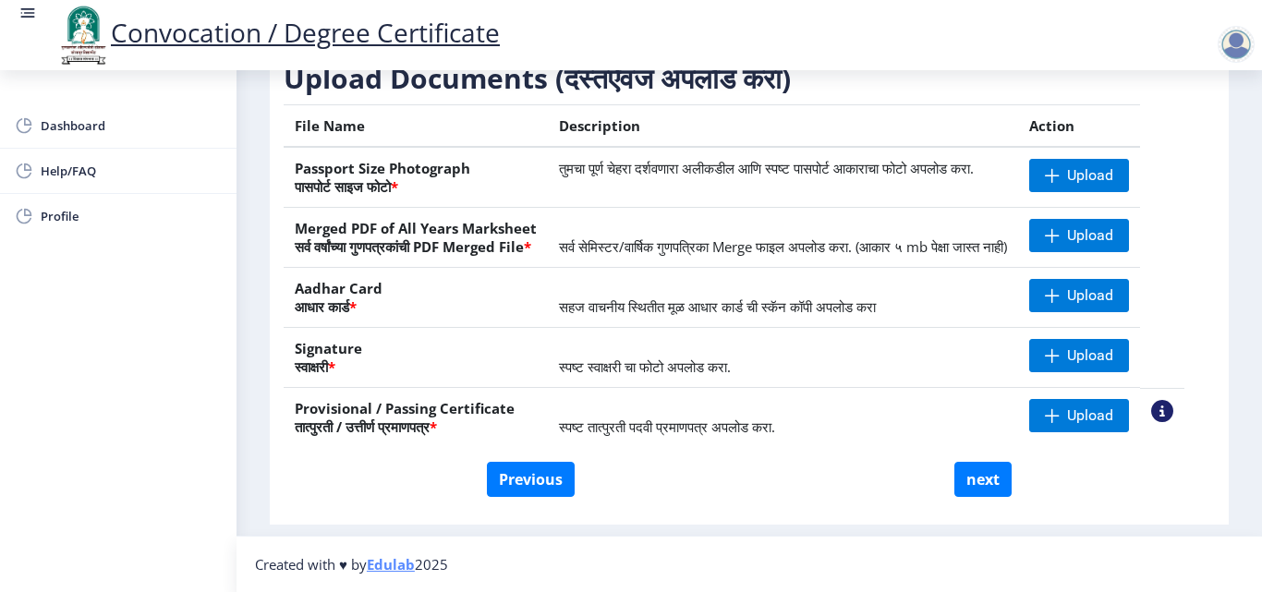
scroll to position [341, 0]
click at [979, 473] on button "next" at bounding box center [983, 479] width 57 height 35
select select
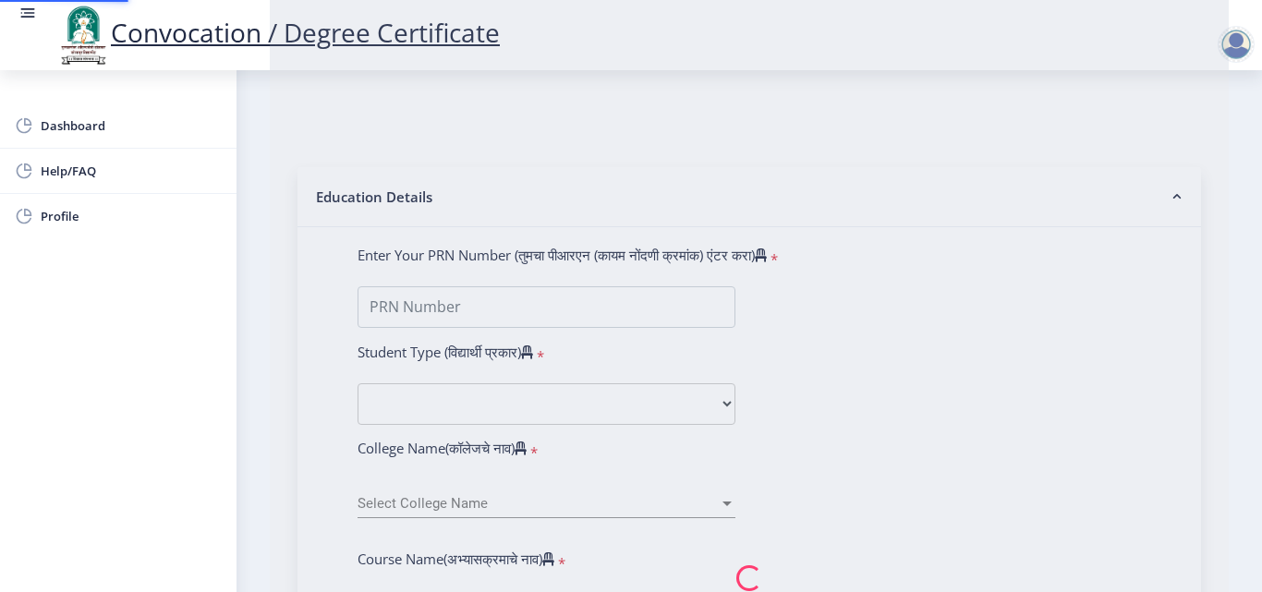
scroll to position [0, 0]
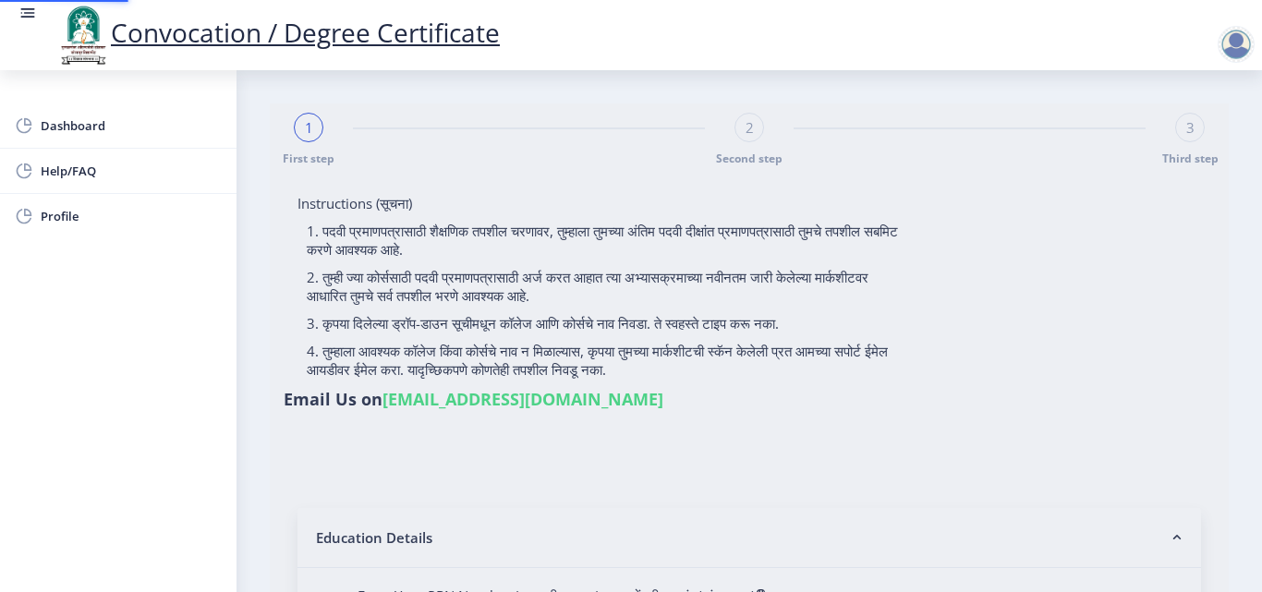
type input "[PERSON_NAME] [PERSON_NAME]"
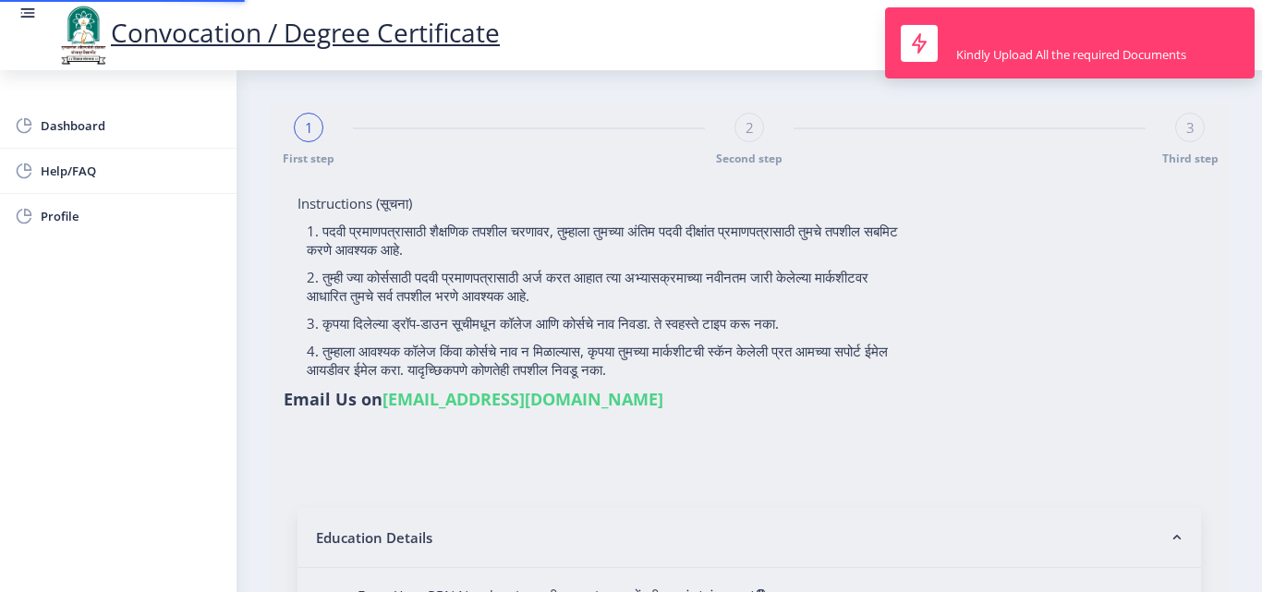
type input "2015032500002255"
select select "Regular"
select select "2018"
select select "March"
select select "Grade A+"
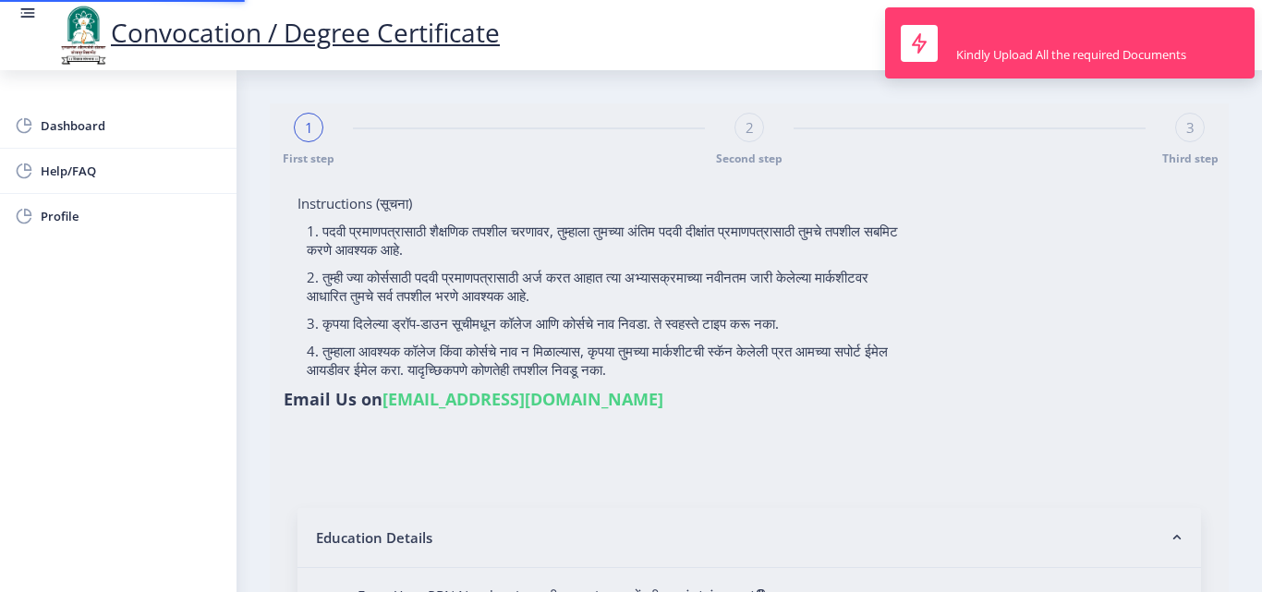
type input "187833"
type input "[DEMOGRAPHIC_DATA]"
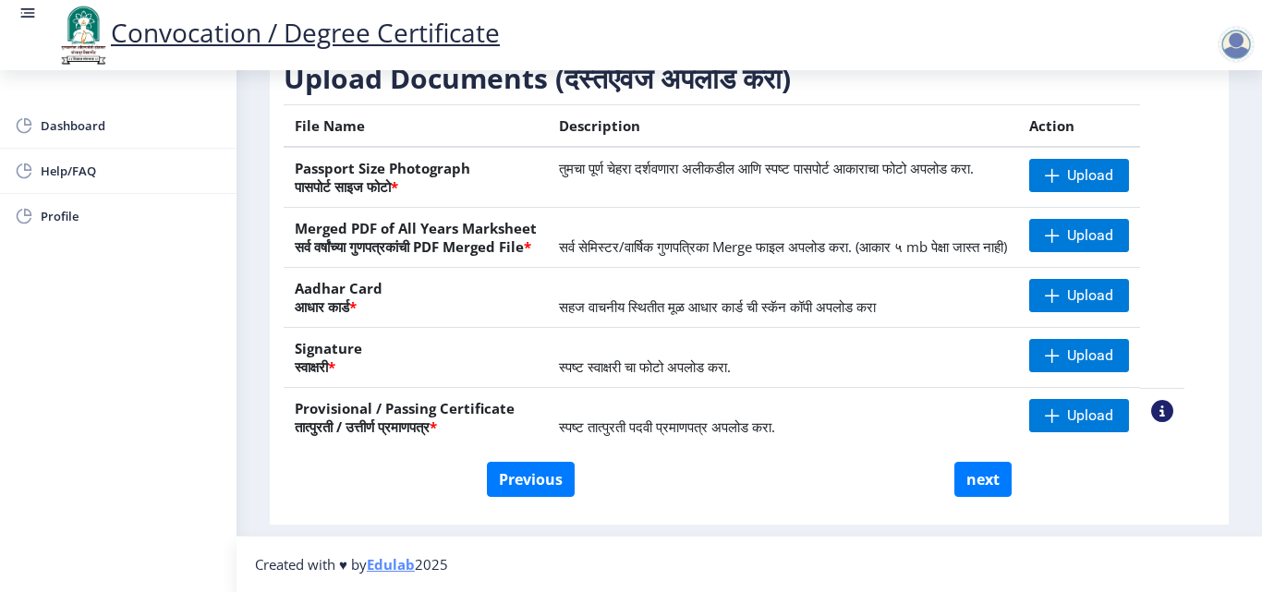
scroll to position [341, 0]
click at [991, 486] on button "next" at bounding box center [983, 479] width 57 height 35
select select
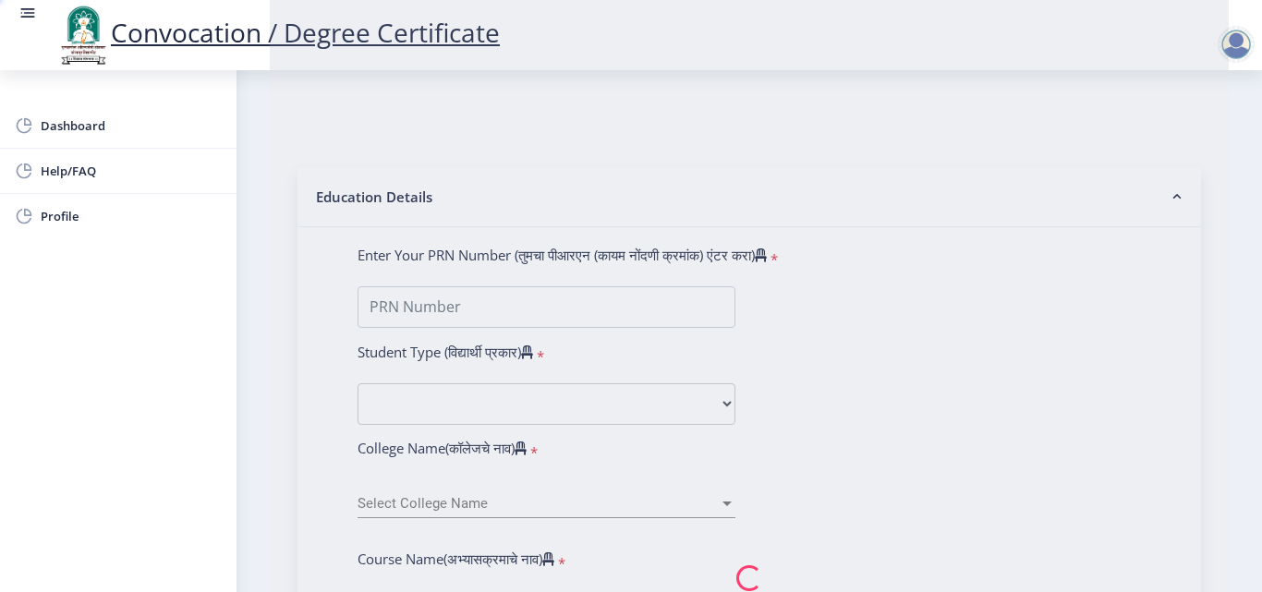
scroll to position [0, 0]
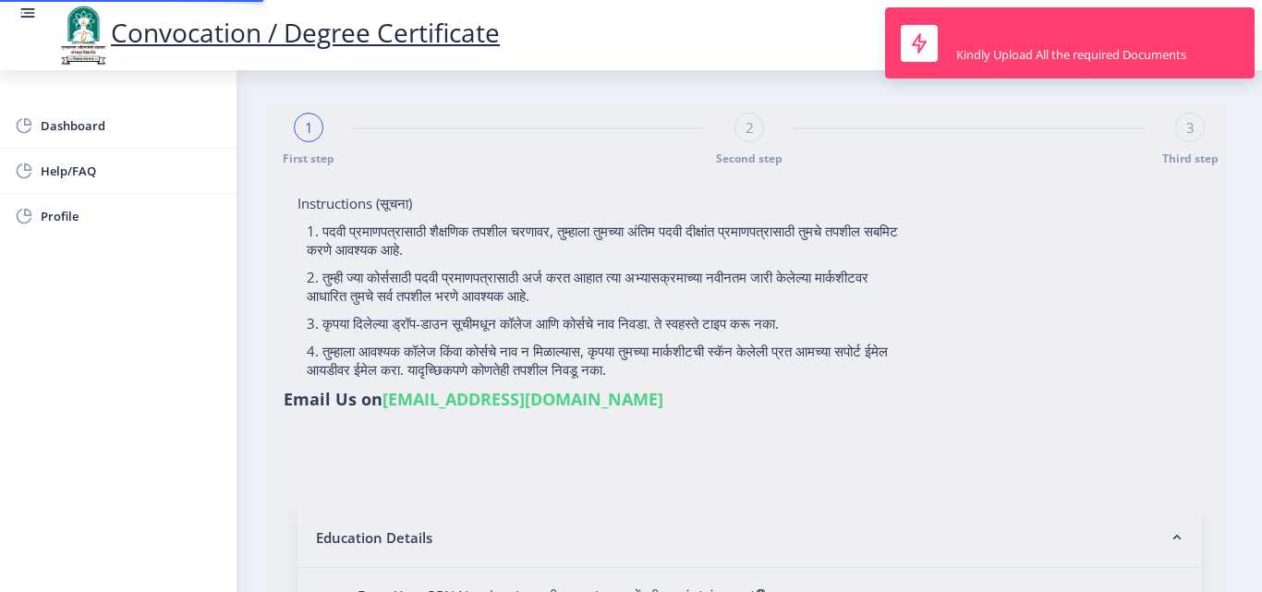
type input "2015032500002255"
select select "Regular"
select select "2018"
select select "March"
select select "Grade A+"
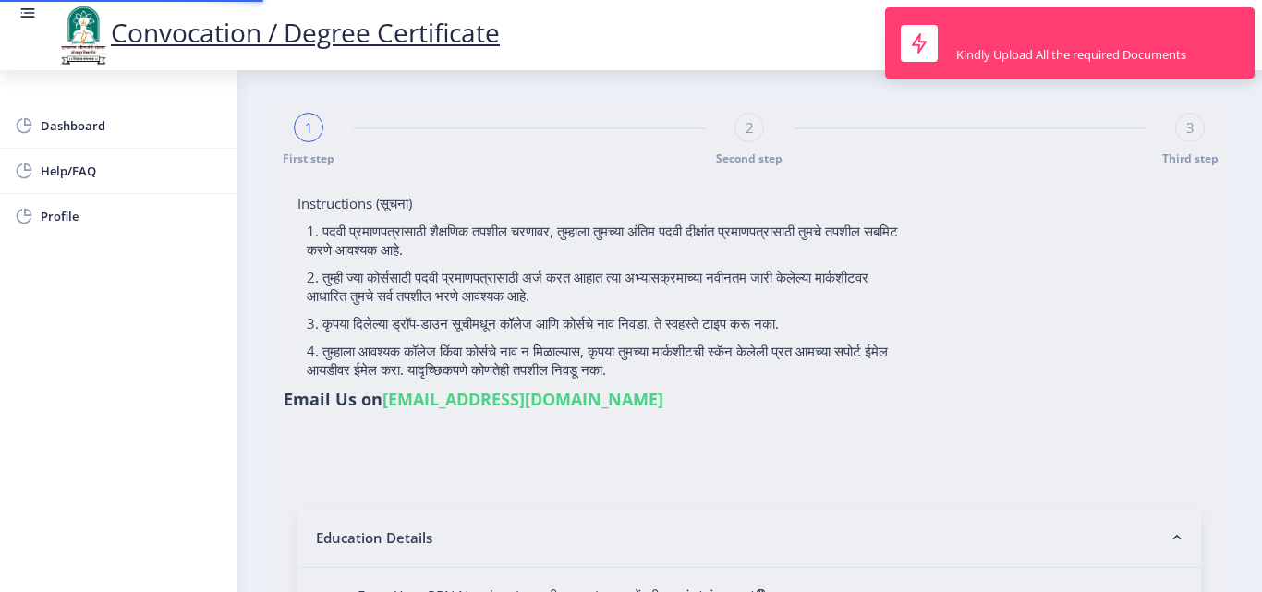
type input "187833"
type input "[DEMOGRAPHIC_DATA]"
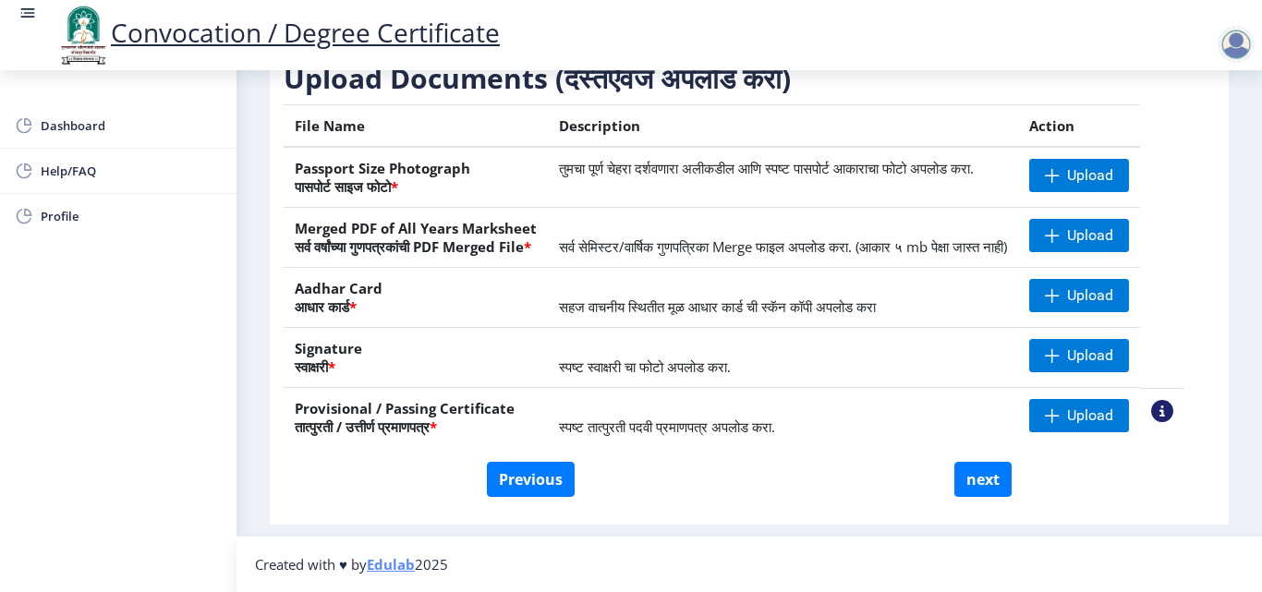
scroll to position [341, 0]
click at [635, 418] on span "स्पष्ट तात्पुरती पदवी प्रमाणपत्र अपलोड करा." at bounding box center [667, 427] width 216 height 18
click at [638, 427] on span "स्पष्ट तात्पुरती पदवी प्रमाणपत्र अपलोड करा." at bounding box center [667, 427] width 216 height 18
drag, startPoint x: 742, startPoint y: 444, endPoint x: 758, endPoint y: 445, distance: 15.7
click at [758, 445] on td "स्पष्ट तात्पुरती पदवी प्रमाणपत्र अपलोड करा." at bounding box center [783, 418] width 470 height 60
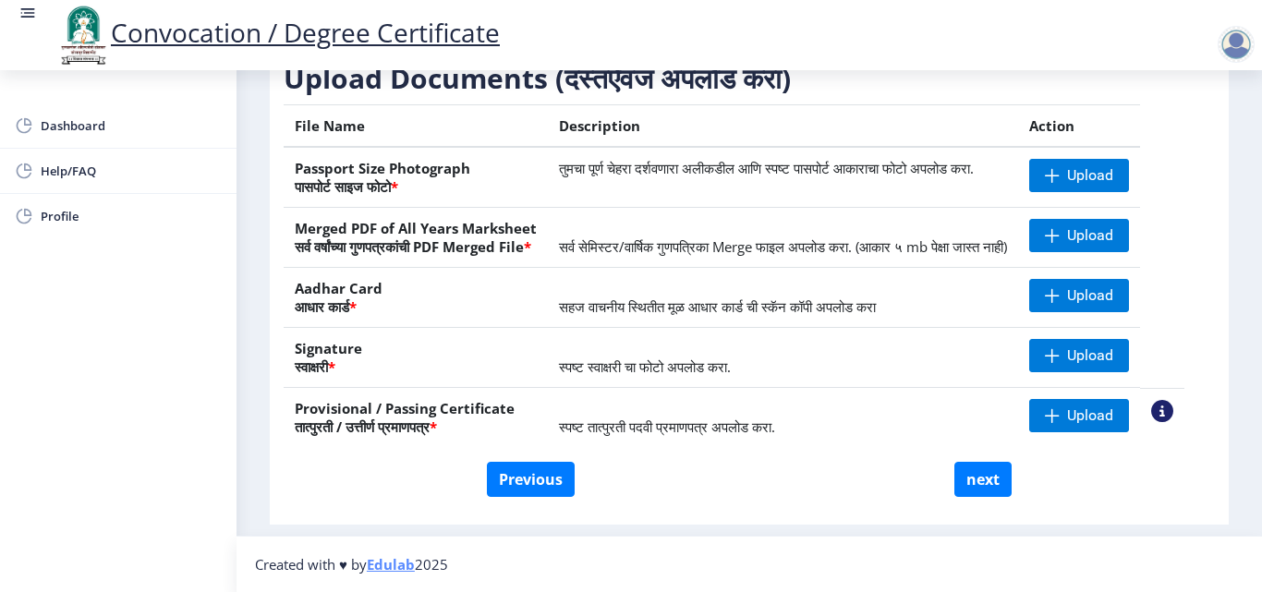
click at [835, 458] on div "File Name Description Action Passport Size Photograph पासपोर्ट साइज फोटो * तुमच…" at bounding box center [734, 283] width 901 height 358
